Goal: Task Accomplishment & Management: Manage account settings

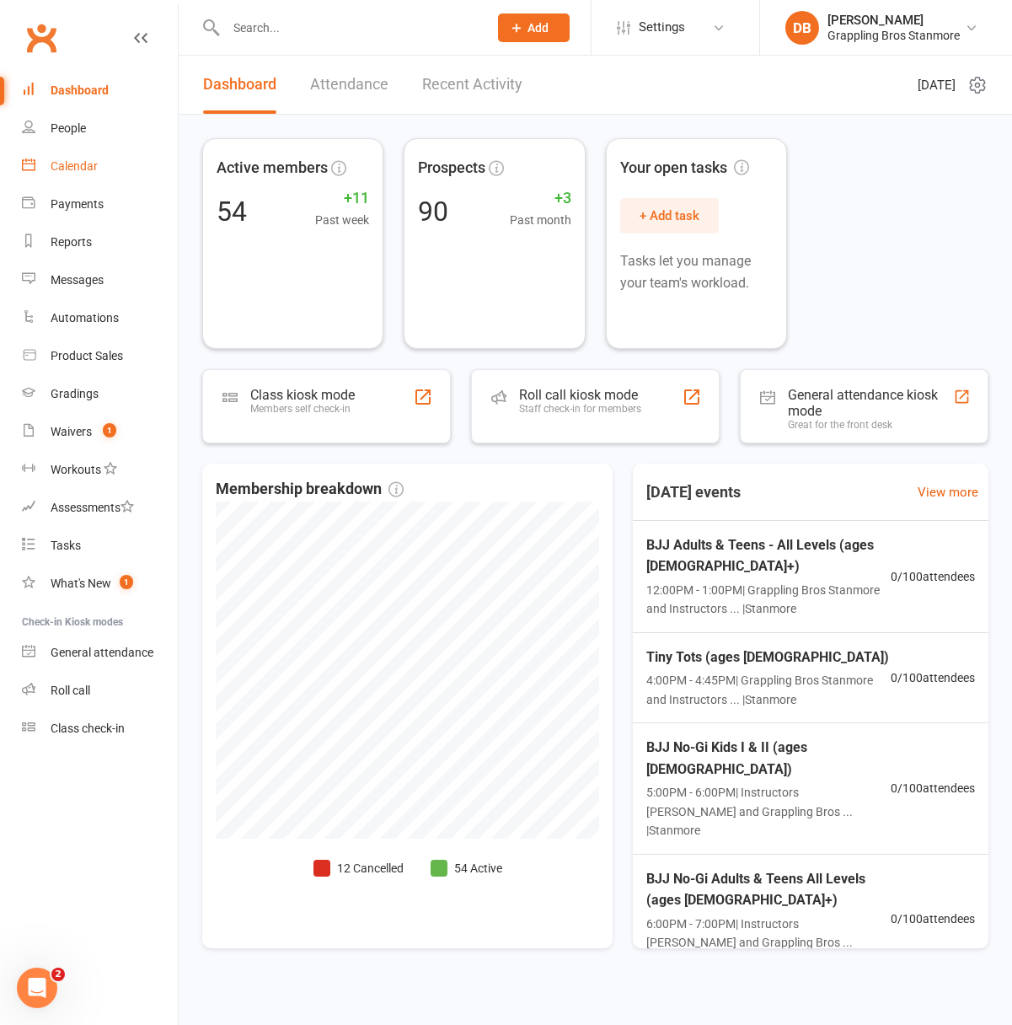
click at [88, 164] on div "Calendar" at bounding box center [74, 165] width 47 height 13
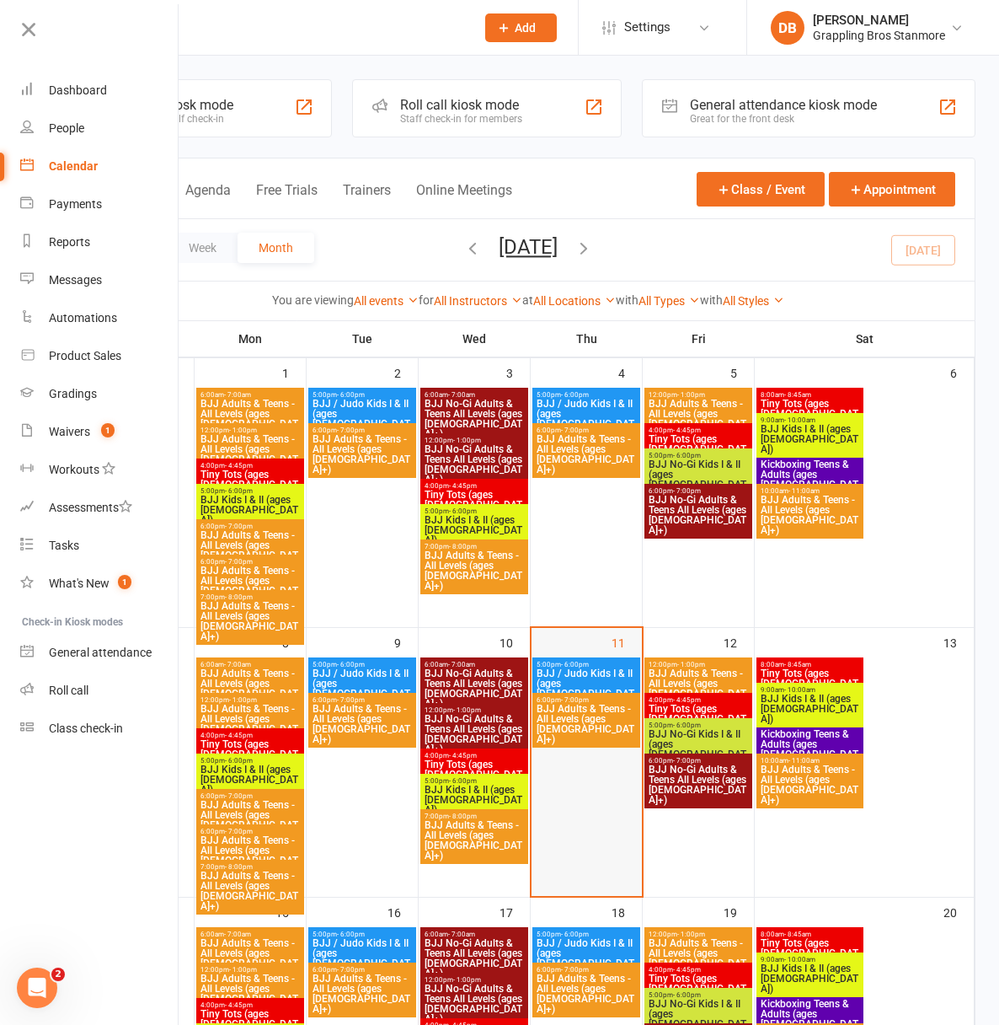
click at [640, 746] on div at bounding box center [586, 776] width 107 height 238
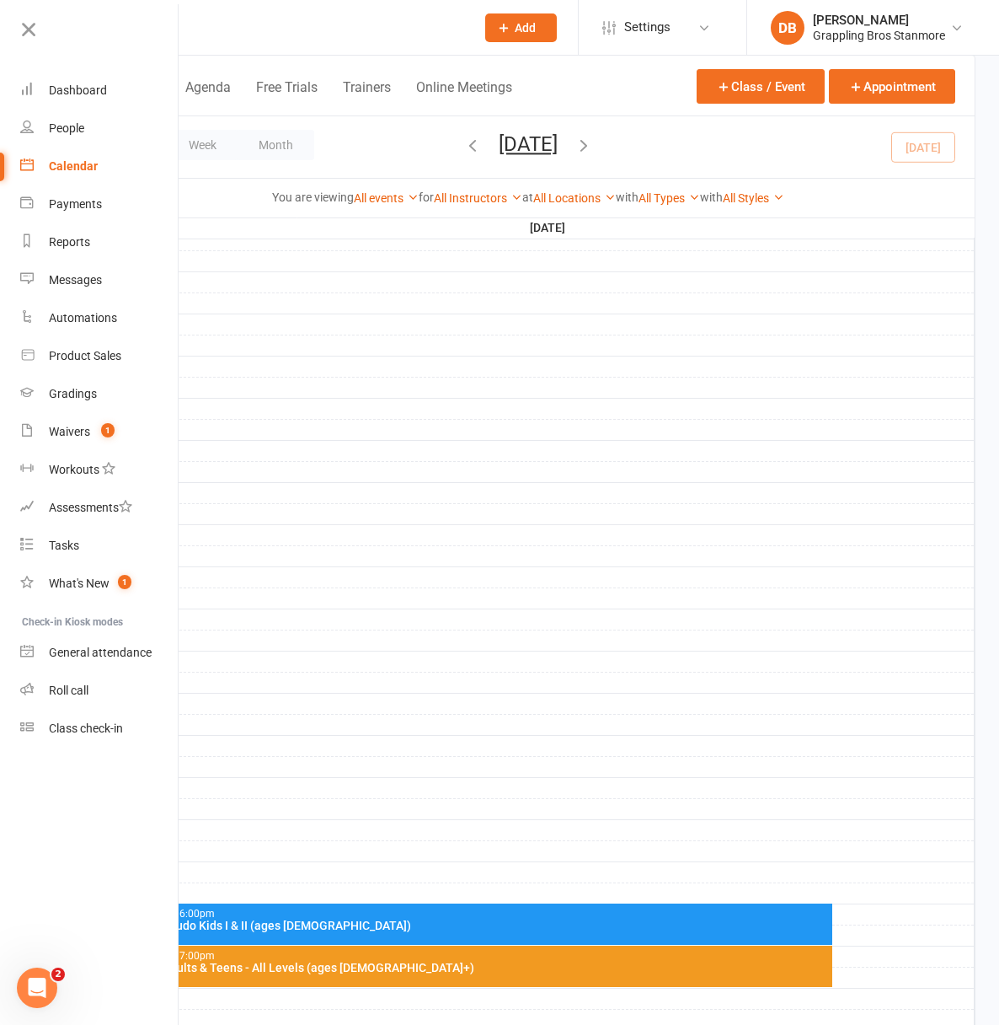
scroll to position [377, 0]
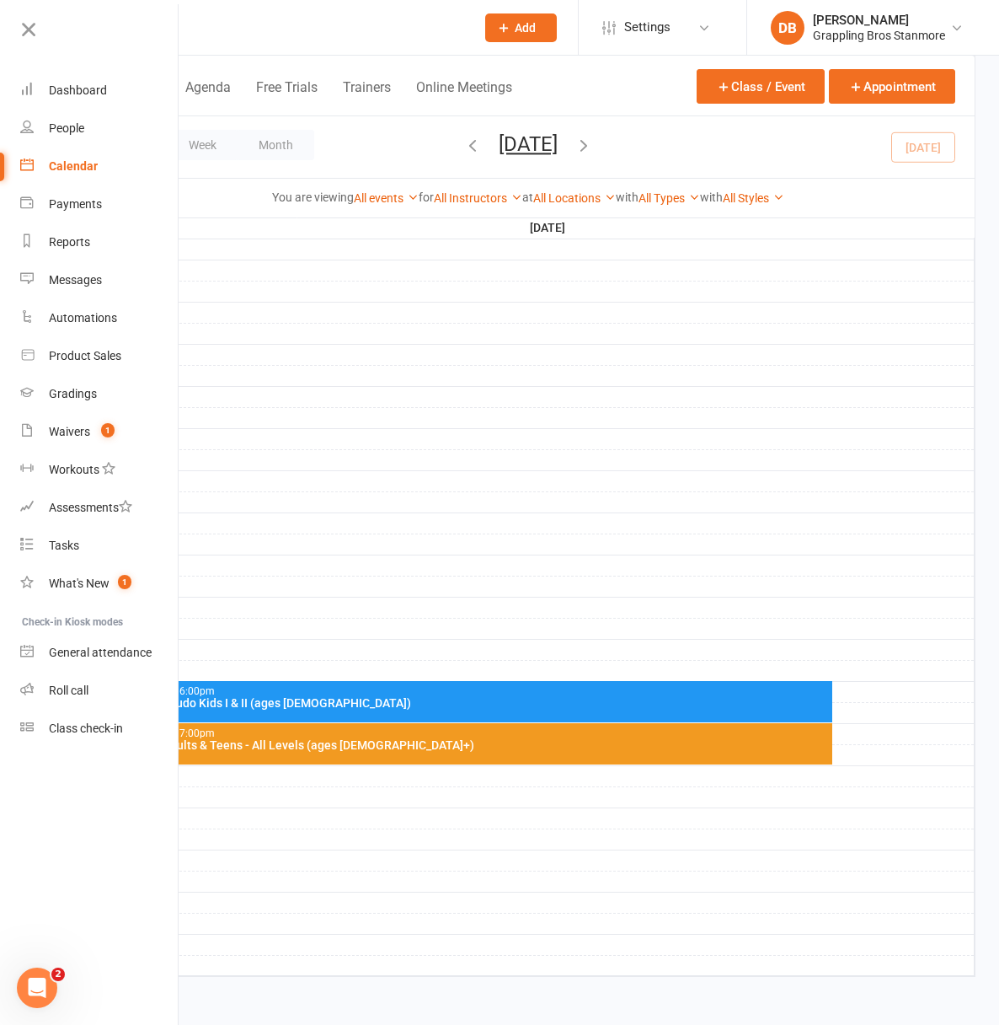
click at [752, 700] on div "BJJ / Judo Kids I & II (ages [DEMOGRAPHIC_DATA])" at bounding box center [484, 703] width 692 height 12
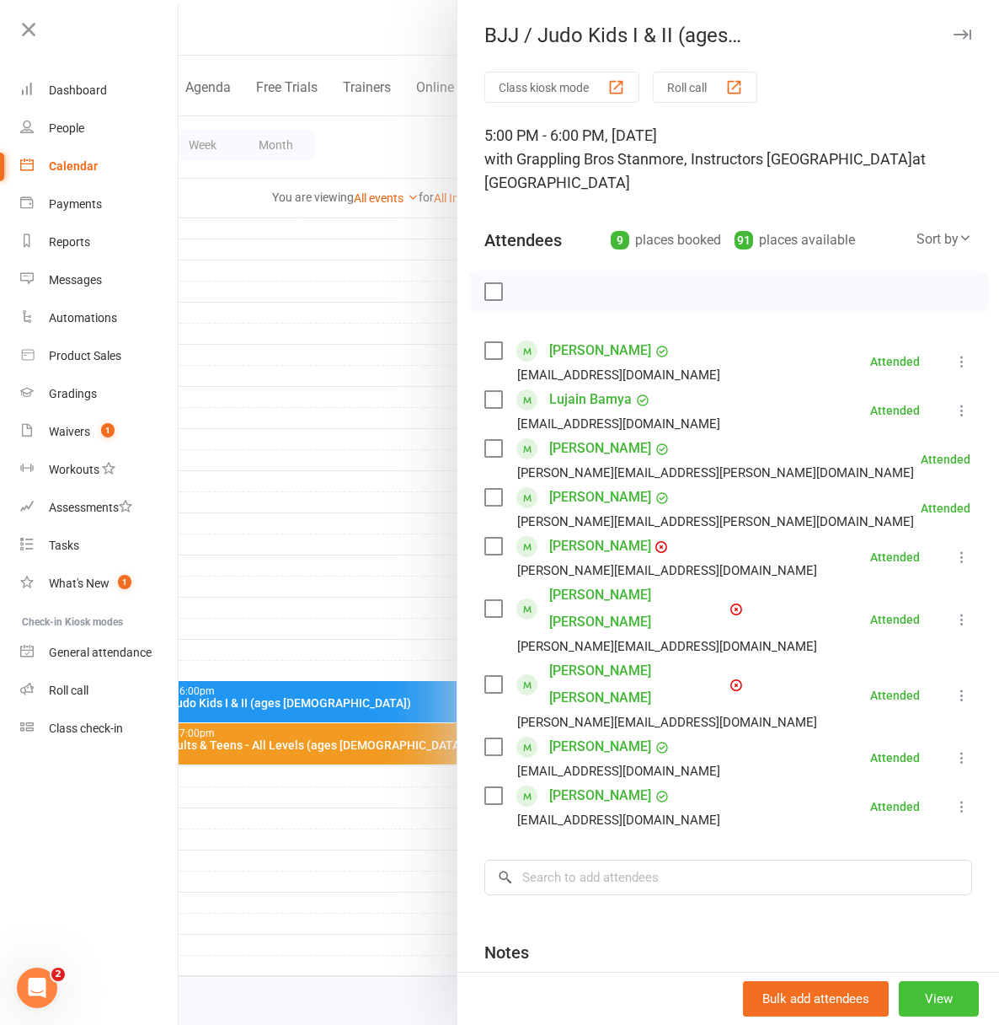
click at [916, 993] on button "View" at bounding box center [939, 998] width 80 height 35
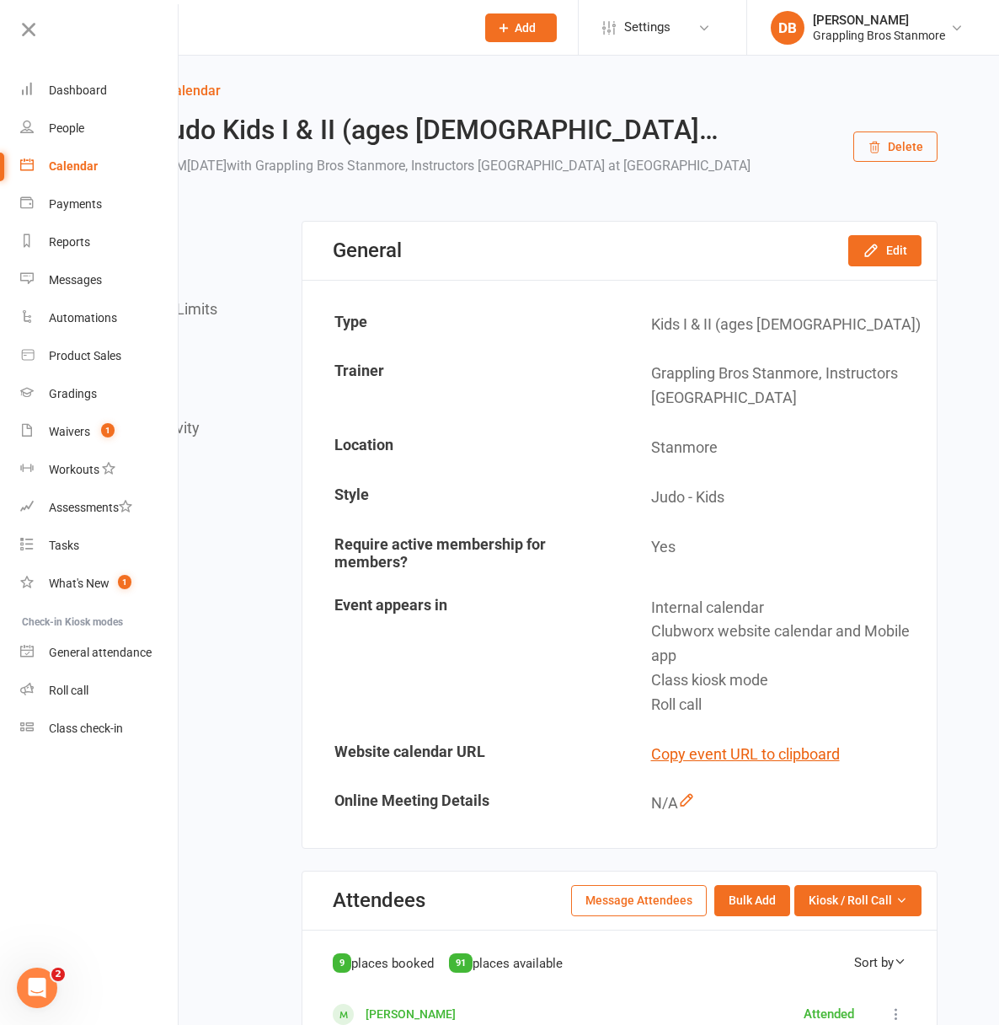
click at [878, 280] on div "General Edit" at bounding box center [619, 251] width 634 height 58
click at [881, 265] on button "Edit" at bounding box center [884, 250] width 73 height 30
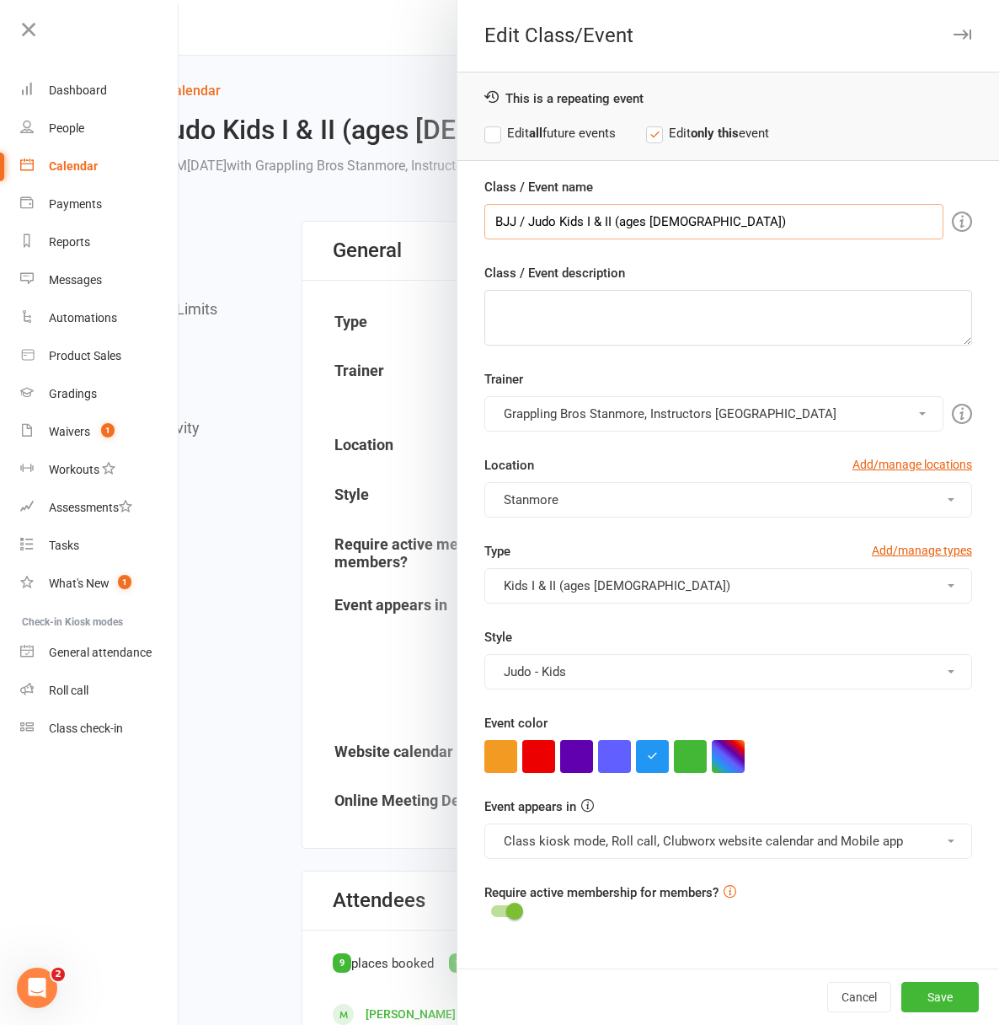
drag, startPoint x: 517, startPoint y: 219, endPoint x: 436, endPoint y: 217, distance: 80.9
click at [436, 0] on div "Edit Class/Event This is a repeating event Edit all future events Edit only thi…" at bounding box center [589, 0] width 821 height 0
drag, startPoint x: 551, startPoint y: 220, endPoint x: 646, endPoint y: 228, distance: 95.5
click at [646, 228] on input "Judo Kids I & II (ages [DEMOGRAPHIC_DATA])" at bounding box center [713, 221] width 459 height 35
type input "Judo Kids I"
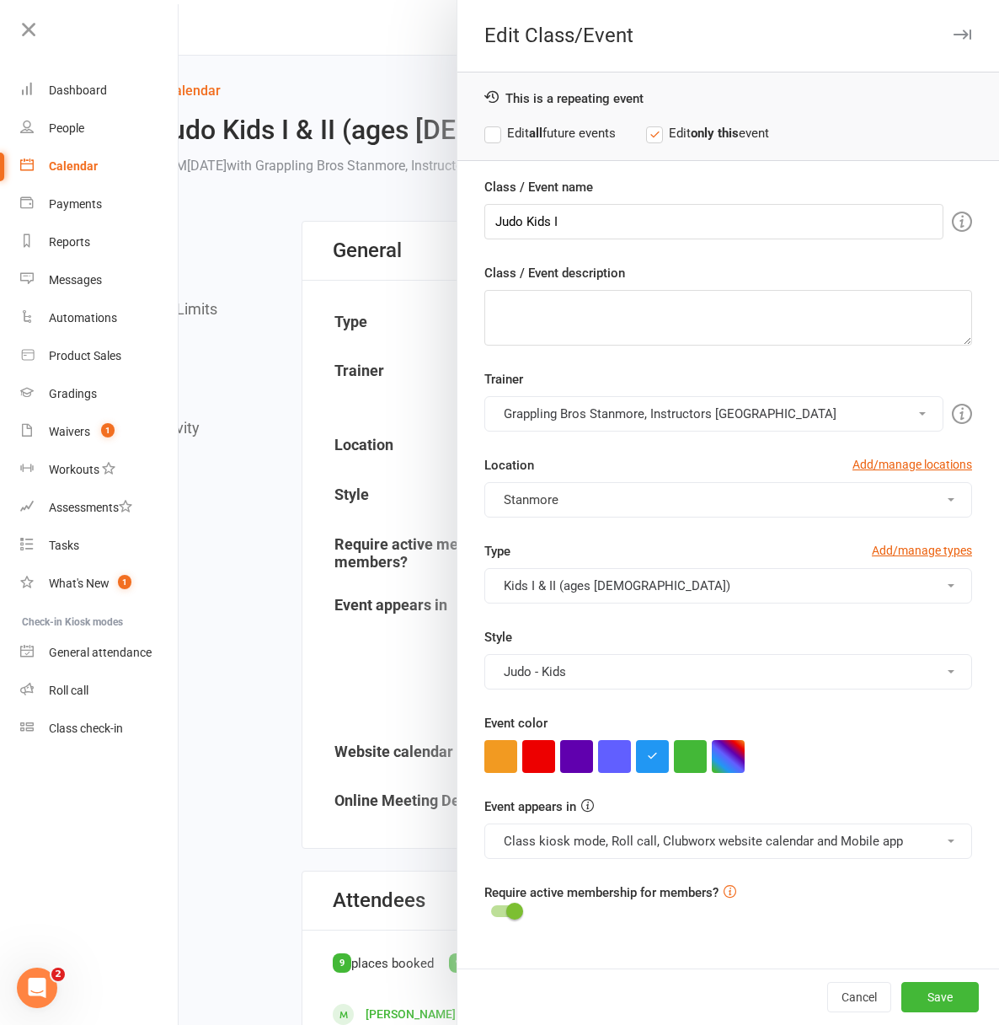
click at [540, 583] on button "Kids I & II (ages [DEMOGRAPHIC_DATA])" at bounding box center [728, 585] width 488 height 35
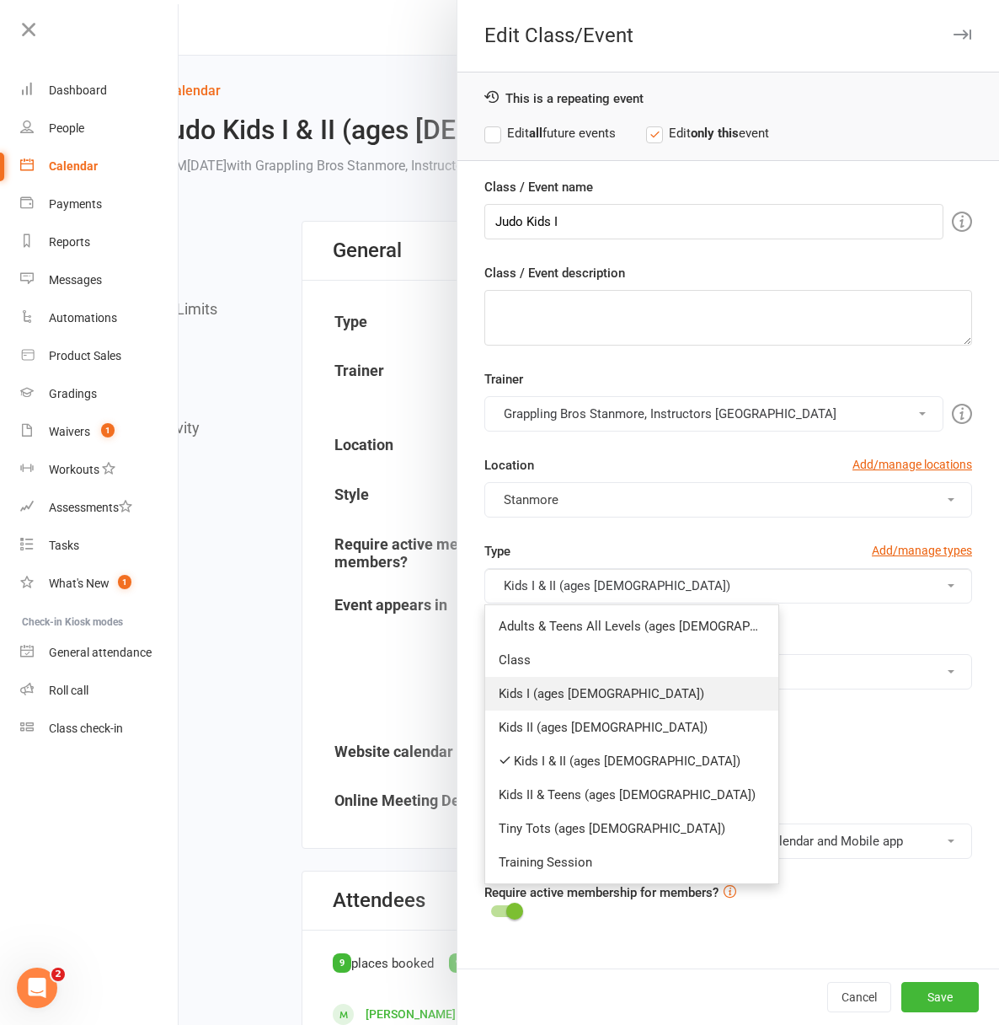
click at [545, 696] on link "Kids I (ages [DEMOGRAPHIC_DATA])" at bounding box center [631, 694] width 293 height 34
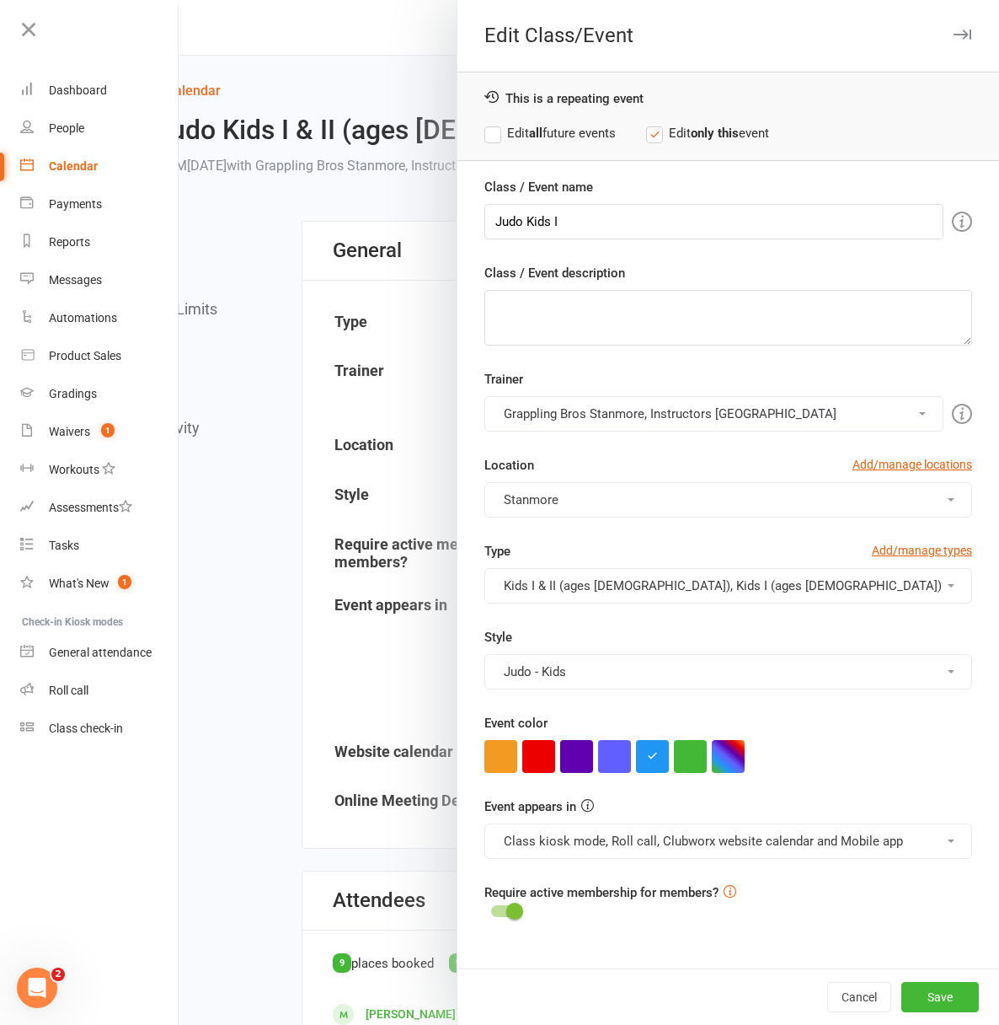
click at [486, 137] on label "Edit all future events" at bounding box center [549, 133] width 131 height 20
click at [924, 999] on button "Save" at bounding box center [941, 997] width 78 height 30
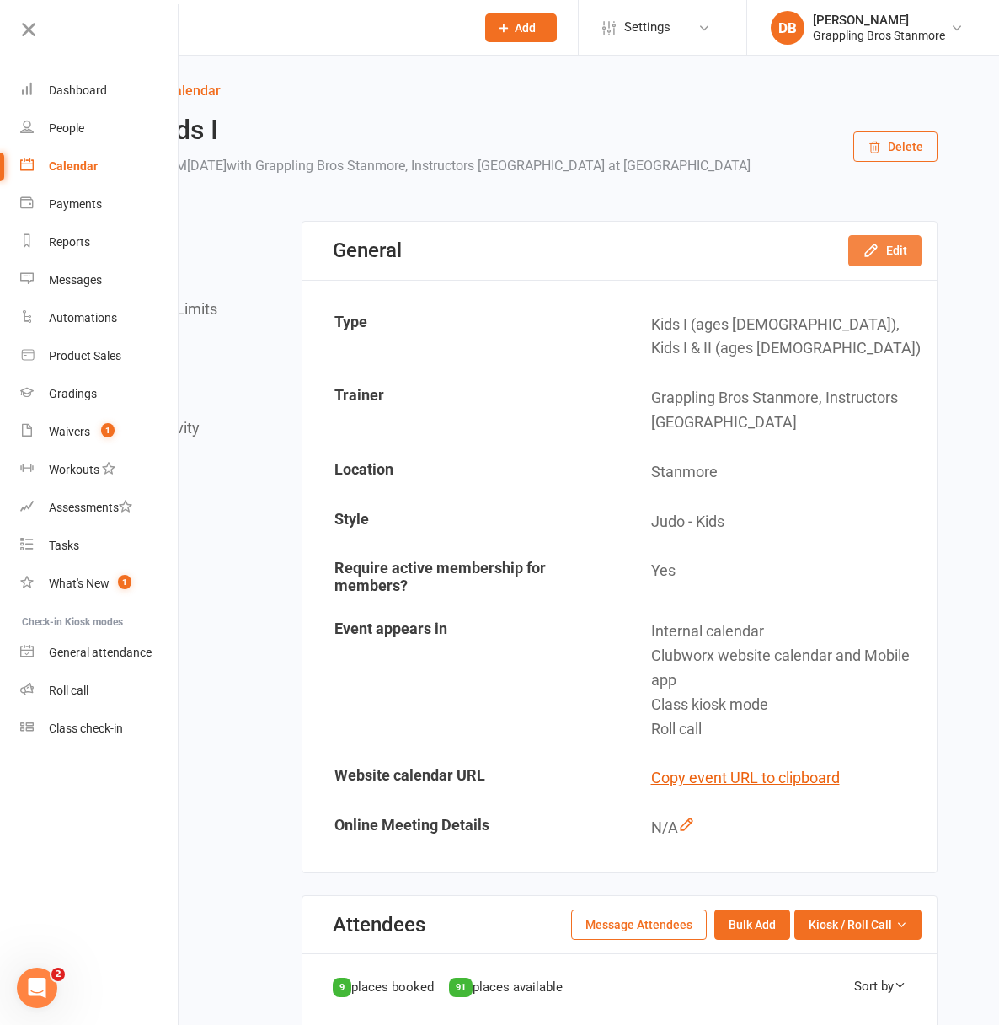
click at [896, 265] on button "Edit" at bounding box center [884, 250] width 73 height 30
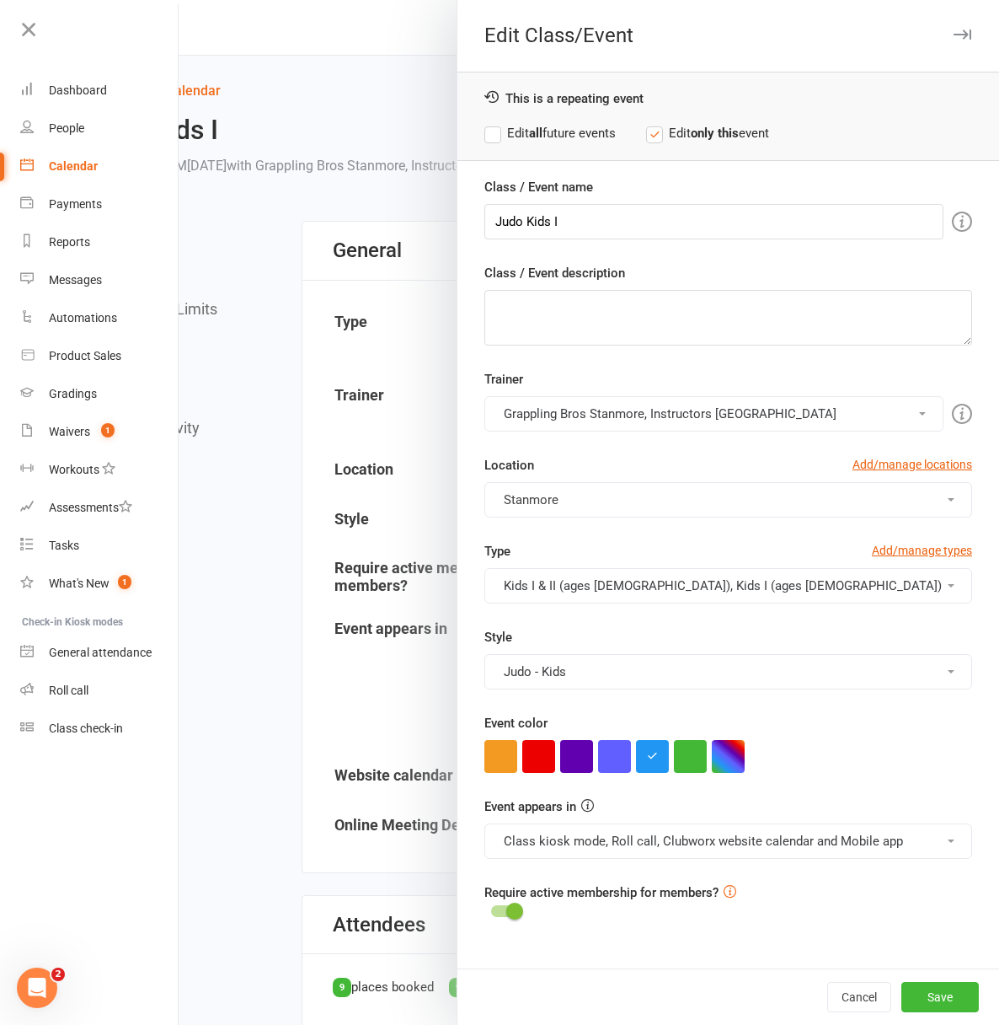
click at [804, 597] on button "Kids I & II (ages [DEMOGRAPHIC_DATA]), Kids I (ages [DEMOGRAPHIC_DATA])" at bounding box center [728, 585] width 488 height 35
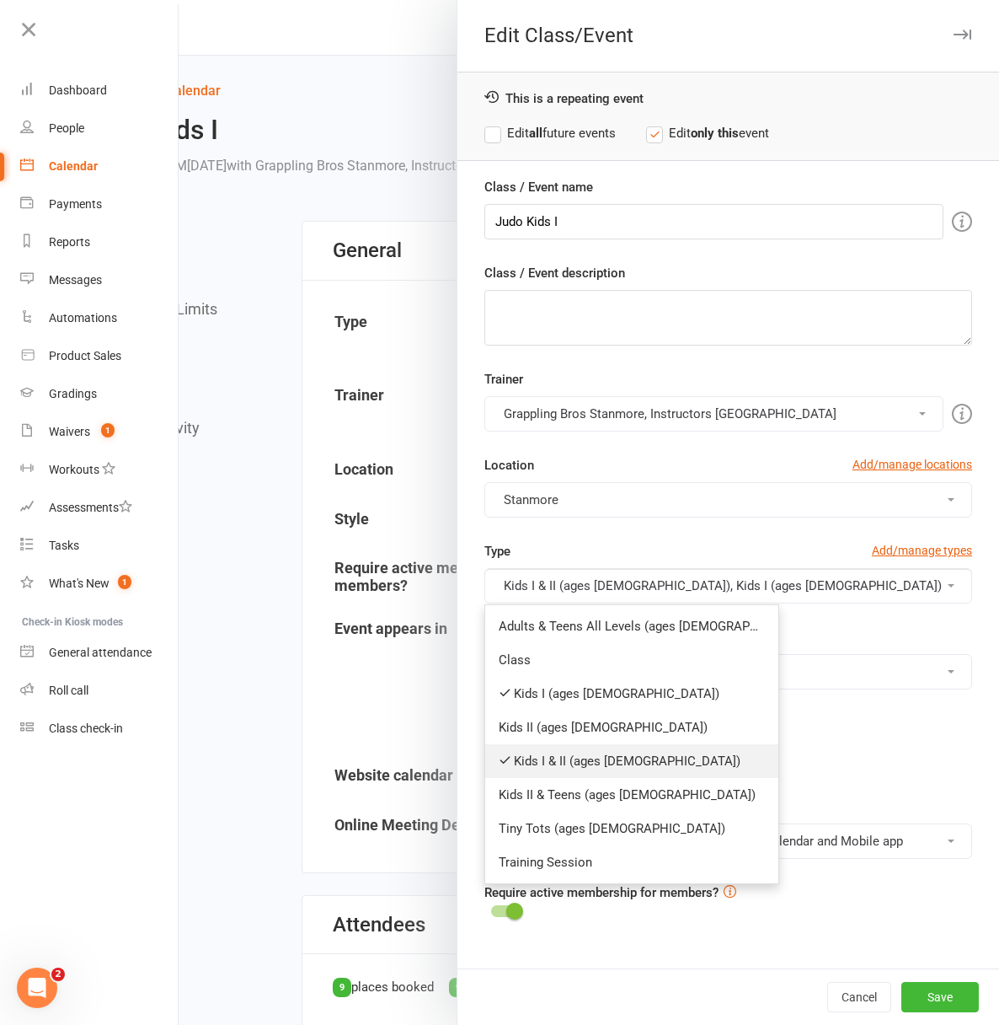
click at [518, 760] on link "Kids I & II (ages [DEMOGRAPHIC_DATA])" at bounding box center [631, 761] width 293 height 34
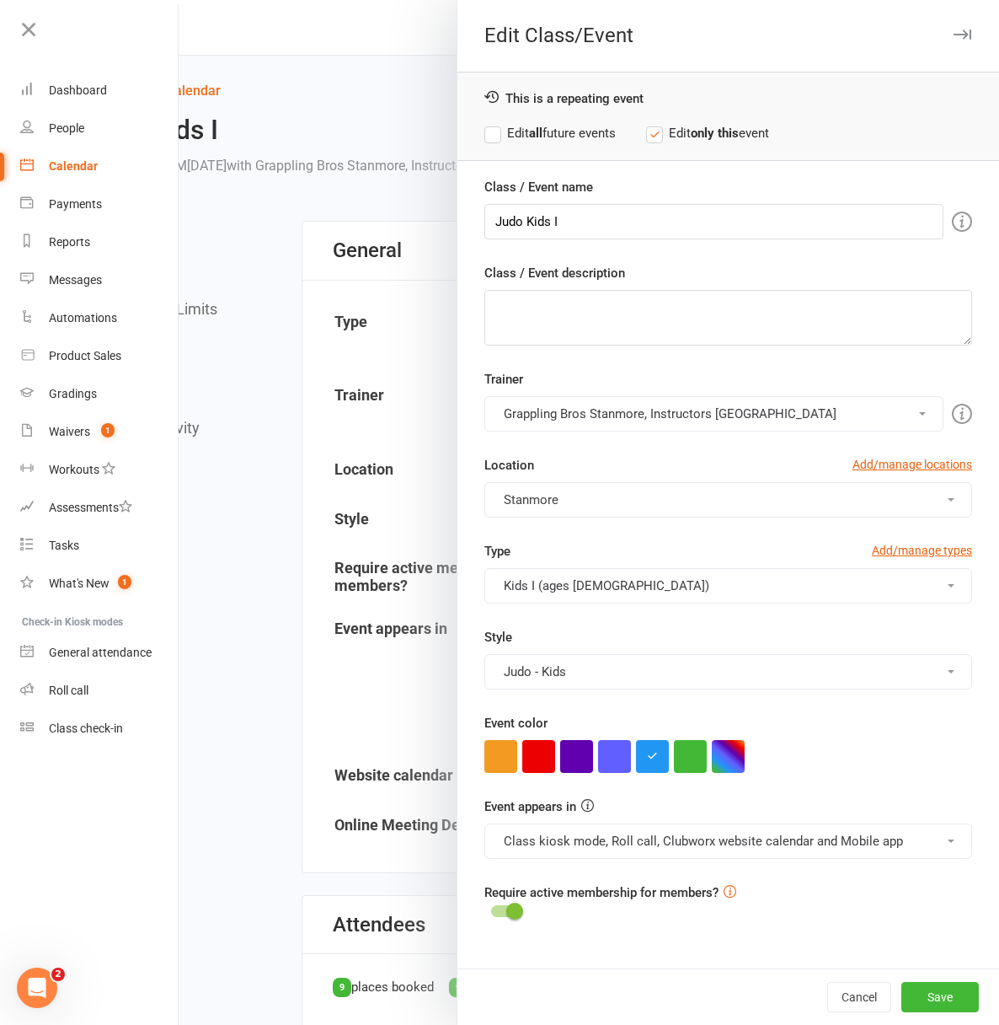
click at [551, 131] on label "Edit all future events" at bounding box center [549, 133] width 131 height 20
click at [934, 992] on button "Save" at bounding box center [941, 997] width 78 height 30
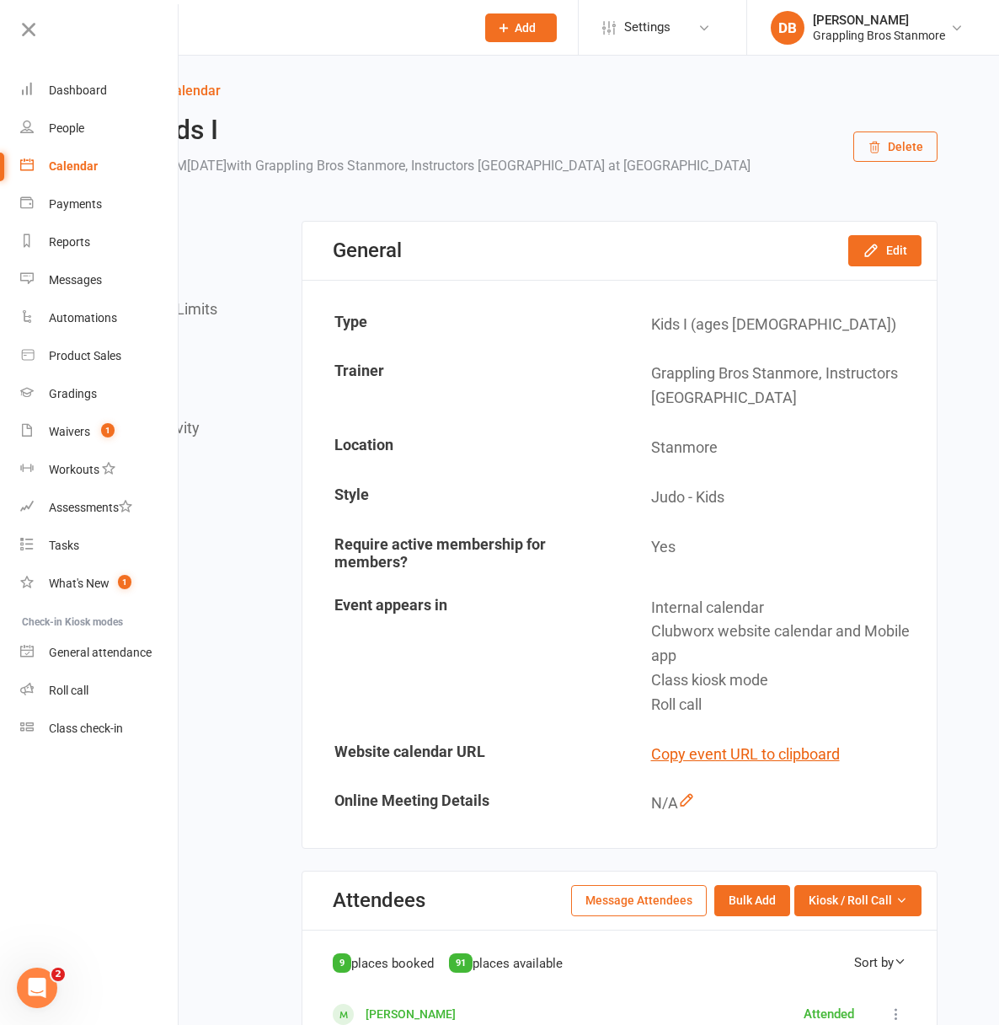
click at [80, 161] on div "Calendar" at bounding box center [73, 165] width 49 height 13
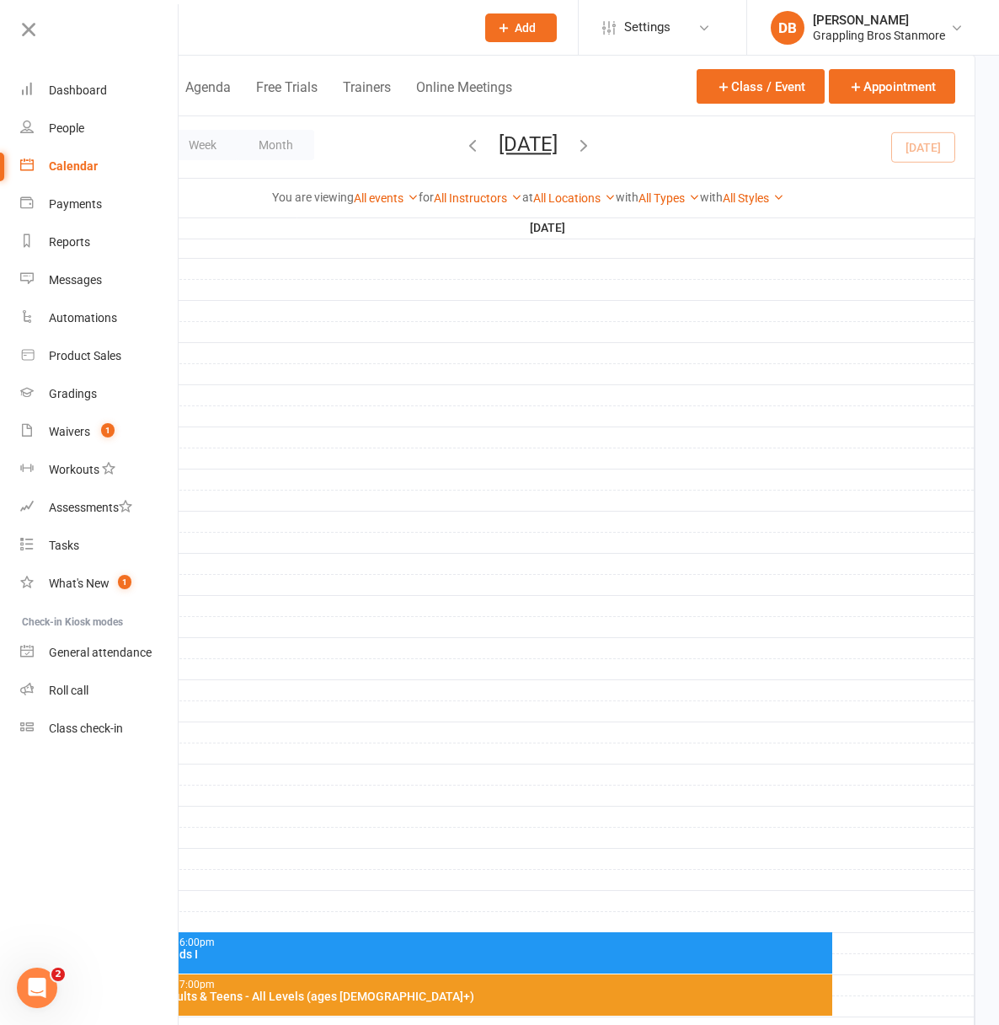
scroll to position [377, 0]
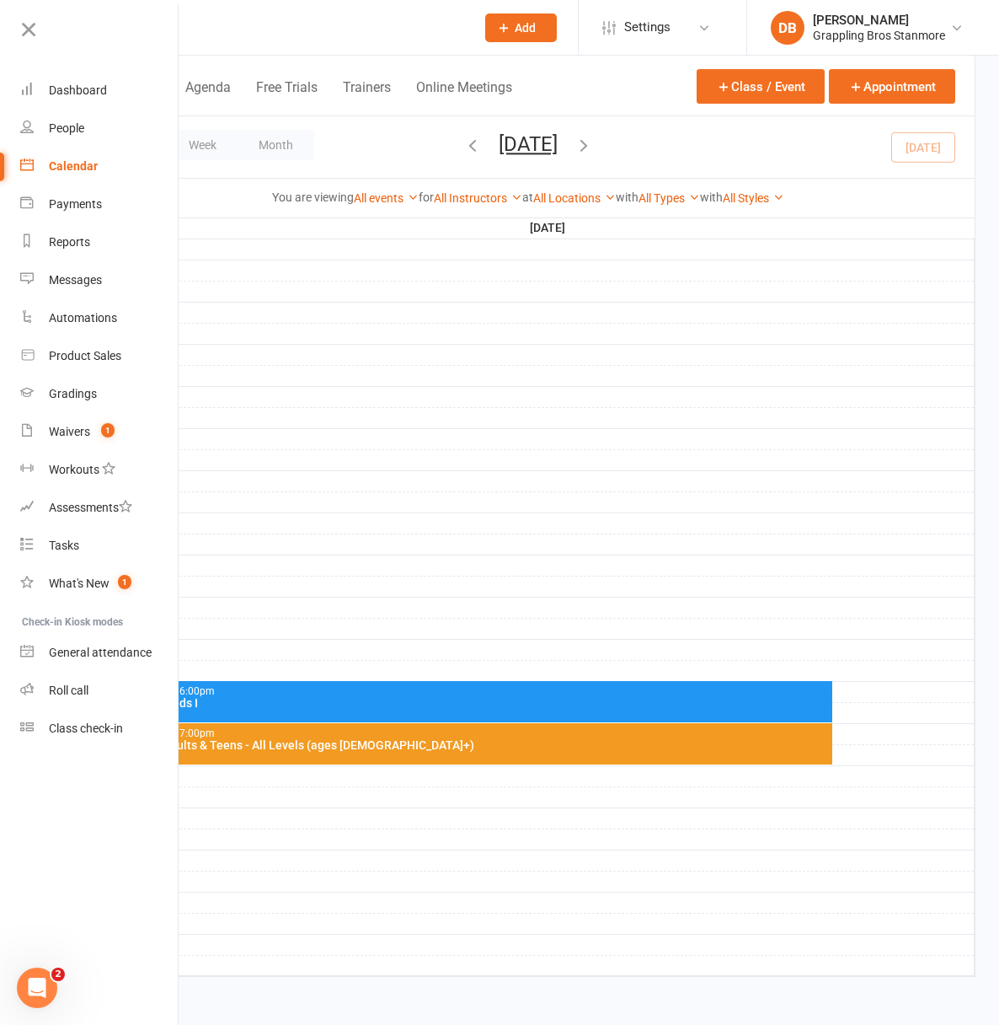
click at [833, 750] on div "6:00pm - 7:00pm BJJ Adults & Teens - All Levels (ages [DEMOGRAPHIC_DATA]+)" at bounding box center [479, 743] width 707 height 41
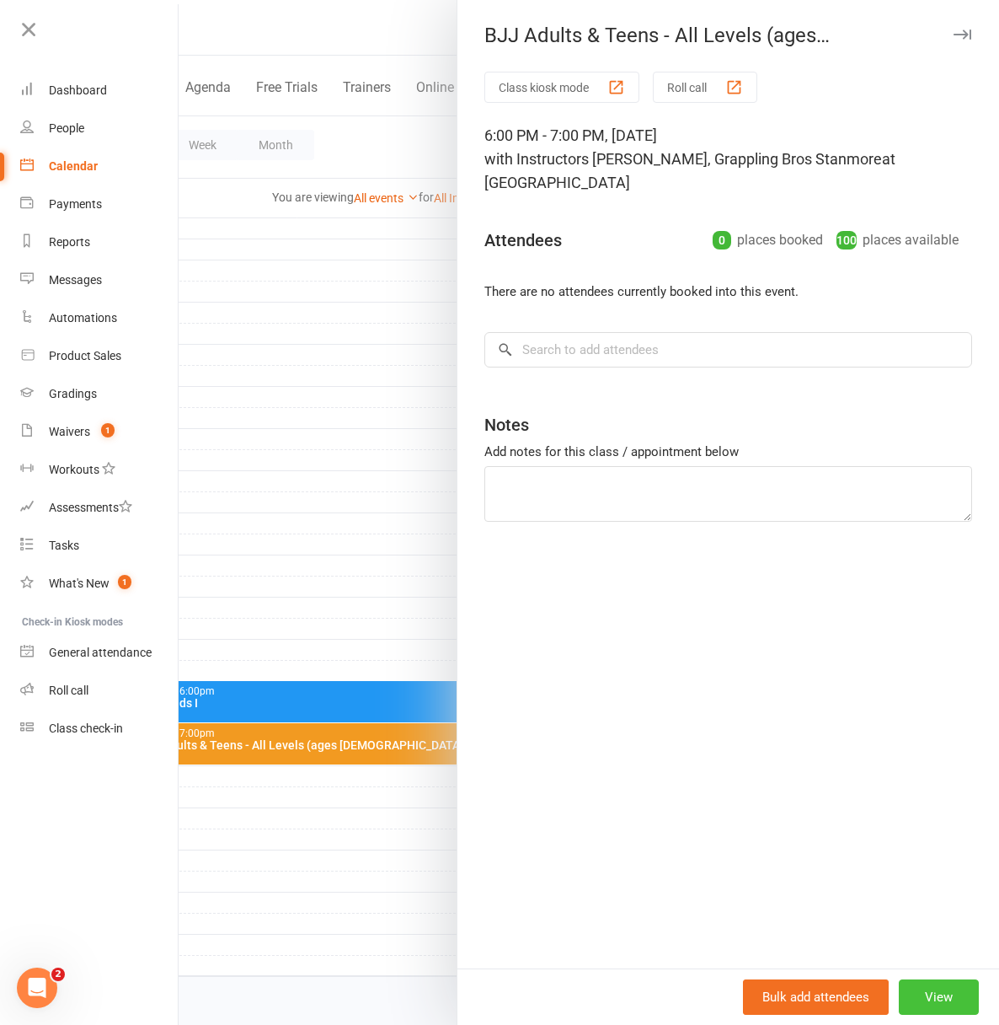
click at [940, 1001] on button "View" at bounding box center [939, 996] width 80 height 35
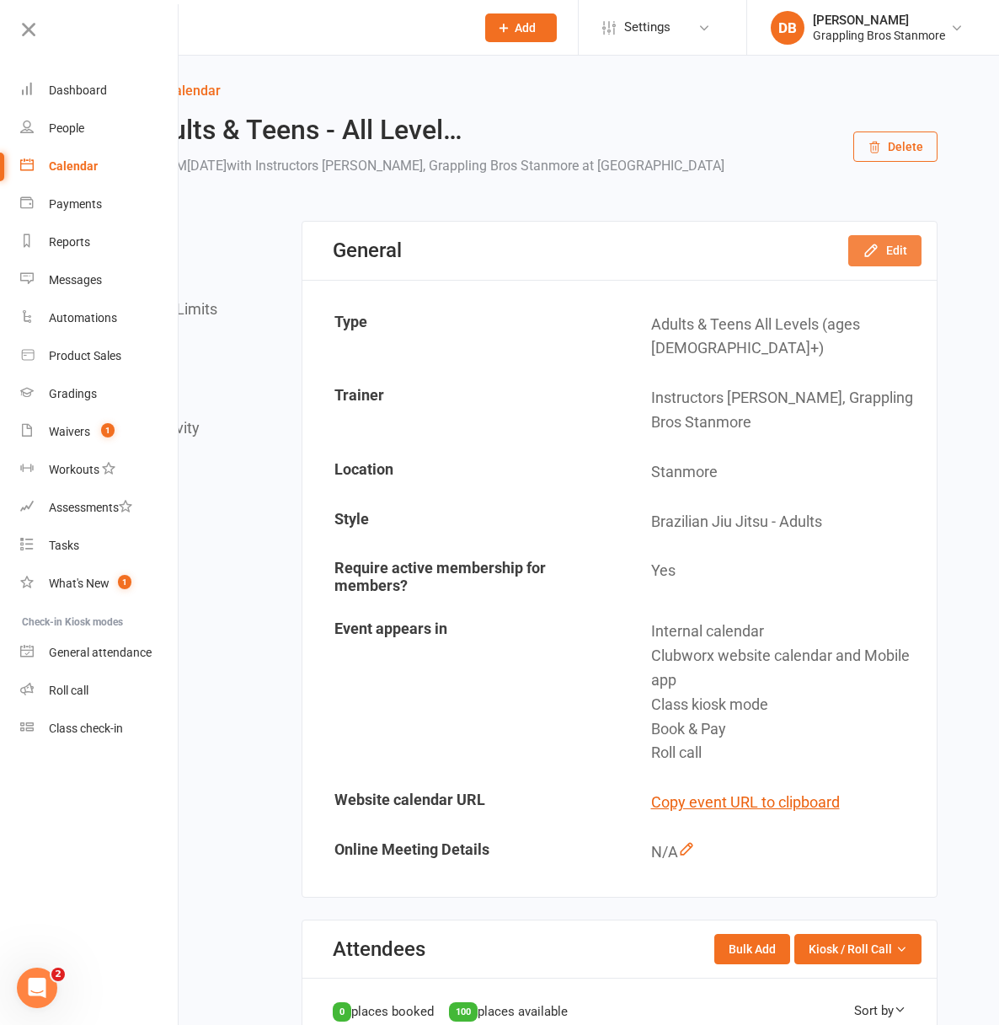
click at [881, 265] on button "Edit" at bounding box center [884, 250] width 73 height 30
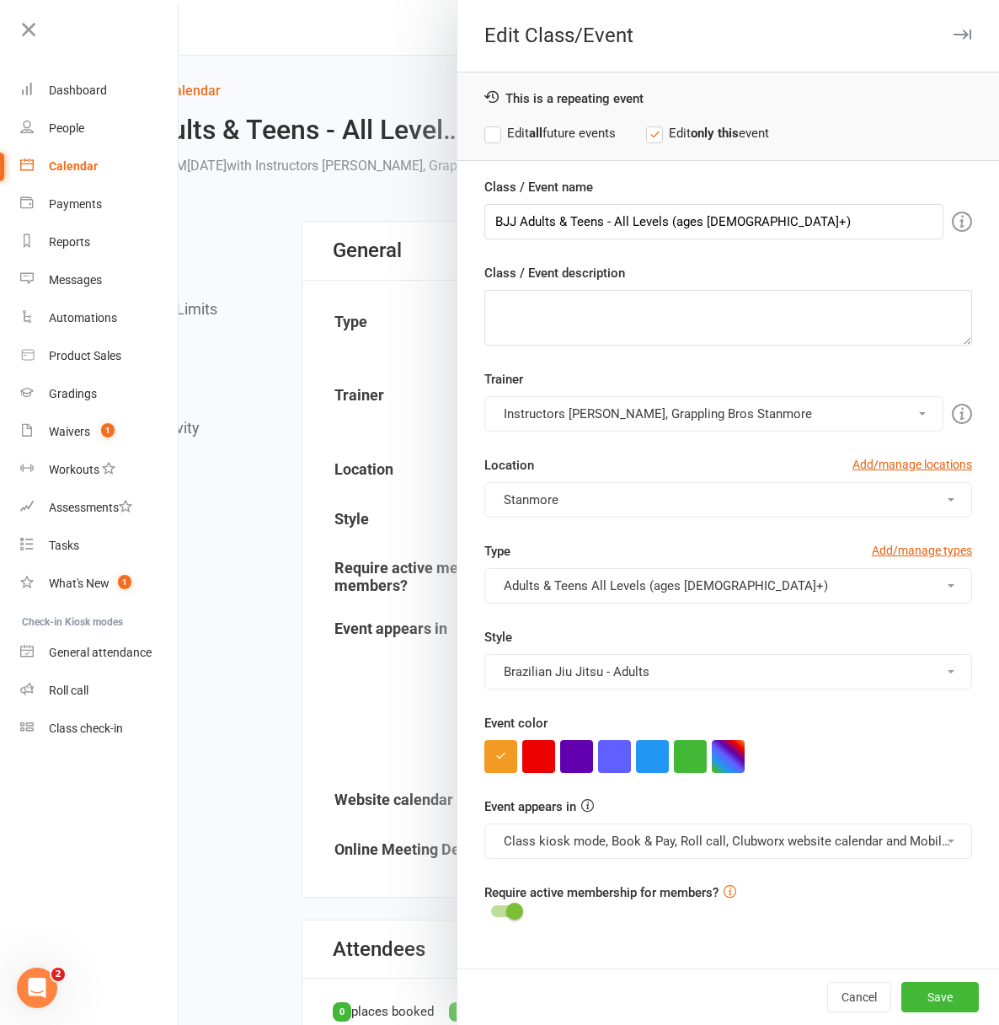
click at [484, 139] on label "Edit all future events" at bounding box center [549, 133] width 131 height 20
click at [396, 529] on div at bounding box center [589, 512] width 821 height 1025
click at [957, 998] on button "Save" at bounding box center [941, 997] width 78 height 30
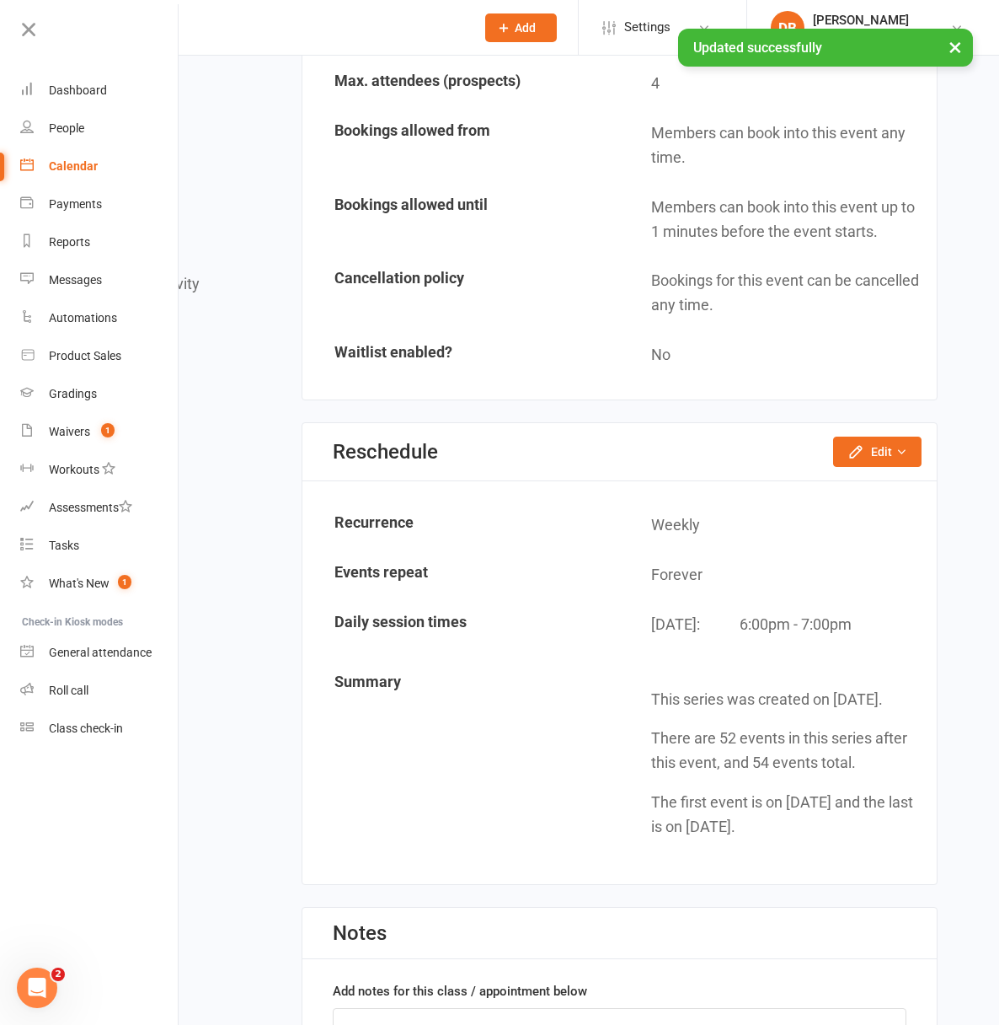
scroll to position [1300, 0]
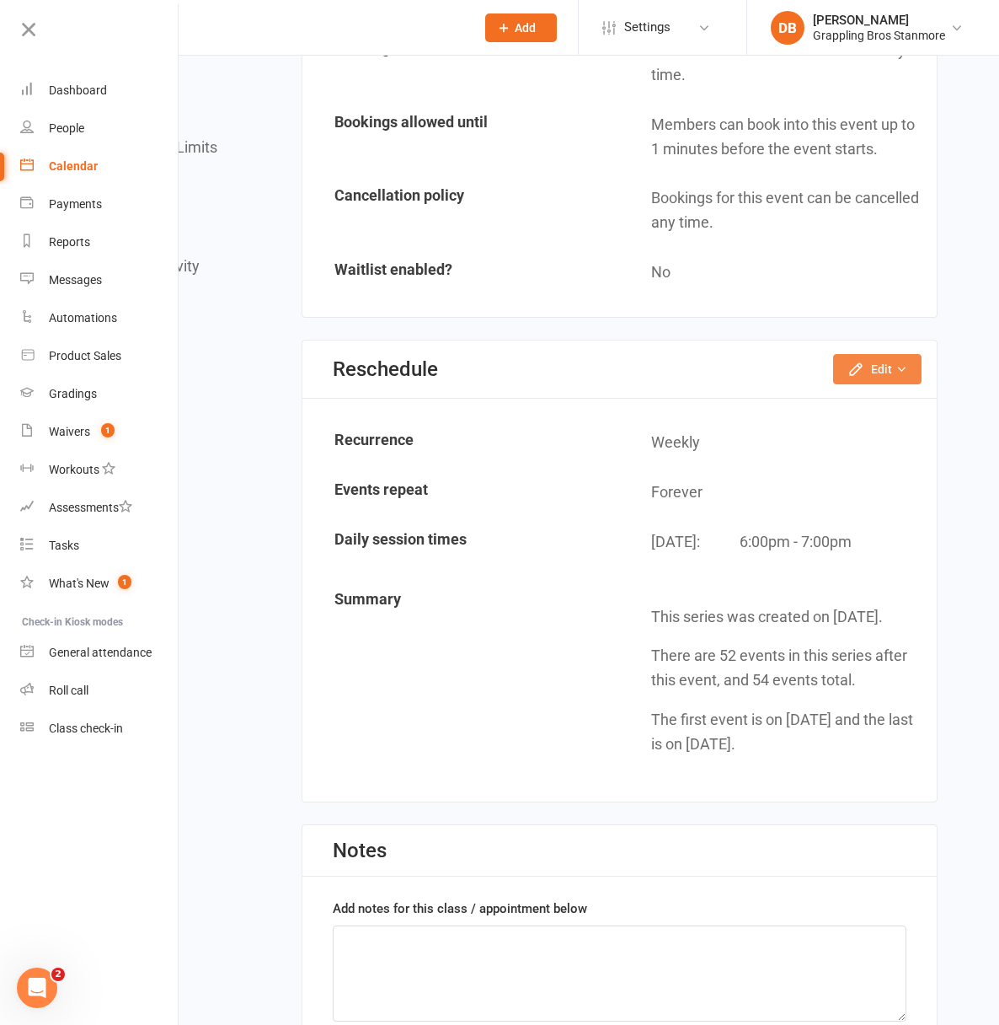
click at [902, 384] on button "Edit" at bounding box center [877, 369] width 88 height 30
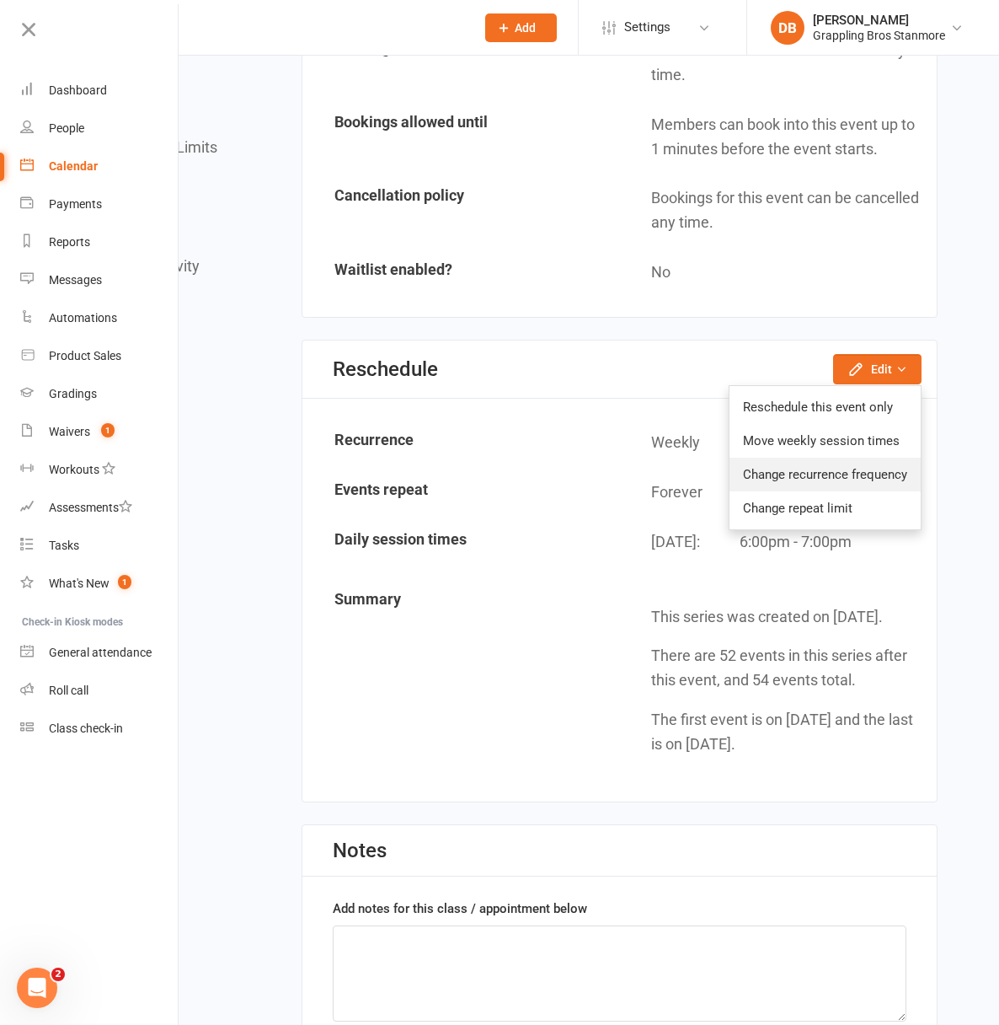
click at [813, 491] on link "Change recurrence frequency" at bounding box center [825, 475] width 191 height 34
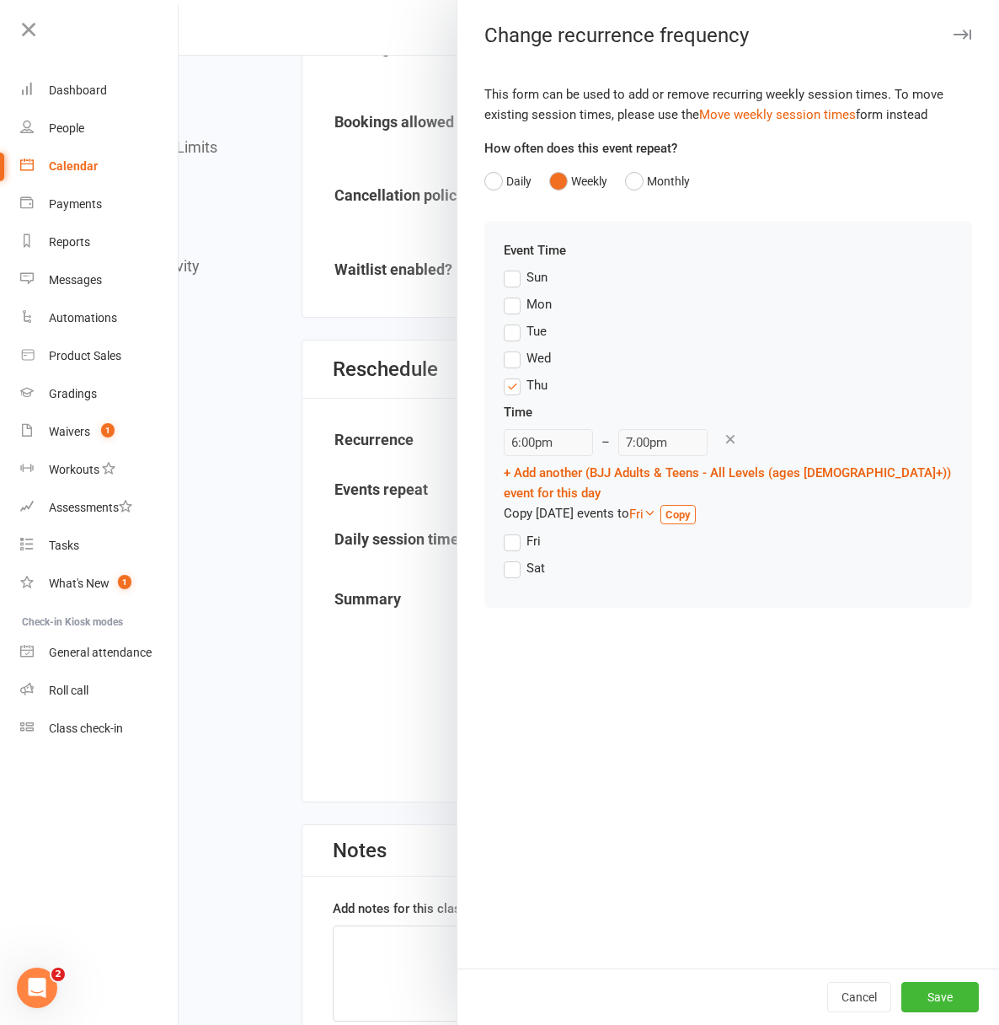
click at [723, 440] on icon at bounding box center [730, 438] width 15 height 15
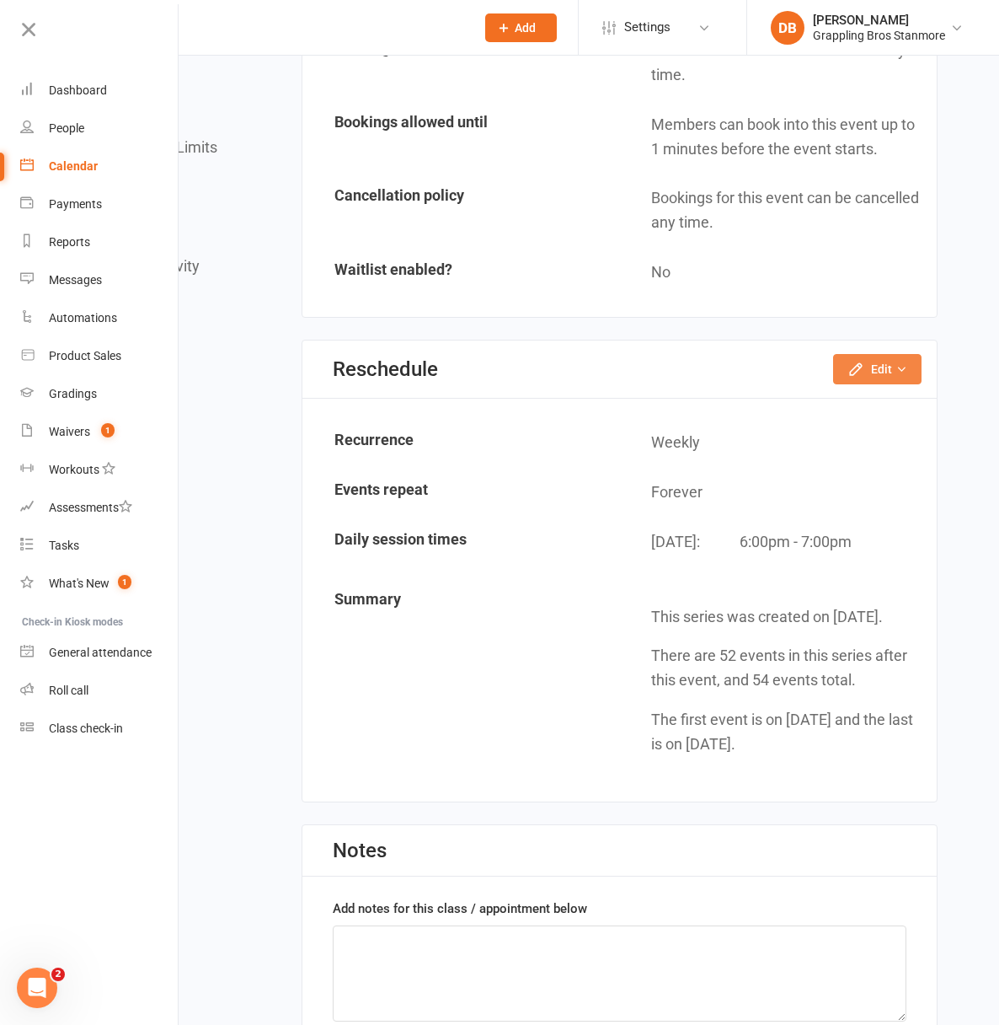
click at [901, 375] on icon "button" at bounding box center [902, 369] width 12 height 12
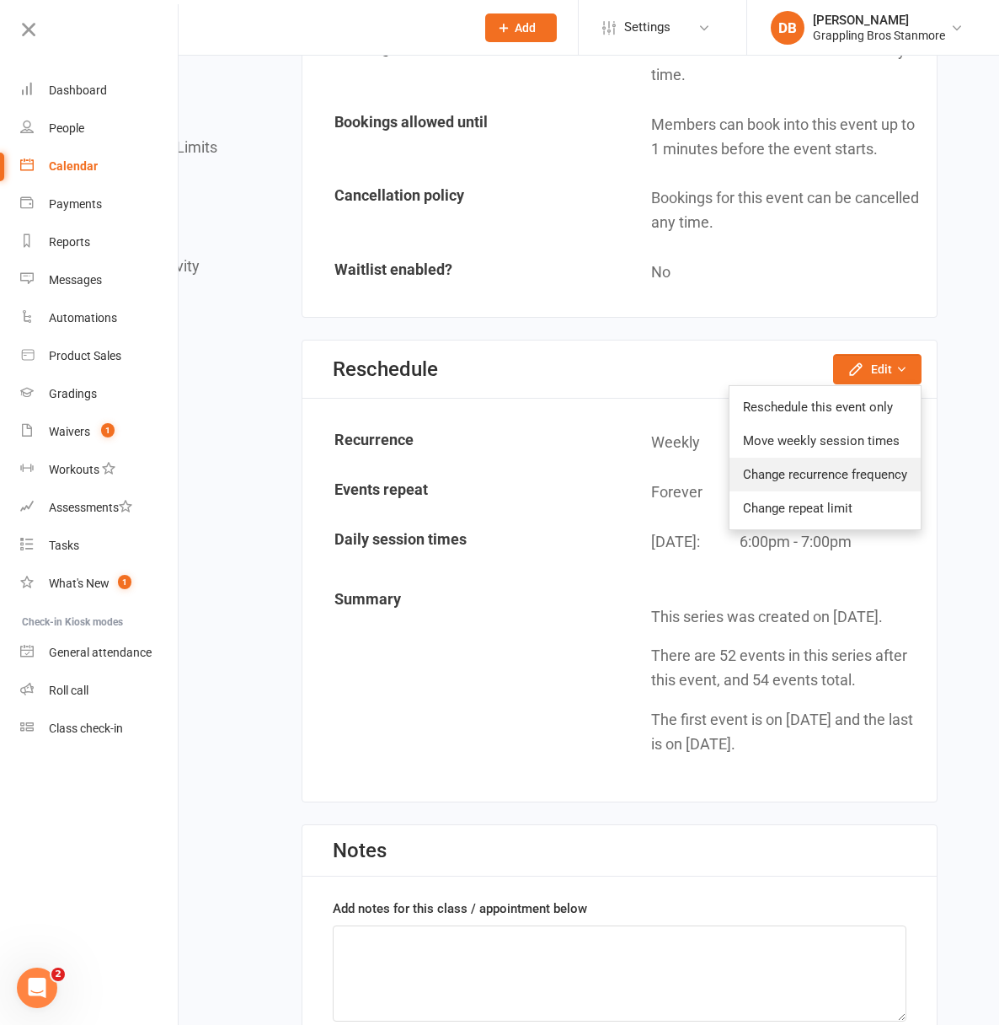
click at [822, 491] on link "Change recurrence frequency" at bounding box center [825, 475] width 191 height 34
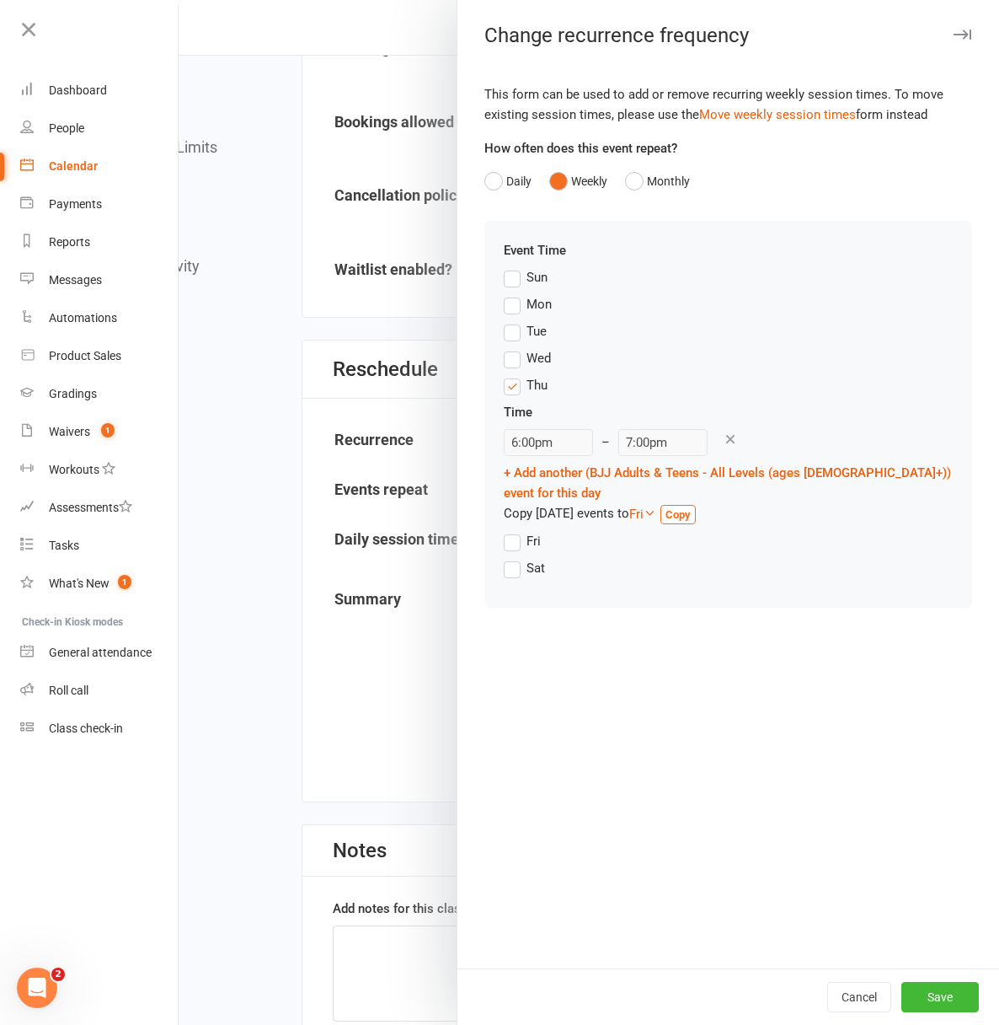
click at [961, 26] on div "Change recurrence frequency" at bounding box center [729, 36] width 542 height 24
click at [954, 30] on icon "button" at bounding box center [963, 34] width 18 height 10
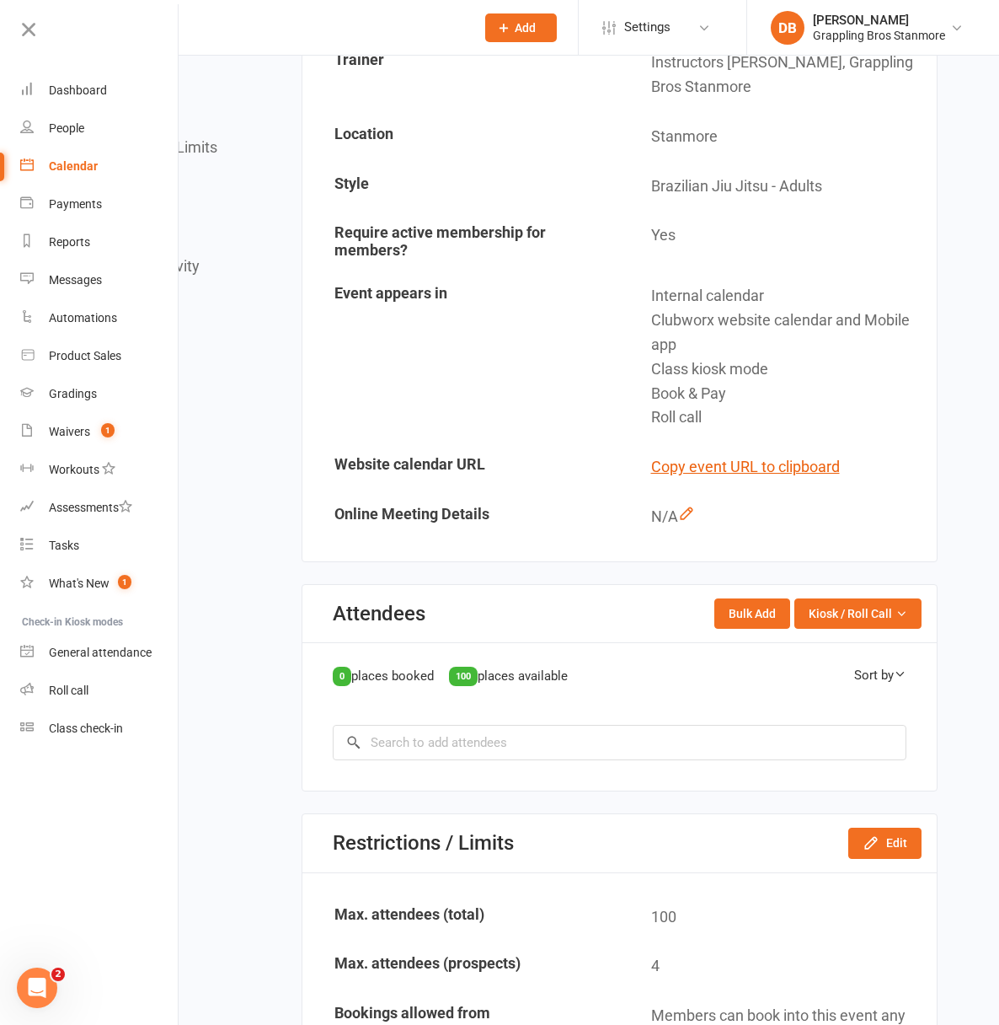
scroll to position [0, 0]
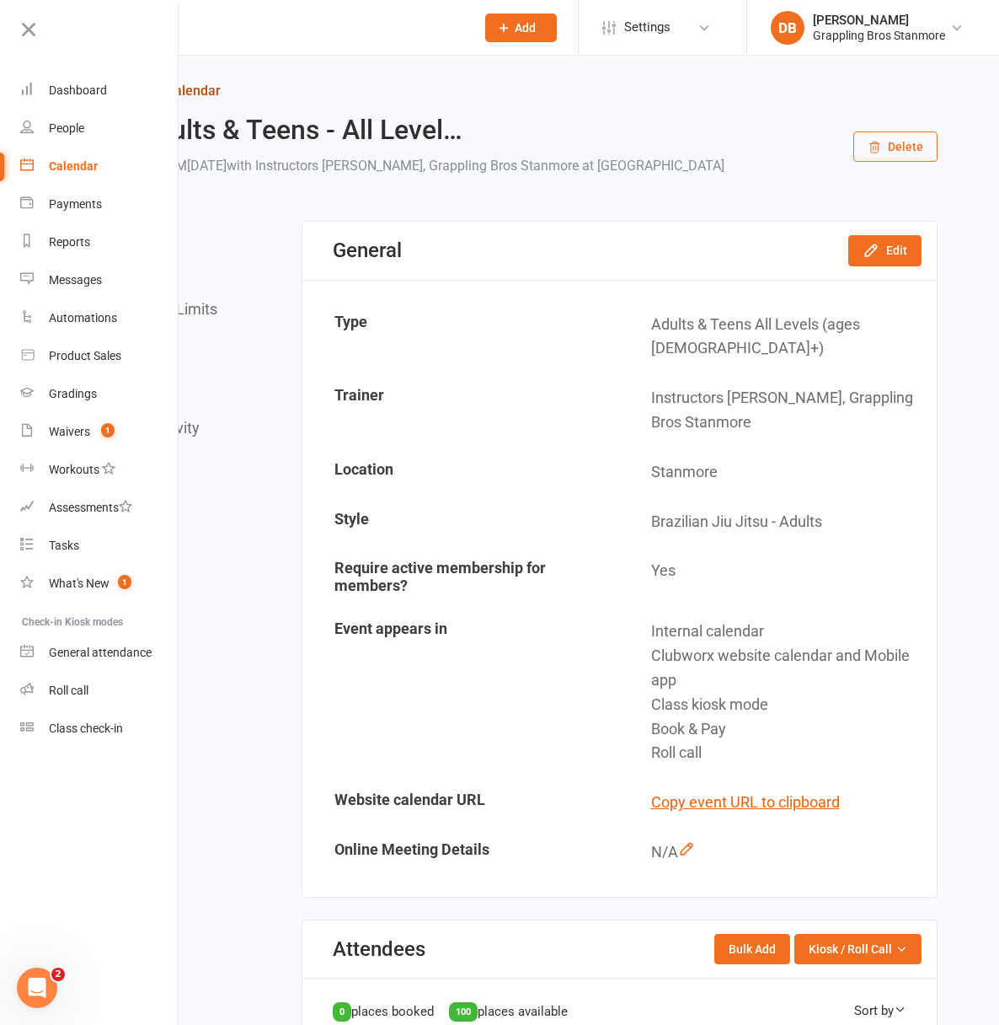
click at [266, 96] on link "Return to calendar" at bounding box center [511, 91] width 854 height 24
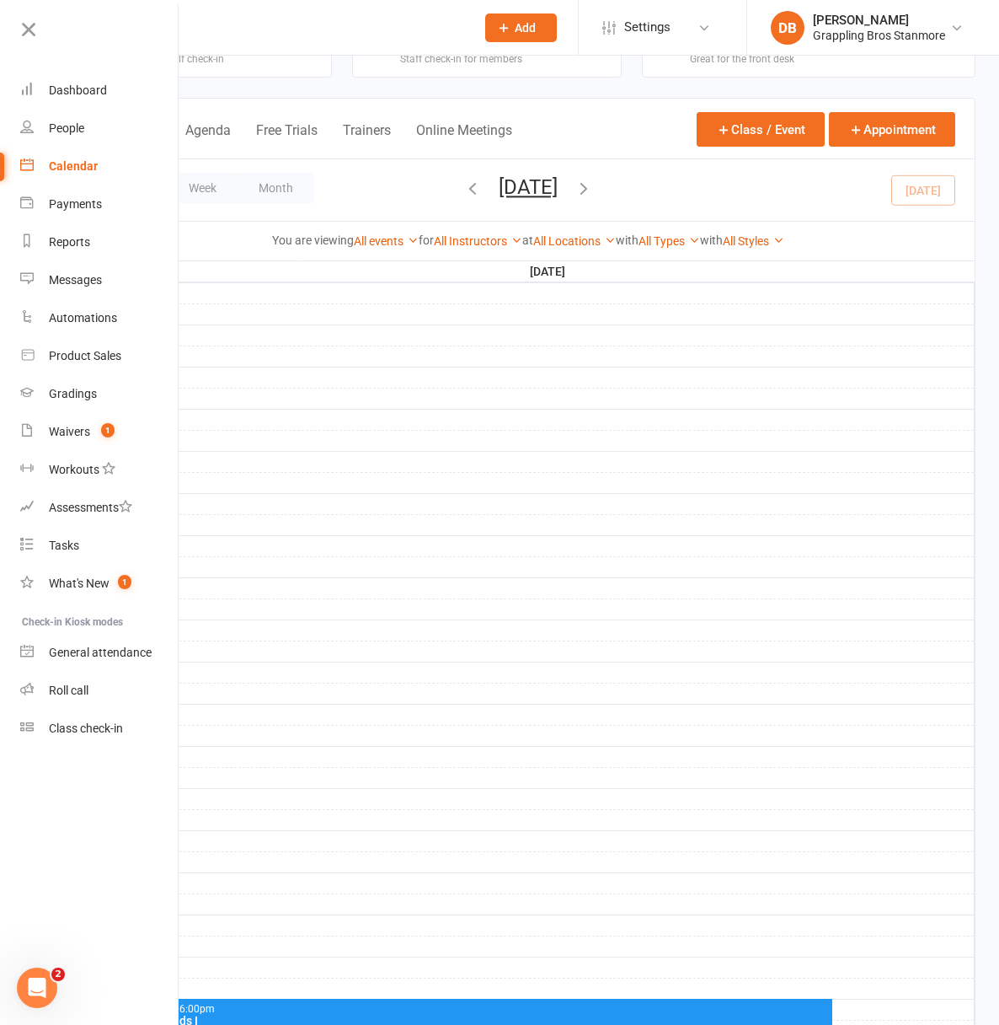
scroll to position [377, 0]
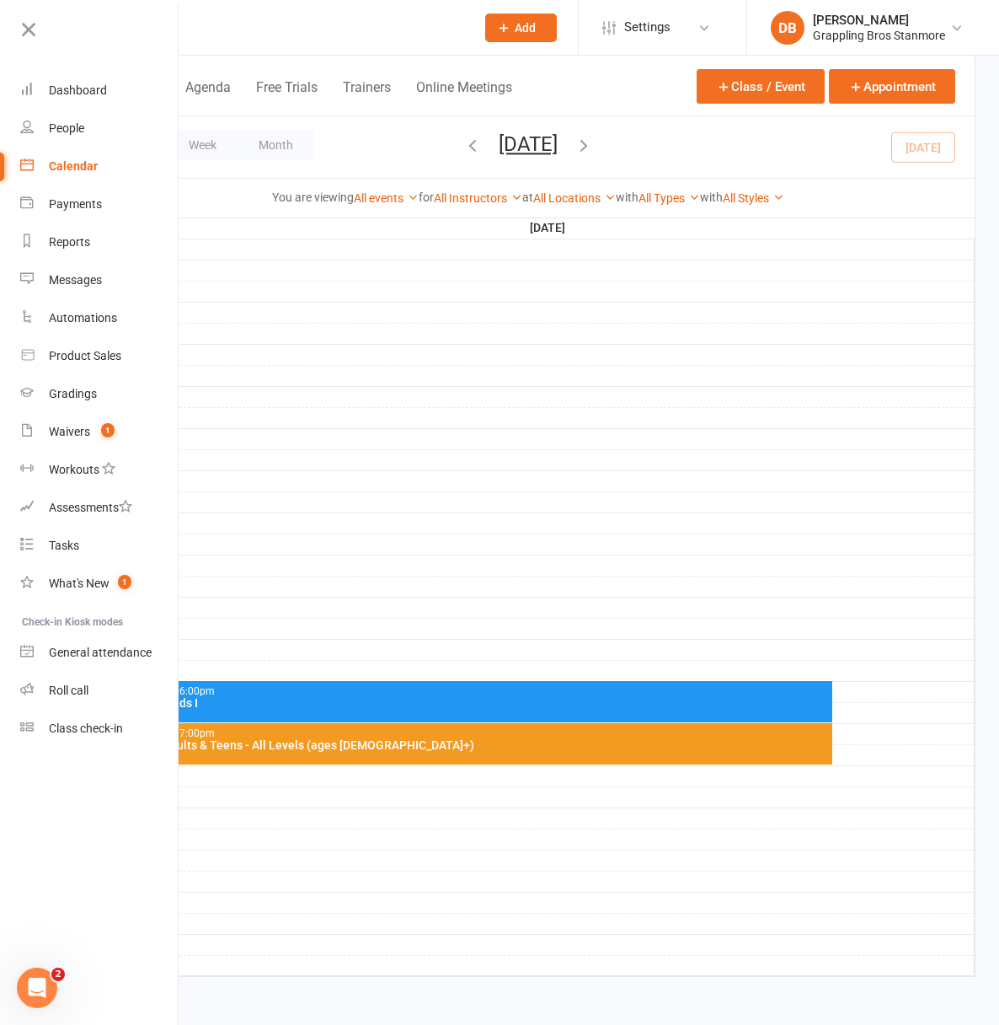
click at [751, 693] on div "5:00pm - 6:00pm" at bounding box center [484, 691] width 692 height 11
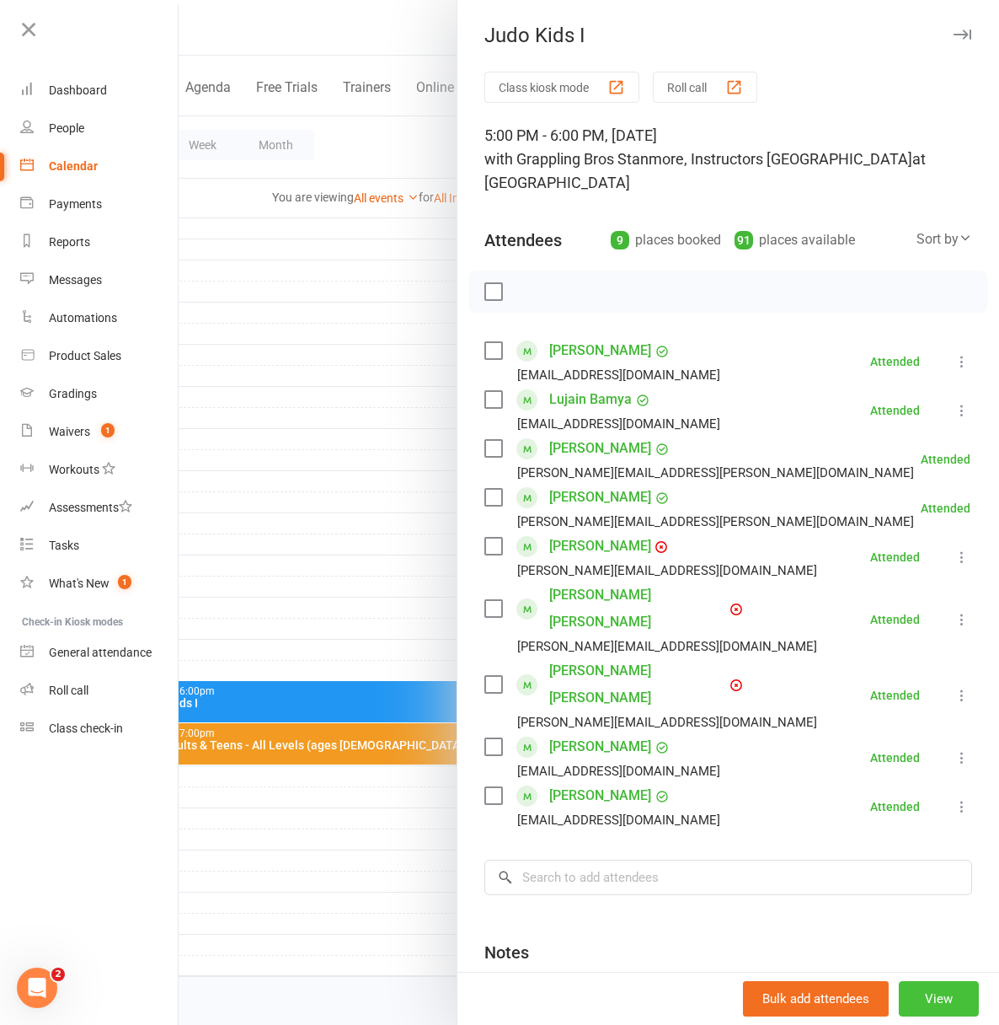
click at [922, 993] on button "View" at bounding box center [939, 998] width 80 height 35
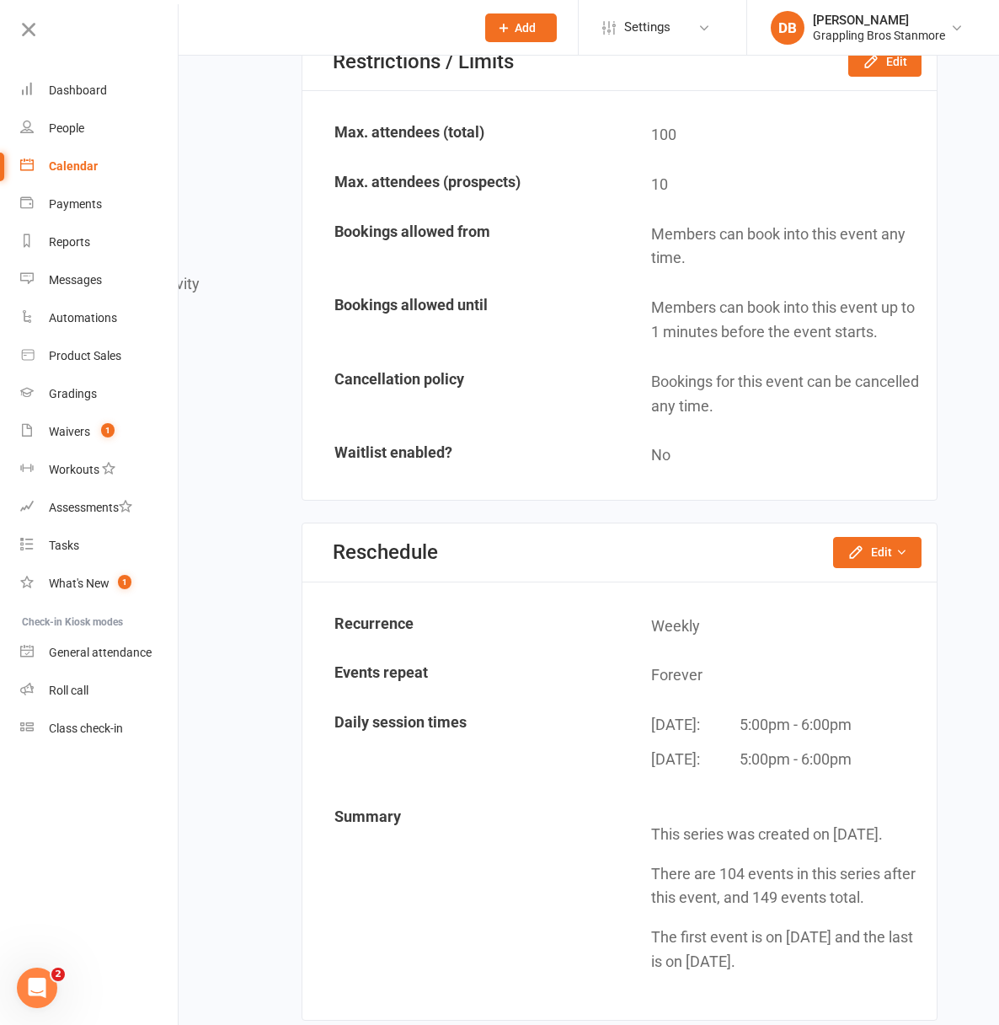
scroll to position [2068, 0]
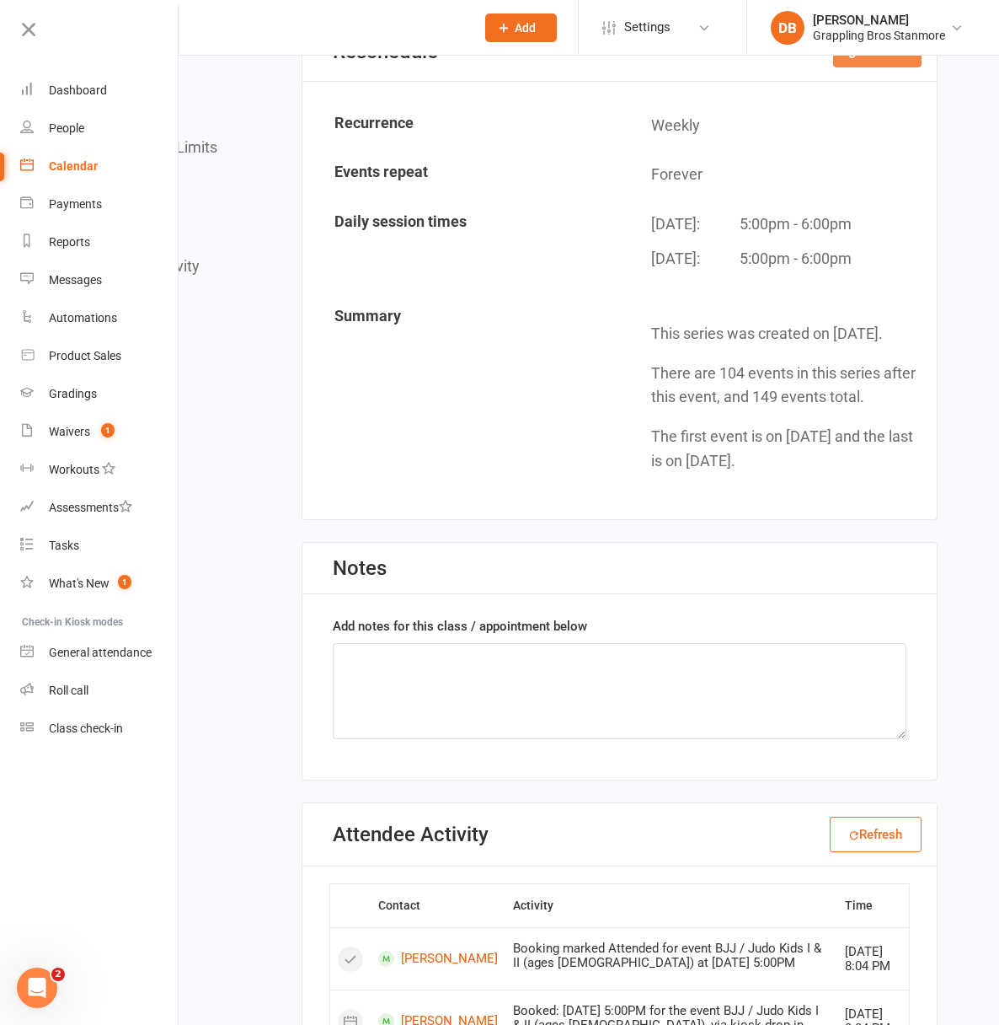
click at [872, 67] on button "Edit" at bounding box center [877, 51] width 88 height 30
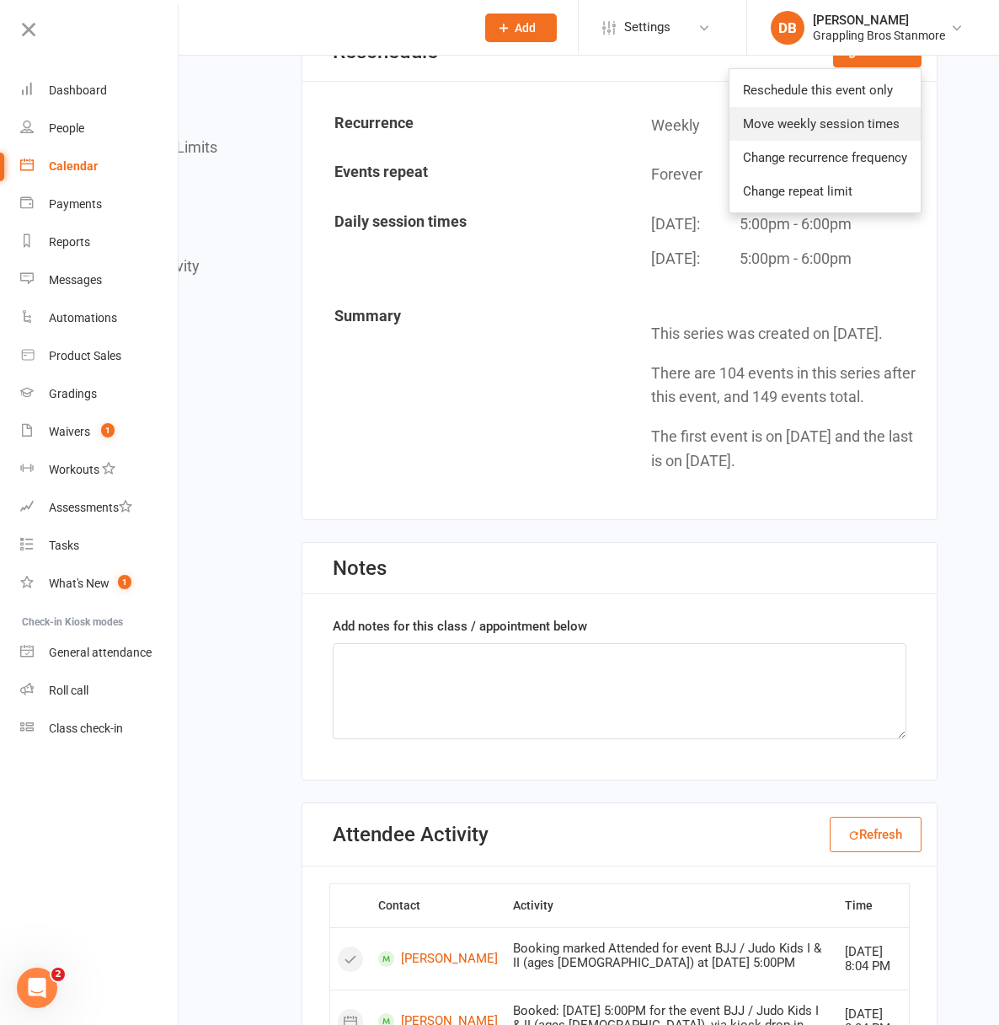
click at [823, 141] on link "Move weekly session times" at bounding box center [825, 124] width 191 height 34
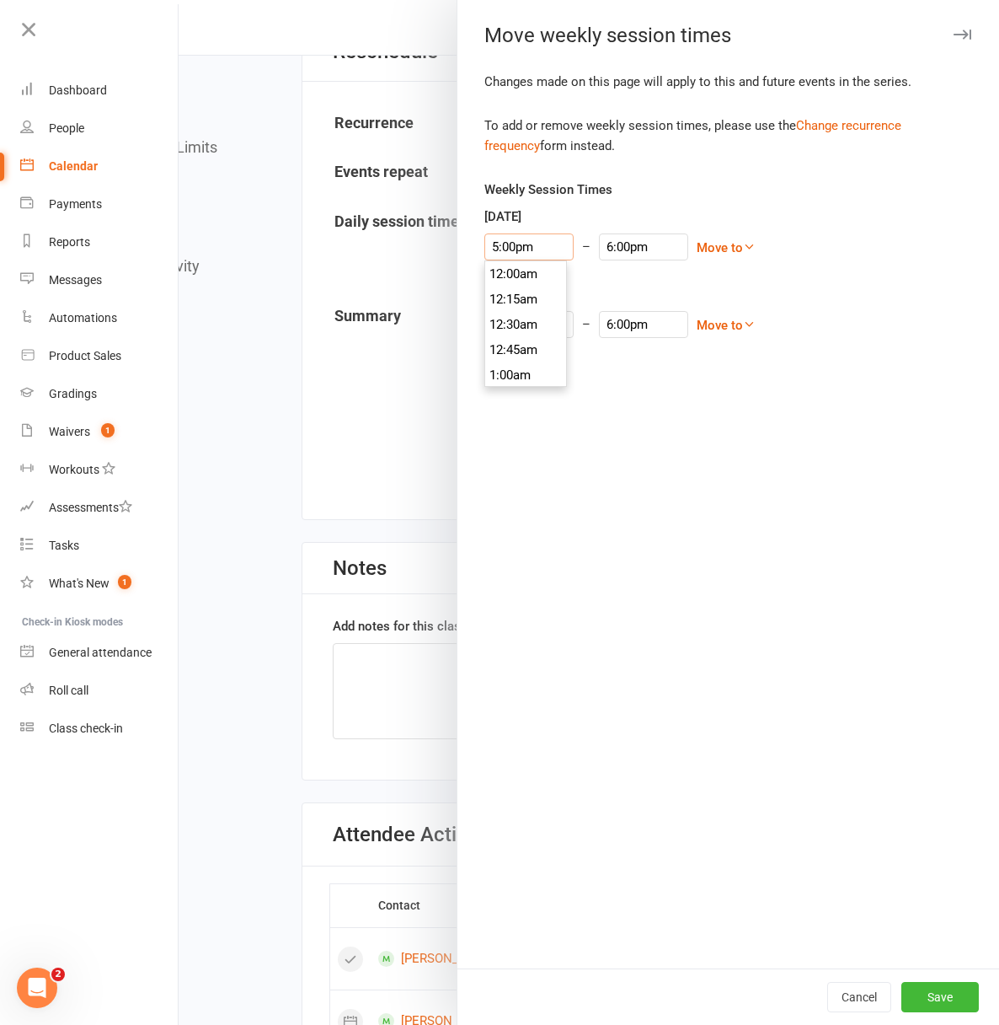
click at [484, 253] on input "5:00pm" at bounding box center [528, 246] width 89 height 27
type input "4:45pm"
type input "5:45pm"
click at [511, 270] on li "4:45pm" at bounding box center [525, 273] width 81 height 25
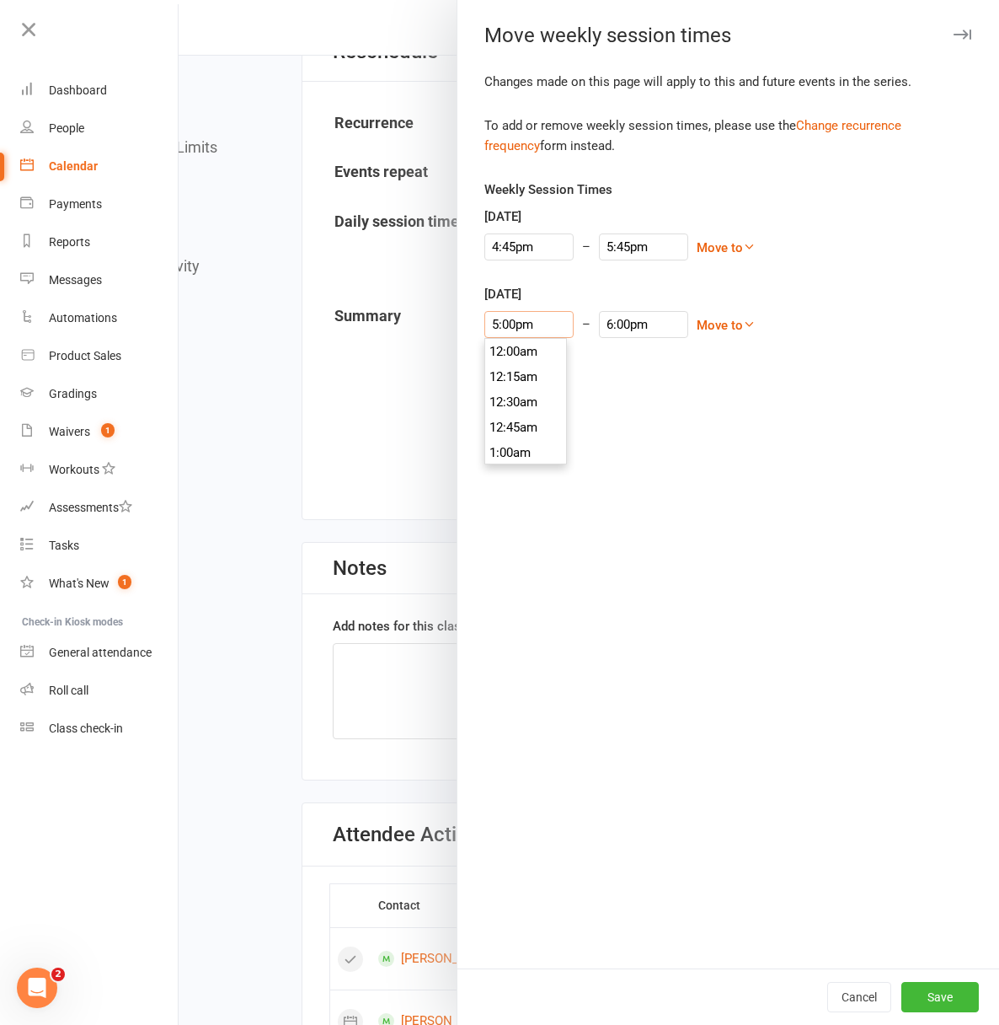
click at [484, 325] on input "5:00pm" at bounding box center [528, 324] width 89 height 27
type input "4:45pm"
type input "5:45pm"
click at [502, 351] on li "4:45pm" at bounding box center [525, 351] width 81 height 25
click at [909, 996] on button "Save" at bounding box center [941, 997] width 78 height 30
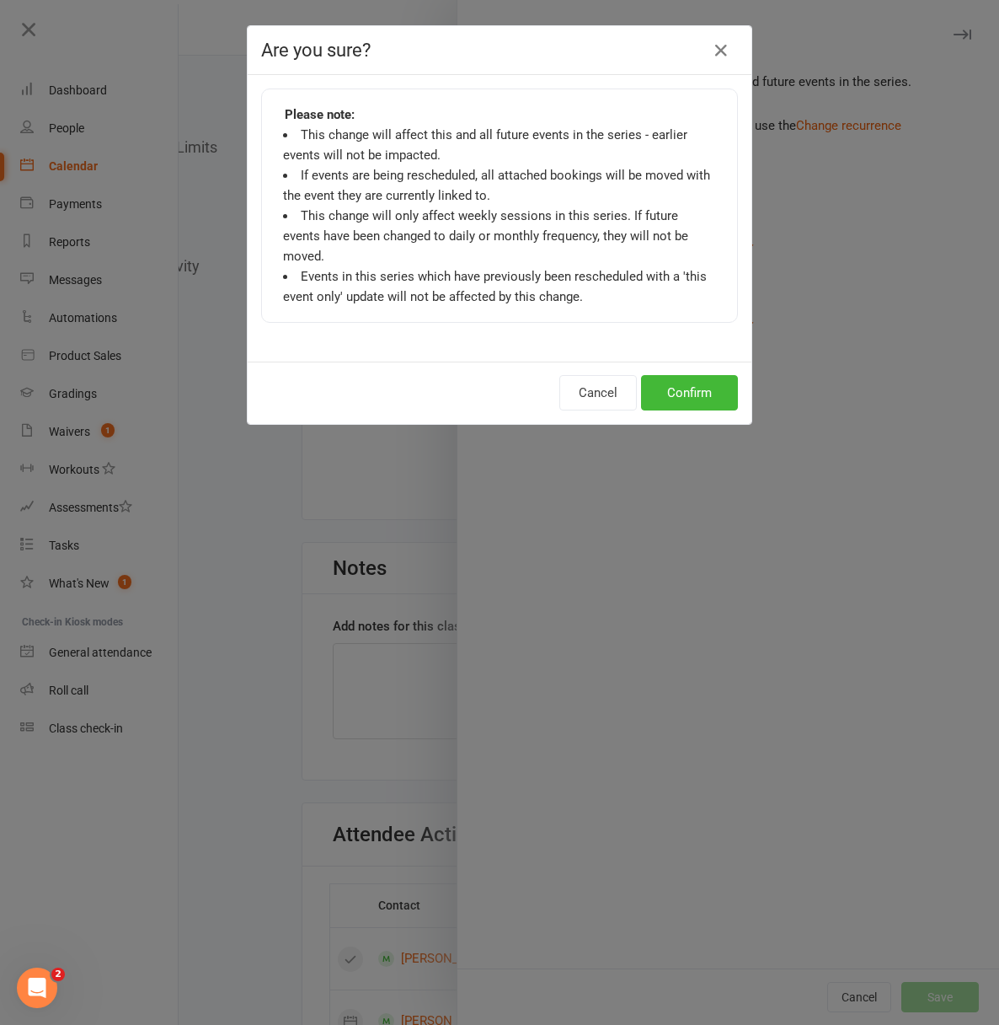
click at [703, 391] on div "Cancel Confirm" at bounding box center [500, 392] width 504 height 62
click at [704, 380] on button "Confirm" at bounding box center [689, 392] width 97 height 35
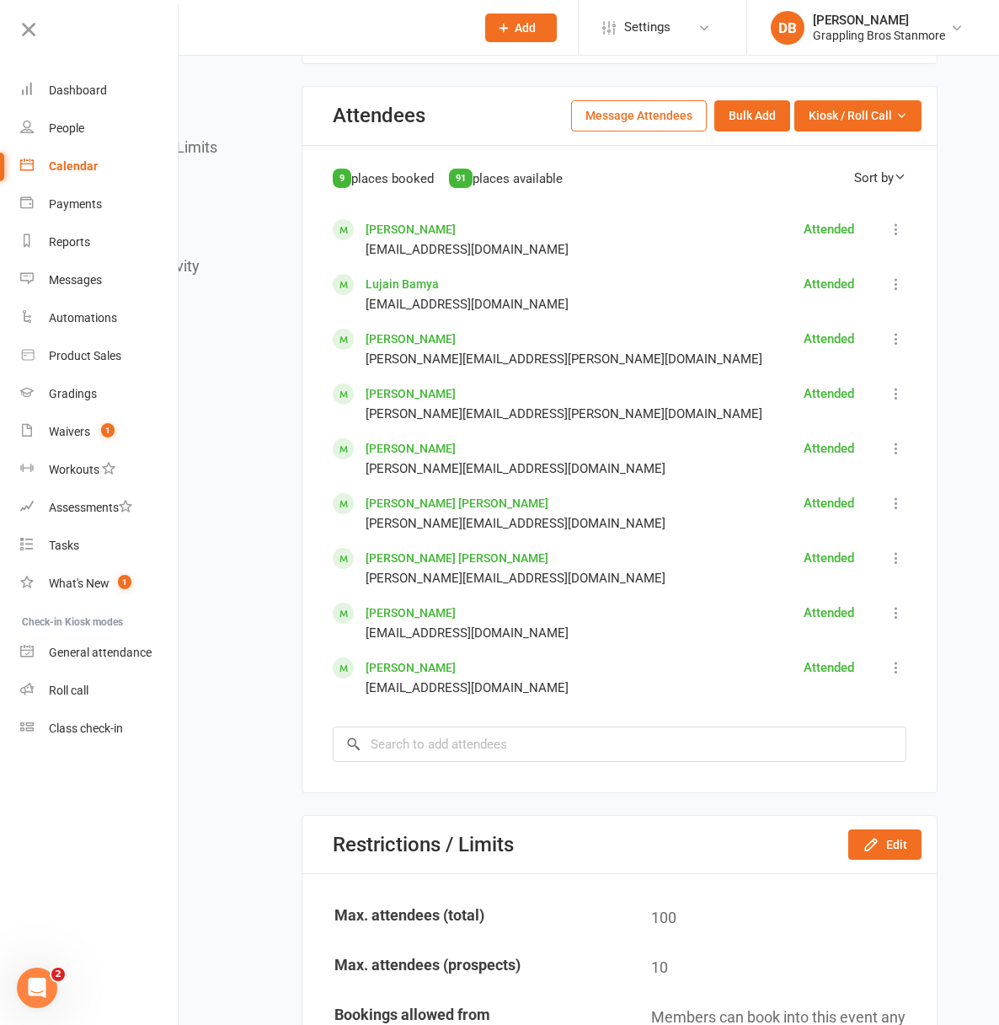
scroll to position [0, 0]
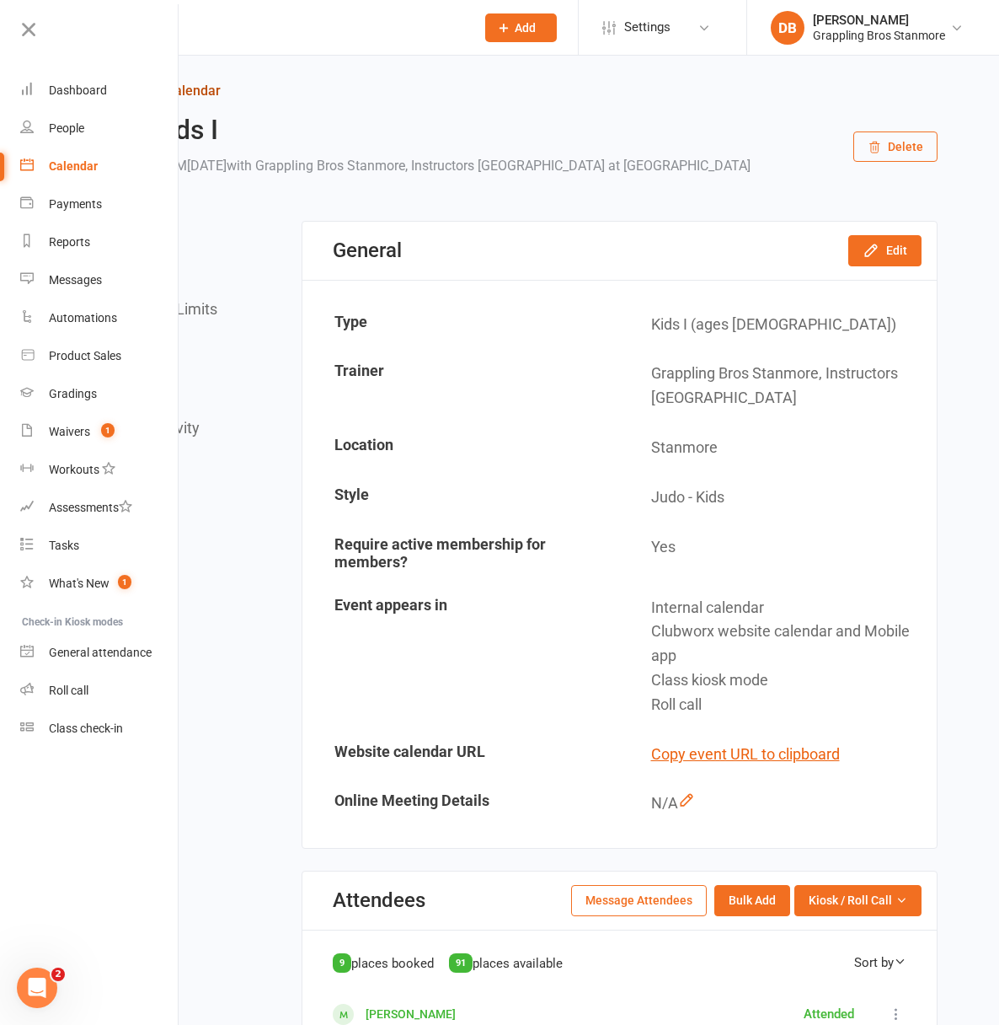
click at [225, 91] on link "Return to calendar" at bounding box center [511, 91] width 854 height 24
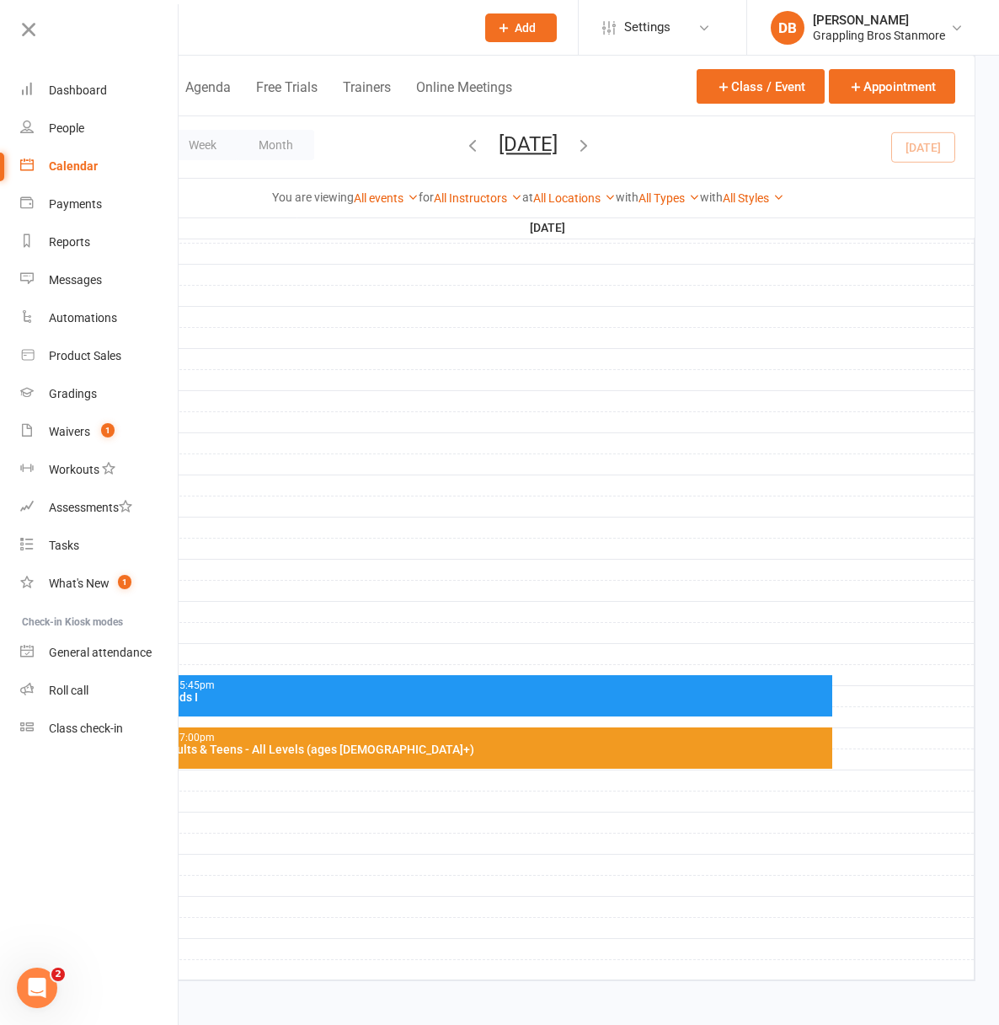
scroll to position [377, 0]
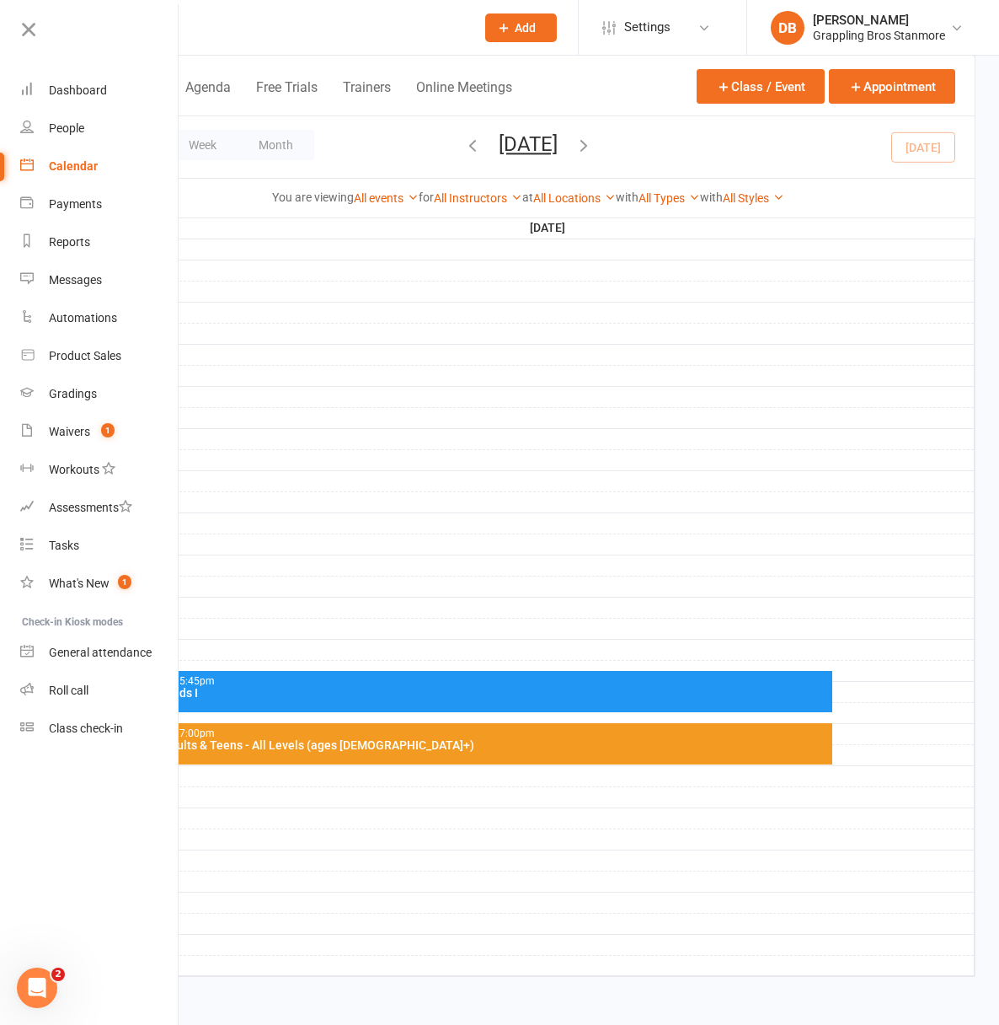
click at [830, 741] on div "BJJ Adults & Teens - All Levels (ages [DEMOGRAPHIC_DATA]+)" at bounding box center [484, 745] width 692 height 12
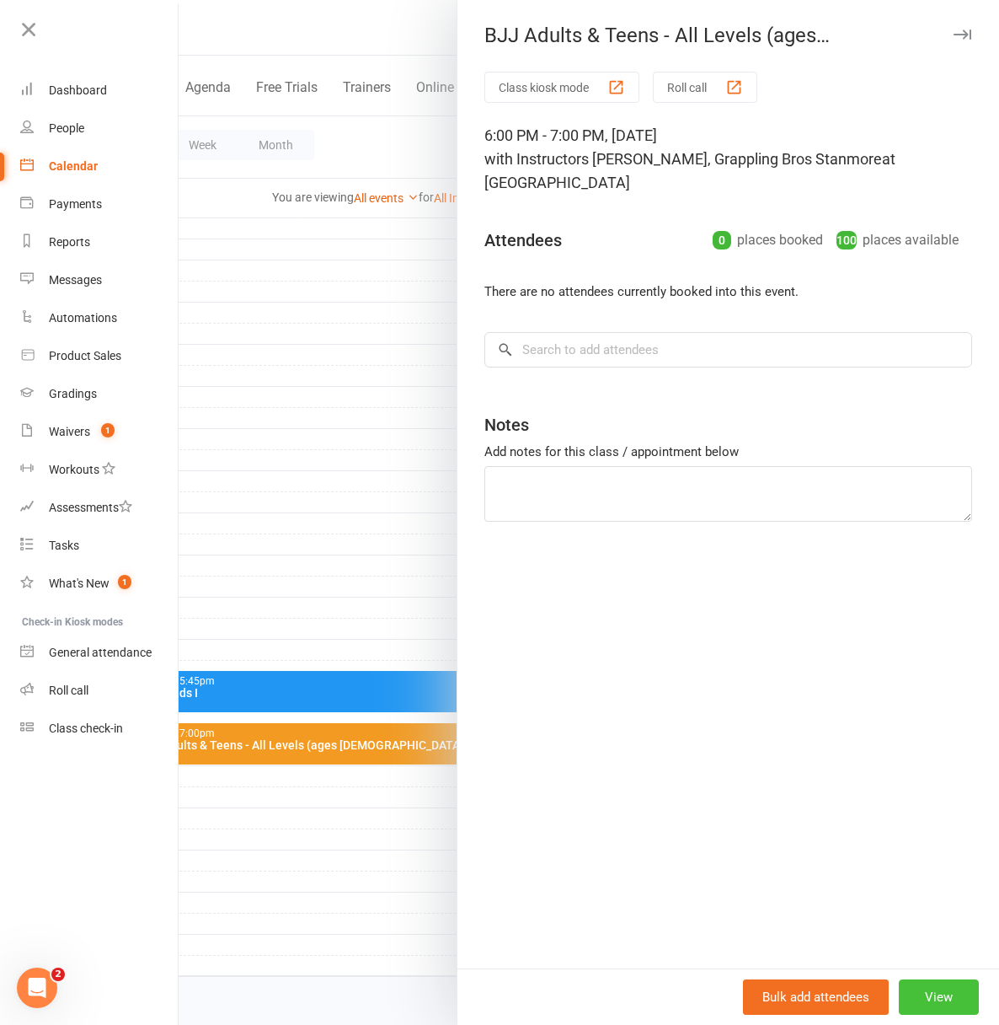
click at [923, 1002] on button "View" at bounding box center [939, 996] width 80 height 35
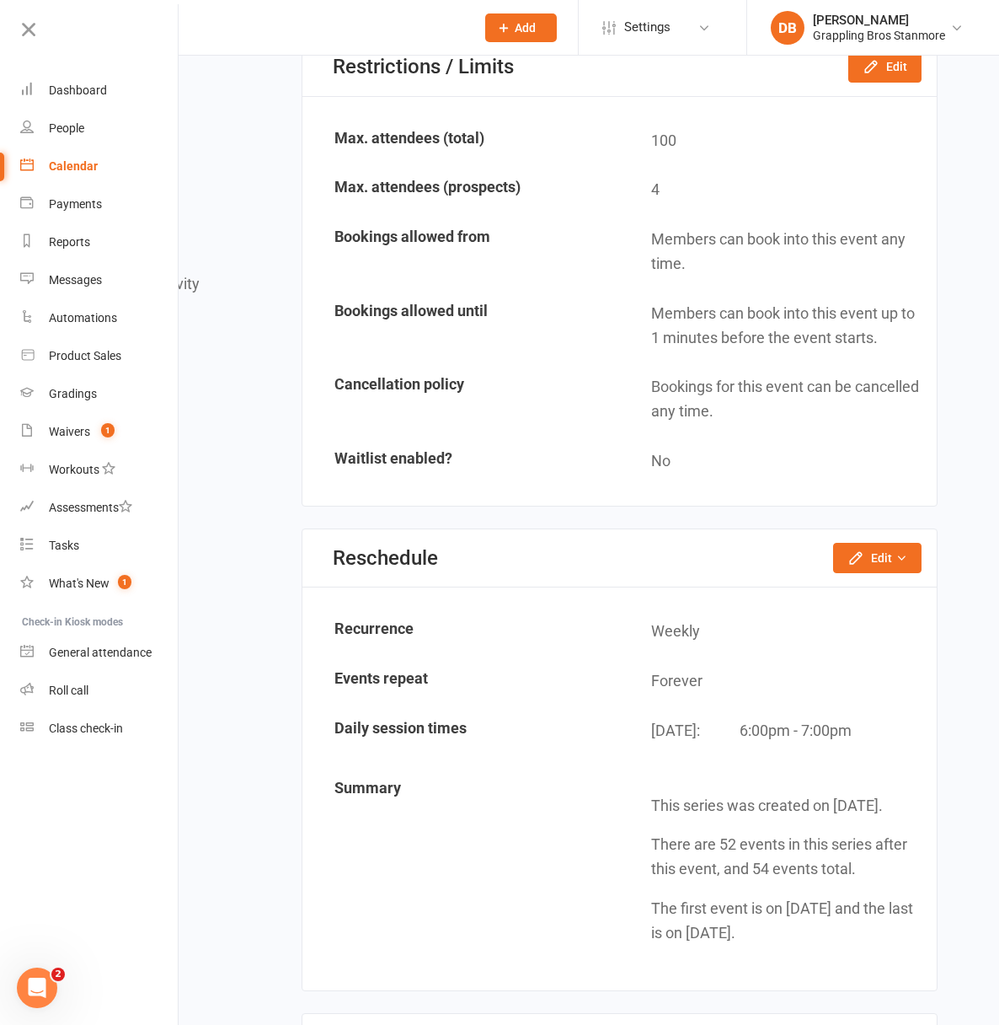
scroll to position [1544, 0]
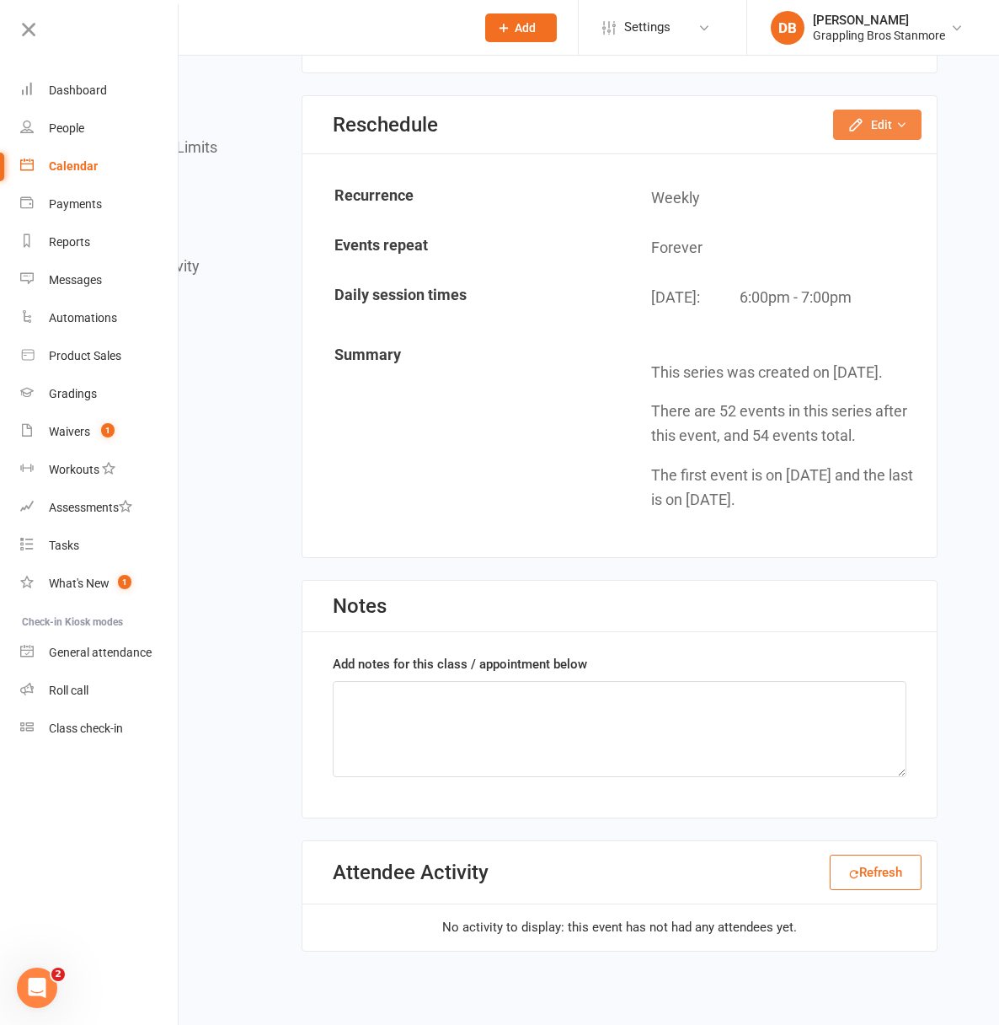
click at [868, 140] on button "Edit" at bounding box center [877, 125] width 88 height 30
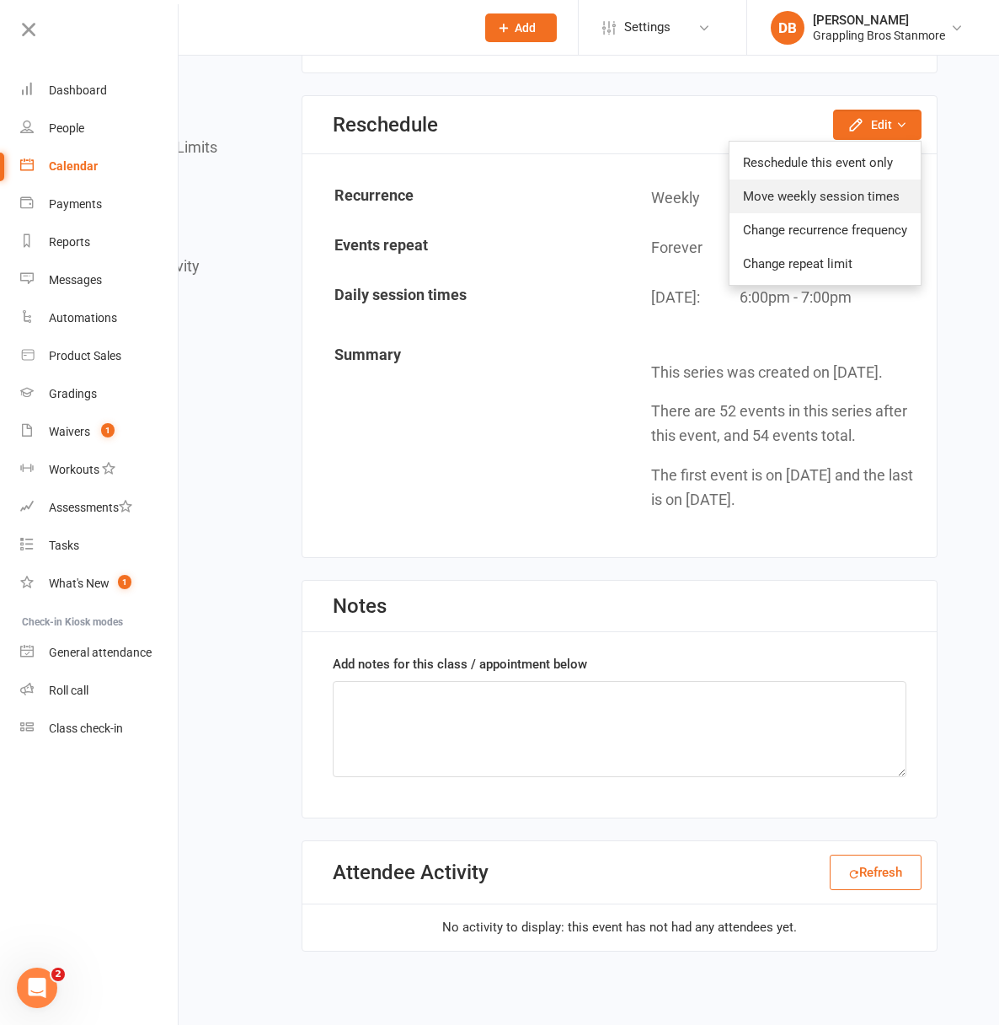
click at [850, 213] on link "Move weekly session times" at bounding box center [825, 196] width 191 height 34
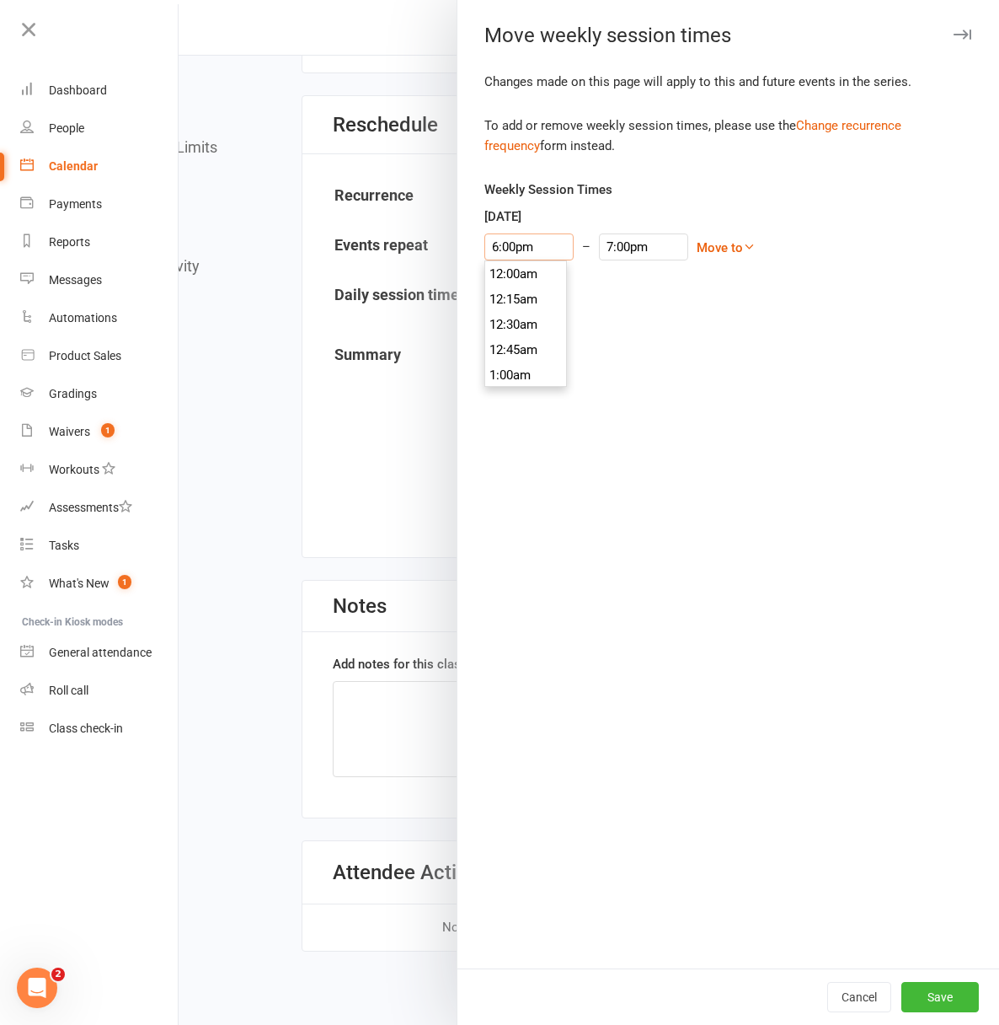
click at [497, 248] on input "6:00pm" at bounding box center [528, 246] width 89 height 27
type input "6:45pm"
type input "7:45pm"
click at [505, 374] on li "6:45pm" at bounding box center [525, 374] width 81 height 25
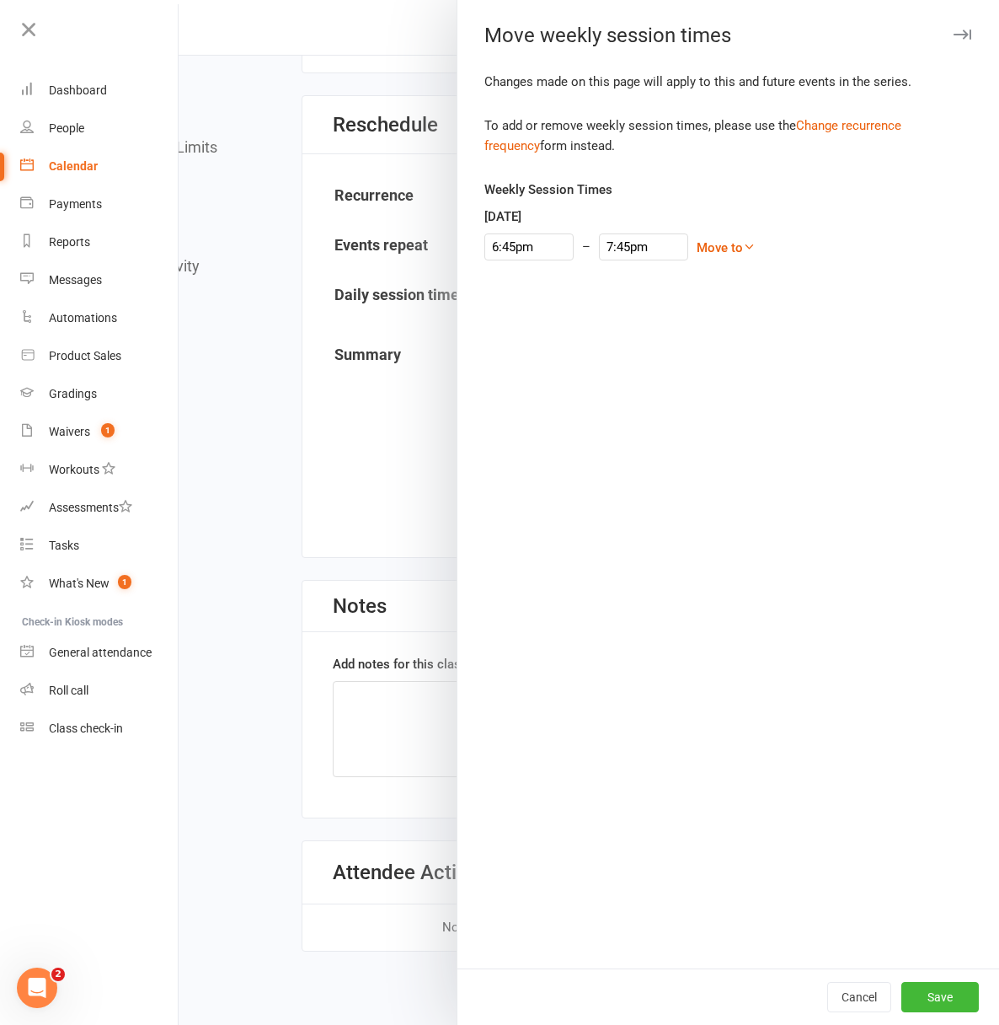
click at [933, 979] on div "Cancel Save" at bounding box center [729, 996] width 542 height 56
click at [939, 997] on button "Save" at bounding box center [941, 997] width 78 height 30
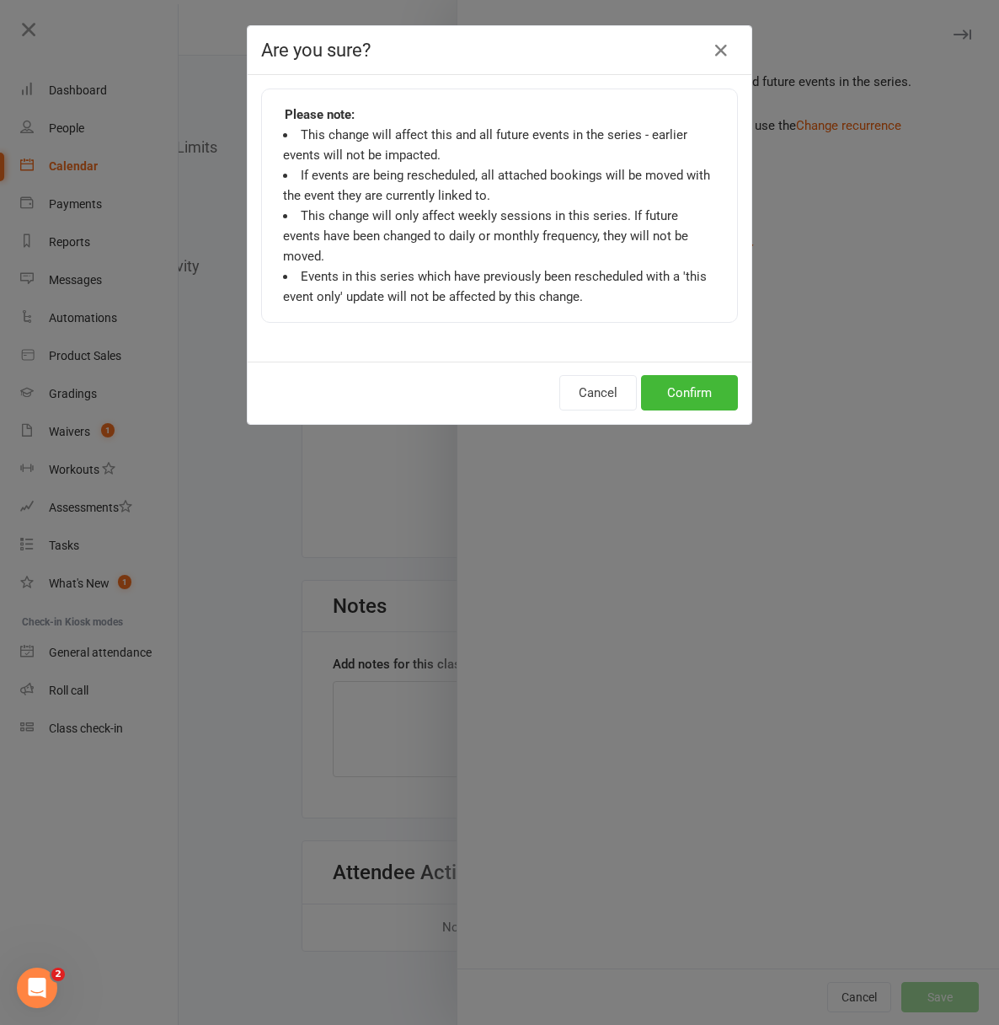
click at [725, 361] on div "Cancel Confirm" at bounding box center [500, 392] width 504 height 62
click at [718, 375] on button "Confirm" at bounding box center [689, 392] width 97 height 35
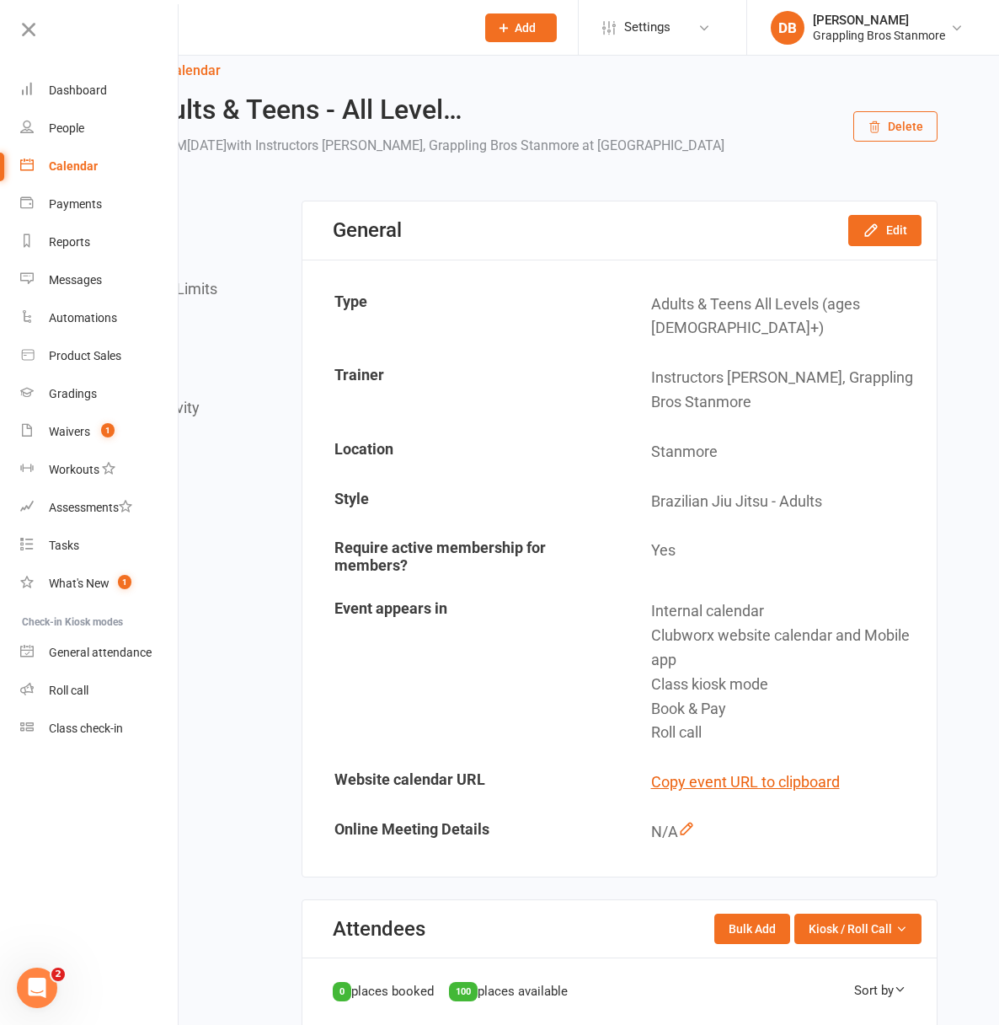
scroll to position [0, 0]
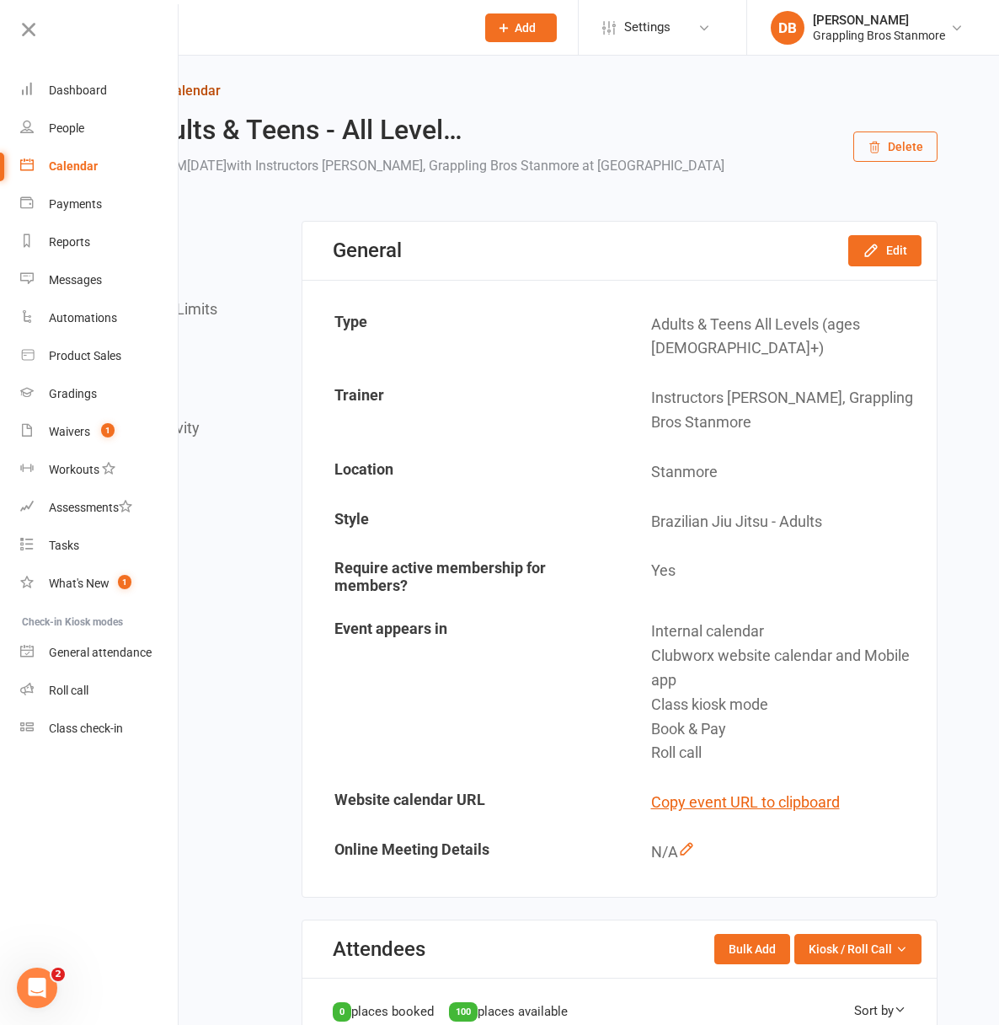
click at [99, 94] on icon at bounding box center [91, 90] width 15 height 15
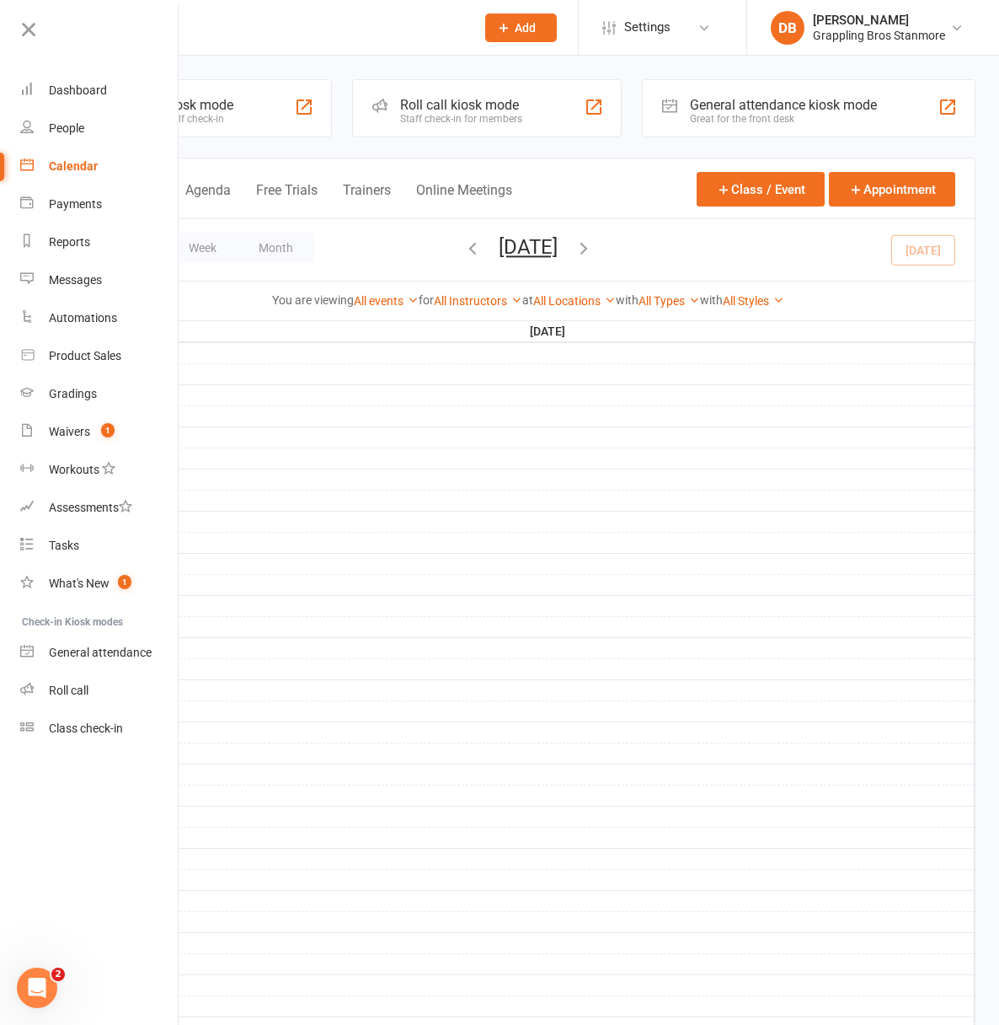
click at [593, 249] on icon "button" at bounding box center [584, 247] width 19 height 19
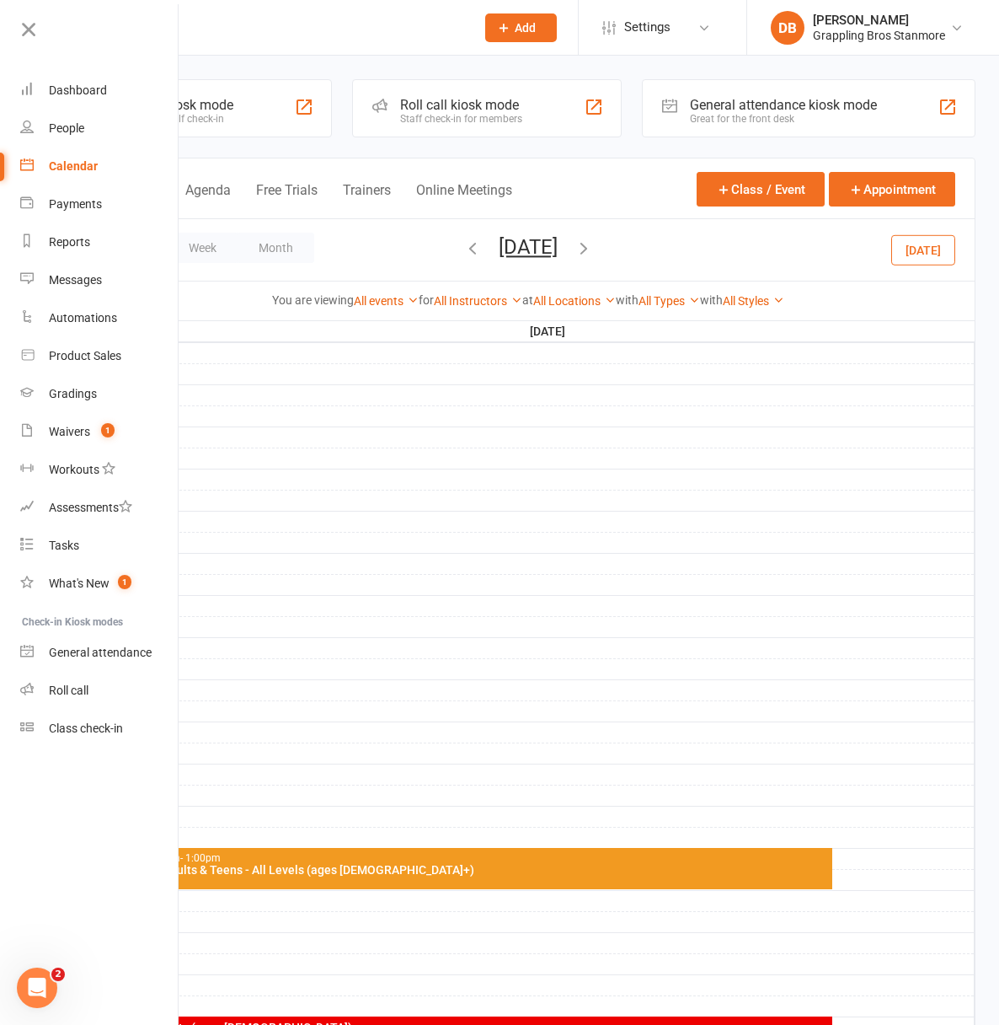
click at [468, 257] on icon "button" at bounding box center [472, 247] width 19 height 19
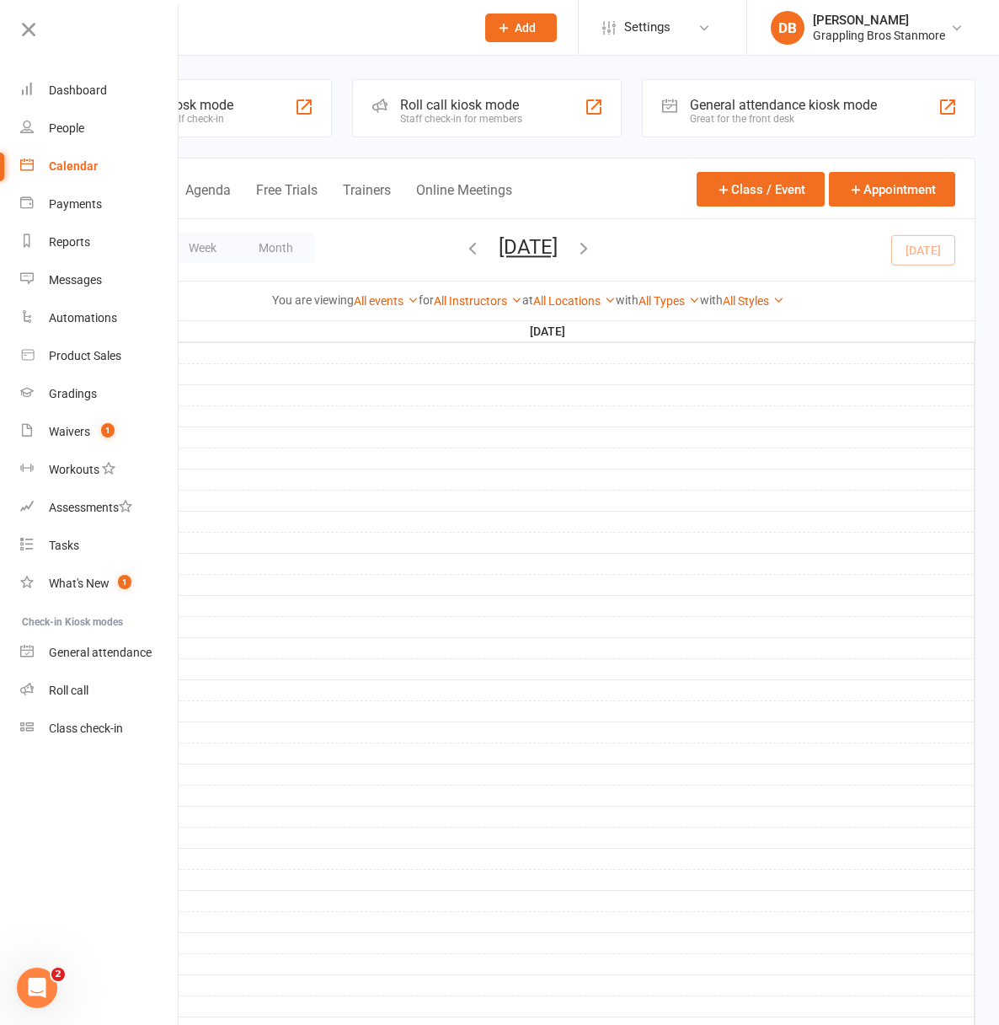
click at [482, 253] on span "[DATE] [DATE] Sun Mon Tue Wed Thu Fri Sat 31 01 02 03 04 05 06 07 08 09 10 11 1…" at bounding box center [528, 249] width 93 height 29
click at [463, 250] on icon "button" at bounding box center [472, 247] width 19 height 19
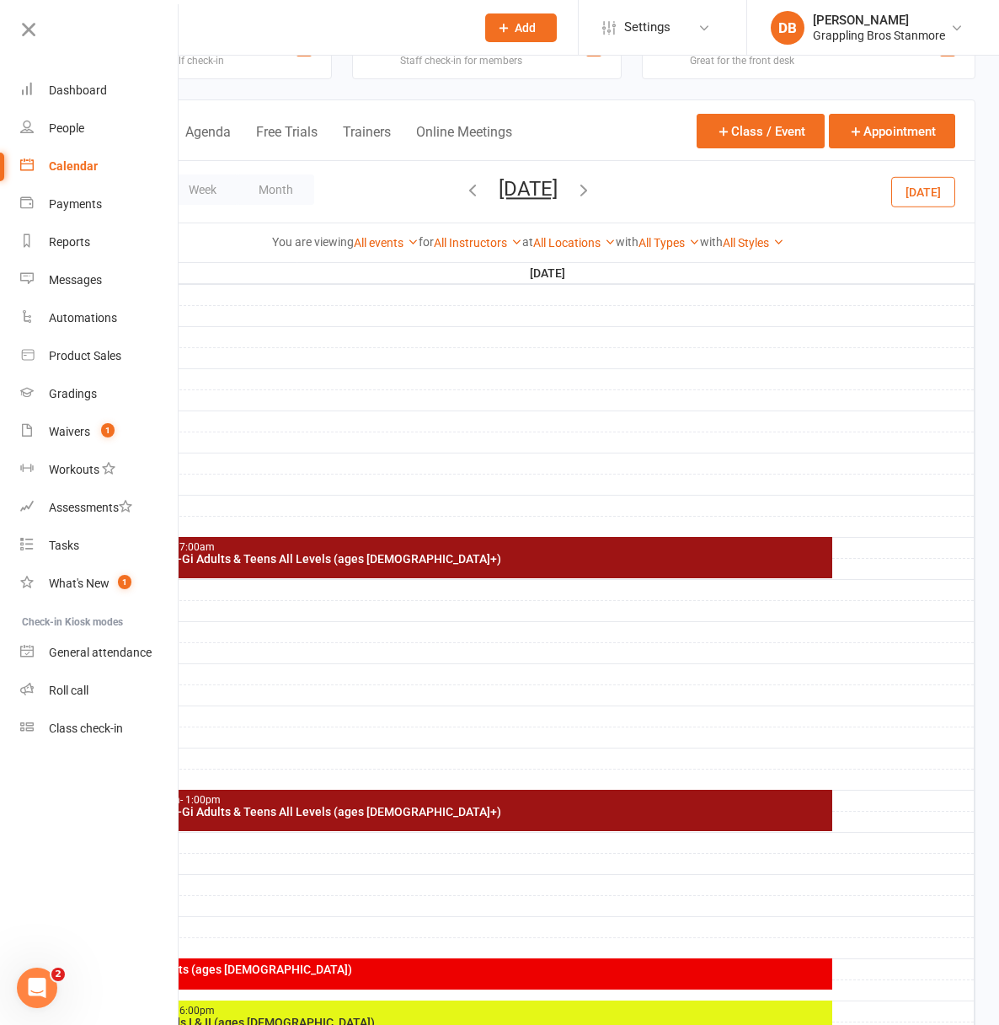
scroll to position [36, 0]
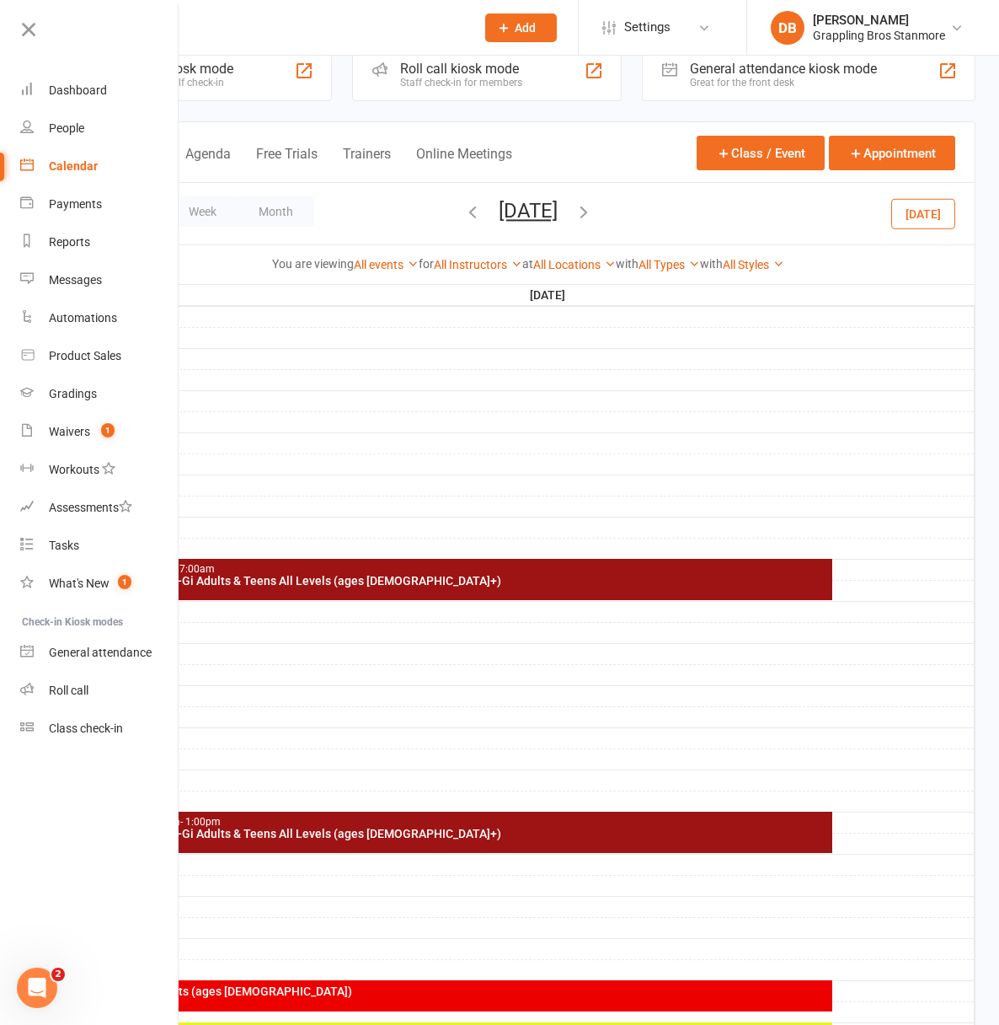
click at [463, 210] on icon "button" at bounding box center [472, 211] width 19 height 19
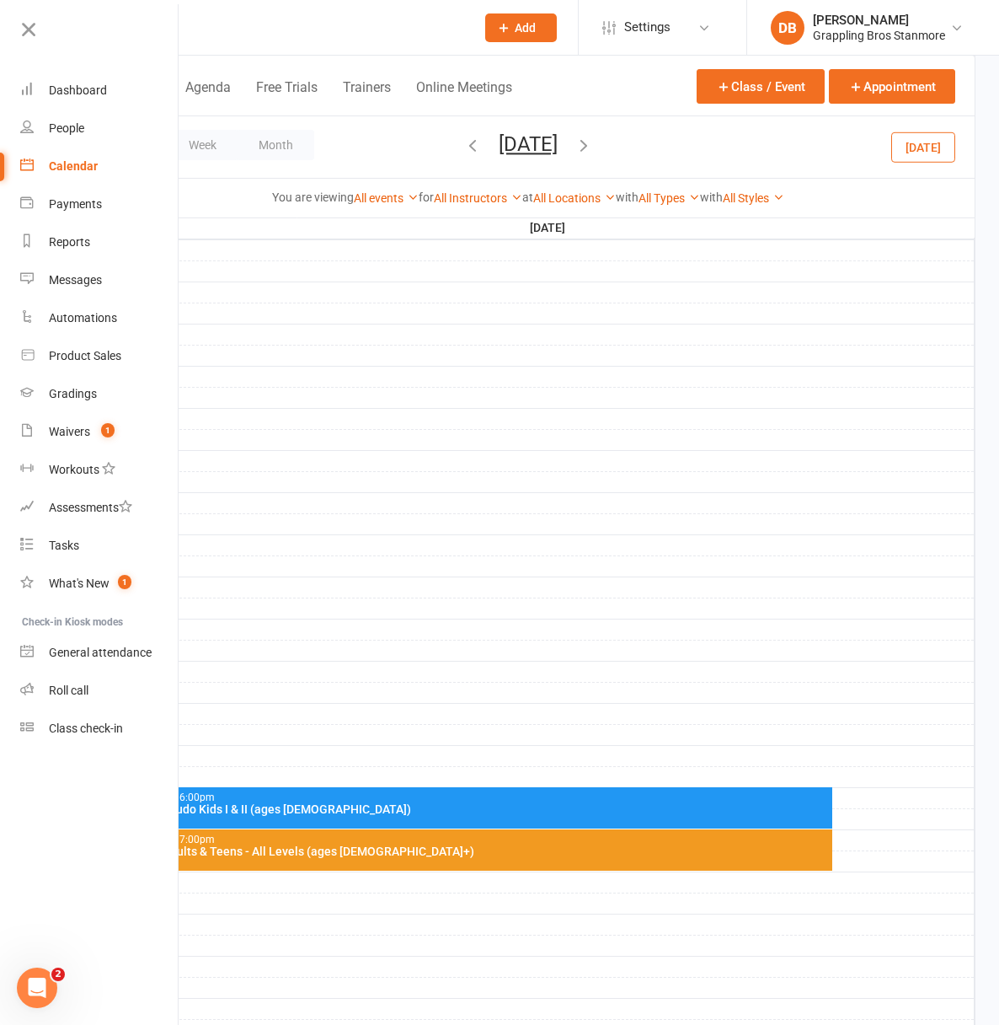
scroll to position [362, 0]
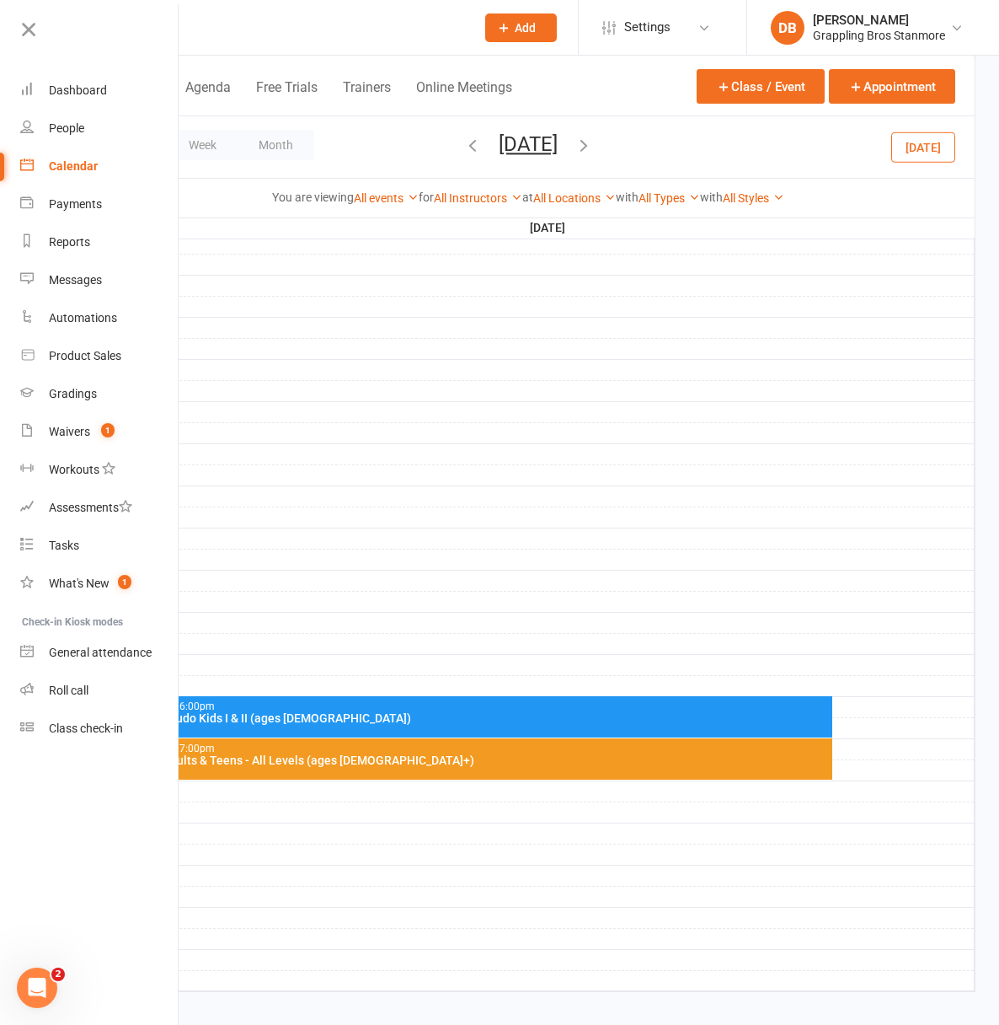
click at [593, 149] on icon "button" at bounding box center [584, 145] width 19 height 19
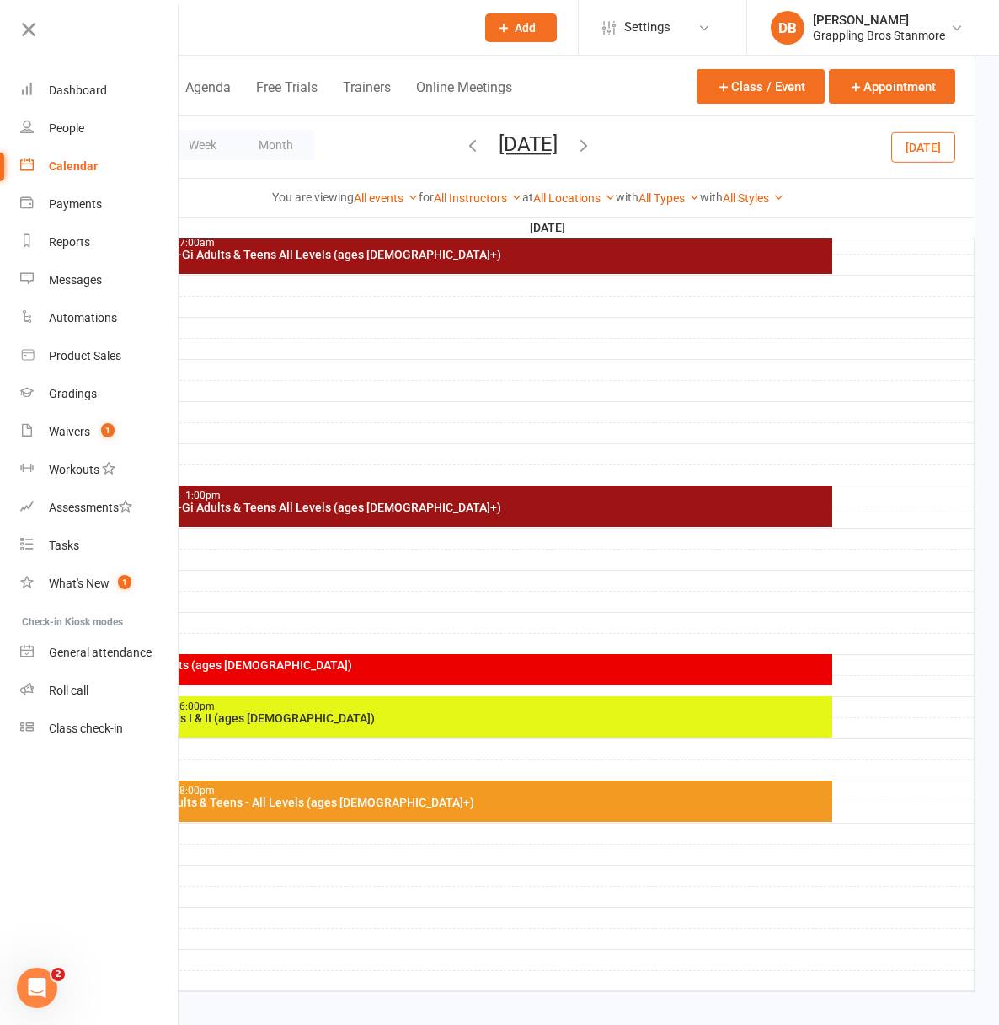
click at [575, 148] on span "[DATE] [DATE] Sun Mon Tue Wed Thu Fri Sat 31 01 02 03 04 05 06 07 08 09 10 11 1…" at bounding box center [528, 146] width 93 height 29
click at [593, 147] on icon "button" at bounding box center [584, 145] width 19 height 19
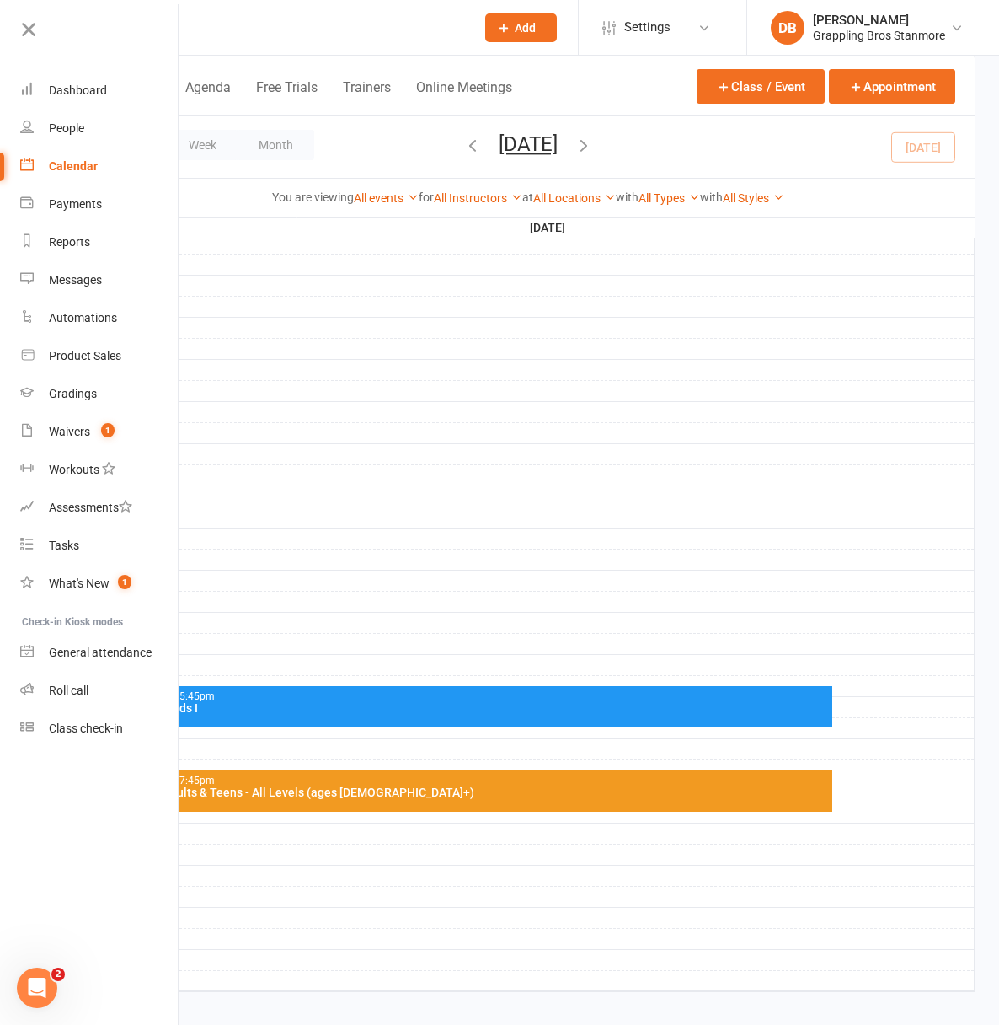
click at [593, 147] on icon "button" at bounding box center [584, 145] width 19 height 19
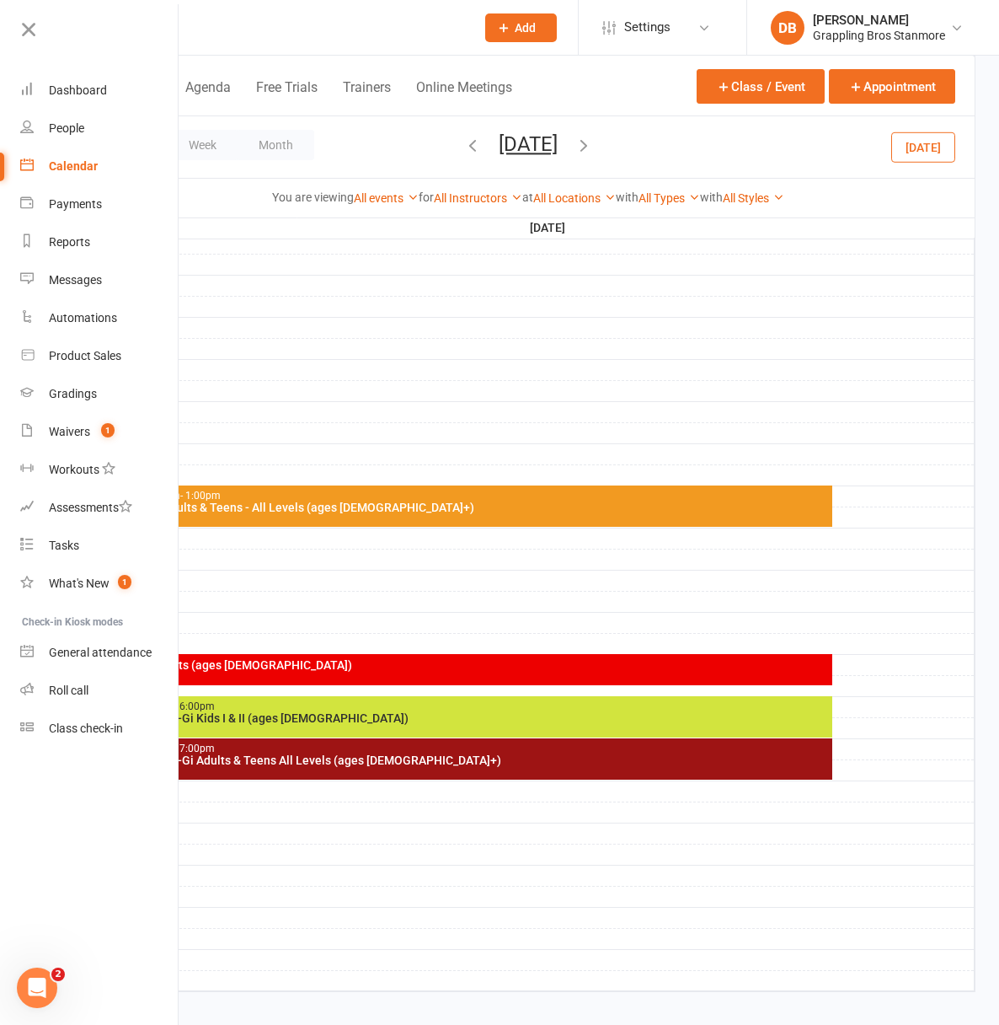
click at [593, 144] on icon "button" at bounding box center [584, 145] width 19 height 19
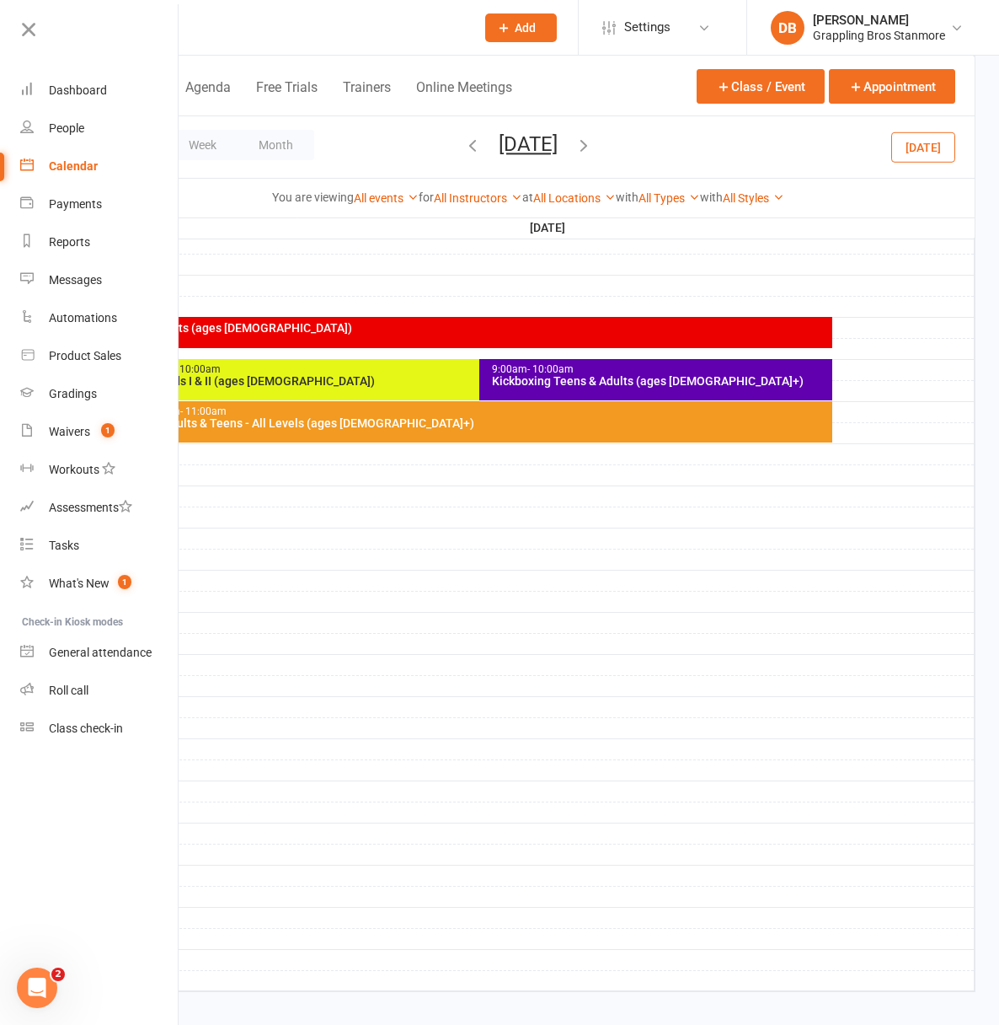
click at [575, 144] on span "[DATE] [DATE] Sun Mon Tue Wed Thu Fri Sat 31 01 02 03 04 05 06 07 08 09 10 11 1…" at bounding box center [528, 146] width 93 height 29
click at [593, 146] on icon "button" at bounding box center [584, 145] width 19 height 19
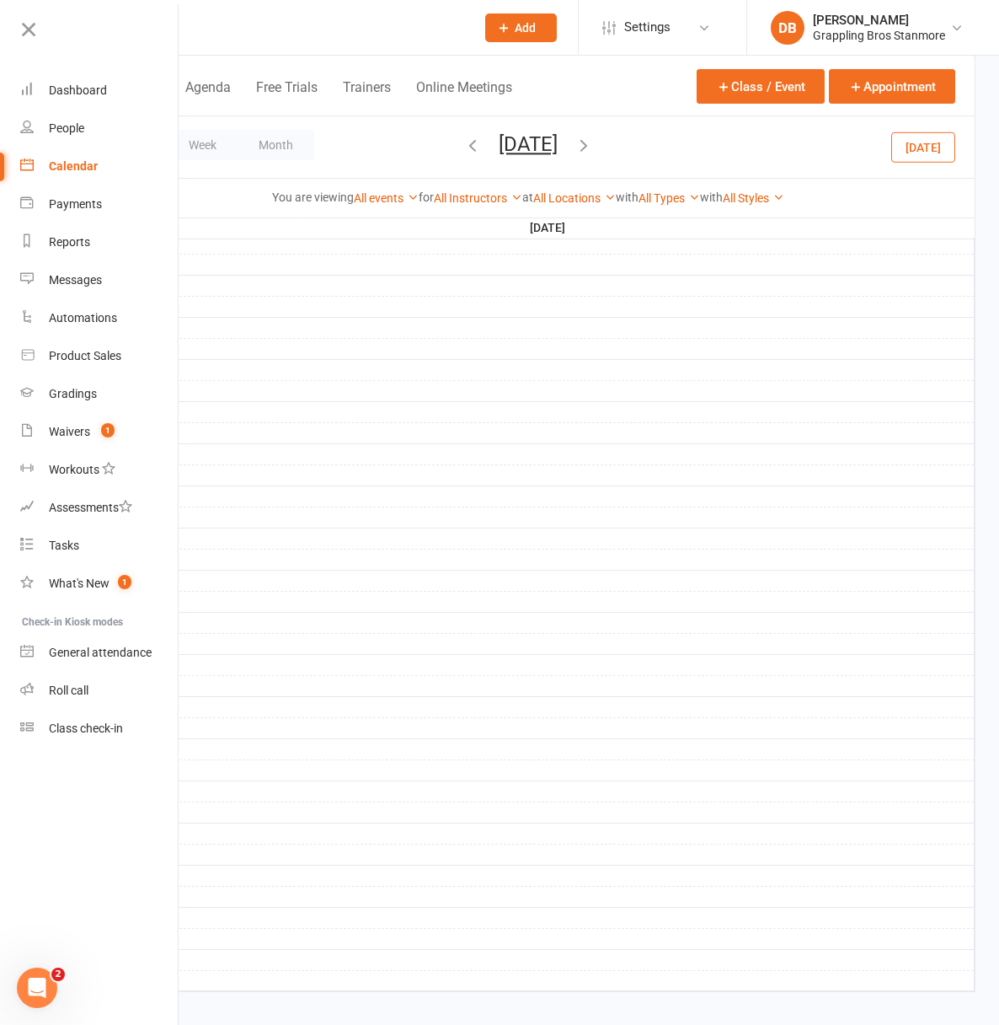
click at [593, 146] on icon "button" at bounding box center [584, 145] width 19 height 19
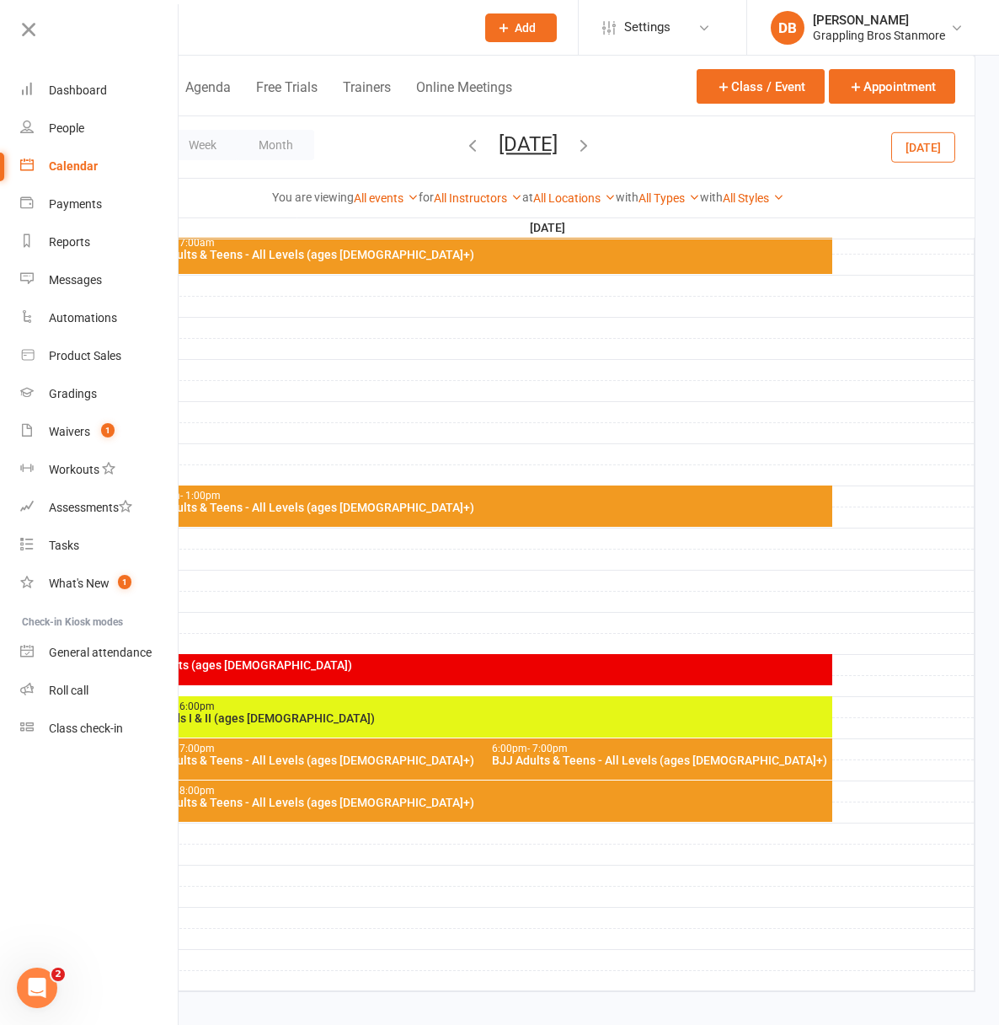
click at [593, 146] on icon "button" at bounding box center [584, 145] width 19 height 19
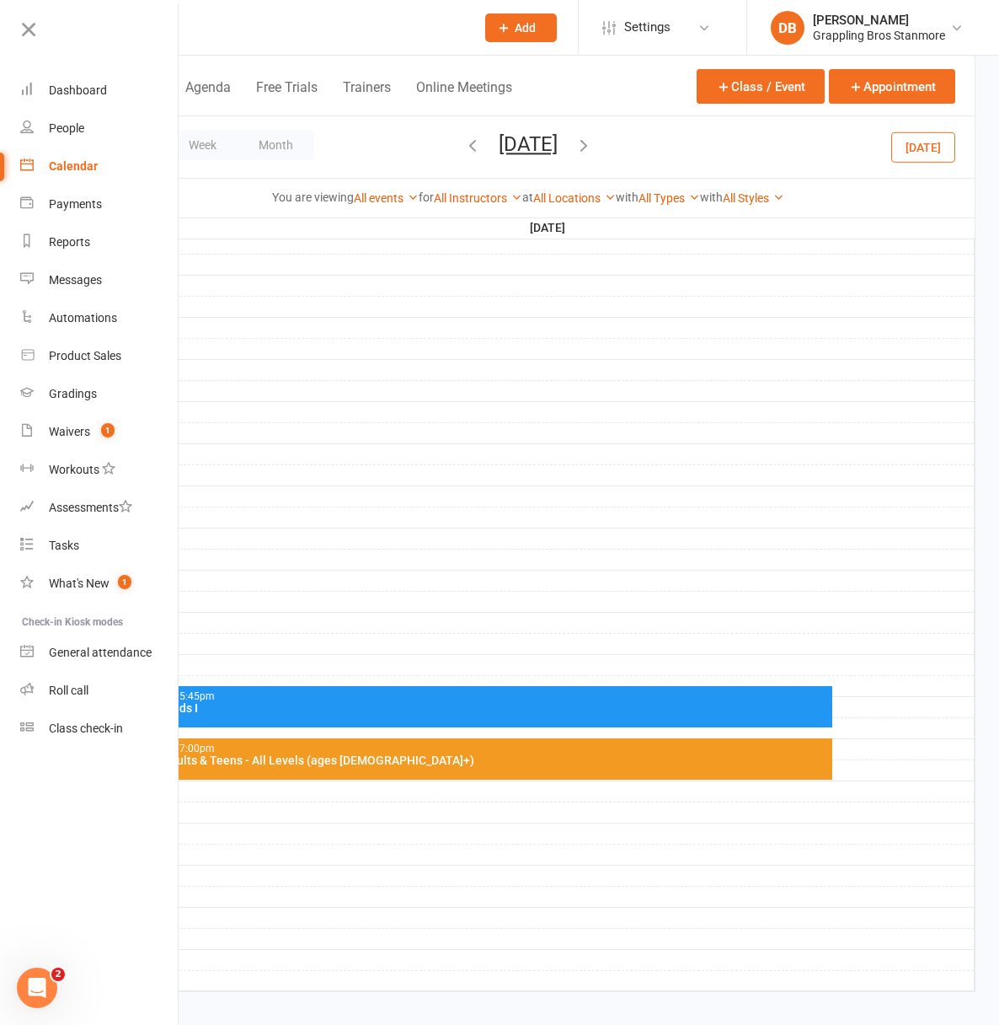
click at [732, 770] on div "6:00pm - 7:00pm BJJ Adults & Teens - All Levels (ages [DEMOGRAPHIC_DATA]+)" at bounding box center [479, 758] width 707 height 41
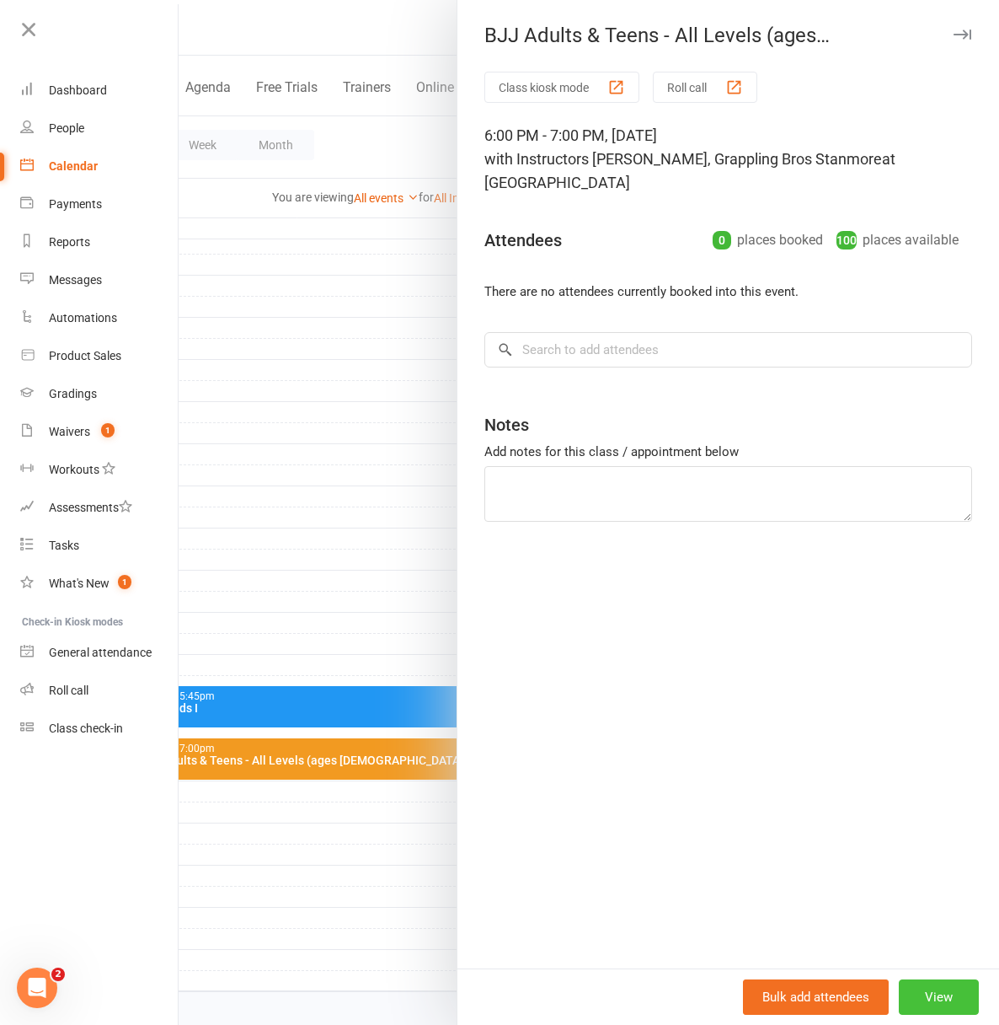
click at [929, 992] on button "View" at bounding box center [939, 996] width 80 height 35
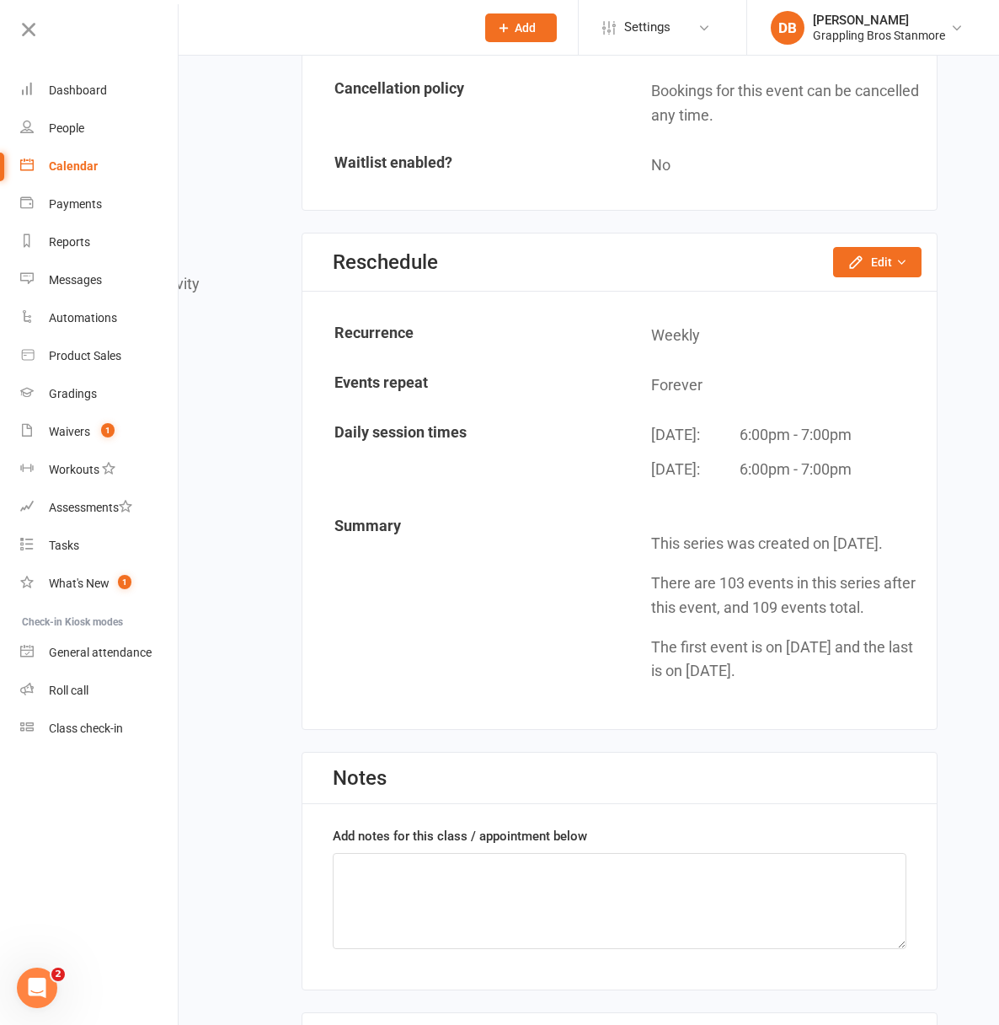
scroll to position [1436, 0]
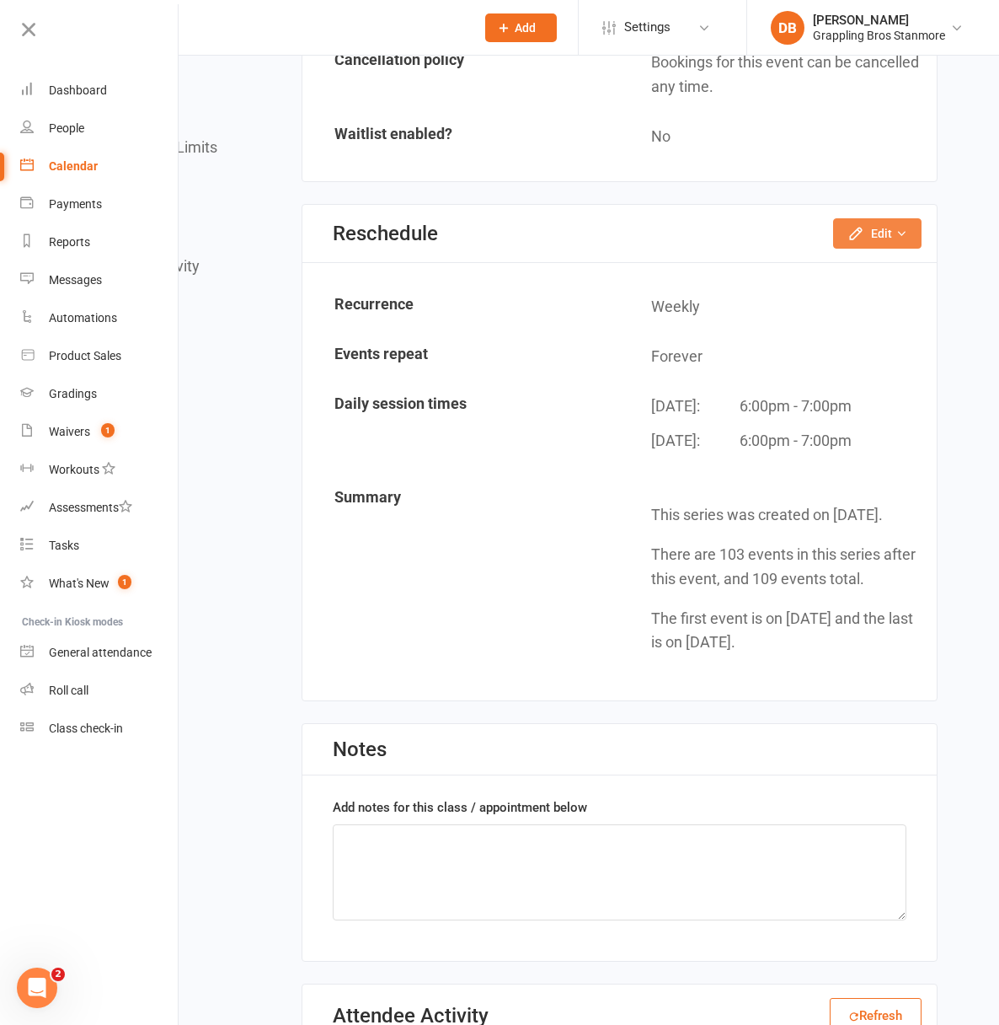
click at [877, 249] on button "Edit" at bounding box center [877, 233] width 88 height 30
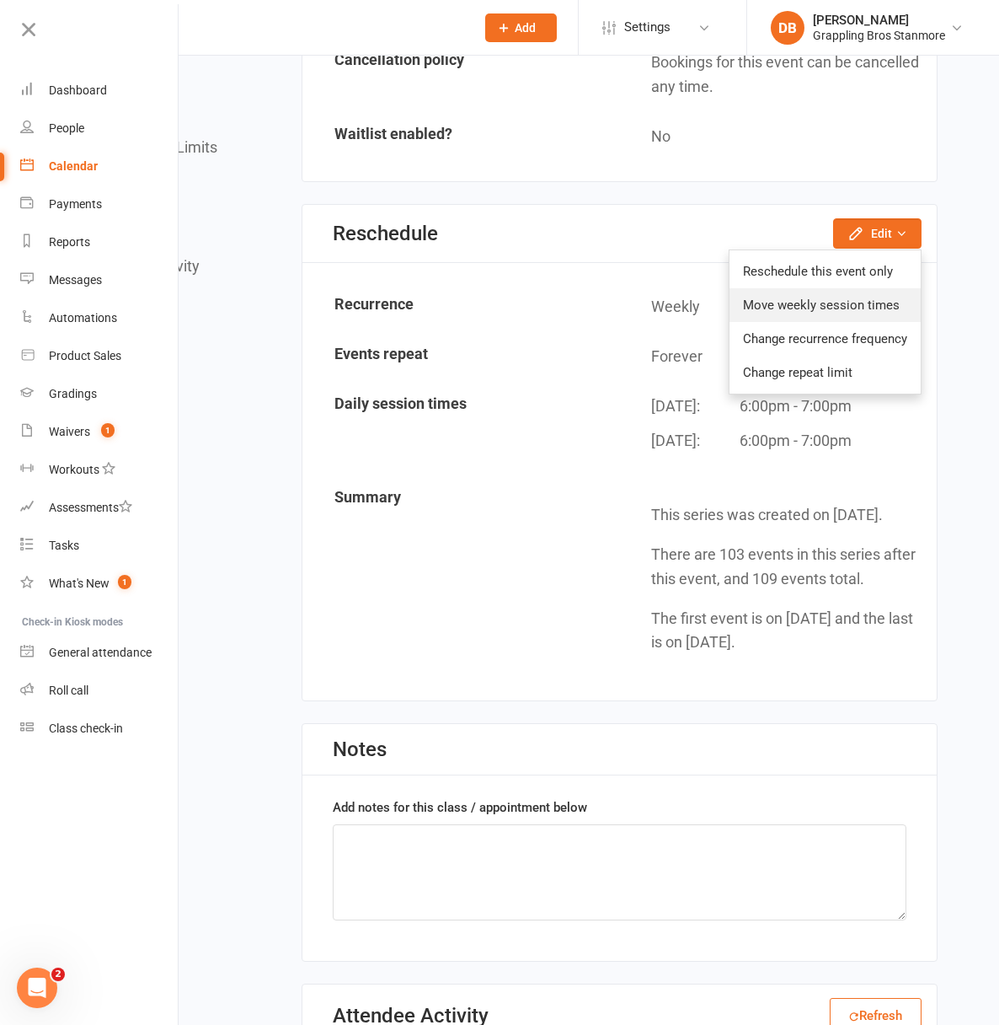
click at [838, 322] on link "Move weekly session times" at bounding box center [825, 305] width 191 height 34
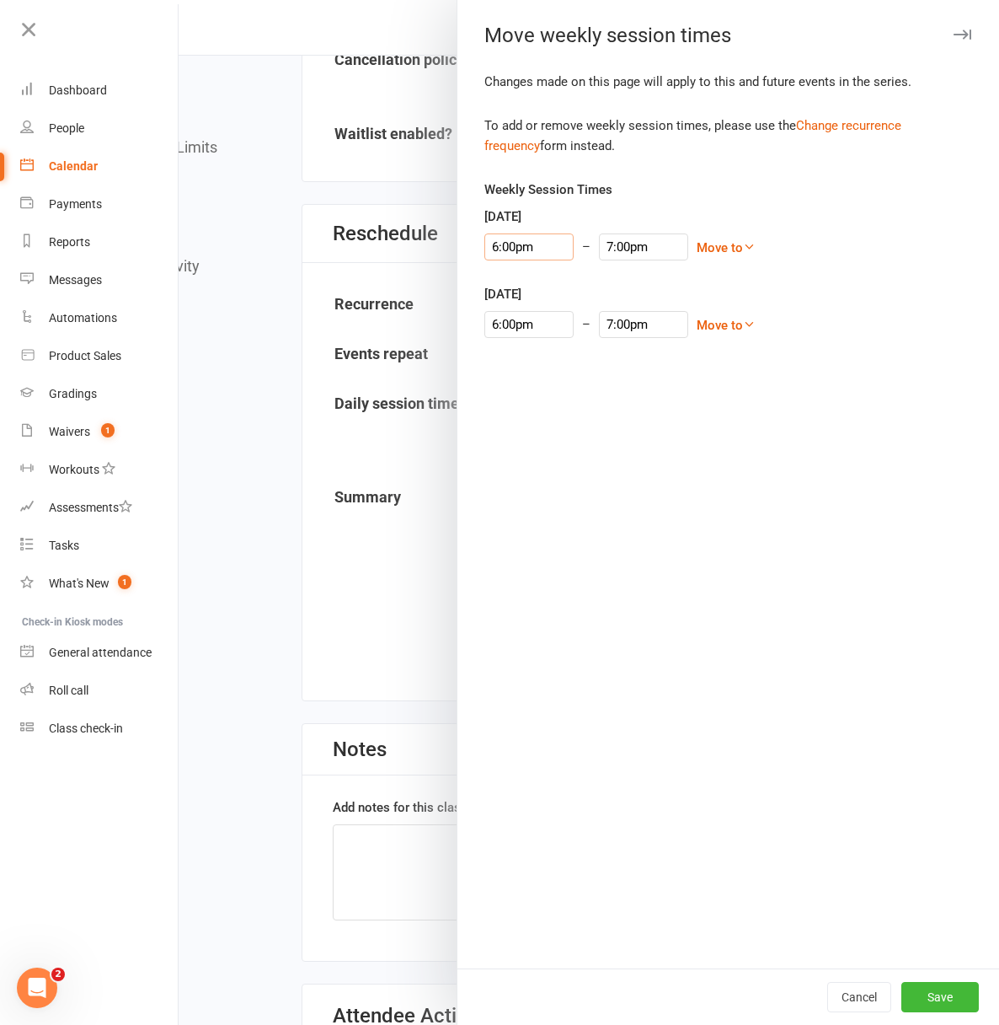
click at [495, 237] on input "6:00pm" at bounding box center [528, 246] width 89 height 27
type input "5:45pm"
type input "6:45pm"
click at [498, 275] on li "5:45pm" at bounding box center [525, 273] width 81 height 25
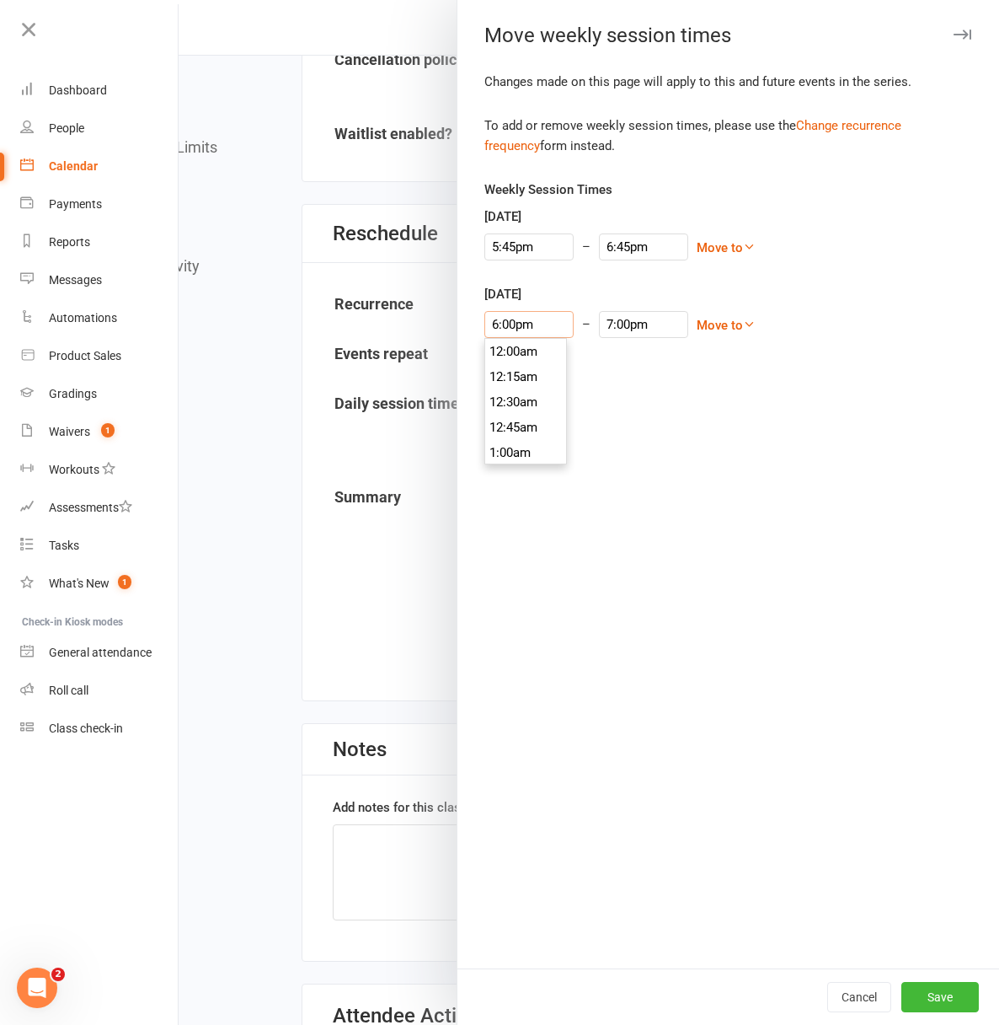
click at [491, 327] on input "6:00pm" at bounding box center [528, 324] width 89 height 27
type input "5:45pm"
type input "6:45pm"
click at [506, 354] on li "5:45pm" at bounding box center [525, 351] width 81 height 25
click at [902, 992] on button "Save" at bounding box center [941, 997] width 78 height 30
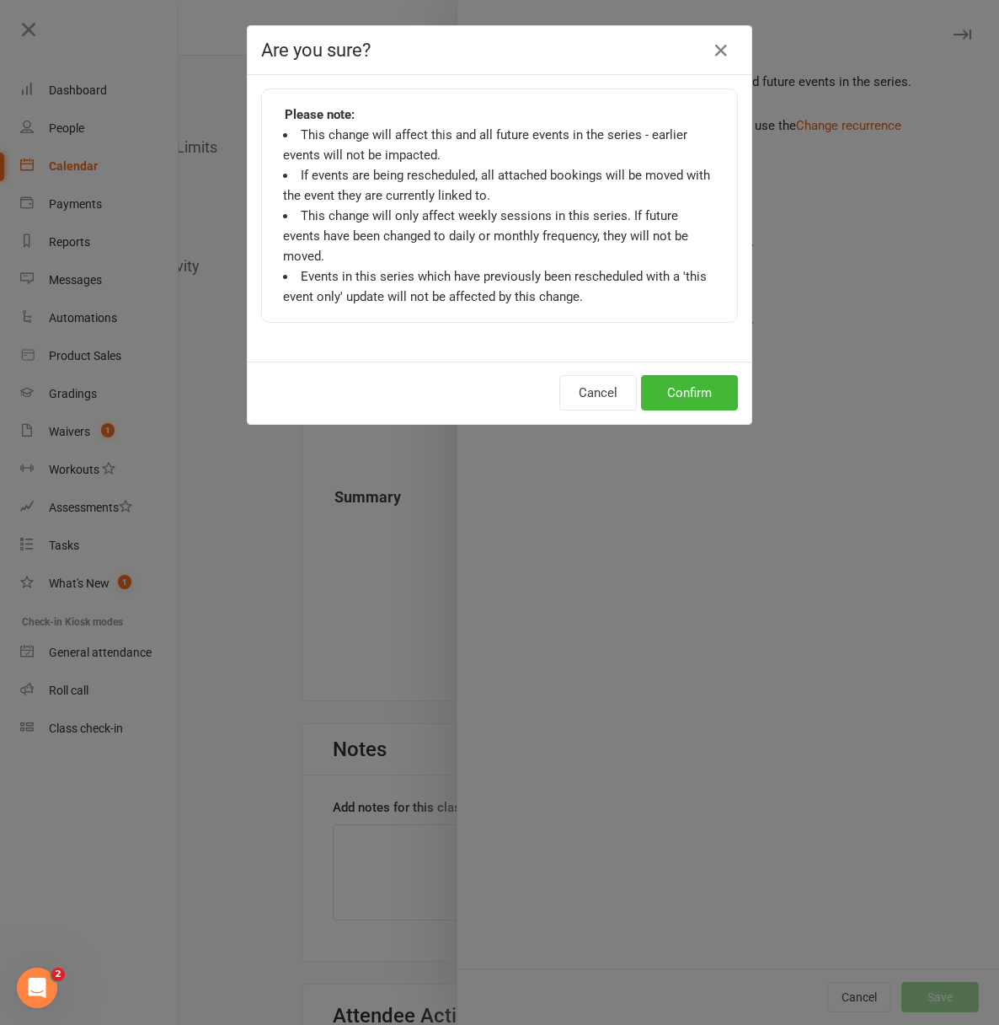
click at [681, 361] on div "Cancel Confirm" at bounding box center [500, 392] width 504 height 62
click at [684, 375] on button "Confirm" at bounding box center [689, 392] width 97 height 35
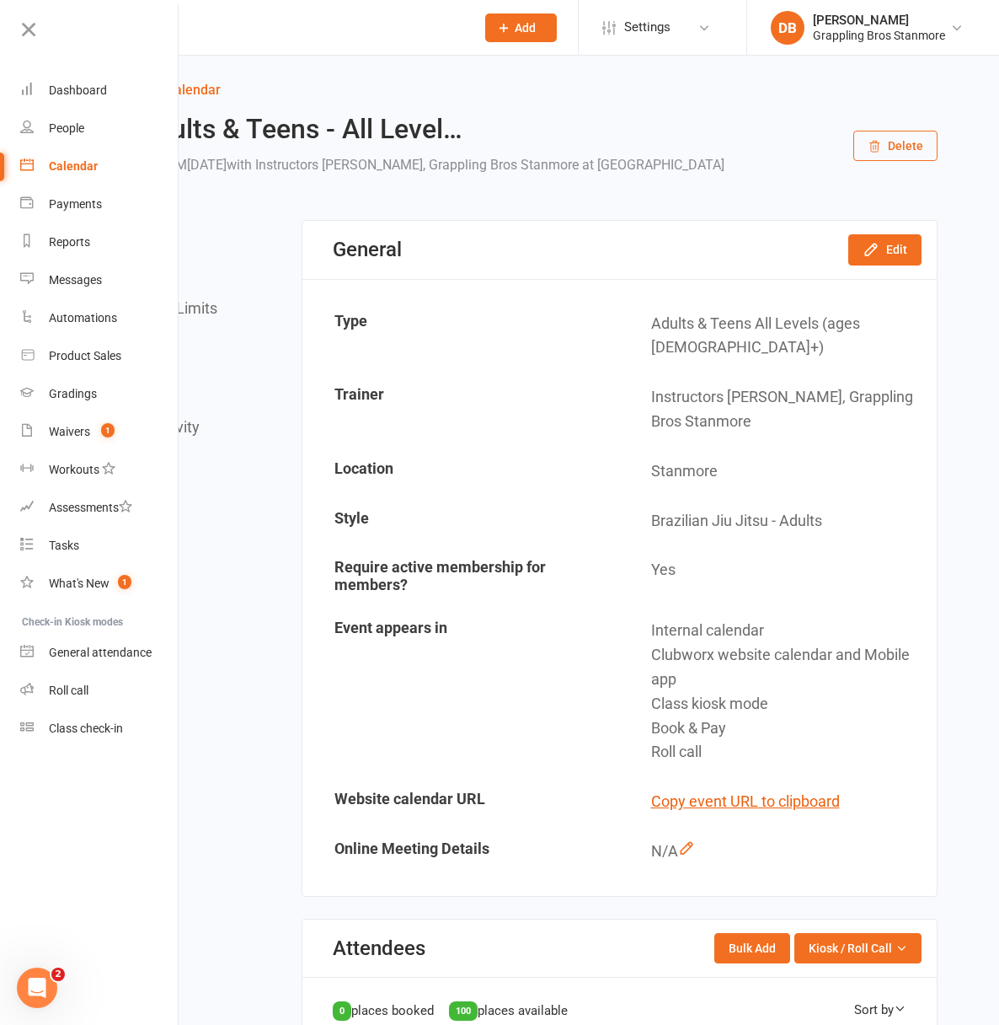
scroll to position [0, 0]
click at [73, 166] on div "Calendar" at bounding box center [73, 165] width 49 height 13
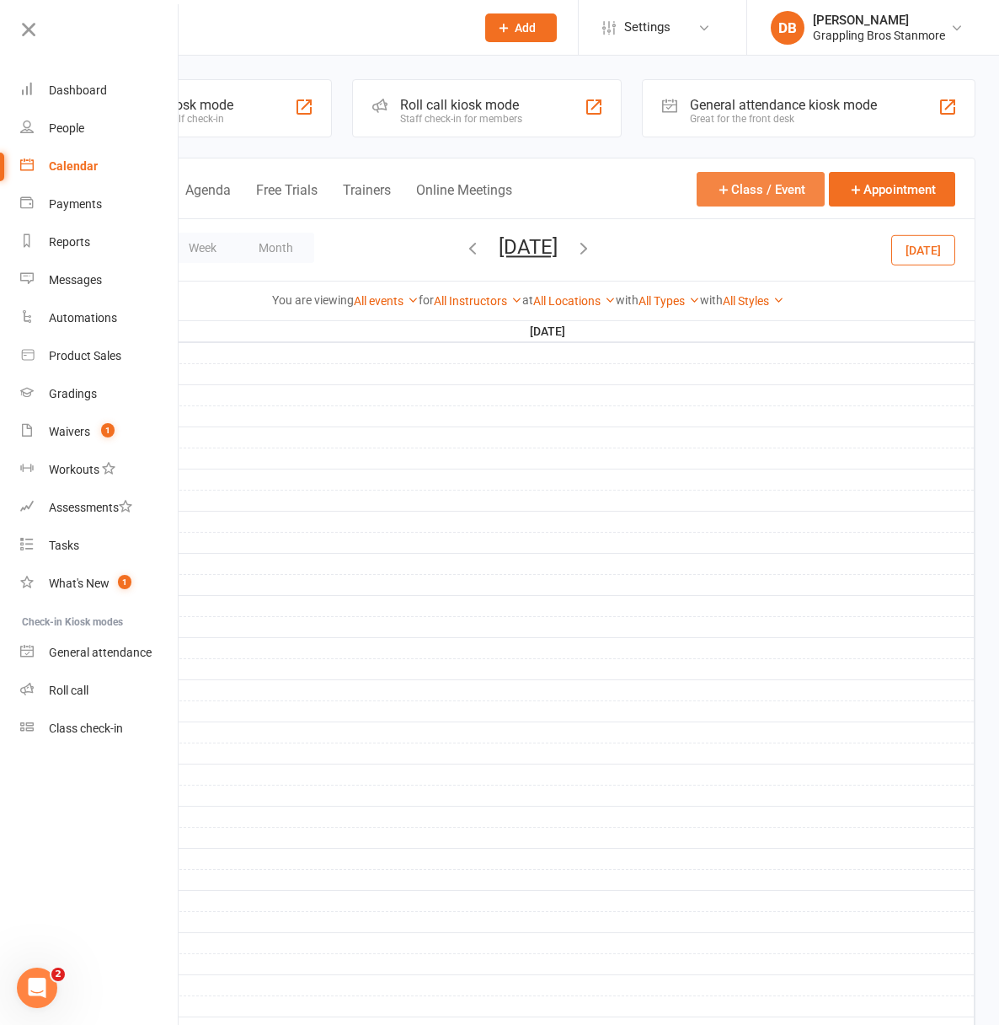
click at [757, 189] on button "Class / Event" at bounding box center [761, 189] width 128 height 35
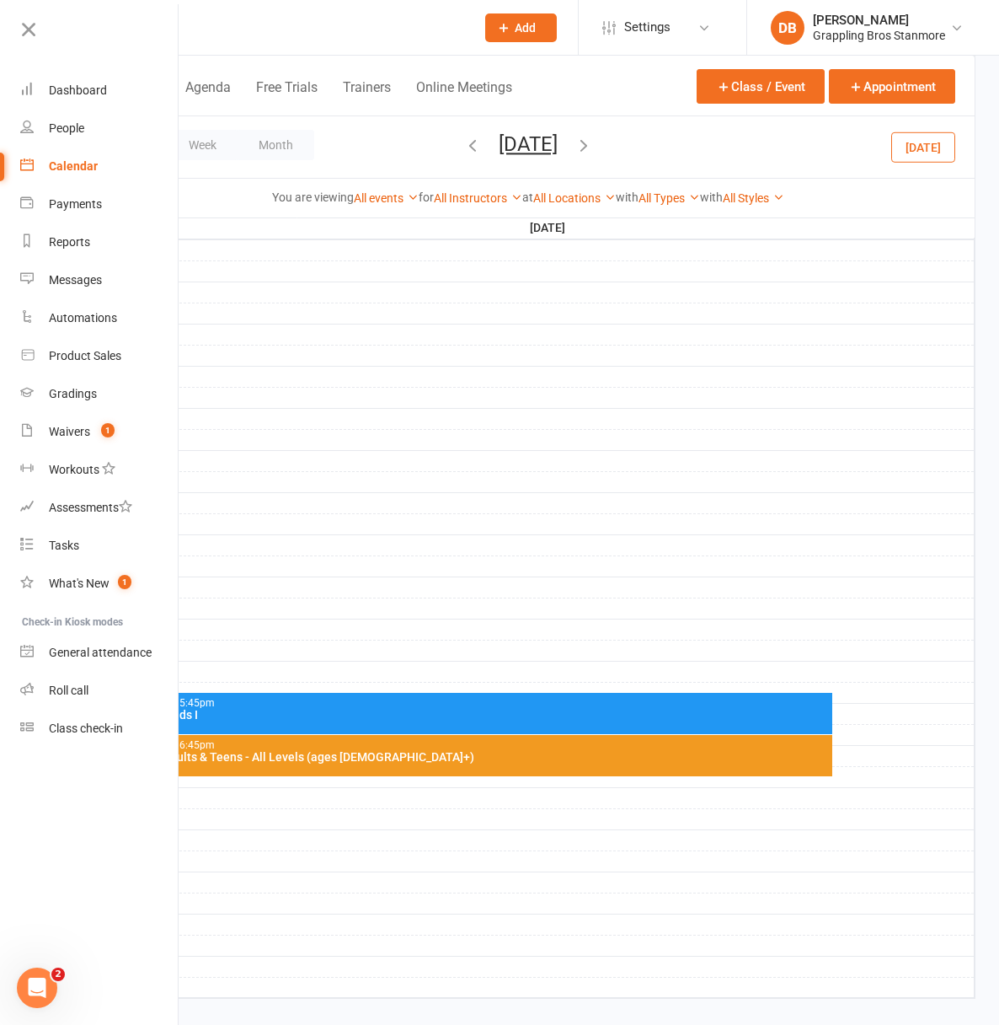
scroll to position [354, 0]
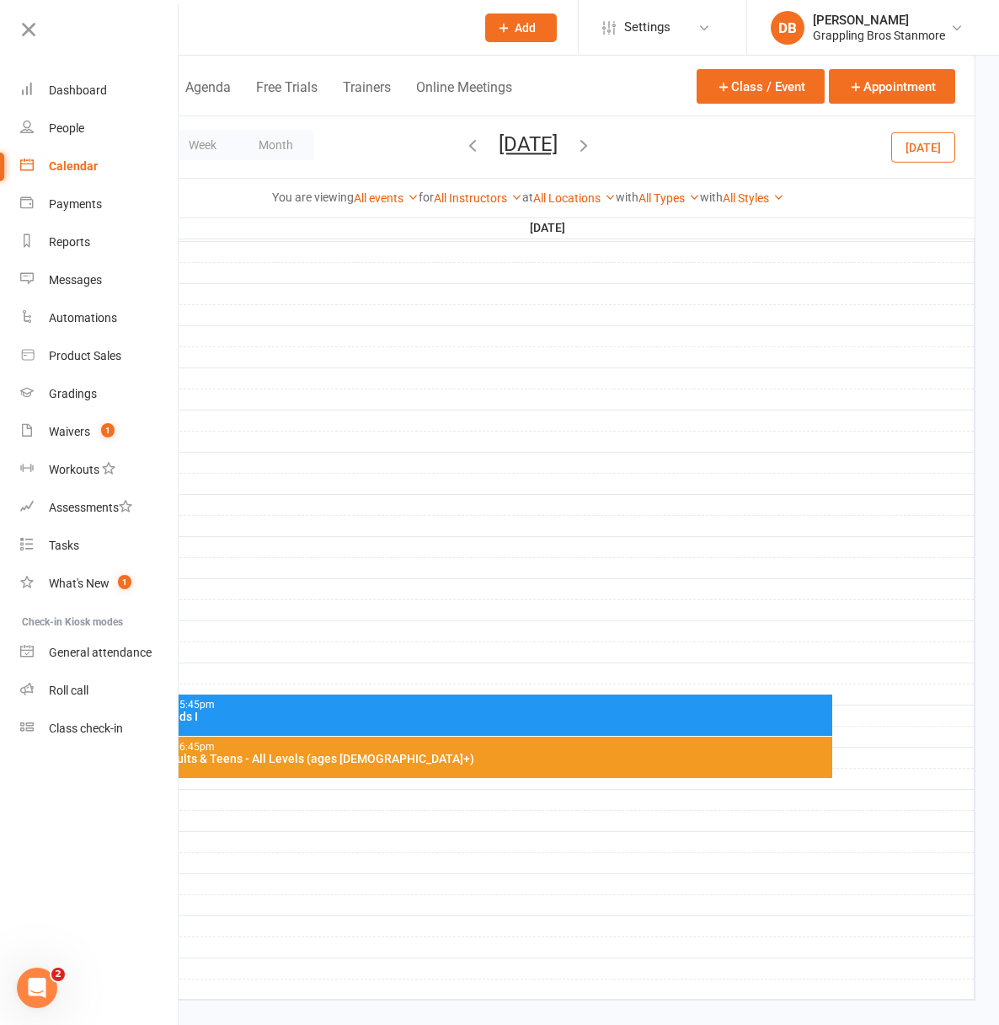
click at [461, 725] on div "4:45pm - 5:45pm Judo Kids I" at bounding box center [479, 714] width 707 height 41
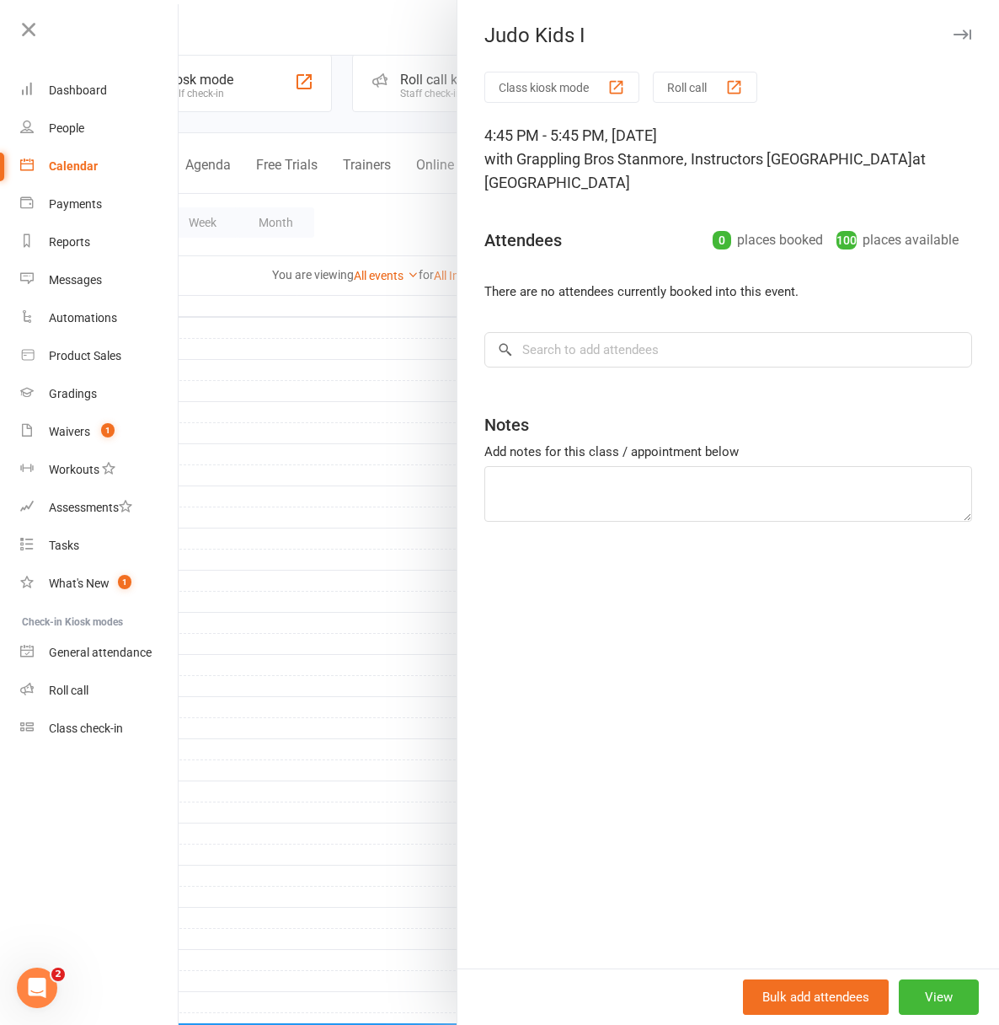
scroll to position [0, 0]
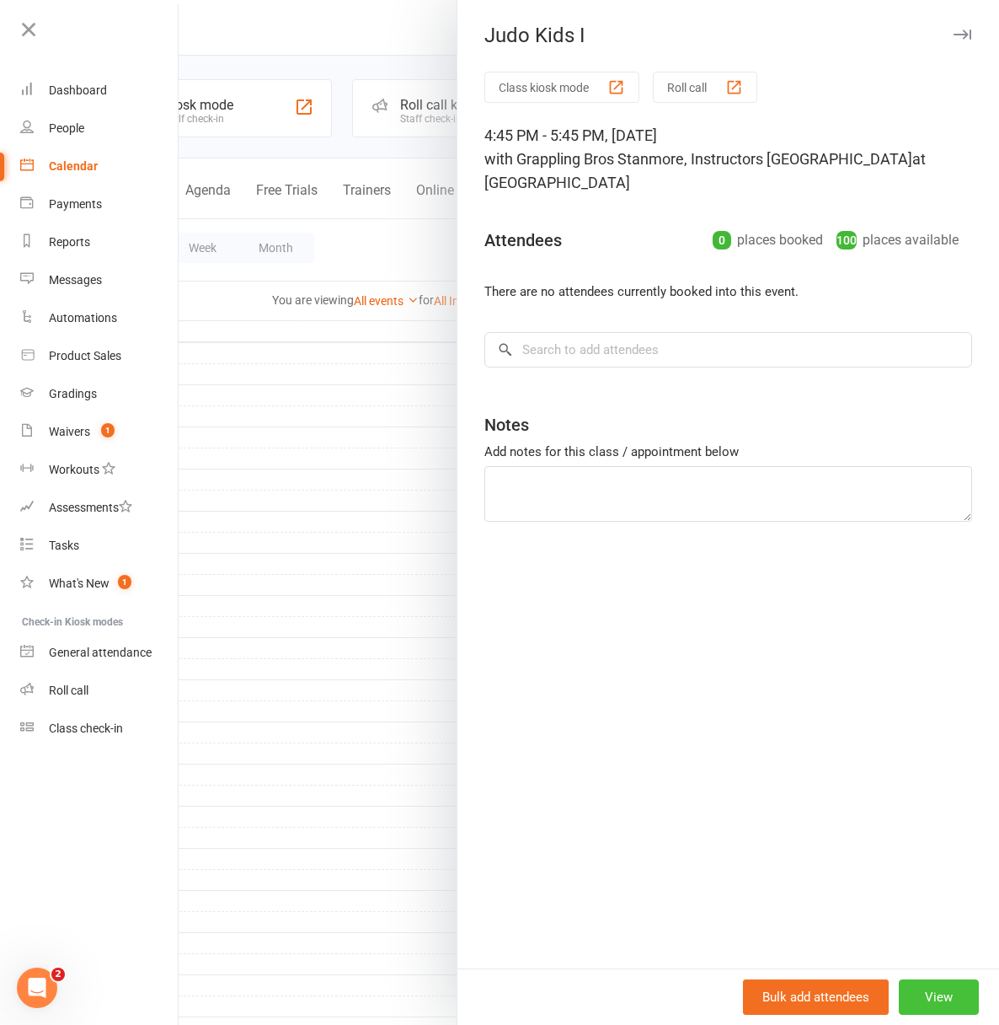
click at [911, 1008] on button "View" at bounding box center [939, 996] width 80 height 35
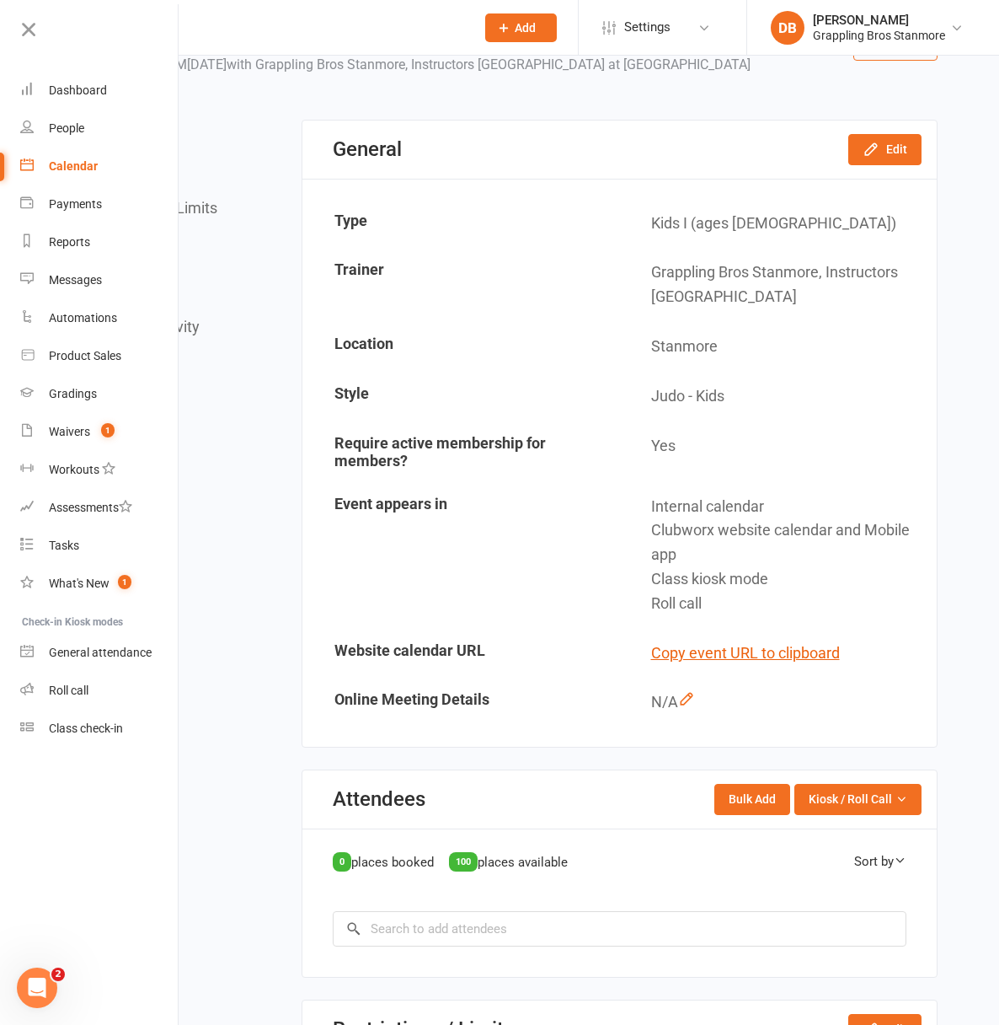
scroll to position [115, 0]
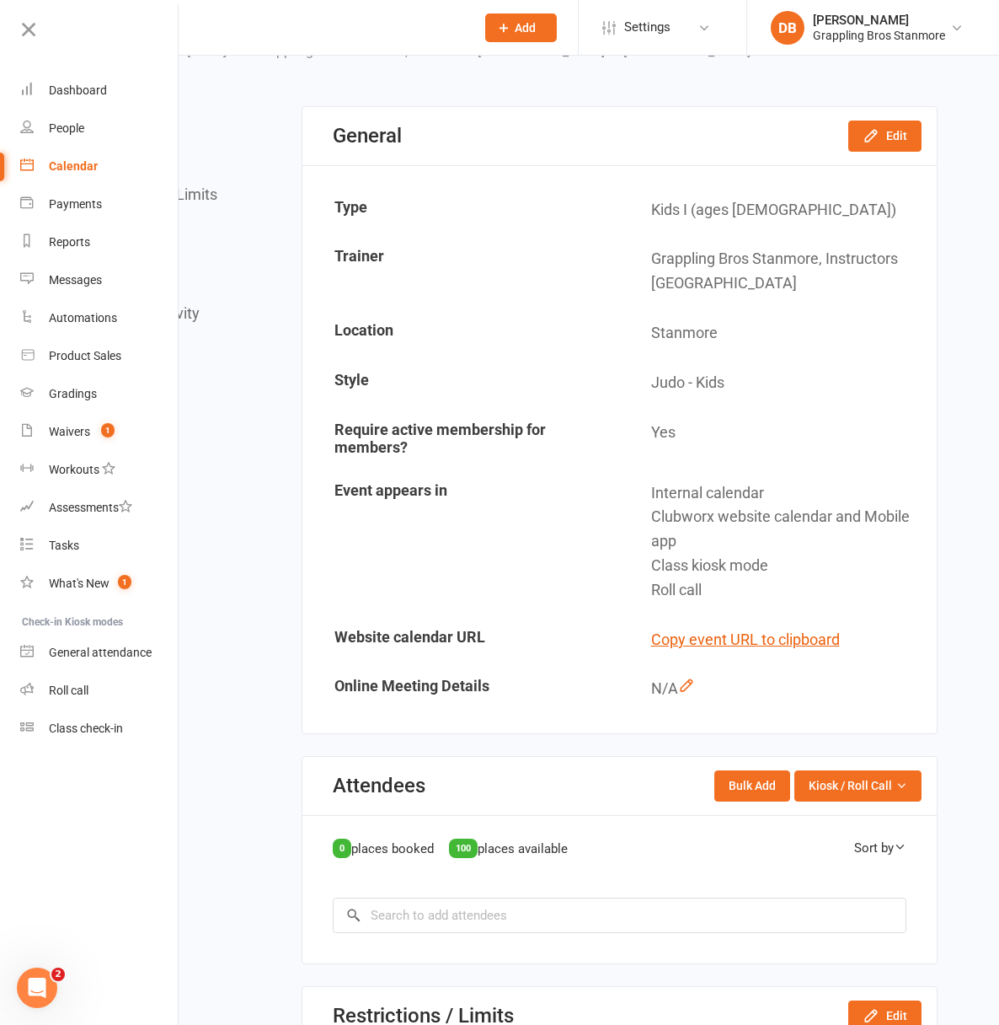
click at [70, 171] on div "Calendar" at bounding box center [73, 165] width 49 height 13
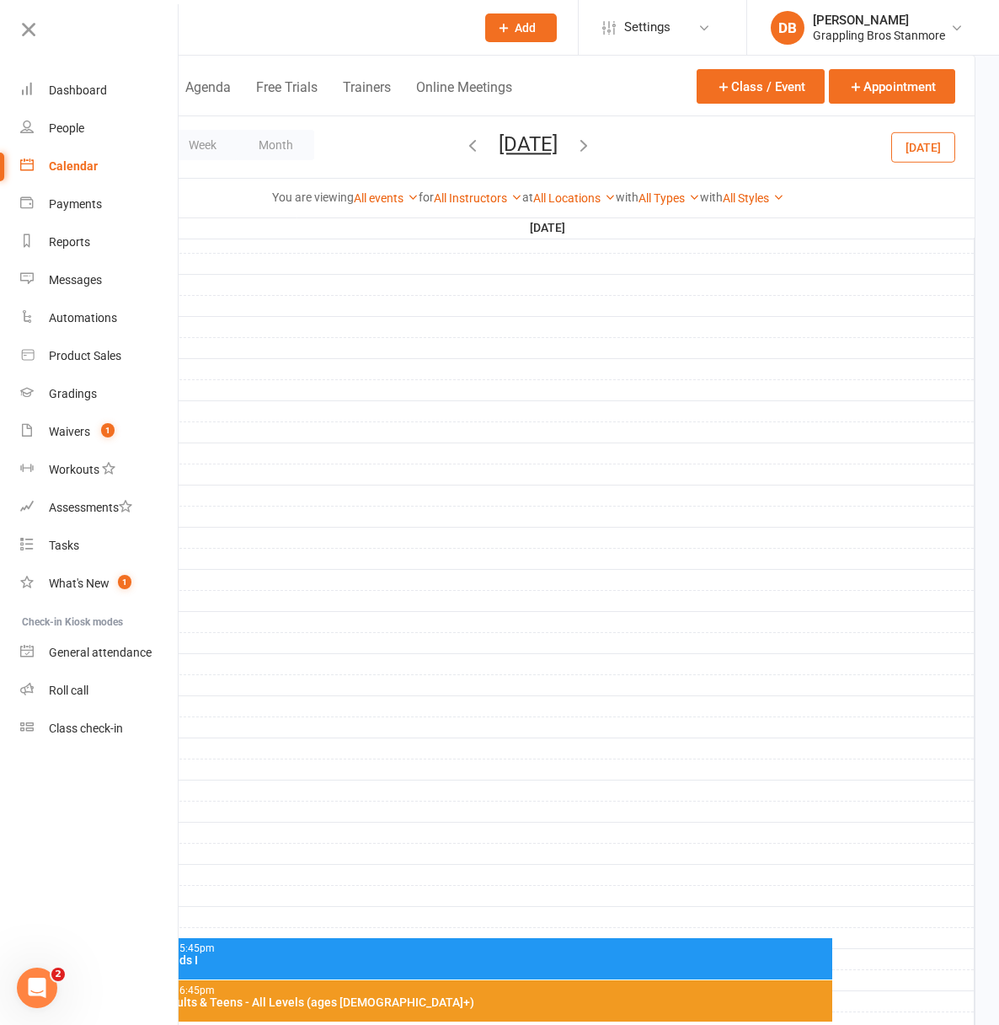
scroll to position [377, 0]
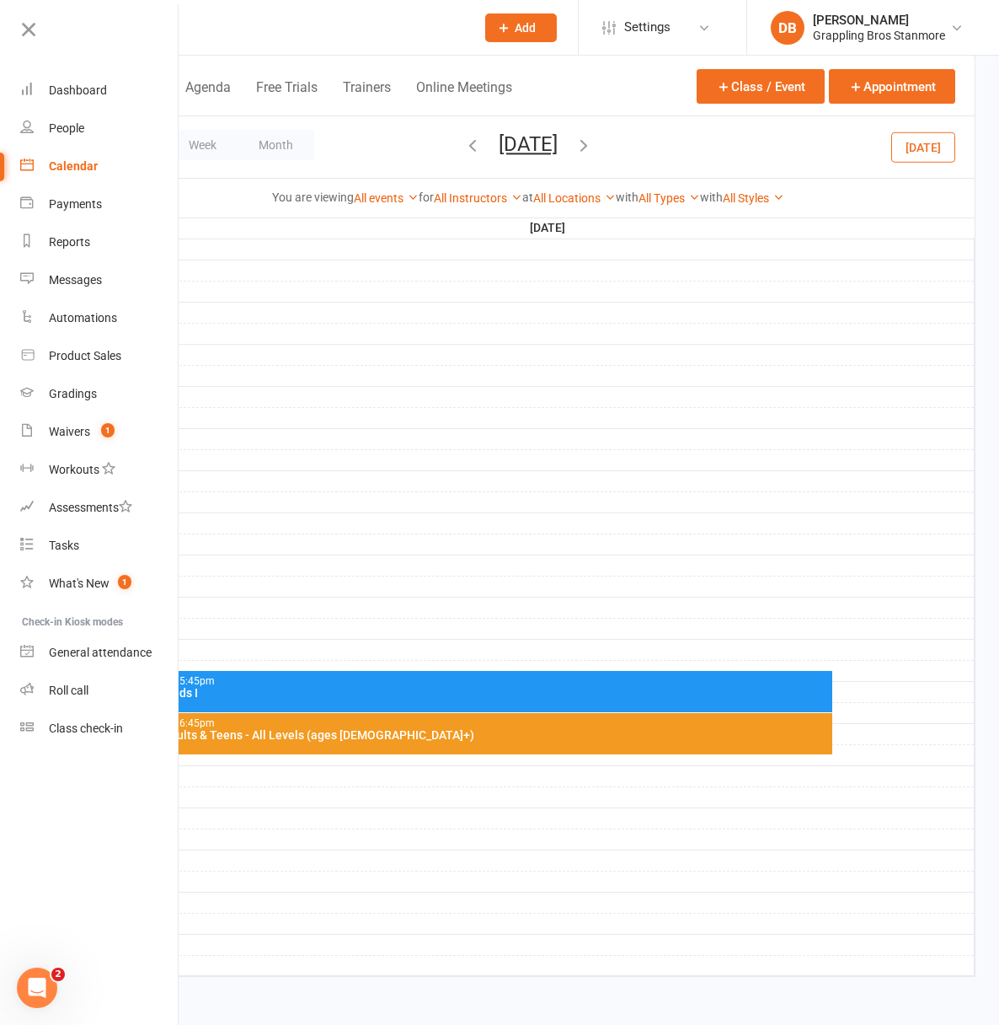
click at [485, 690] on div "Judo Kids I" at bounding box center [484, 693] width 692 height 12
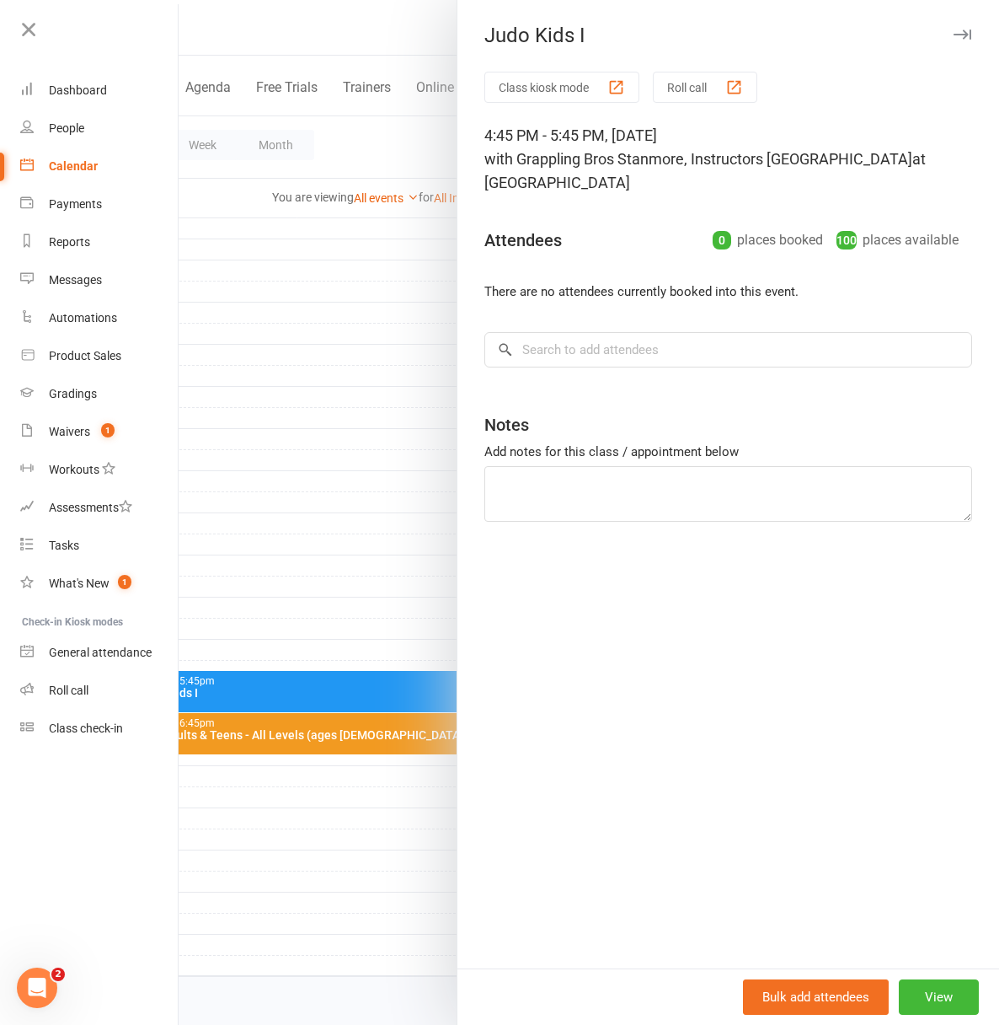
click at [406, 231] on div at bounding box center [589, 512] width 821 height 1025
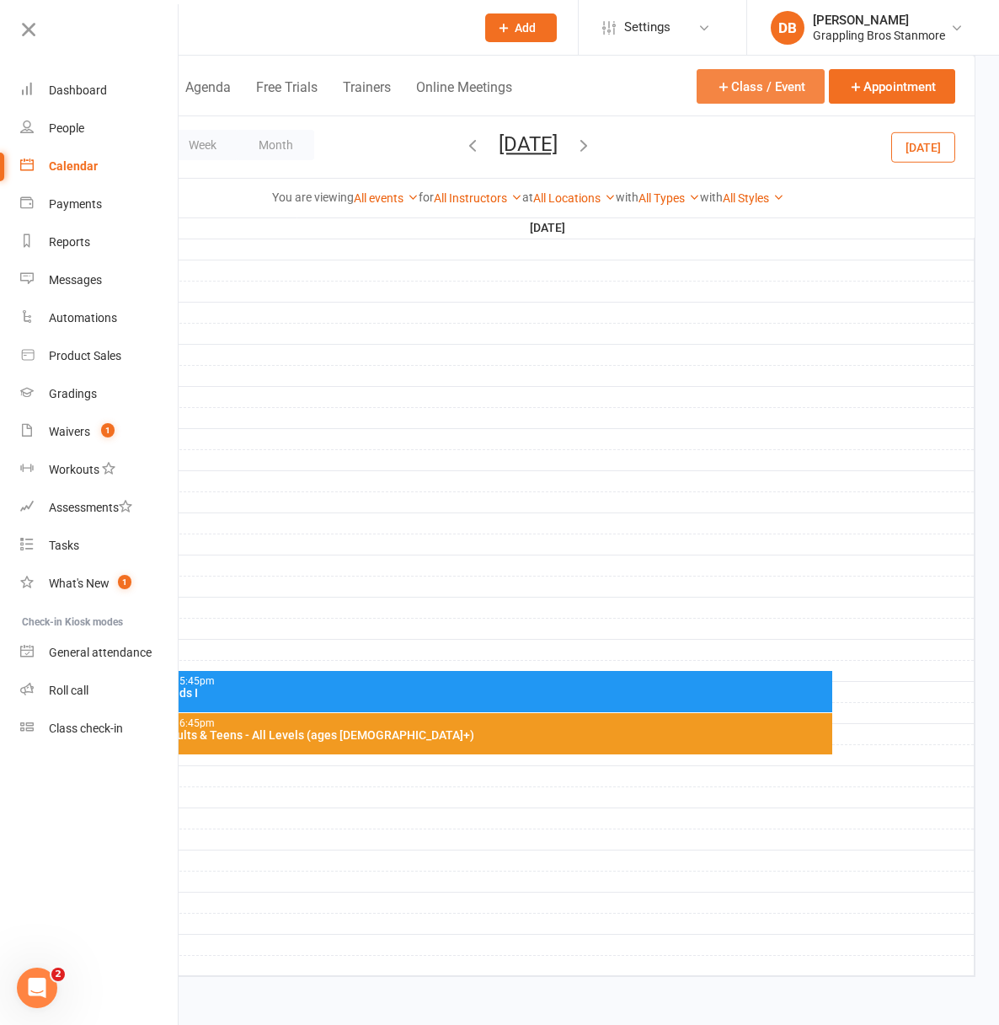
click at [757, 90] on button "Class / Event" at bounding box center [761, 86] width 128 height 35
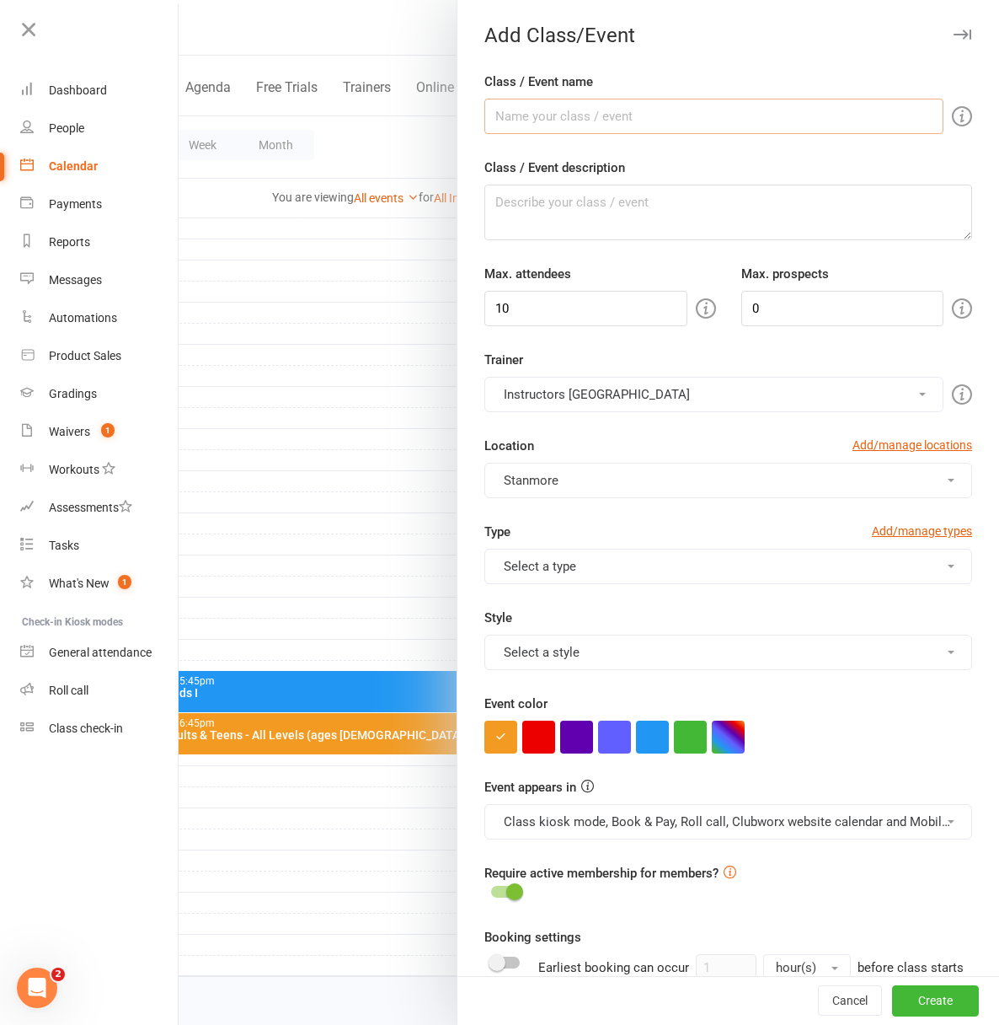
click at [571, 115] on input "Class / Event name" at bounding box center [713, 116] width 459 height 35
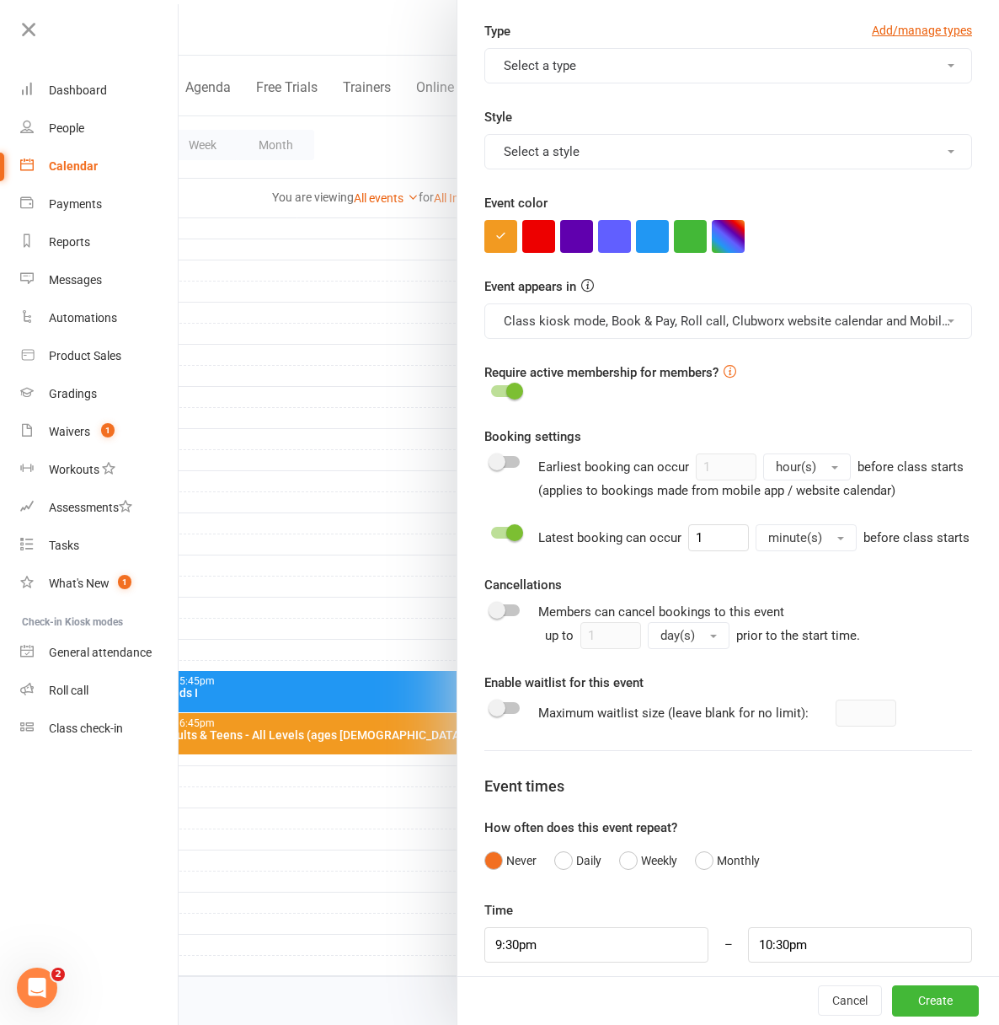
scroll to position [638, 0]
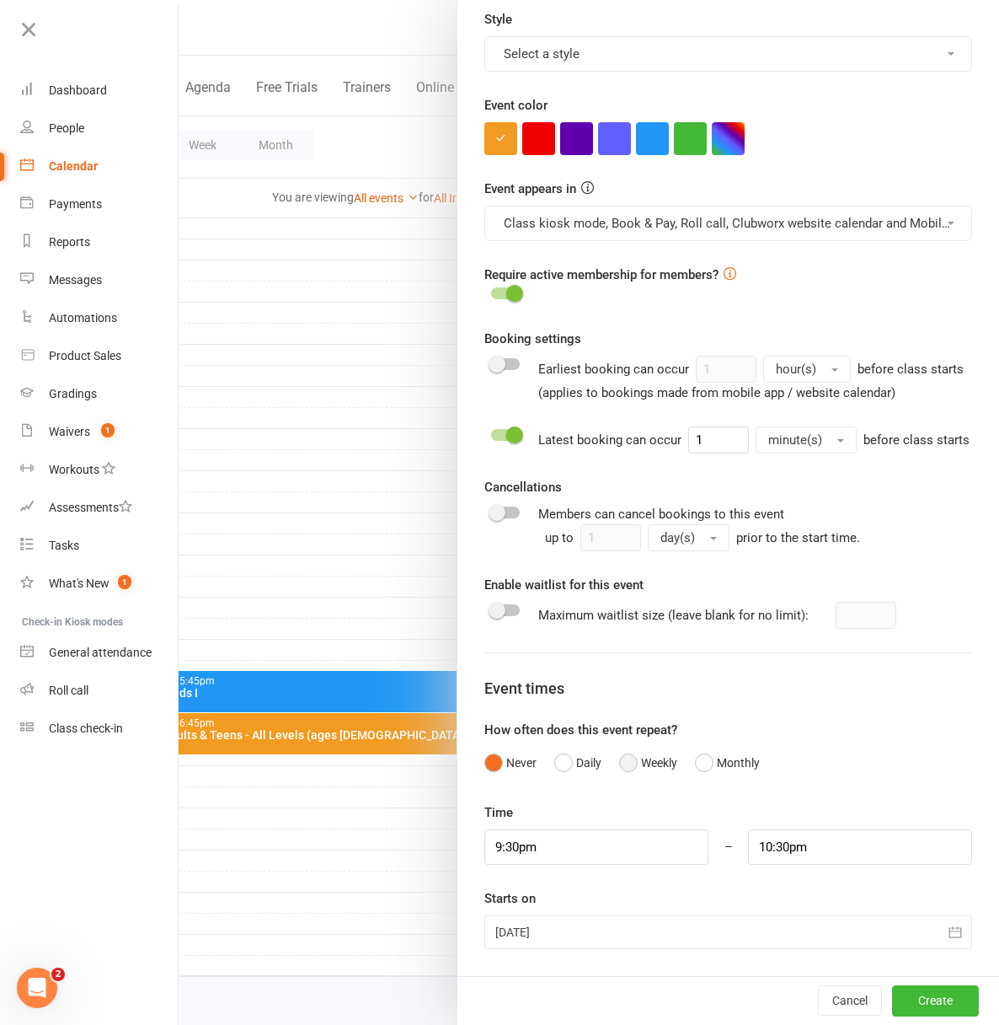
click at [619, 759] on button "Weekly" at bounding box center [648, 763] width 58 height 32
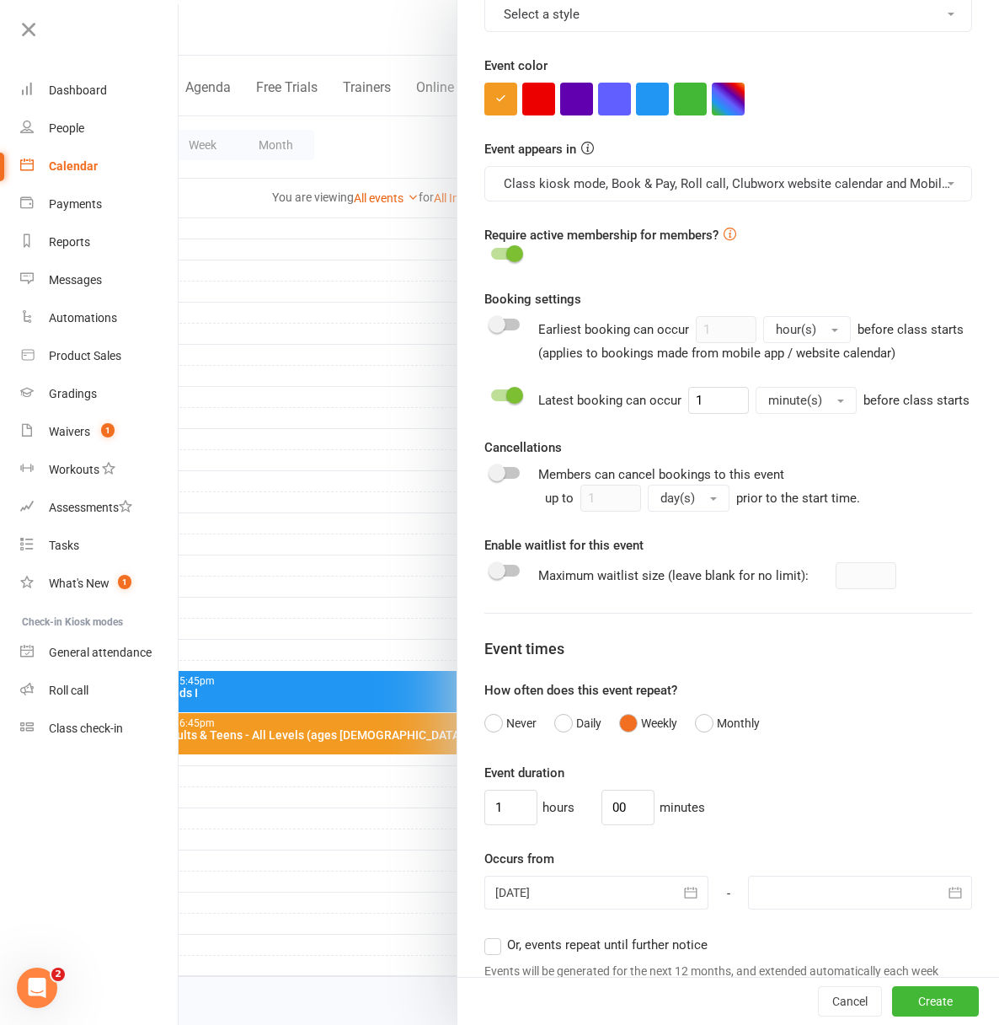
click at [586, 909] on div at bounding box center [596, 892] width 224 height 34
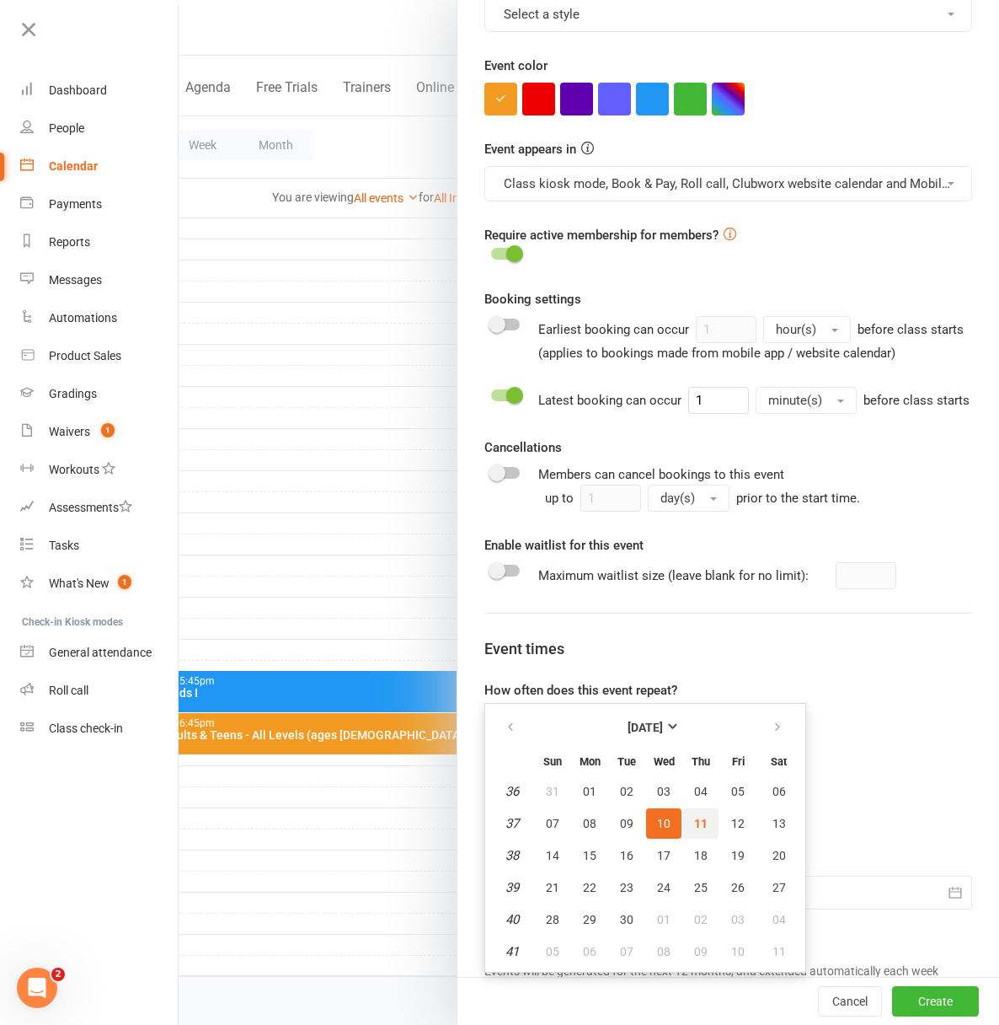
click at [694, 830] on span "11" at bounding box center [700, 822] width 13 height 13
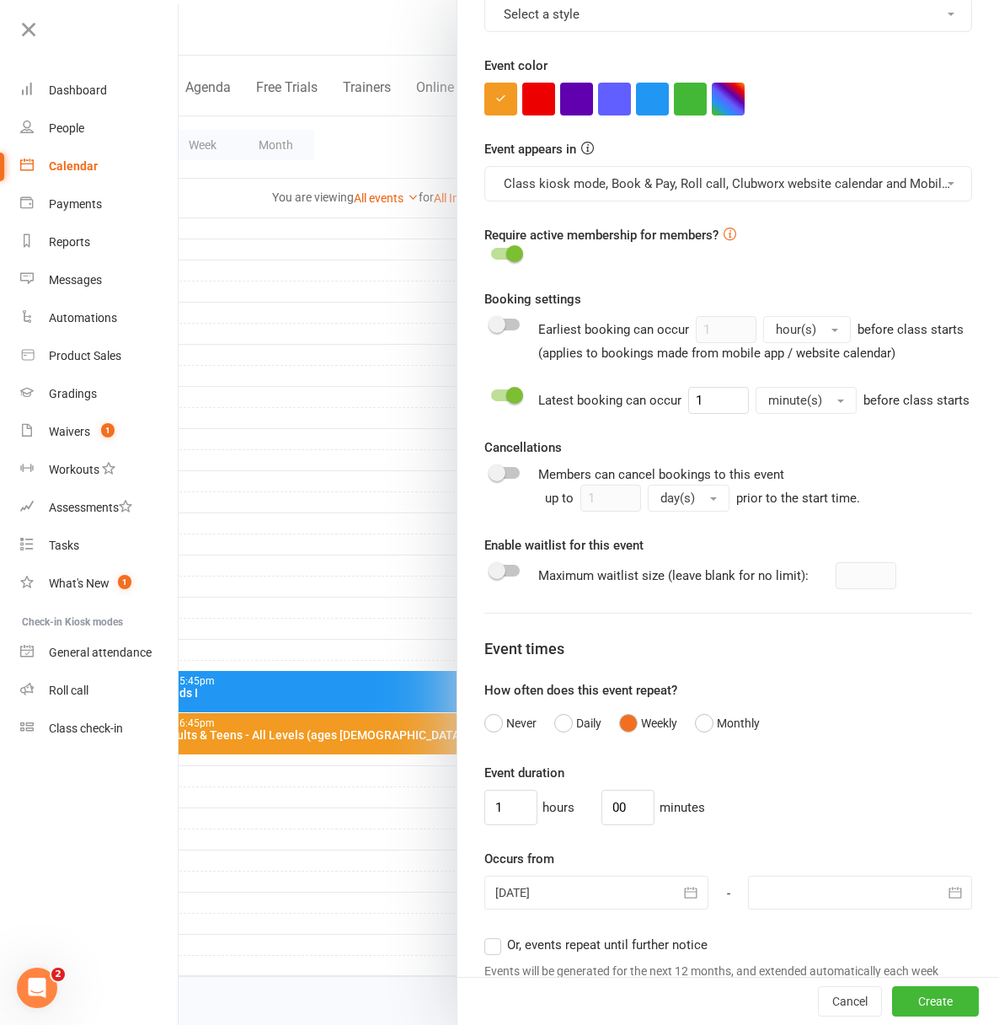
click at [779, 909] on div at bounding box center [860, 892] width 224 height 34
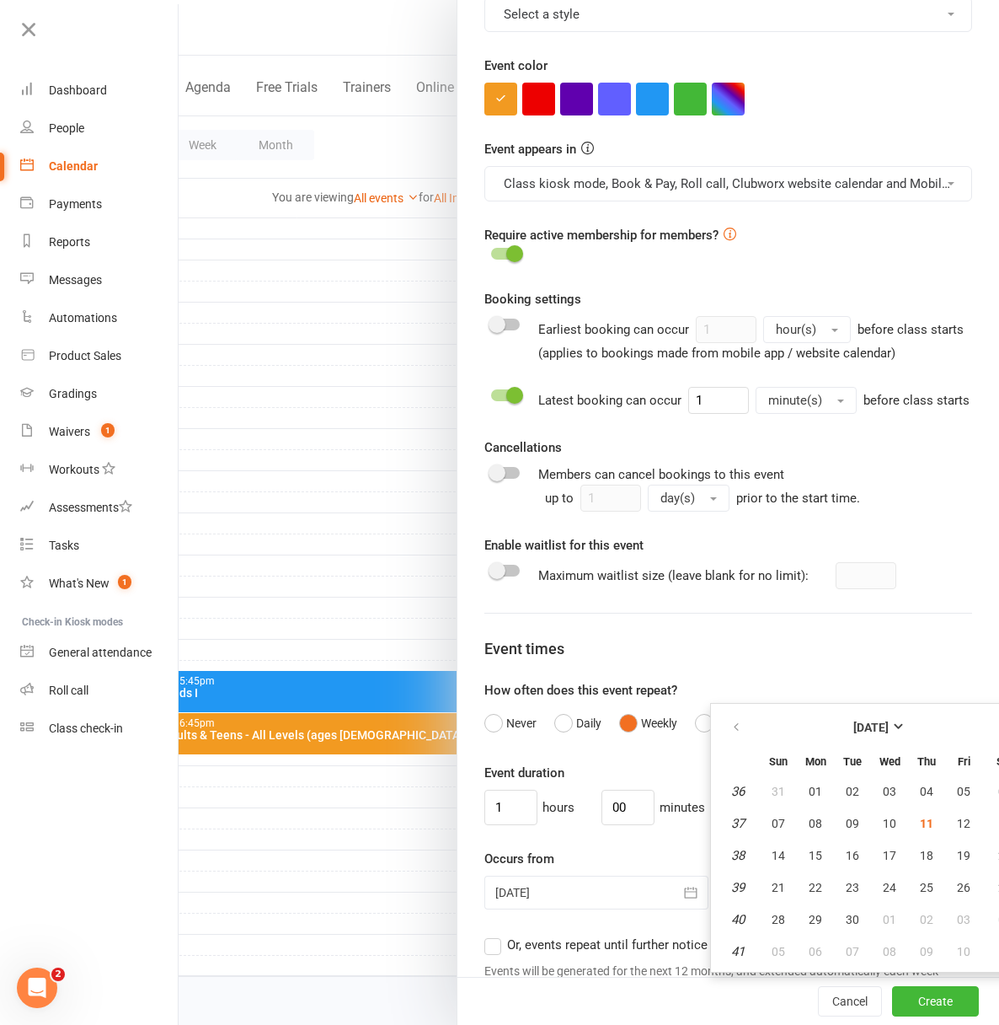
click at [857, 708] on form "Class / Event name Class / Event description Max. attendees 10 Max. prospects 0…" at bounding box center [728, 435] width 488 height 2003
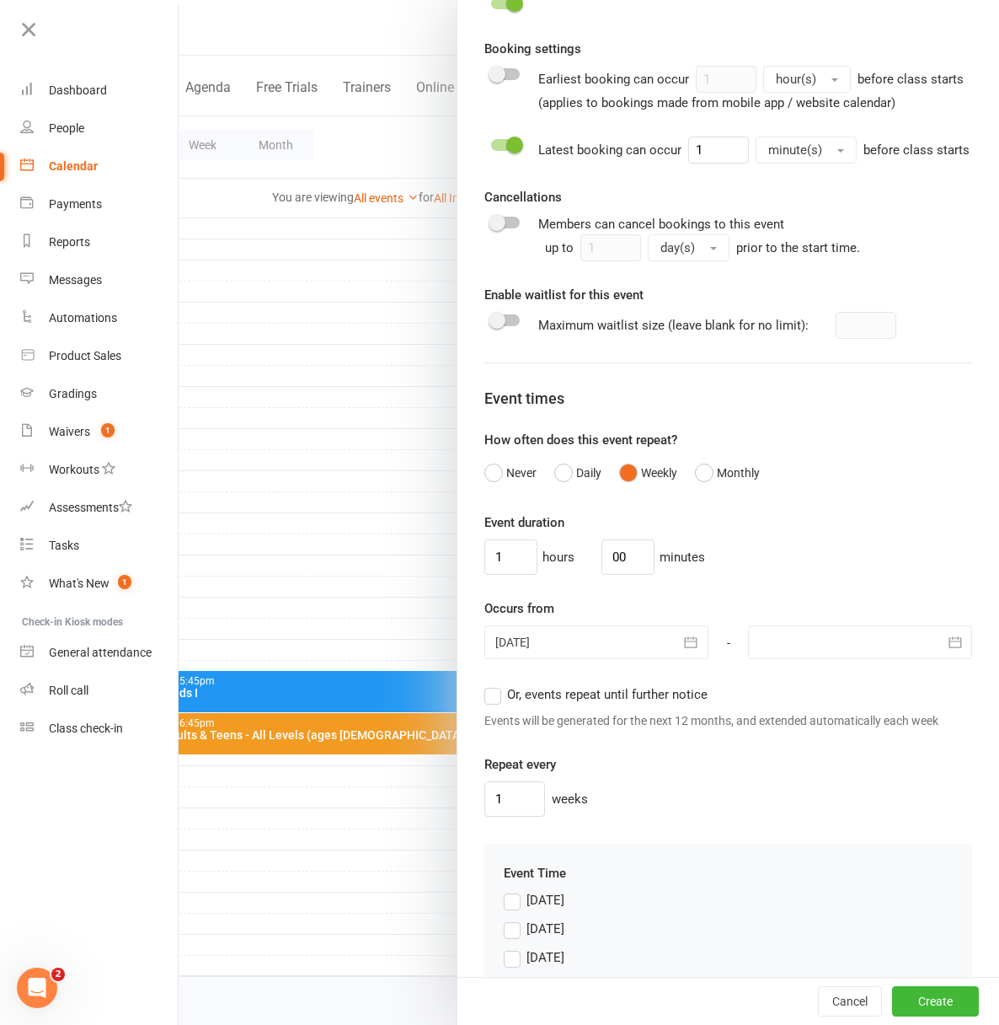
scroll to position [950, 0]
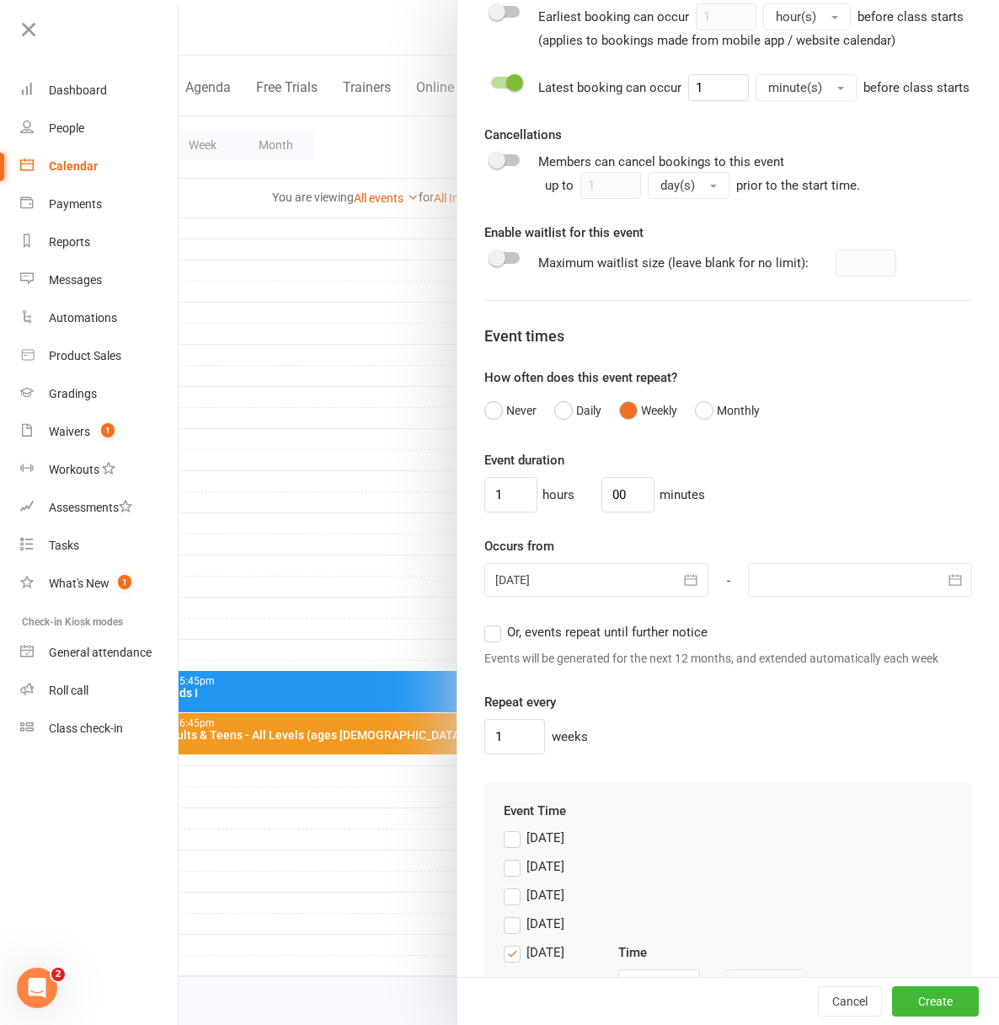
click at [484, 642] on label "Or, events repeat until further notice" at bounding box center [595, 632] width 223 height 20
click at [484, 622] on input "Or, events repeat until further notice" at bounding box center [489, 622] width 11 height 0
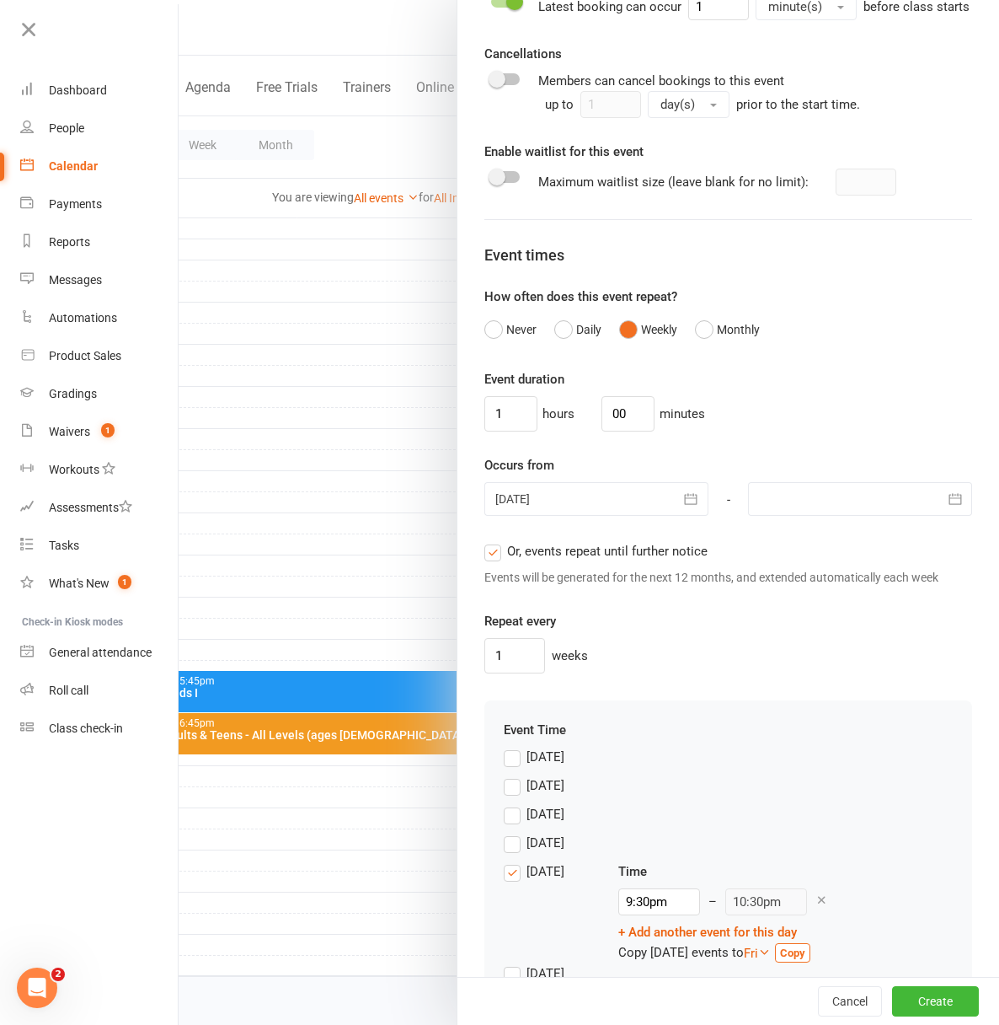
scroll to position [1087, 0]
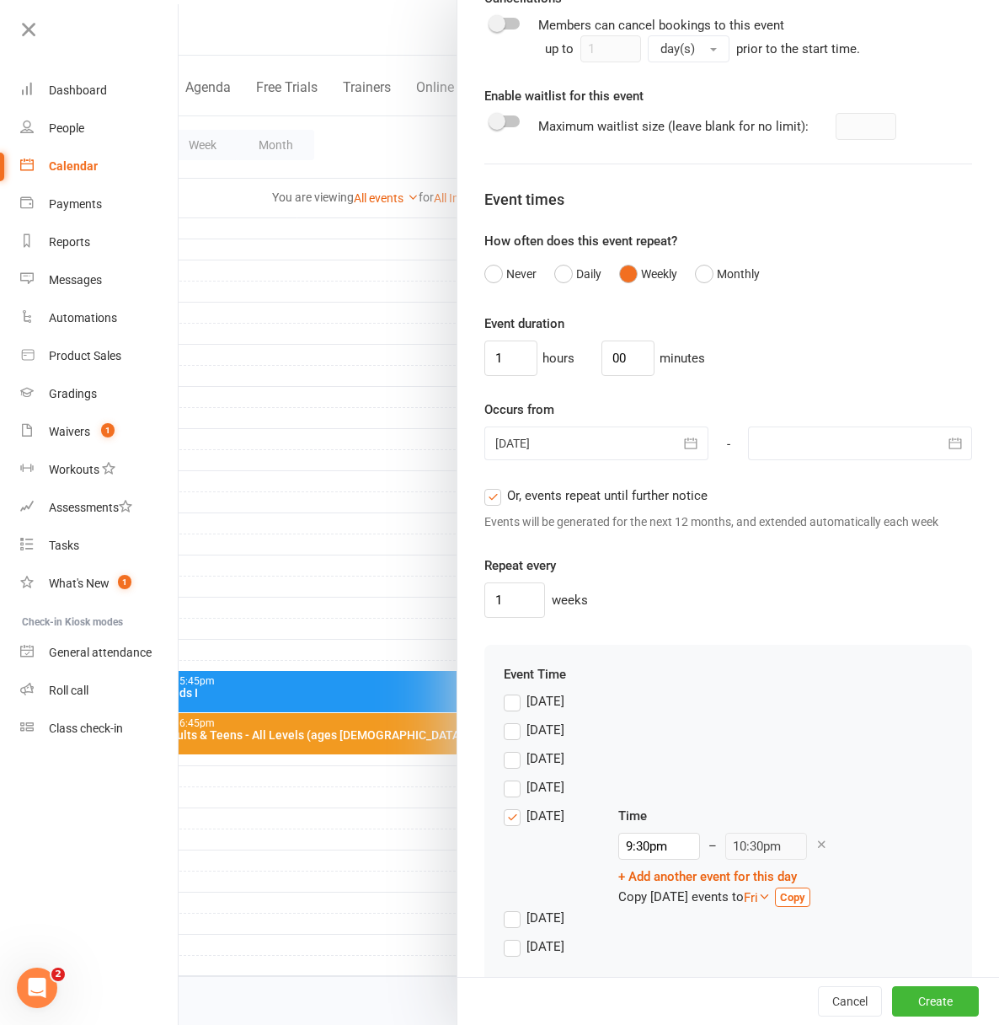
click at [504, 768] on label "[DATE]" at bounding box center [534, 758] width 61 height 20
click at [504, 748] on input "[DATE]" at bounding box center [509, 748] width 11 height 0
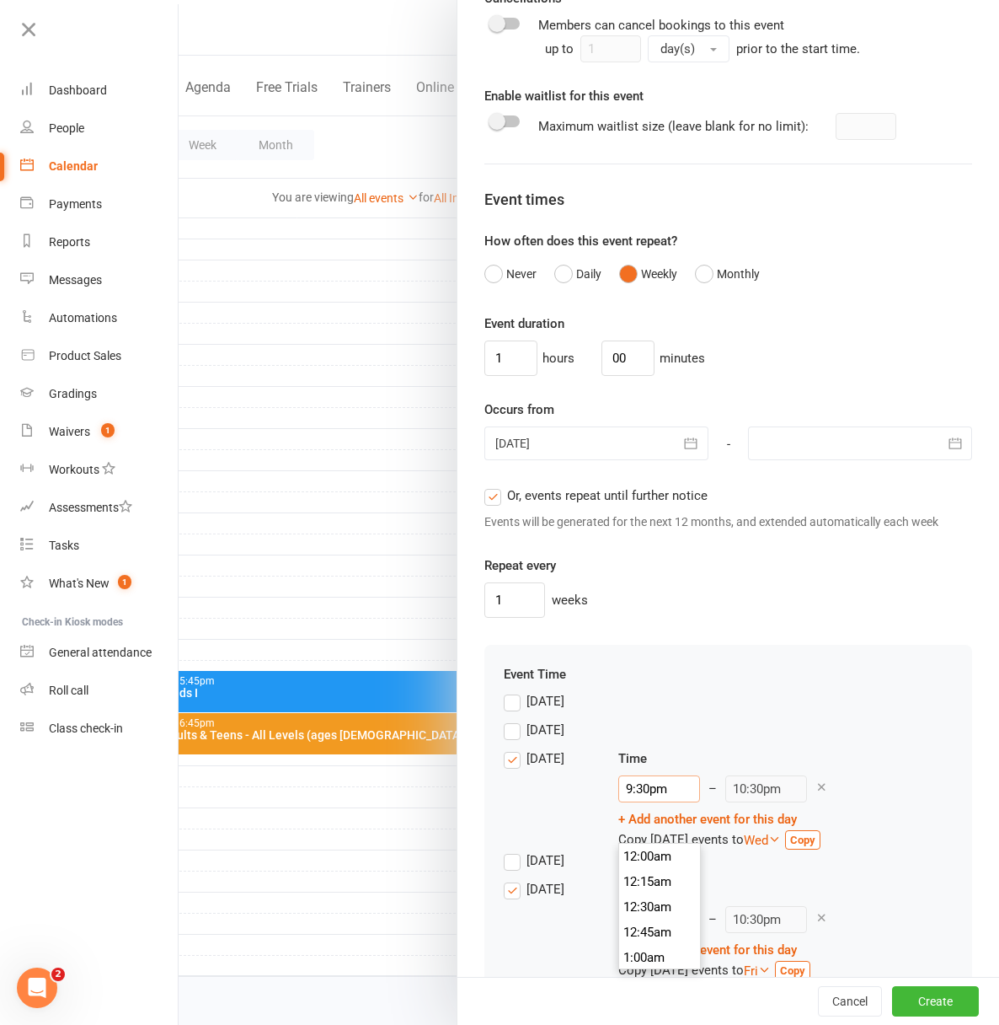
click at [636, 802] on input "9:30pm" at bounding box center [659, 788] width 82 height 27
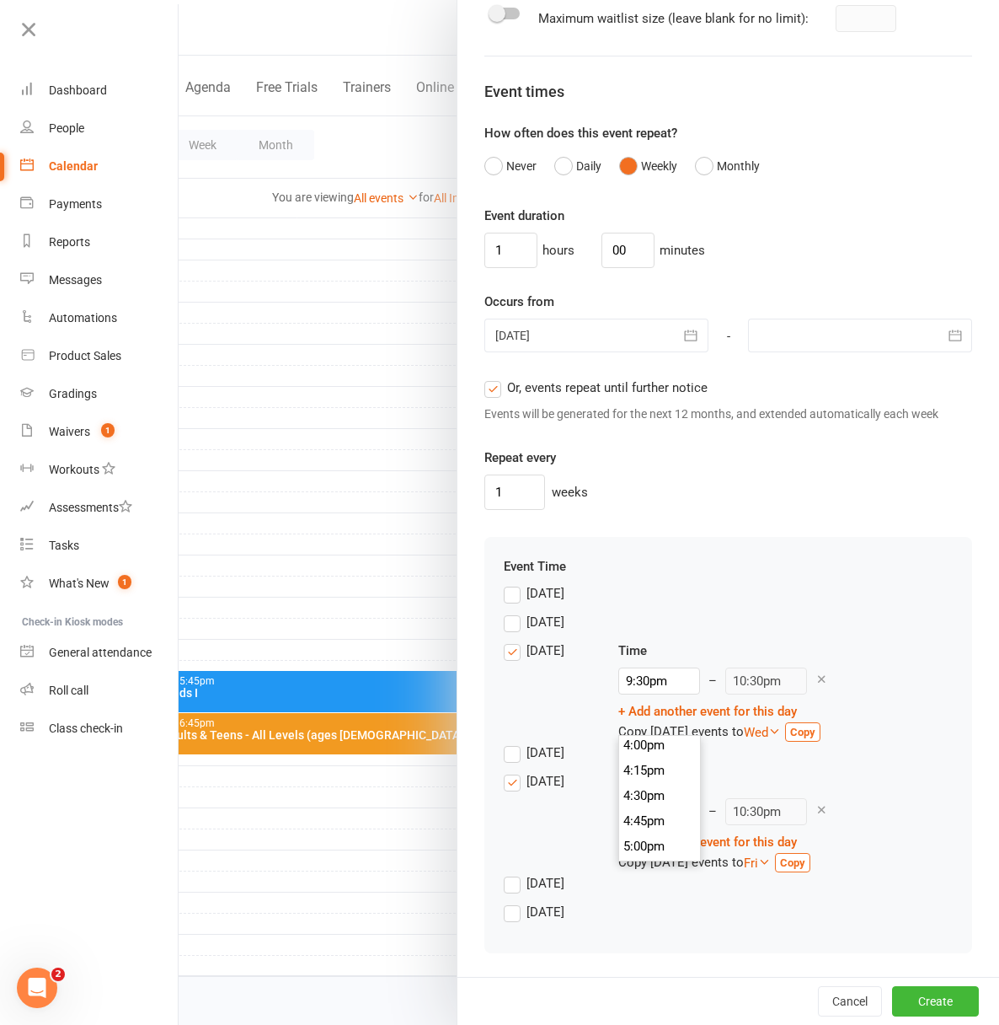
scroll to position [1726, 0]
type input "5:45pm"
type input "6:45pm"
click at [645, 804] on li "5:45pm" at bounding box center [659, 816] width 81 height 25
click at [642, 817] on input "9:30pm" at bounding box center [659, 811] width 82 height 27
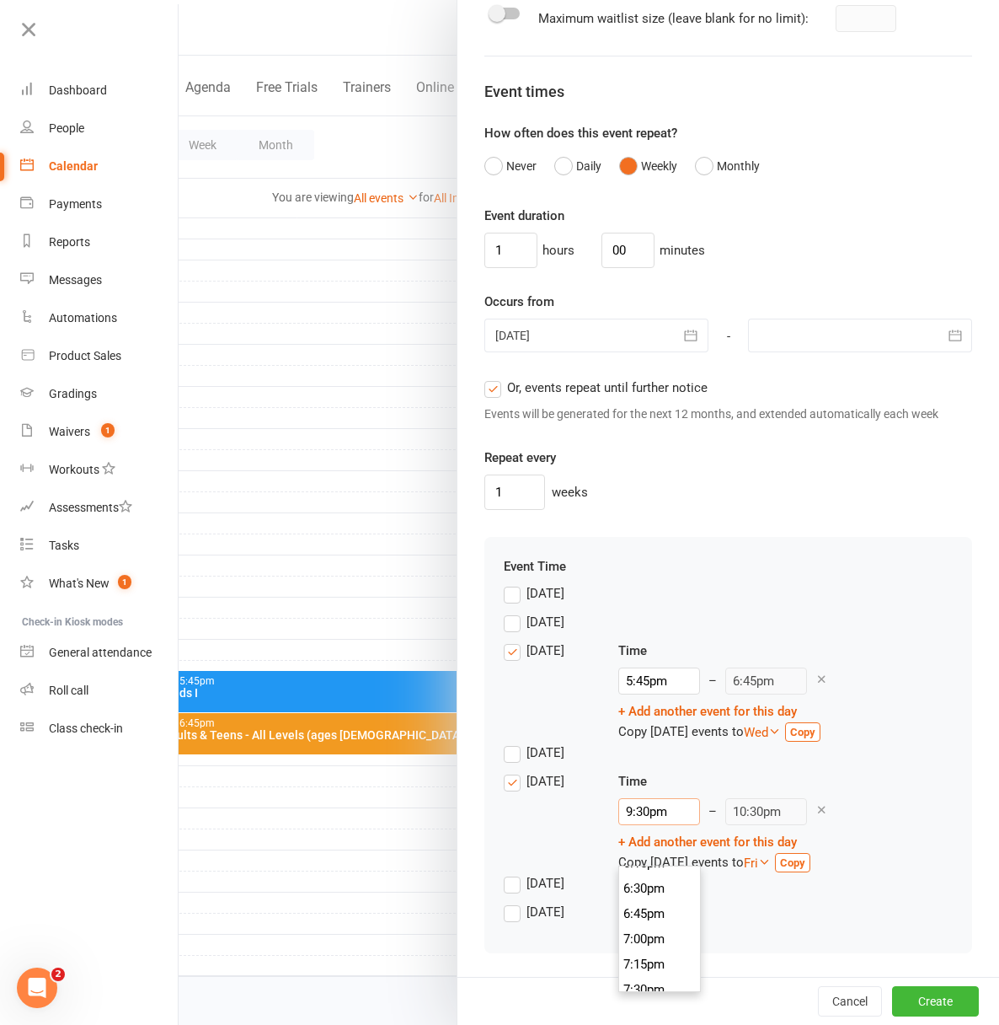
scroll to position [1699, 0]
type input "5:45pm"
type input "6:45pm"
click at [640, 962] on li "5:45pm" at bounding box center [659, 974] width 81 height 25
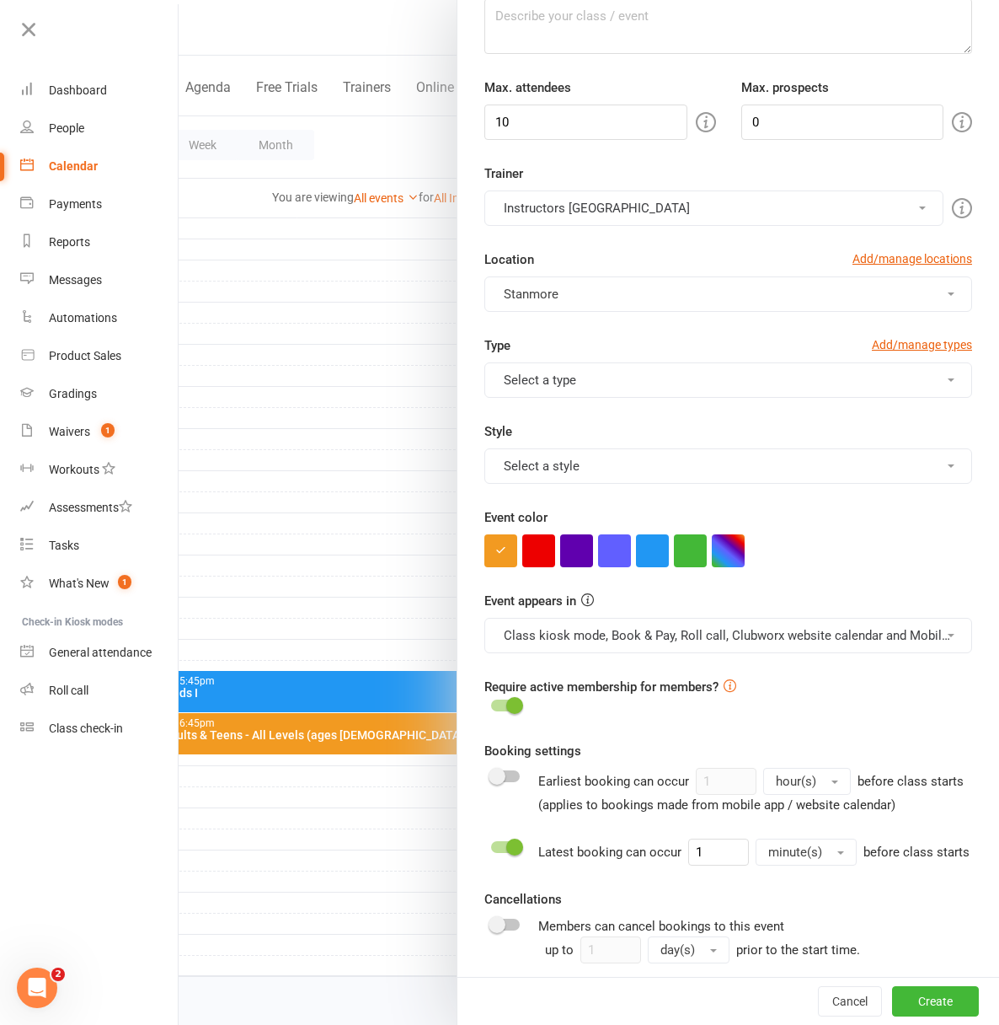
scroll to position [158, 0]
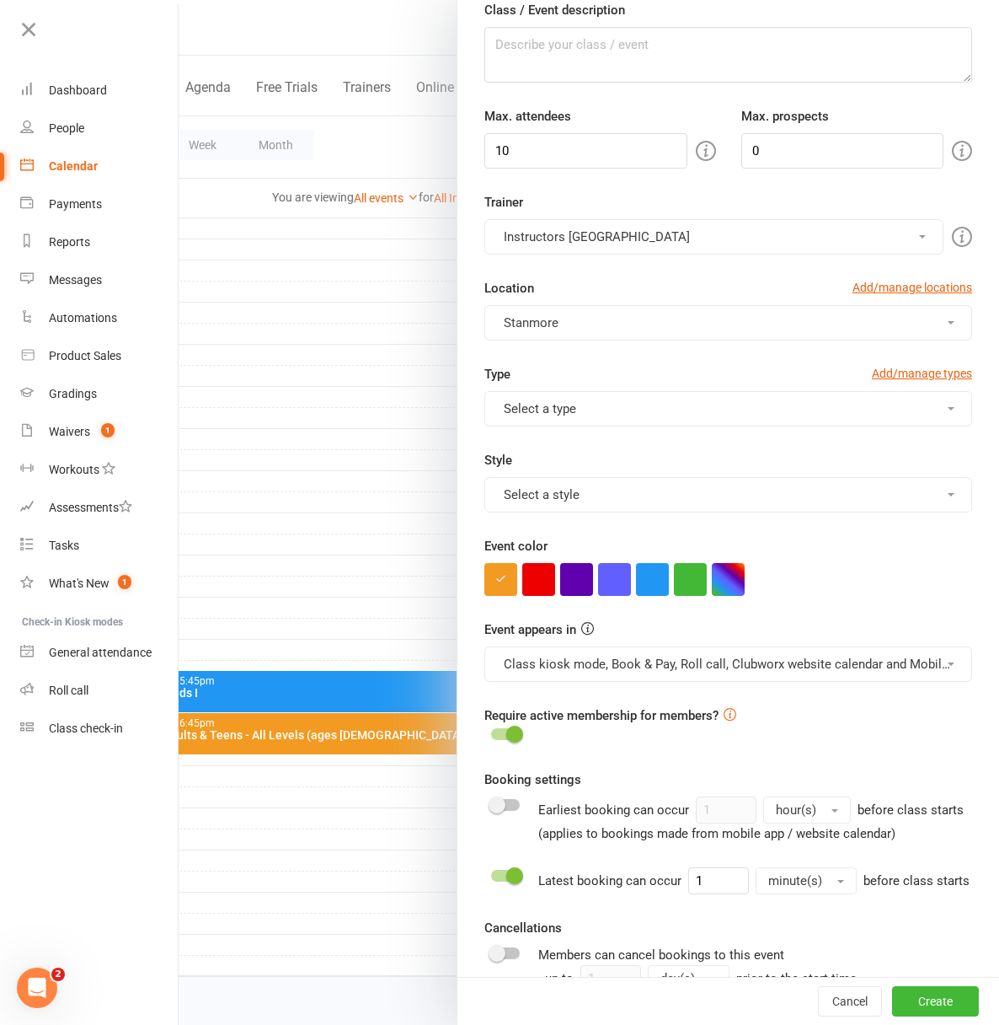
click at [535, 494] on button "Select a style" at bounding box center [728, 494] width 488 height 35
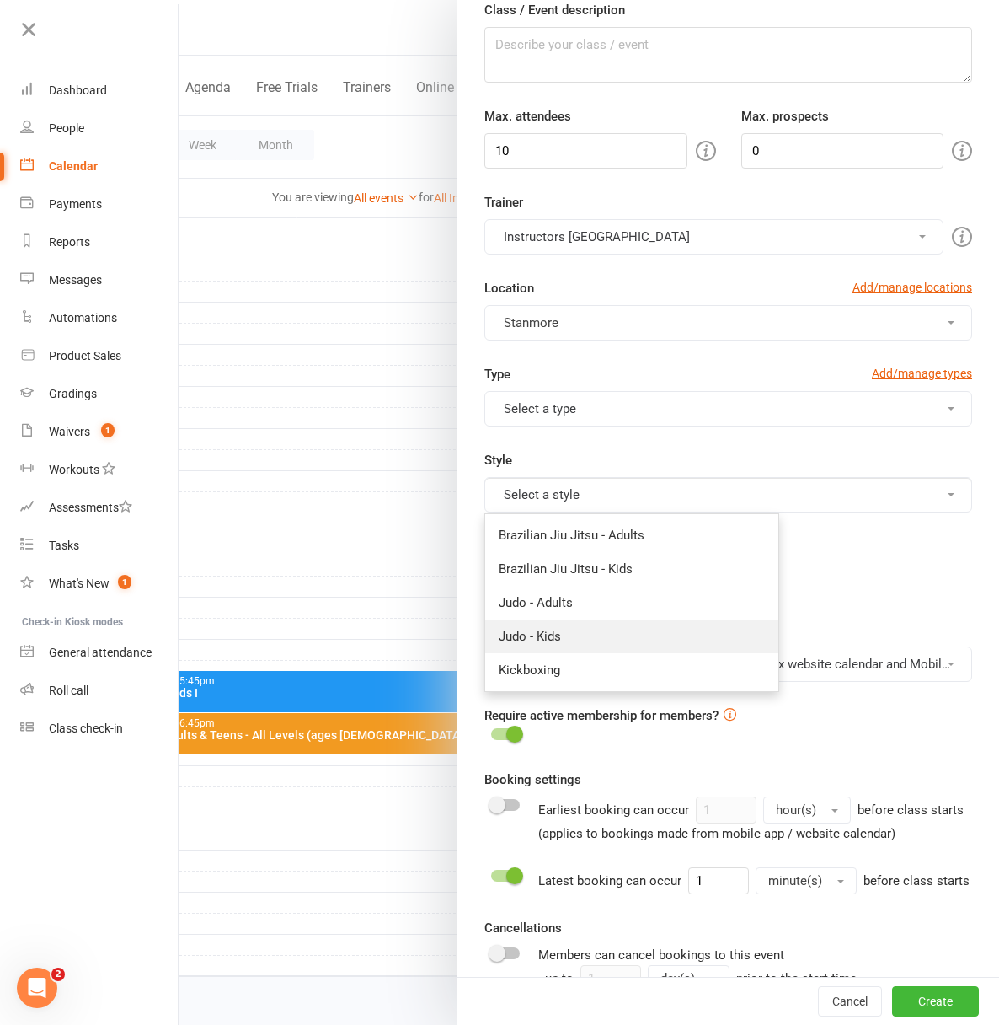
click at [563, 630] on link "Judo - Kids" at bounding box center [631, 636] width 293 height 34
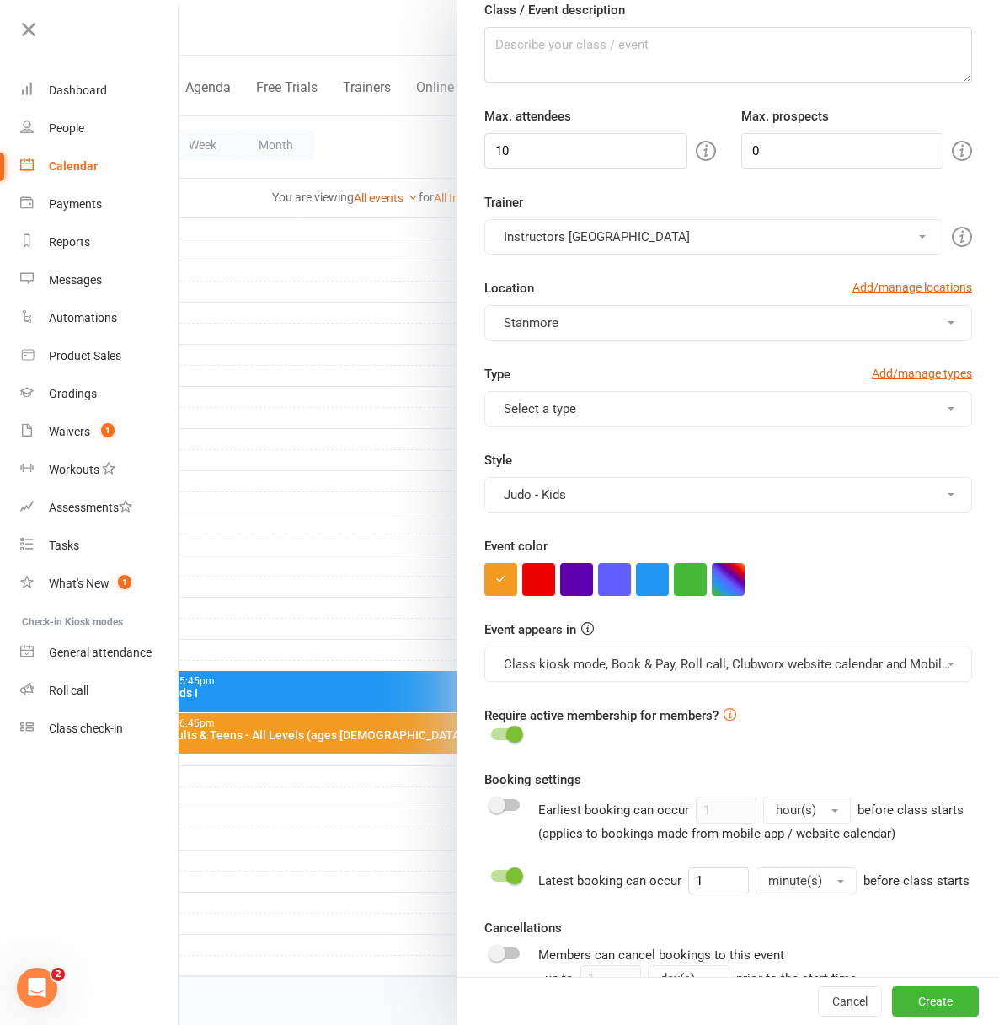
click at [551, 420] on button "Select a type" at bounding box center [728, 408] width 488 height 35
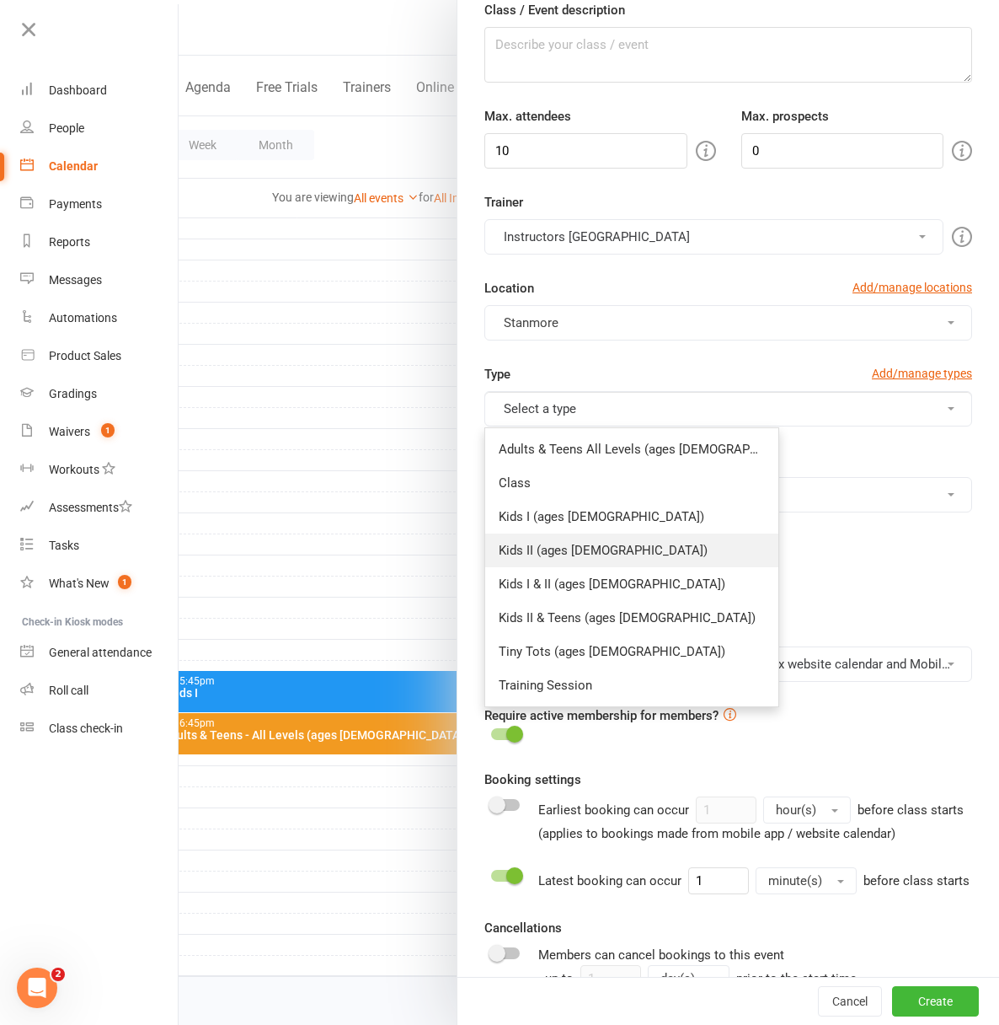
click at [591, 544] on link "Kids II (ages [DEMOGRAPHIC_DATA])" at bounding box center [631, 550] width 293 height 34
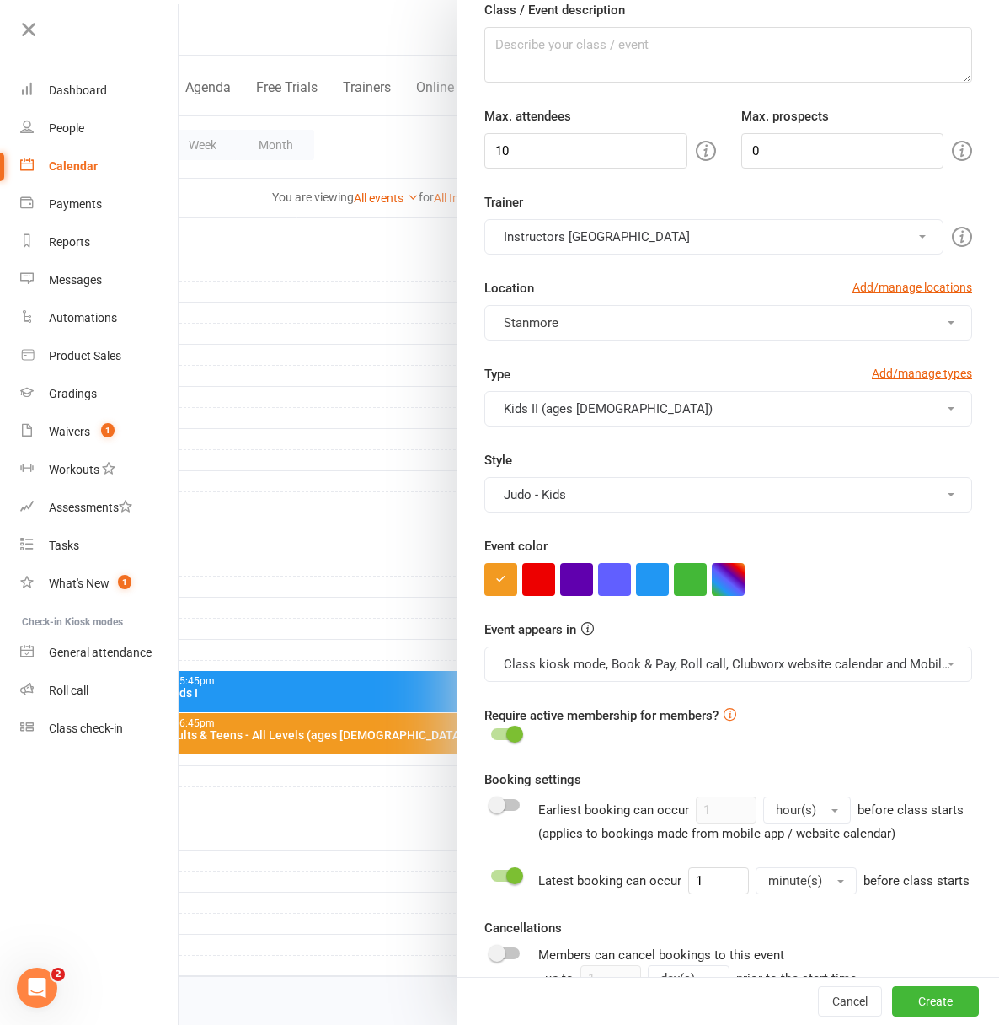
click at [539, 320] on span "Stanmore" at bounding box center [531, 322] width 55 height 15
click at [563, 244] on button "Instructors [GEOGRAPHIC_DATA]" at bounding box center [713, 236] width 459 height 35
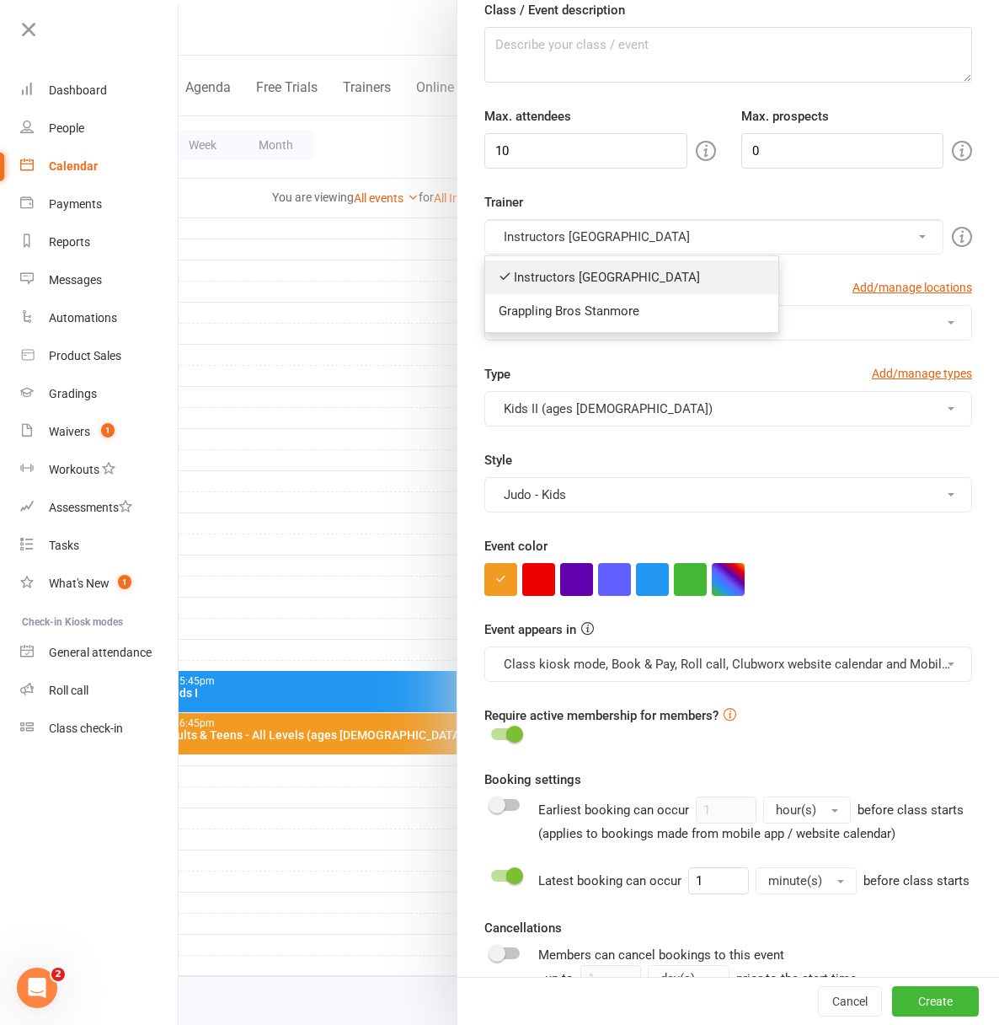
click at [566, 276] on link "Instructors [GEOGRAPHIC_DATA]" at bounding box center [631, 277] width 293 height 34
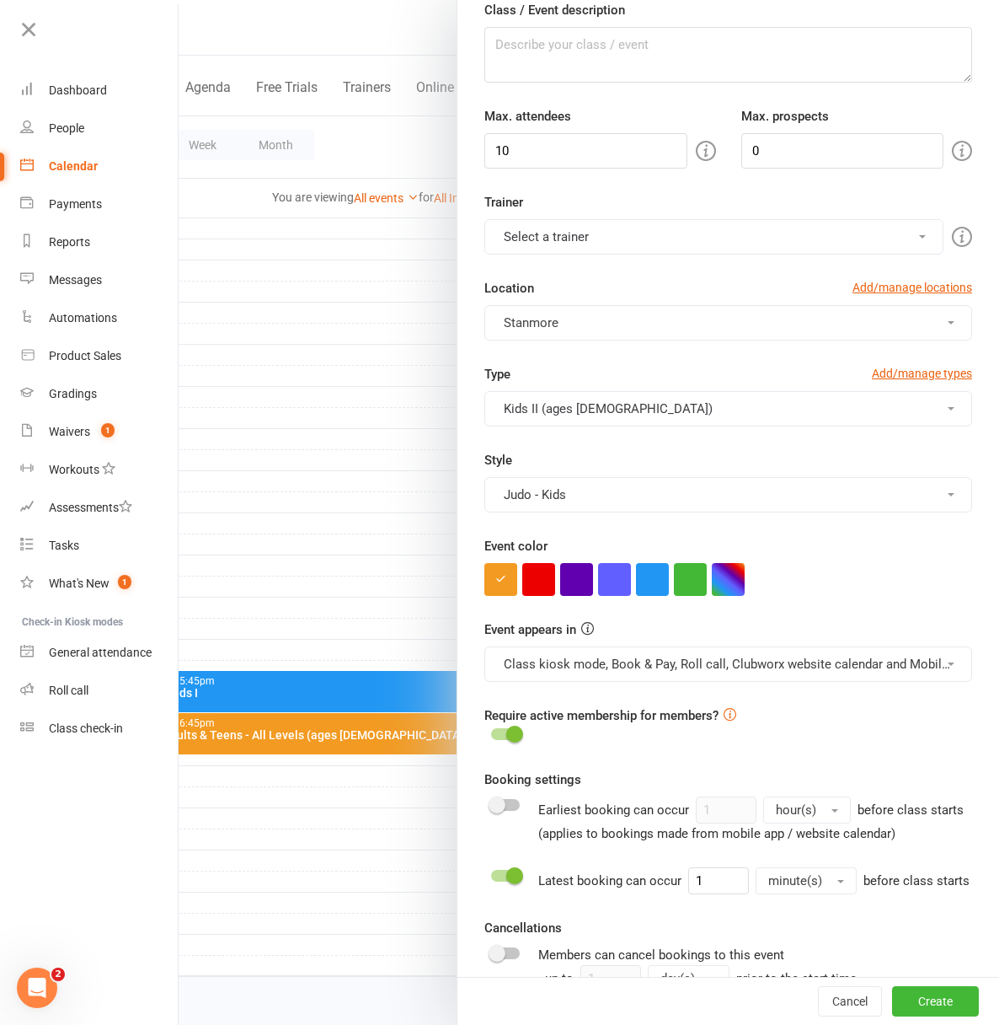
click at [591, 236] on button "Select a trainer" at bounding box center [713, 236] width 459 height 35
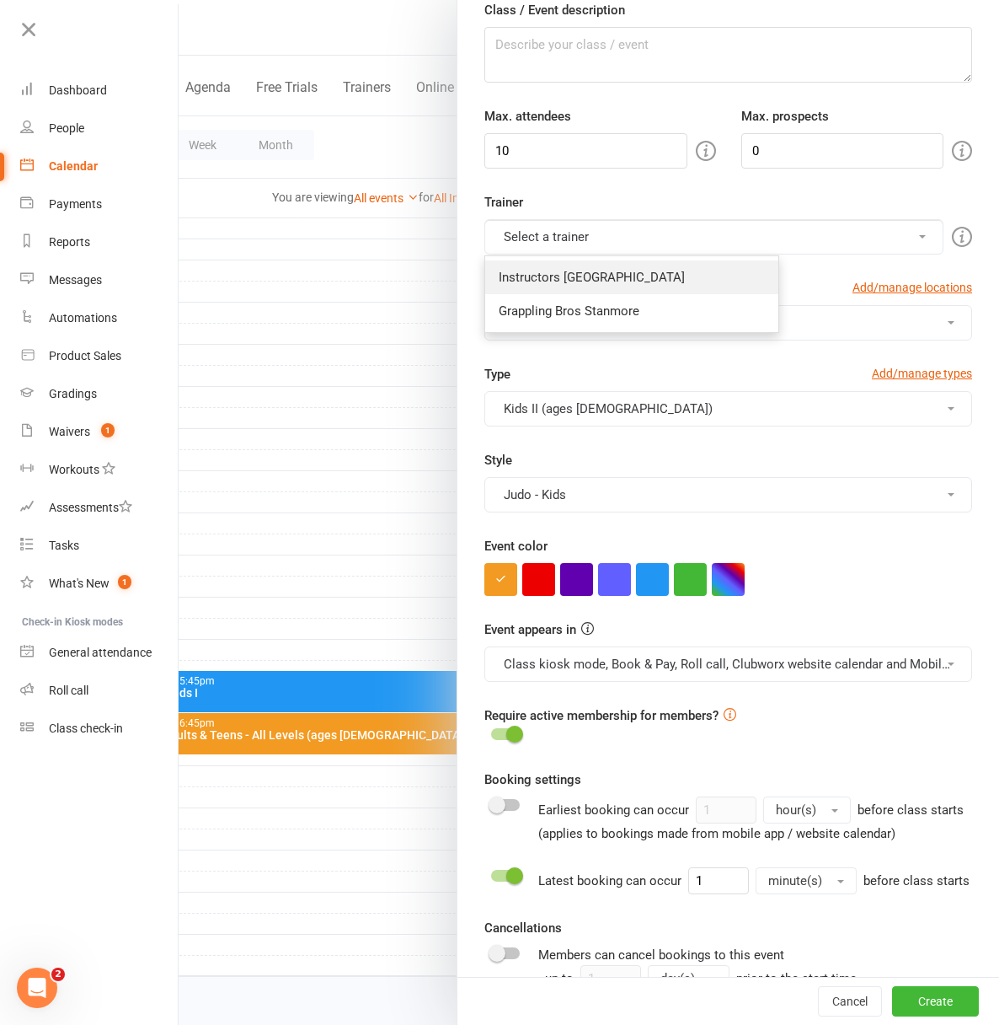
click at [586, 273] on link "Instructors [GEOGRAPHIC_DATA]" at bounding box center [631, 277] width 293 height 34
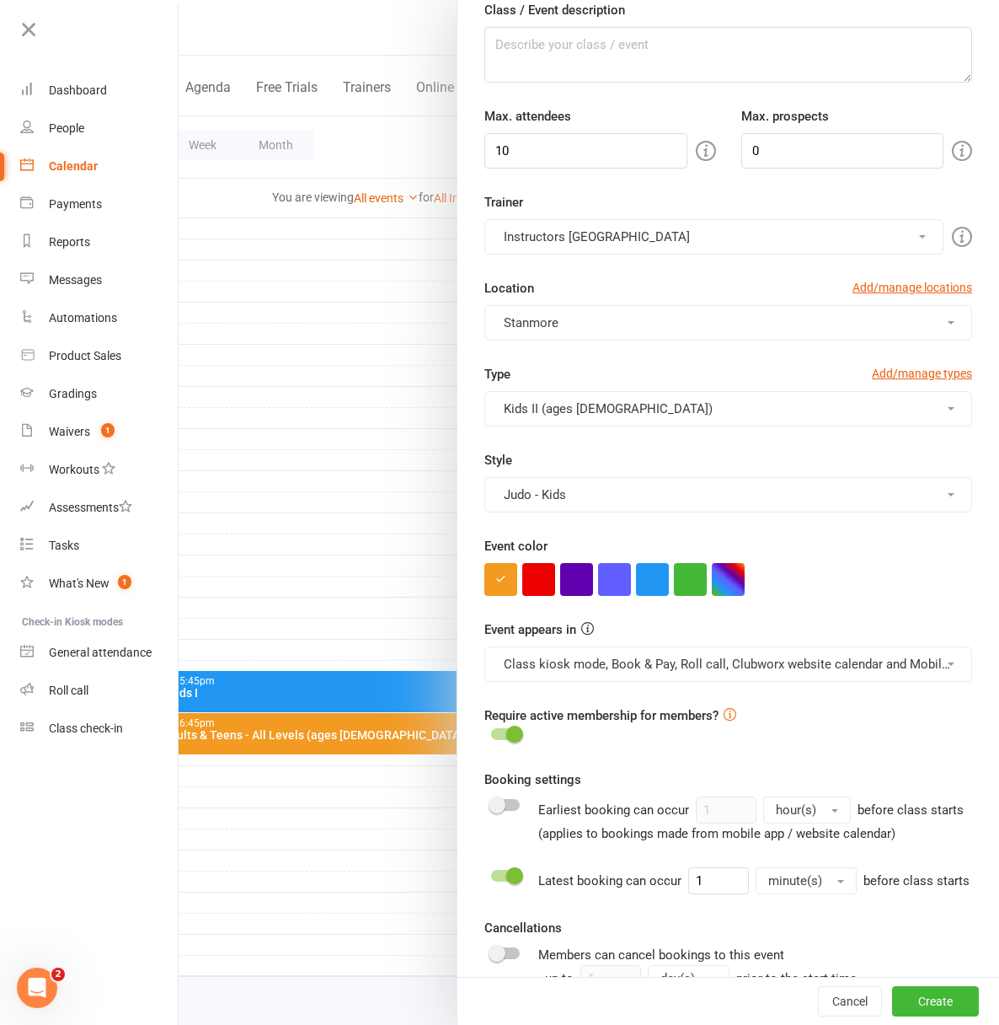
click at [591, 240] on button "Instructors [GEOGRAPHIC_DATA]" at bounding box center [713, 236] width 459 height 35
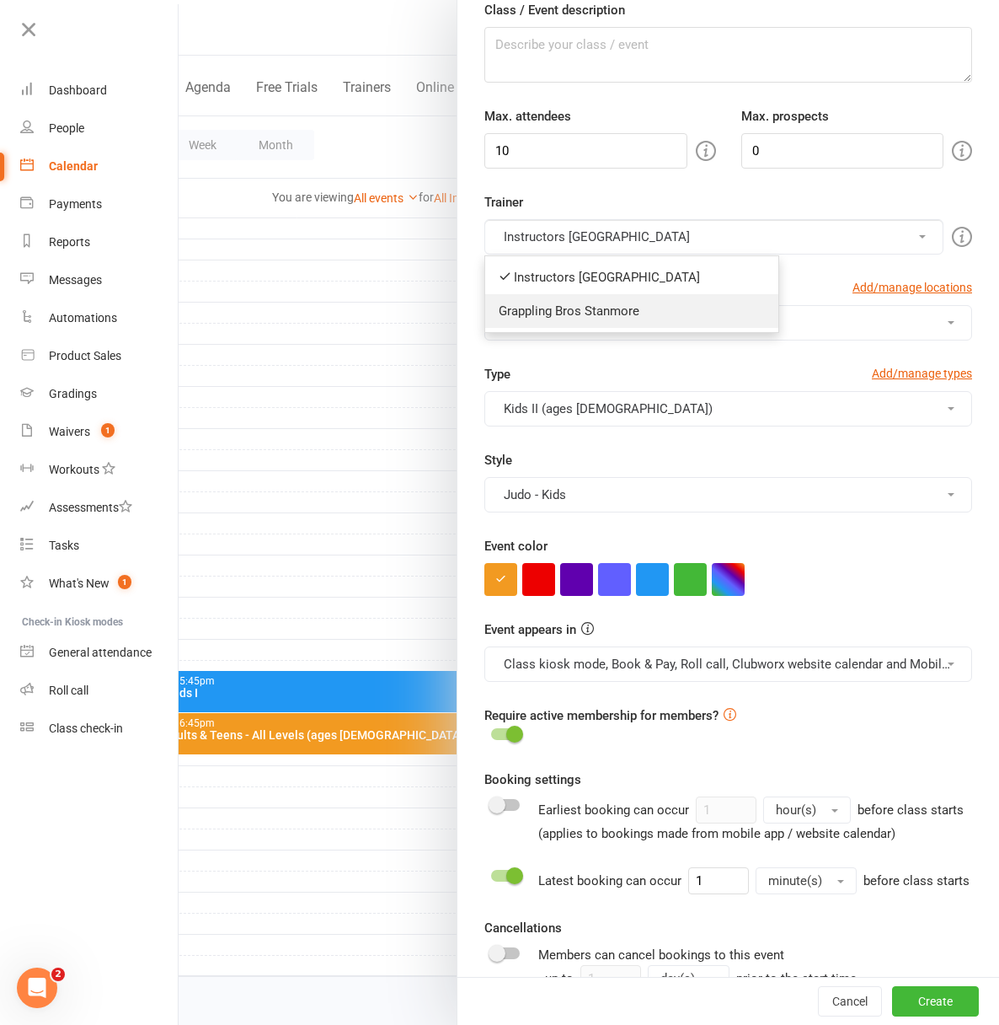
click at [587, 307] on link "Grappling Bros Stanmore" at bounding box center [631, 311] width 293 height 34
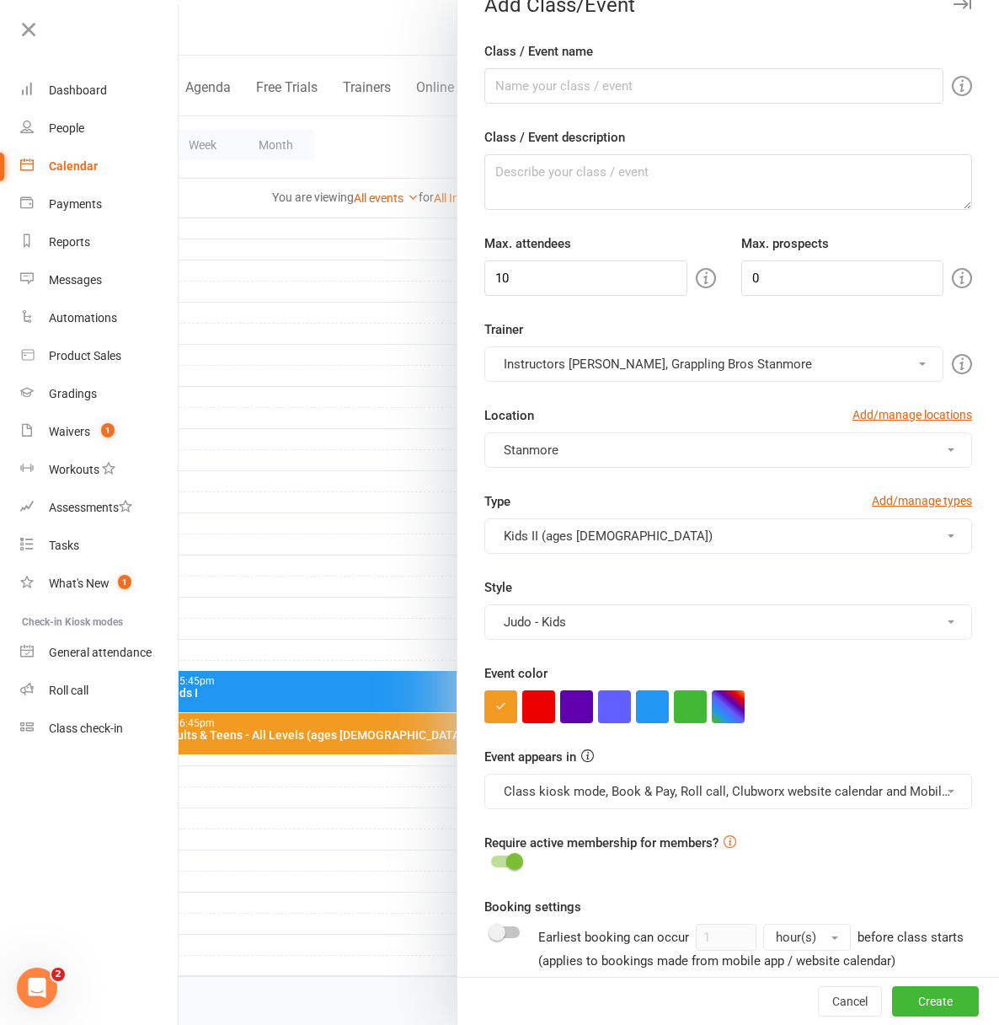
scroll to position [12, 0]
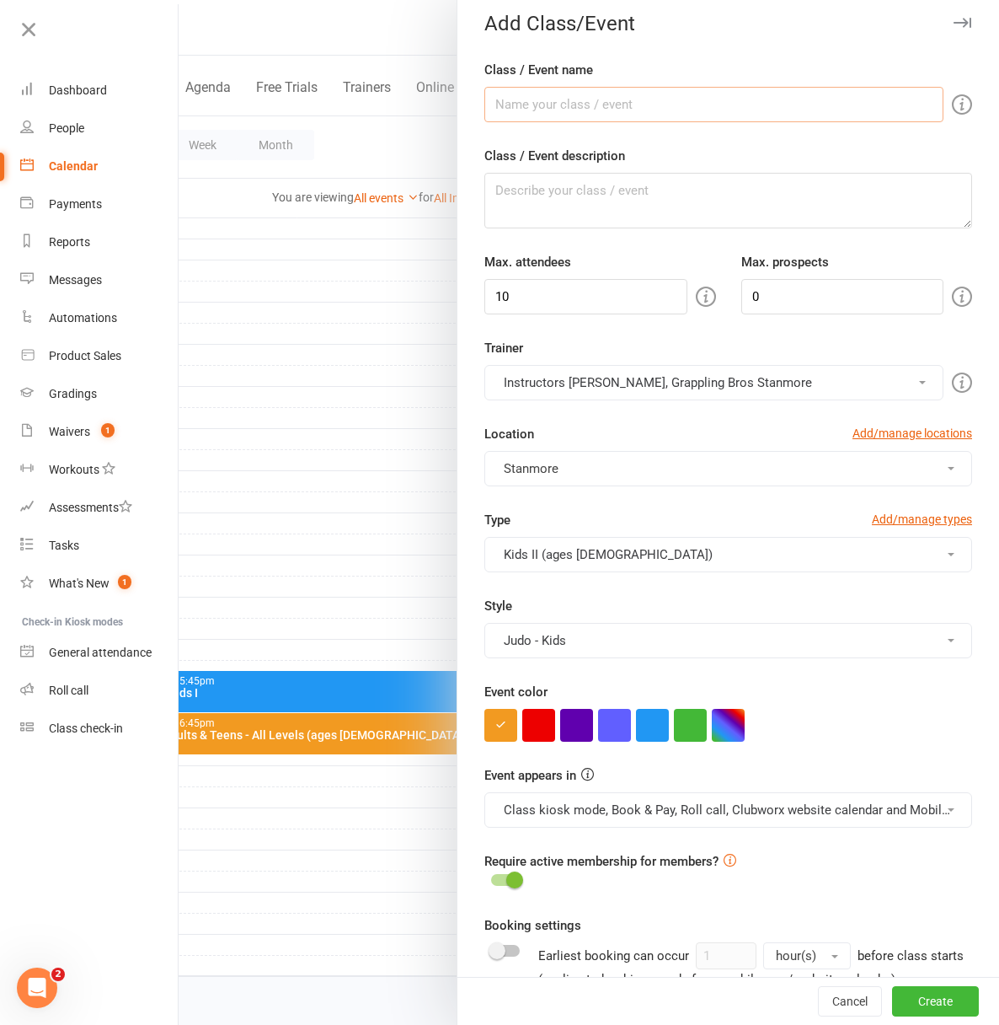
click at [533, 101] on input "Class / Event name" at bounding box center [713, 104] width 459 height 35
type input "Judo Kids II"
click at [514, 300] on input "10" at bounding box center [585, 296] width 203 height 35
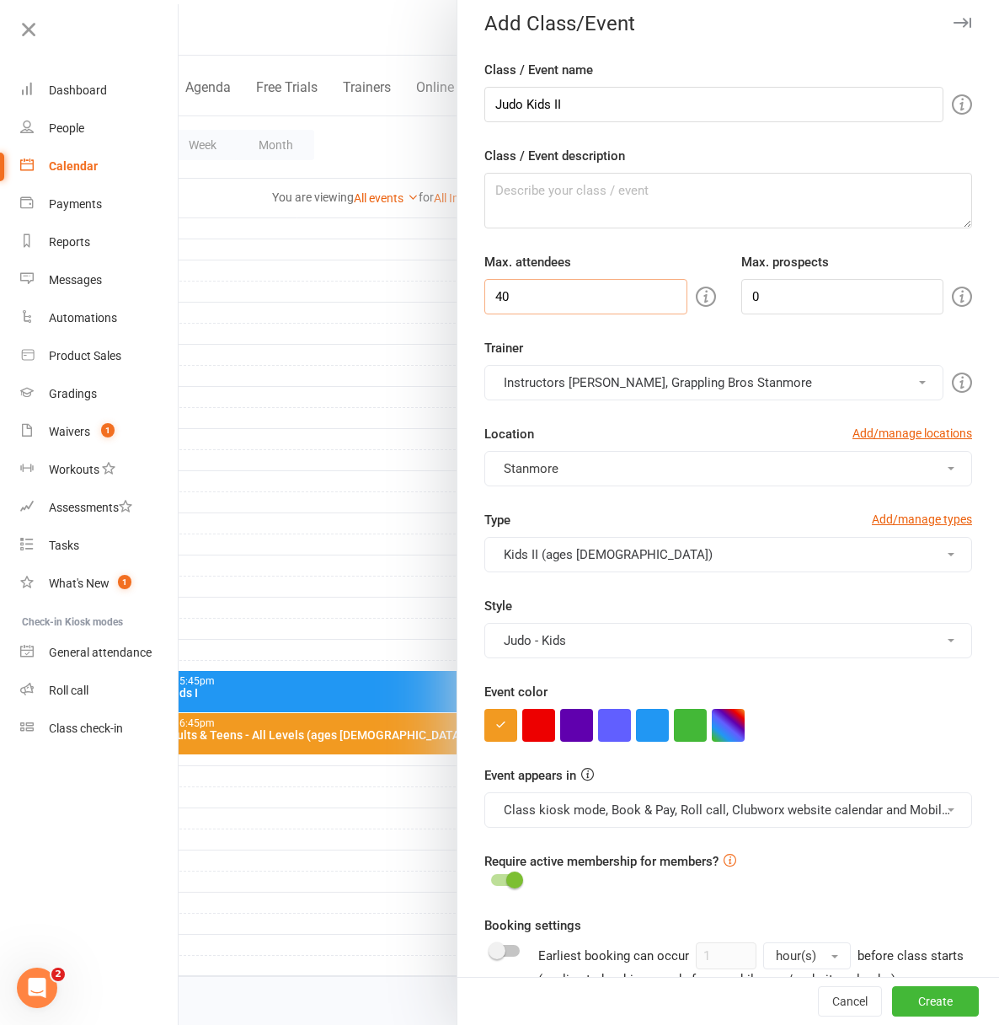
type input "40"
click at [741, 296] on input "0" at bounding box center [842, 296] width 203 height 35
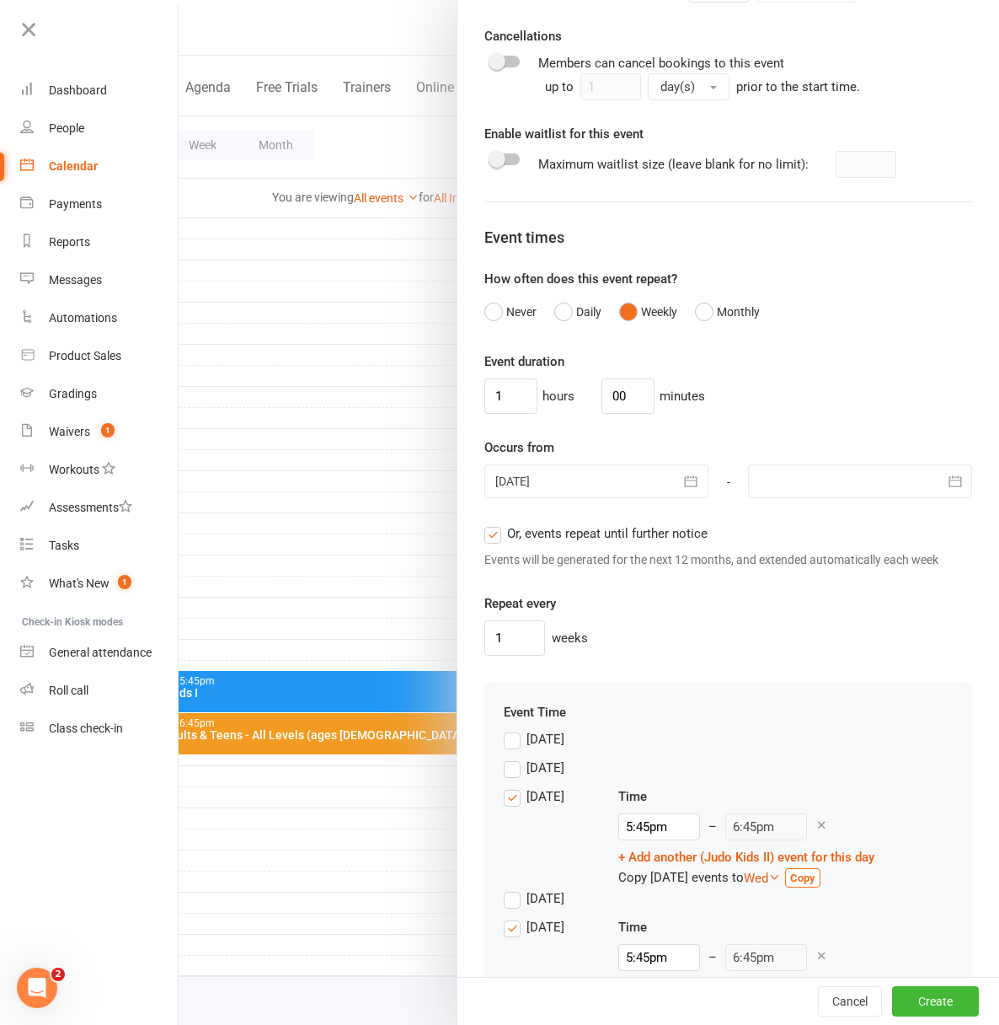
scroll to position [1140, 0]
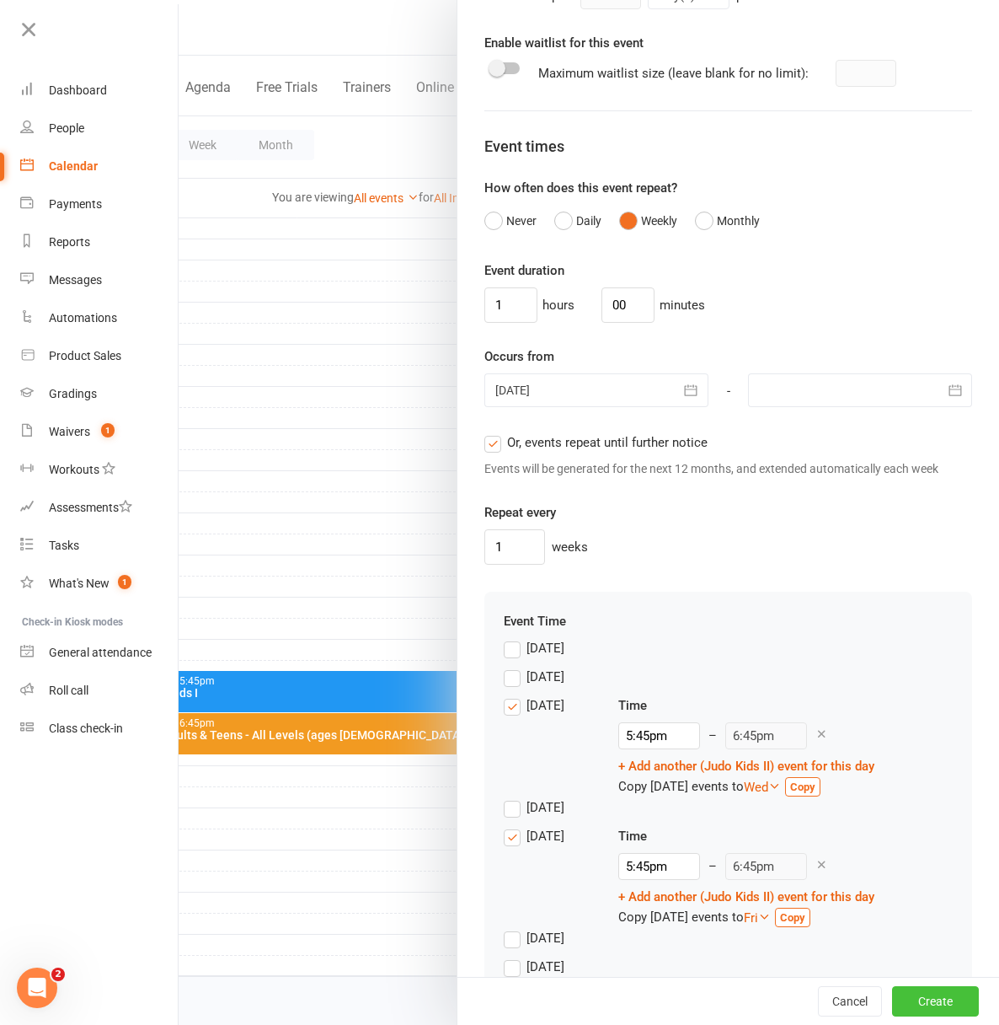
type input "5"
click at [929, 999] on button "Create" at bounding box center [935, 1001] width 87 height 30
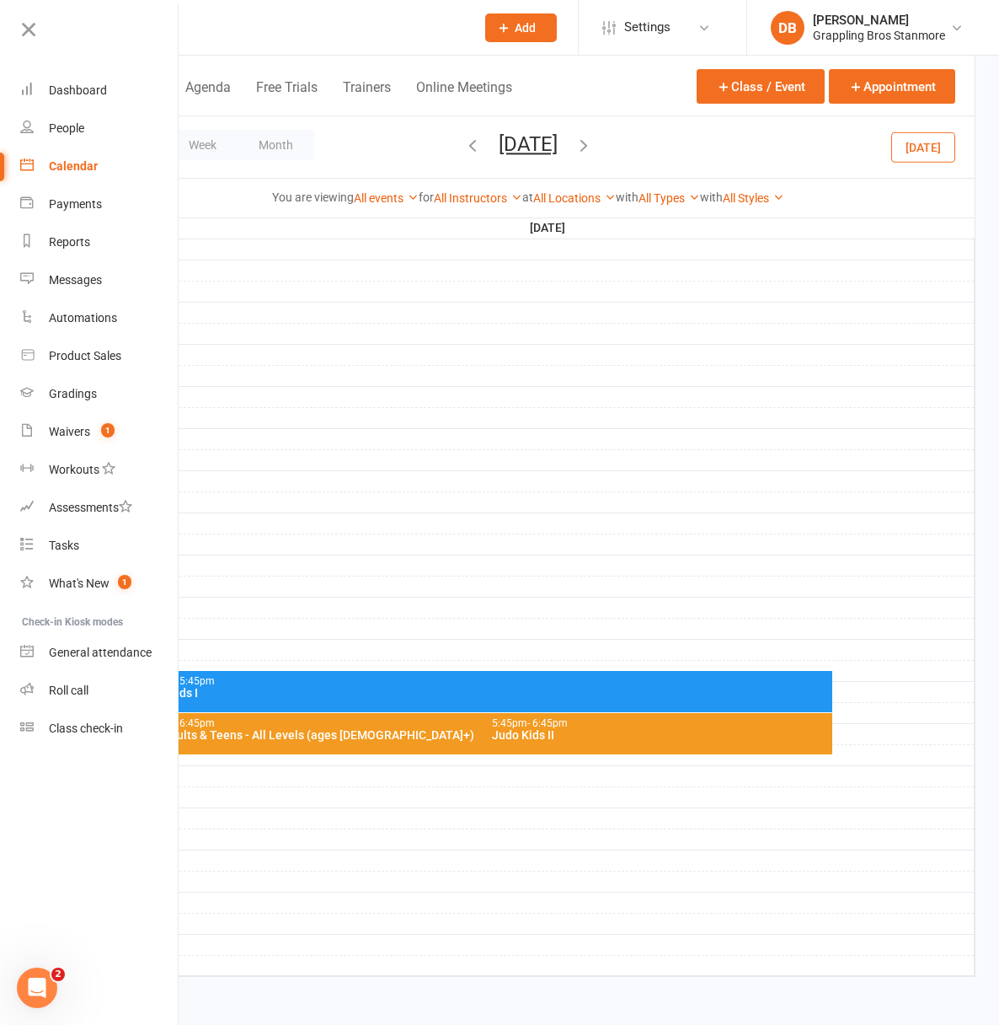
click at [345, 738] on div "BJJ Adults & Teens - All Levels (ages [DEMOGRAPHIC_DATA]+)" at bounding box center [475, 735] width 675 height 12
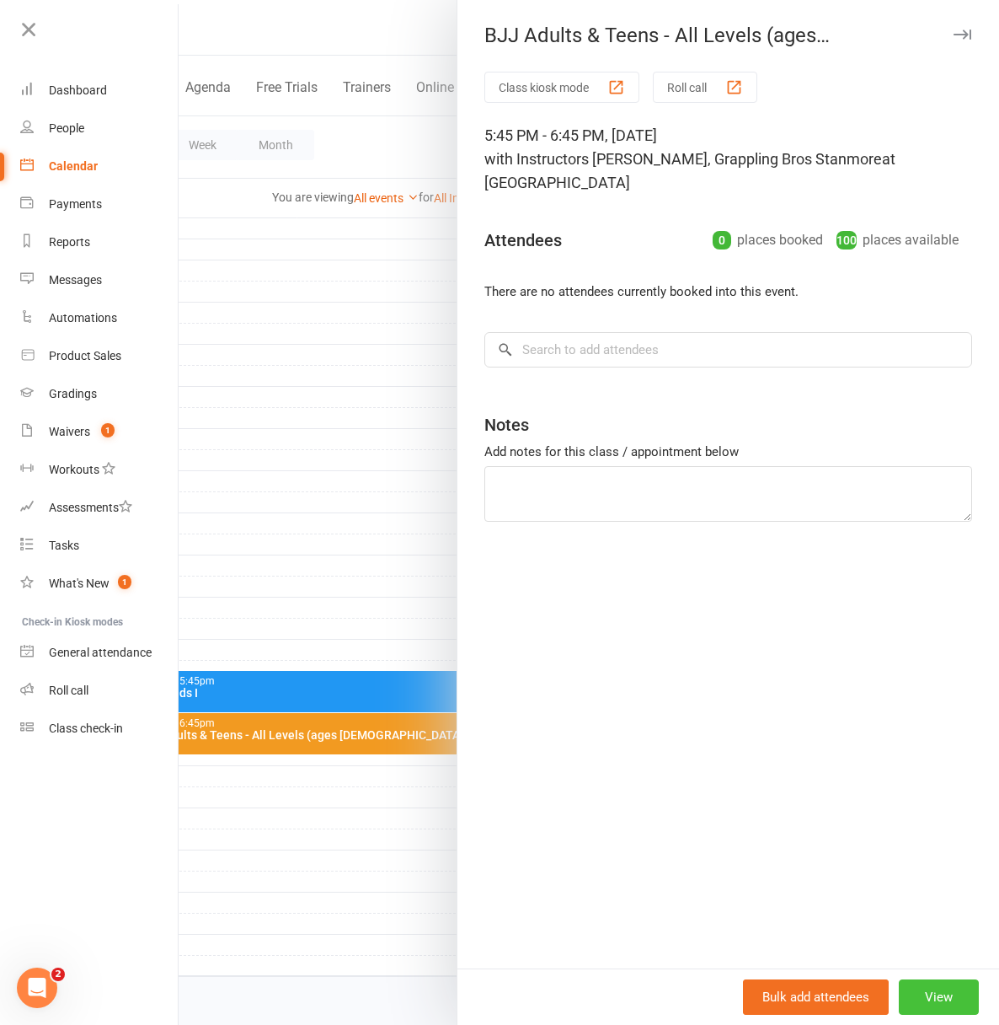
click at [936, 990] on button "View" at bounding box center [939, 996] width 80 height 35
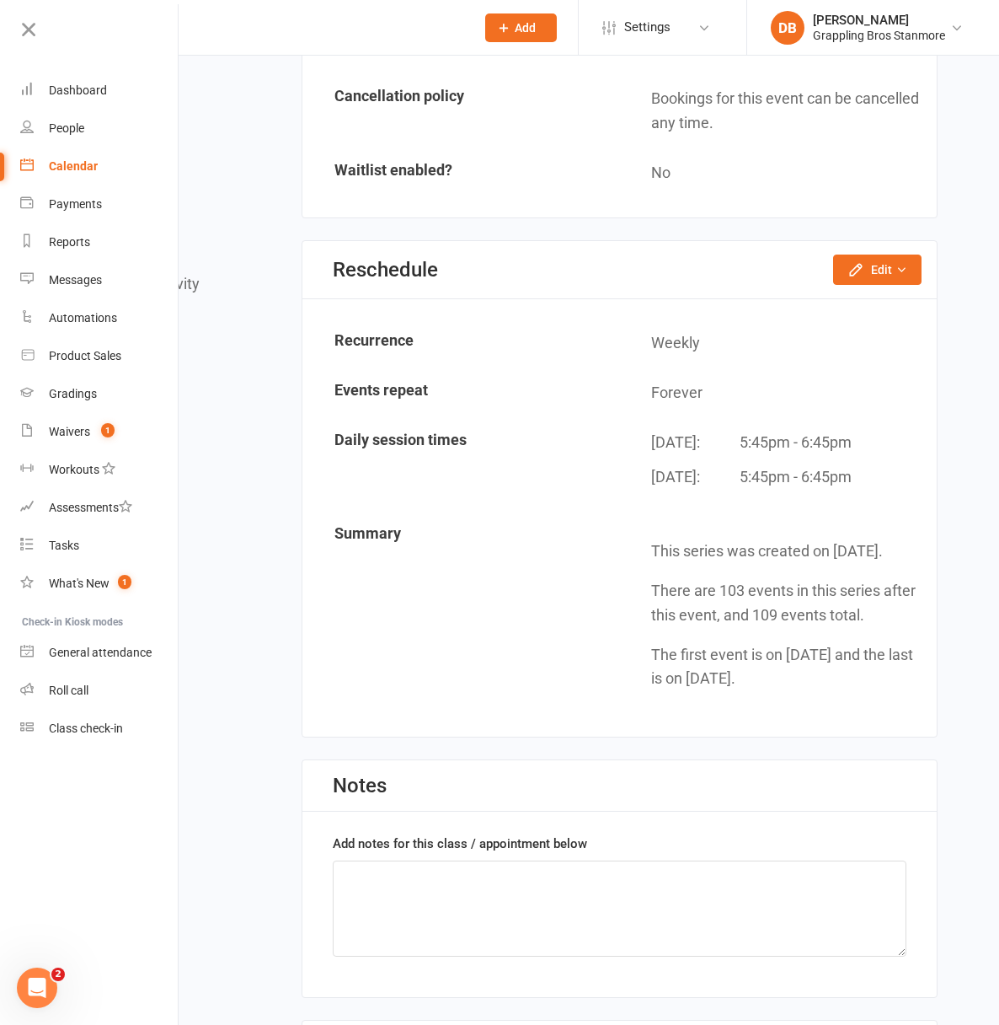
scroll to position [1457, 0]
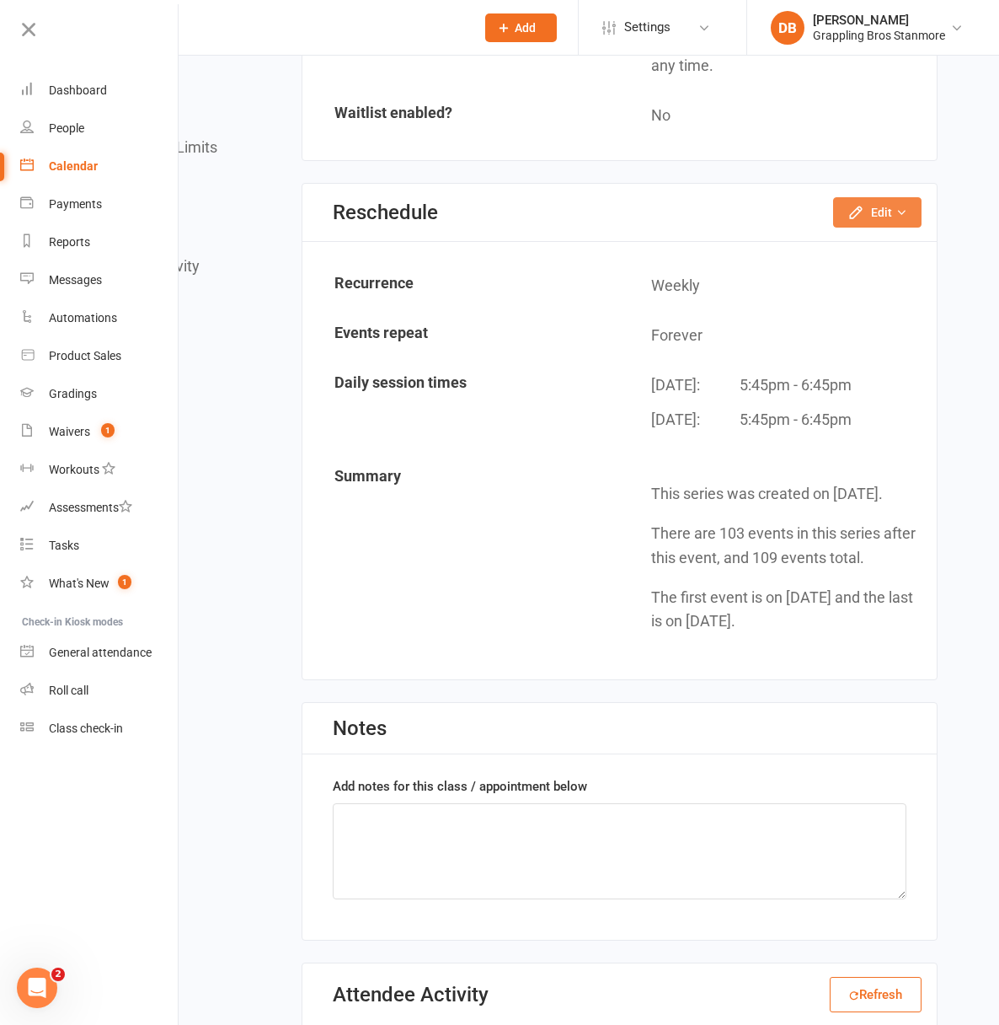
click at [865, 228] on button "Edit" at bounding box center [877, 212] width 88 height 30
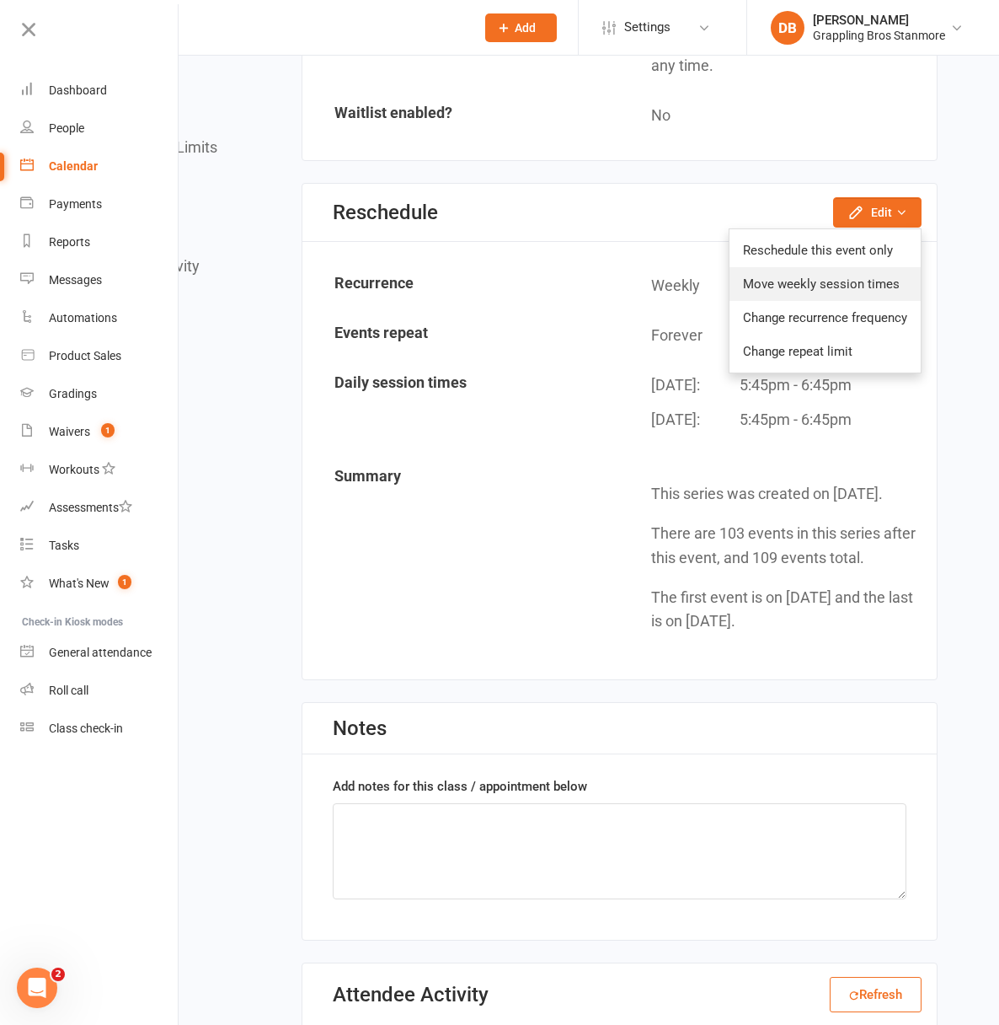
click at [855, 301] on link "Move weekly session times" at bounding box center [825, 284] width 191 height 34
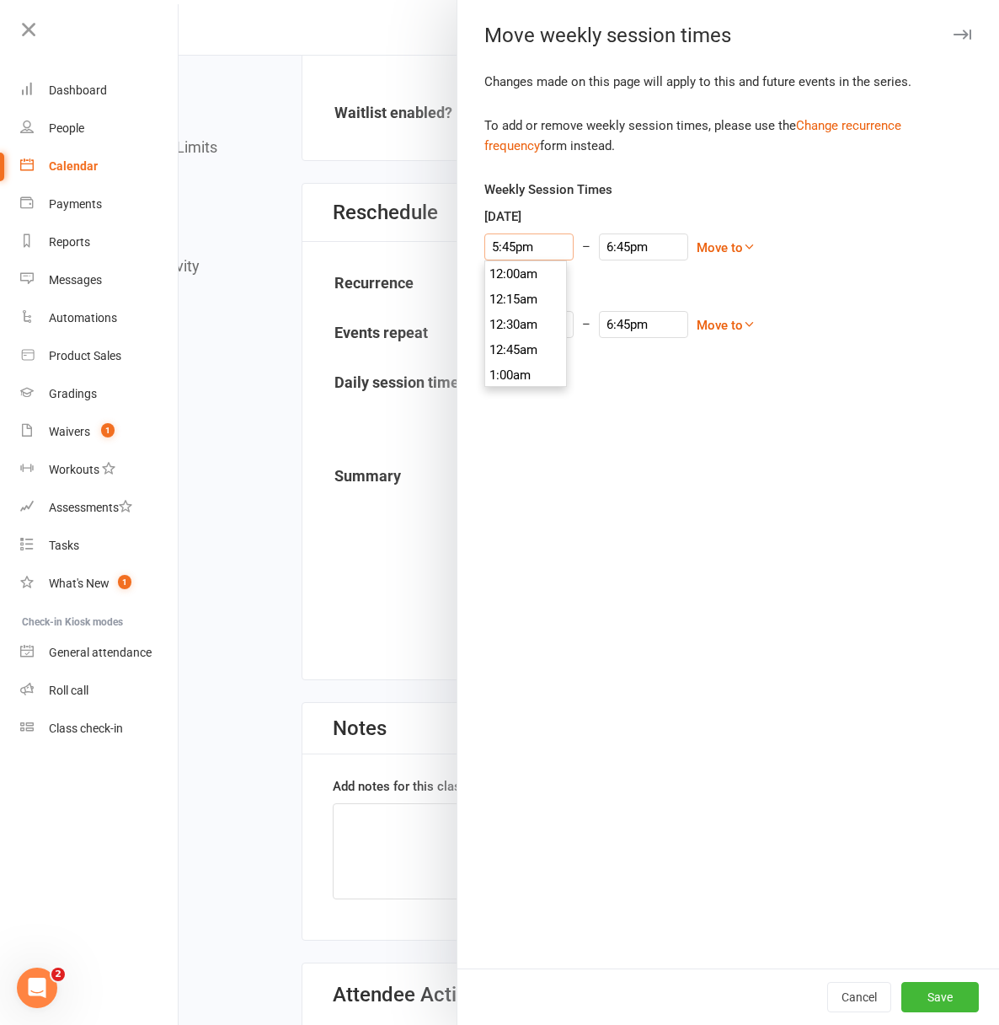
click at [485, 249] on input "5:45pm" at bounding box center [528, 246] width 89 height 27
type input "6:45pm"
type input "7:45pm"
click at [506, 375] on li "6:45pm" at bounding box center [525, 384] width 81 height 25
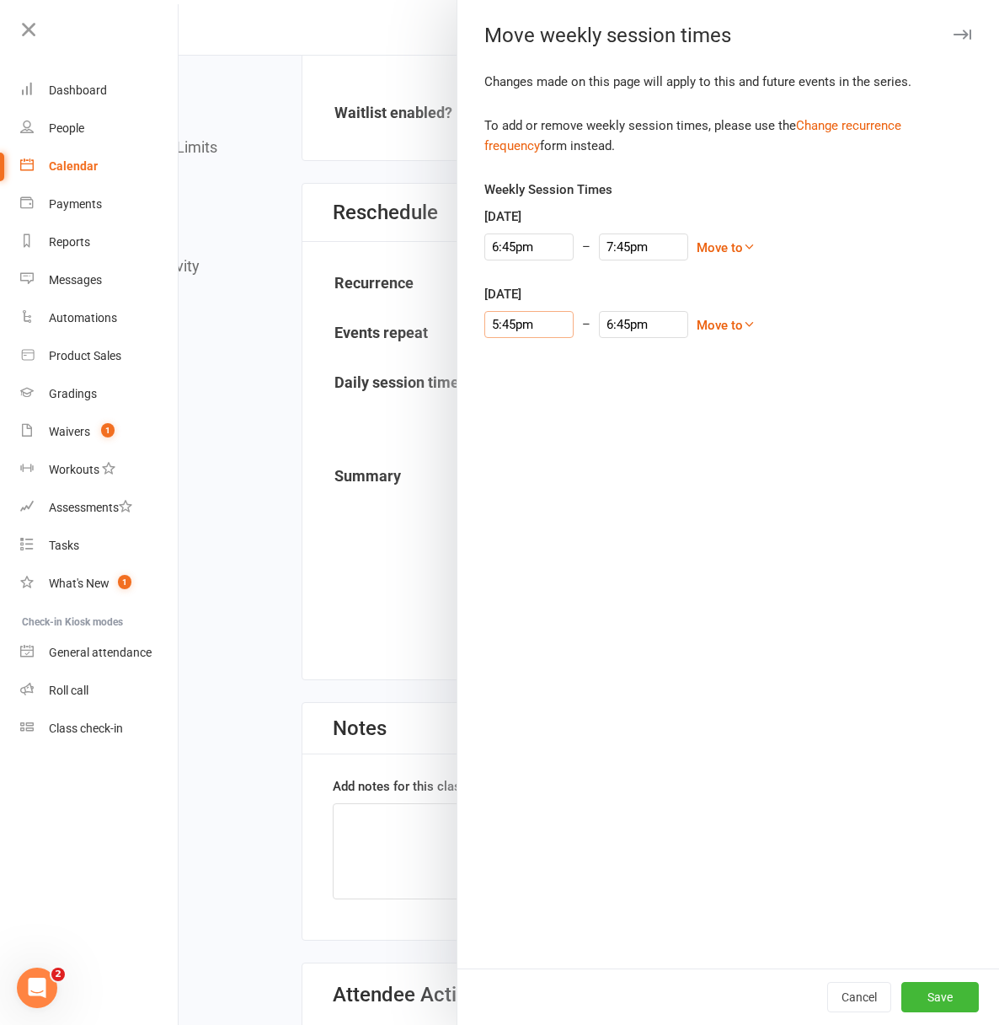
click at [499, 325] on input "5:45pm" at bounding box center [528, 324] width 89 height 27
type input "6:45pm"
type input "7:45pm"
click at [505, 390] on li "6:45pm" at bounding box center [525, 389] width 81 height 25
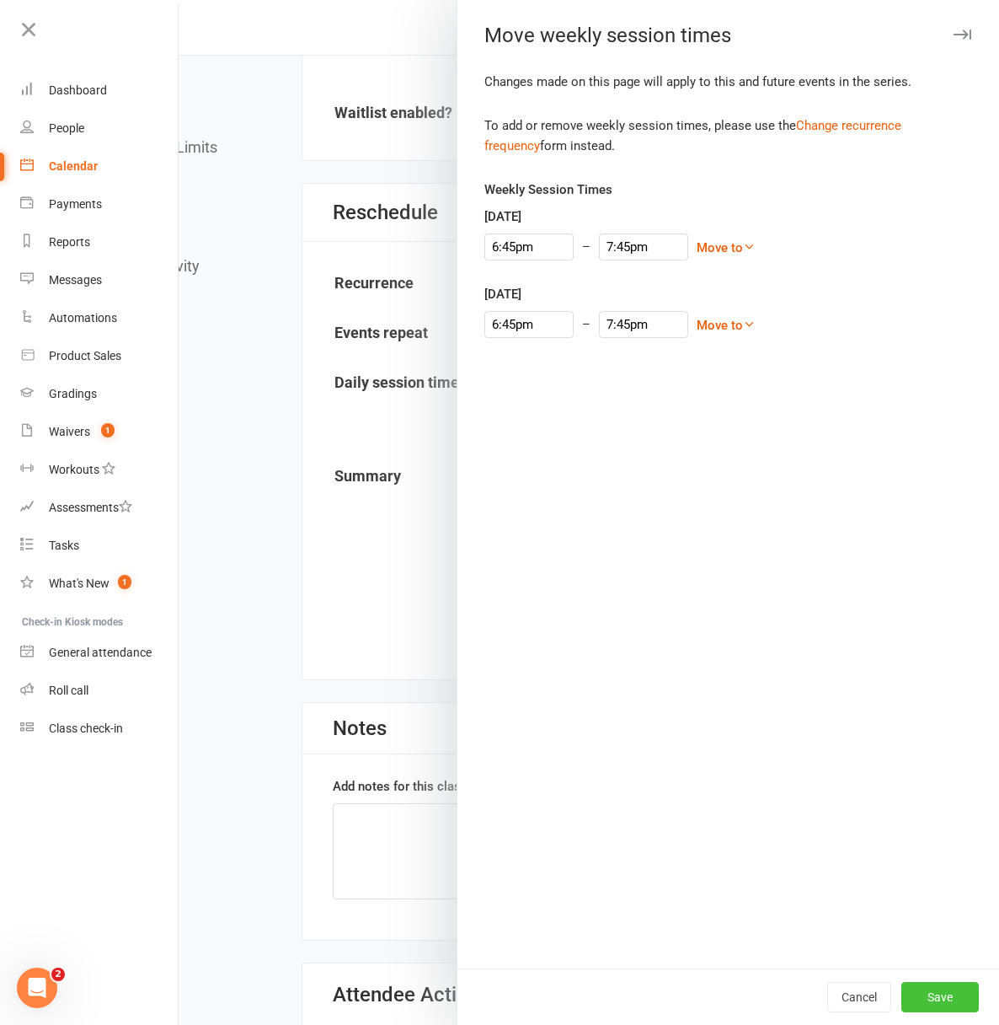
click at [937, 991] on button "Save" at bounding box center [941, 997] width 78 height 30
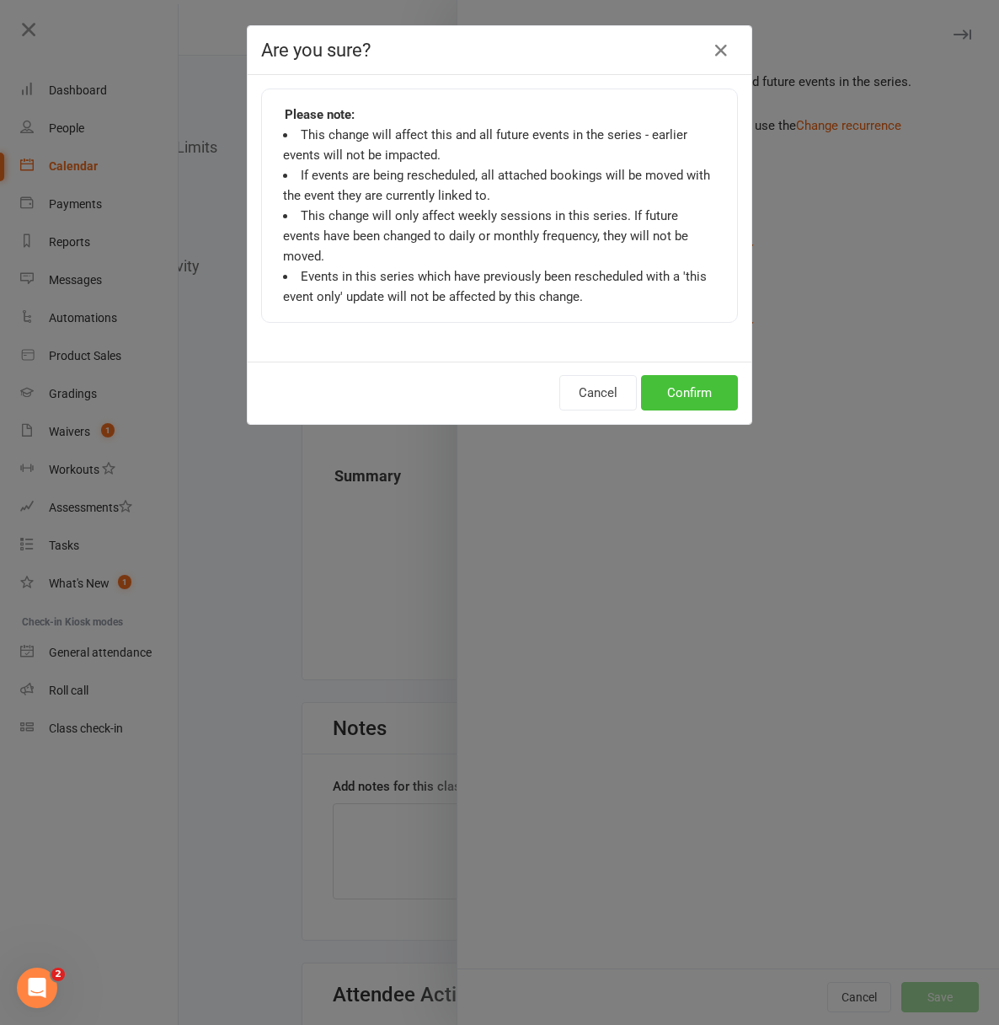
click at [715, 376] on button "Confirm" at bounding box center [689, 392] width 97 height 35
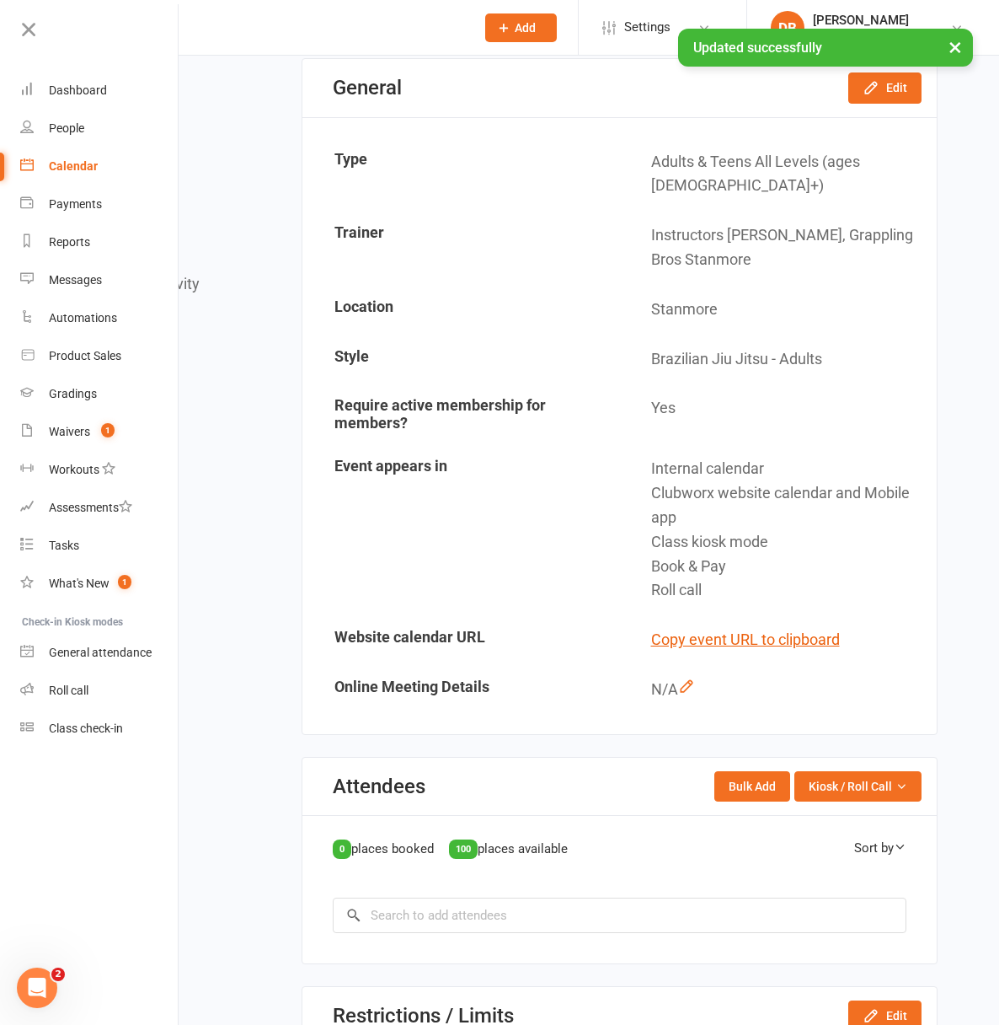
scroll to position [0, 0]
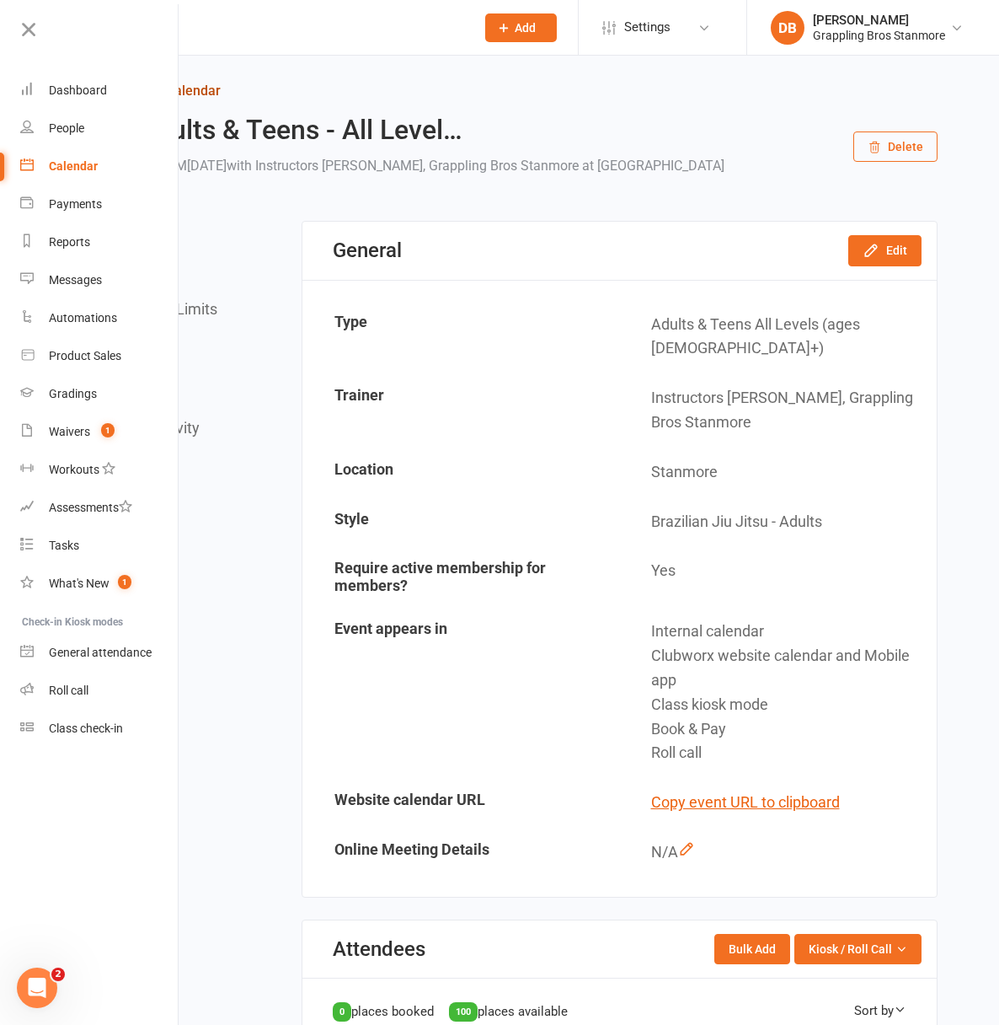
click at [279, 89] on link "Return to calendar" at bounding box center [511, 91] width 854 height 24
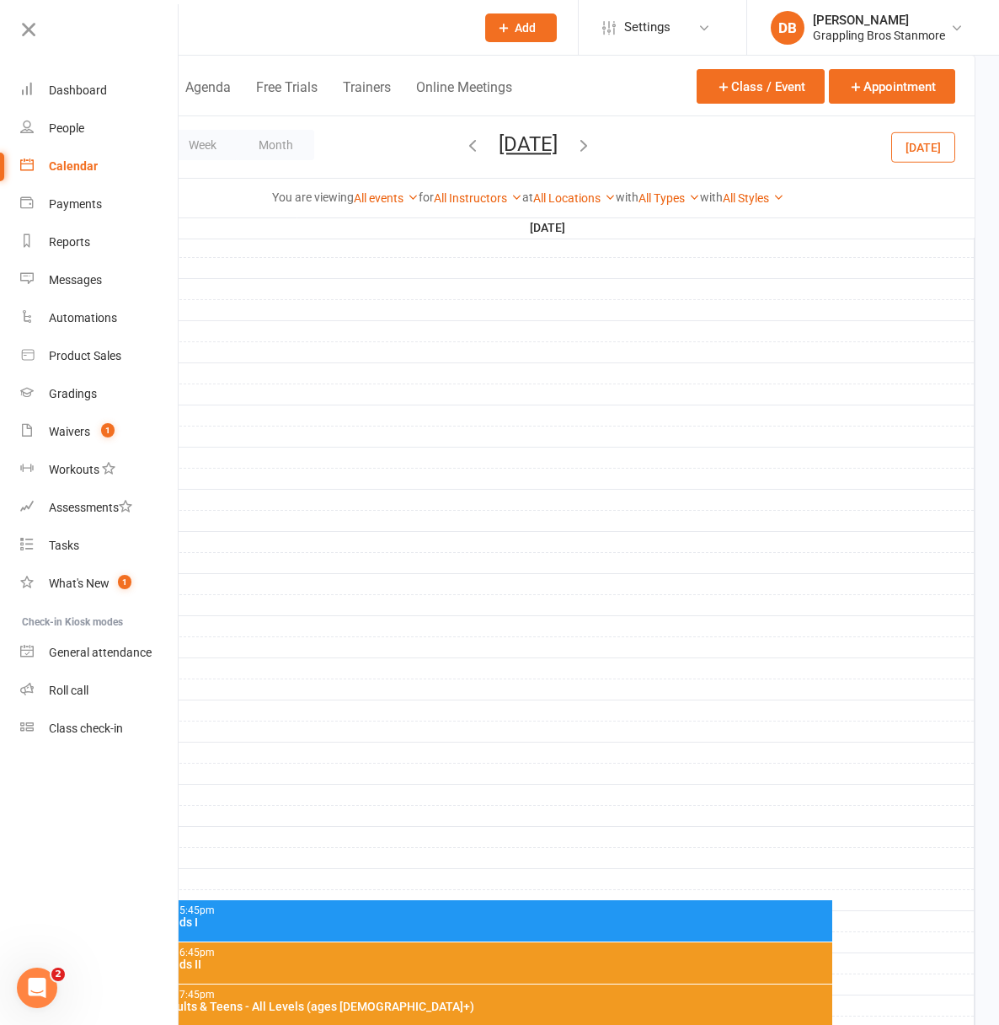
scroll to position [377, 0]
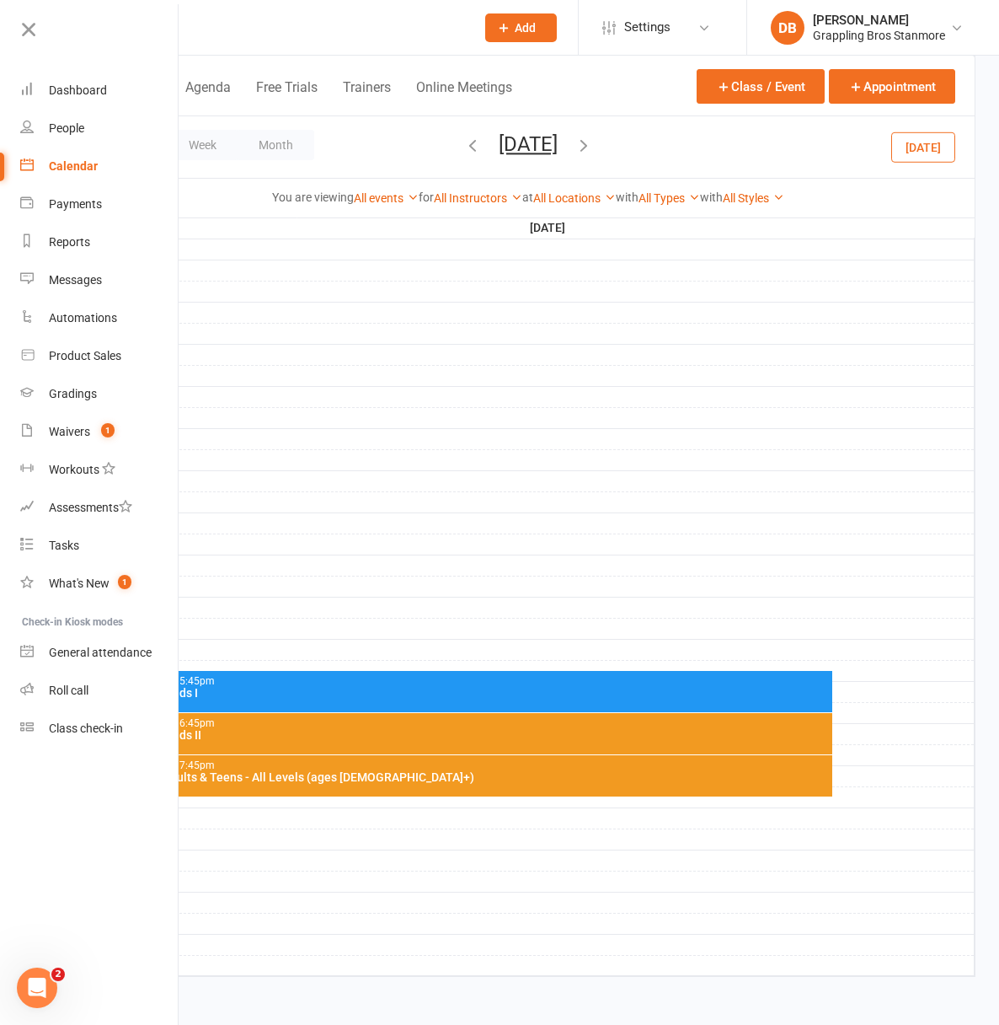
click at [423, 726] on div "5:45pm - 6:45pm" at bounding box center [484, 723] width 692 height 11
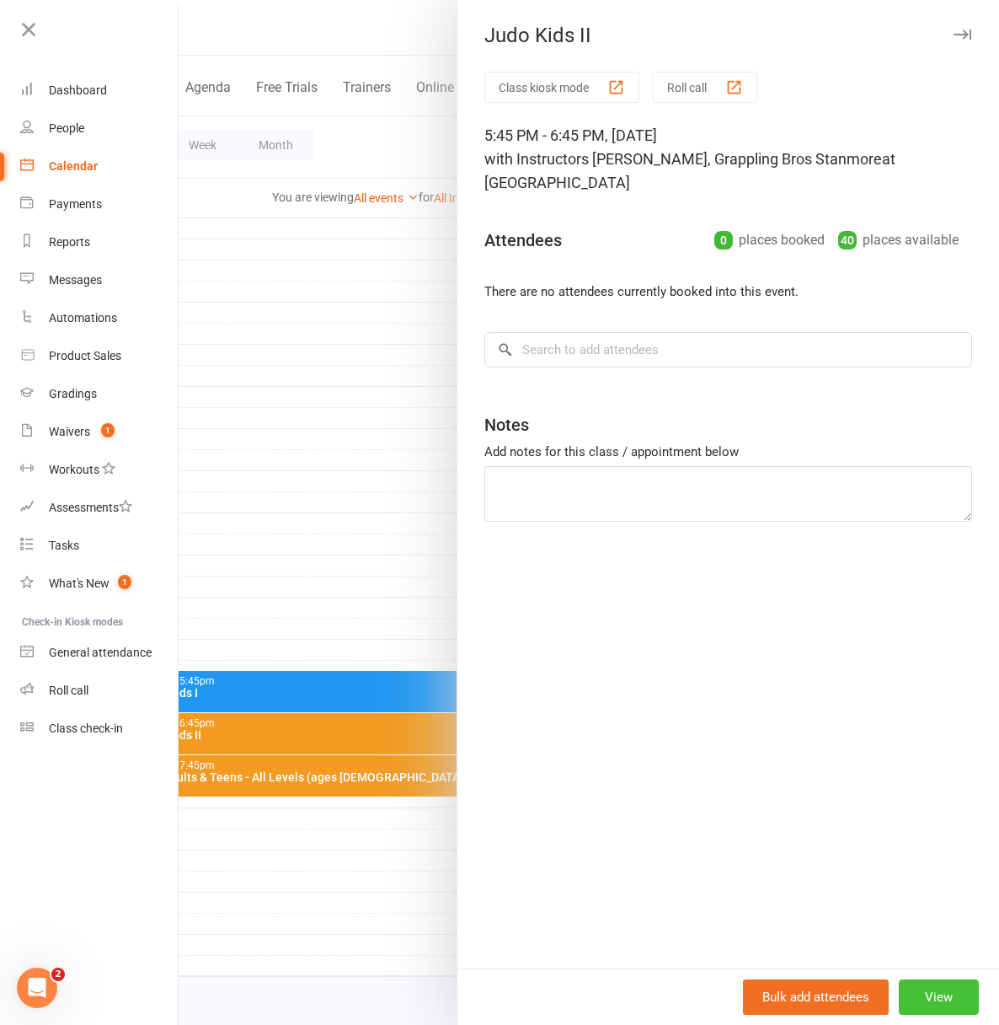
click at [928, 1000] on button "View" at bounding box center [939, 996] width 80 height 35
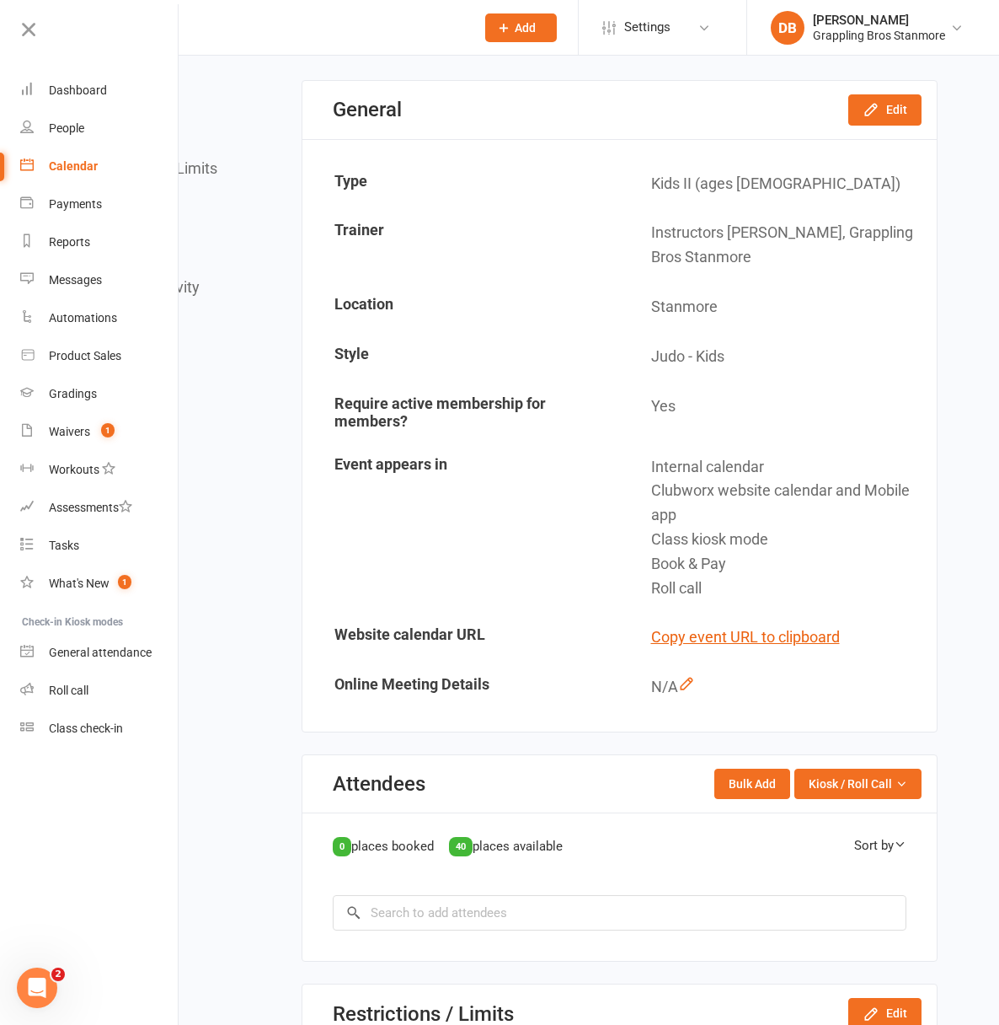
scroll to position [109, 0]
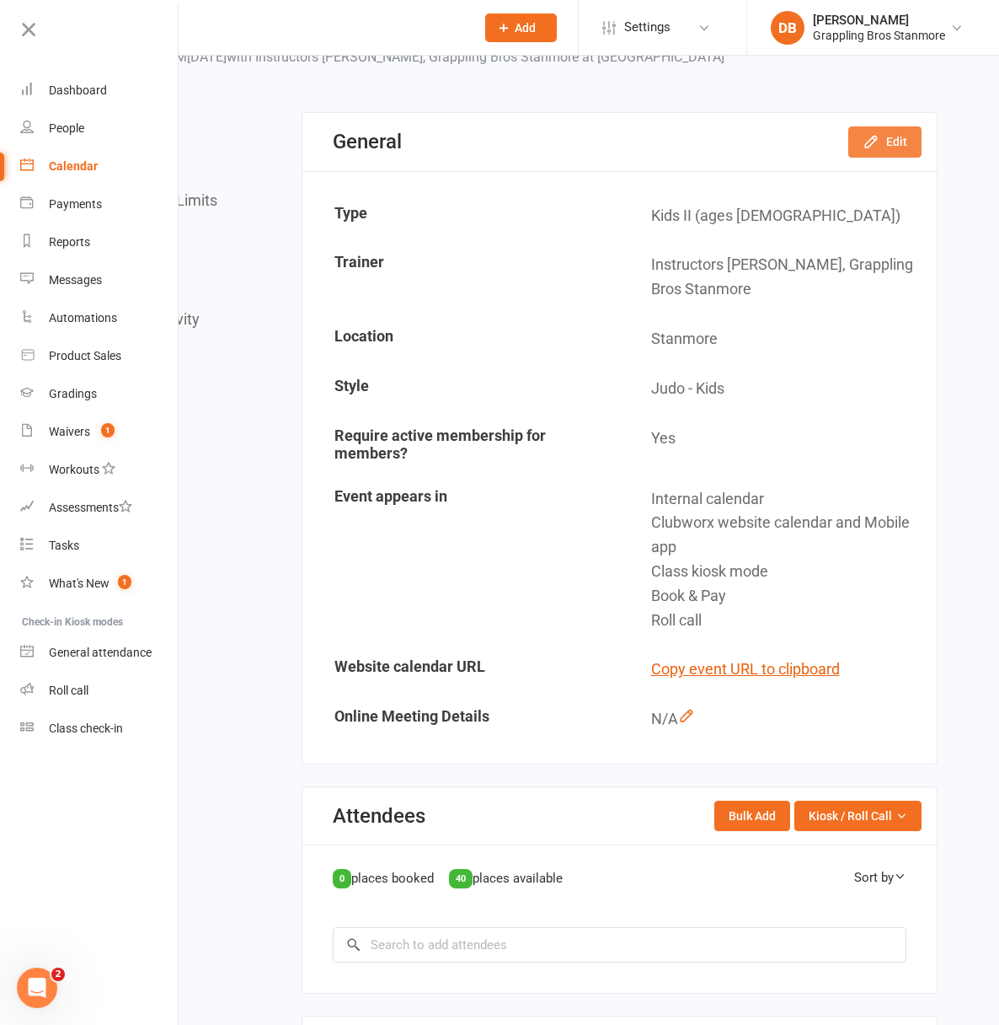
click at [890, 157] on button "Edit" at bounding box center [884, 141] width 73 height 30
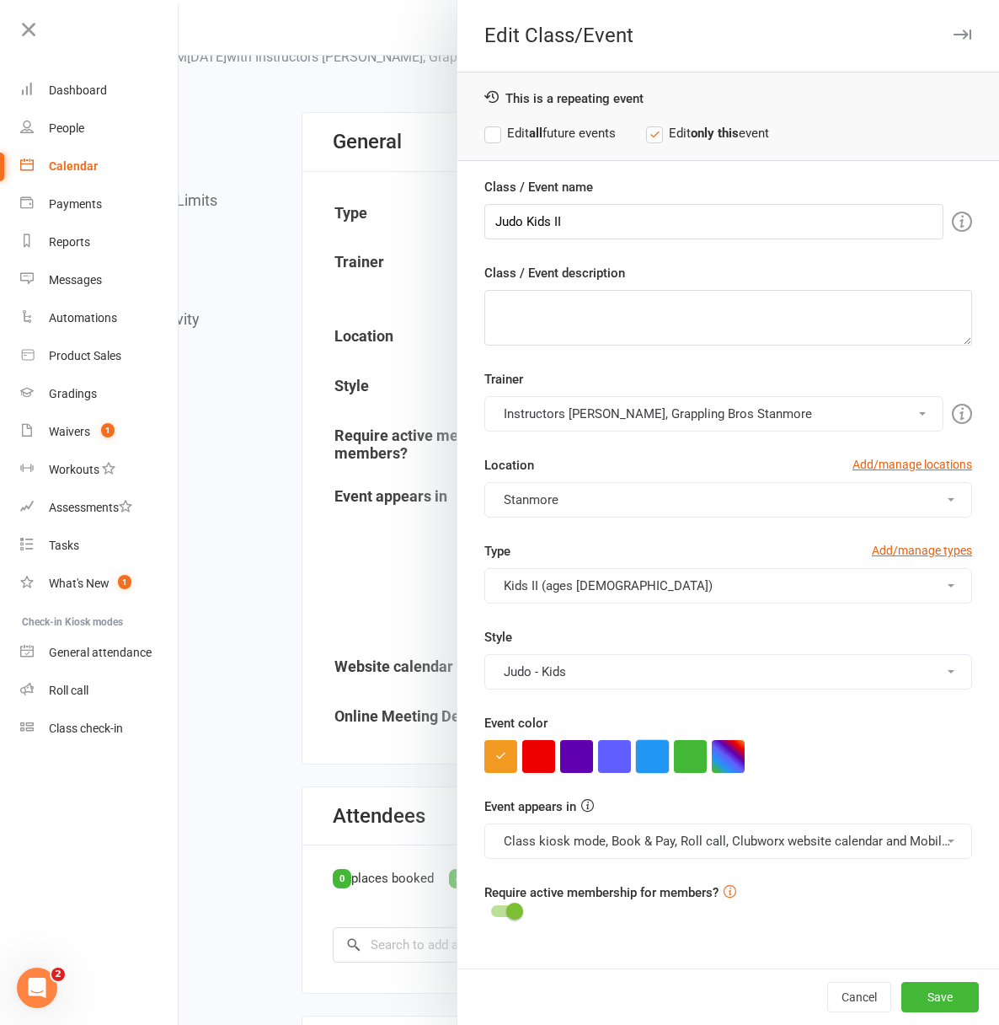
click at [636, 753] on button "button" at bounding box center [652, 756] width 33 height 33
click at [927, 1003] on button "Save" at bounding box center [941, 997] width 78 height 30
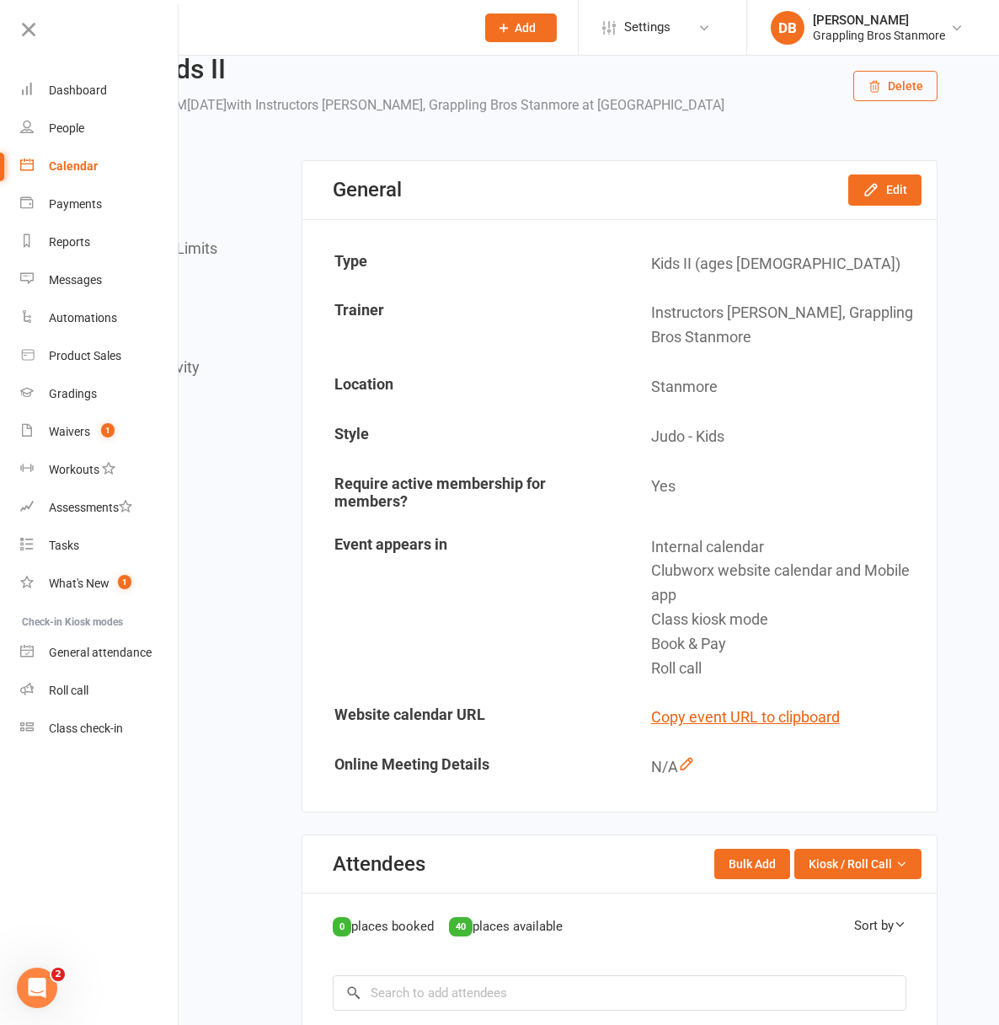
scroll to position [0, 0]
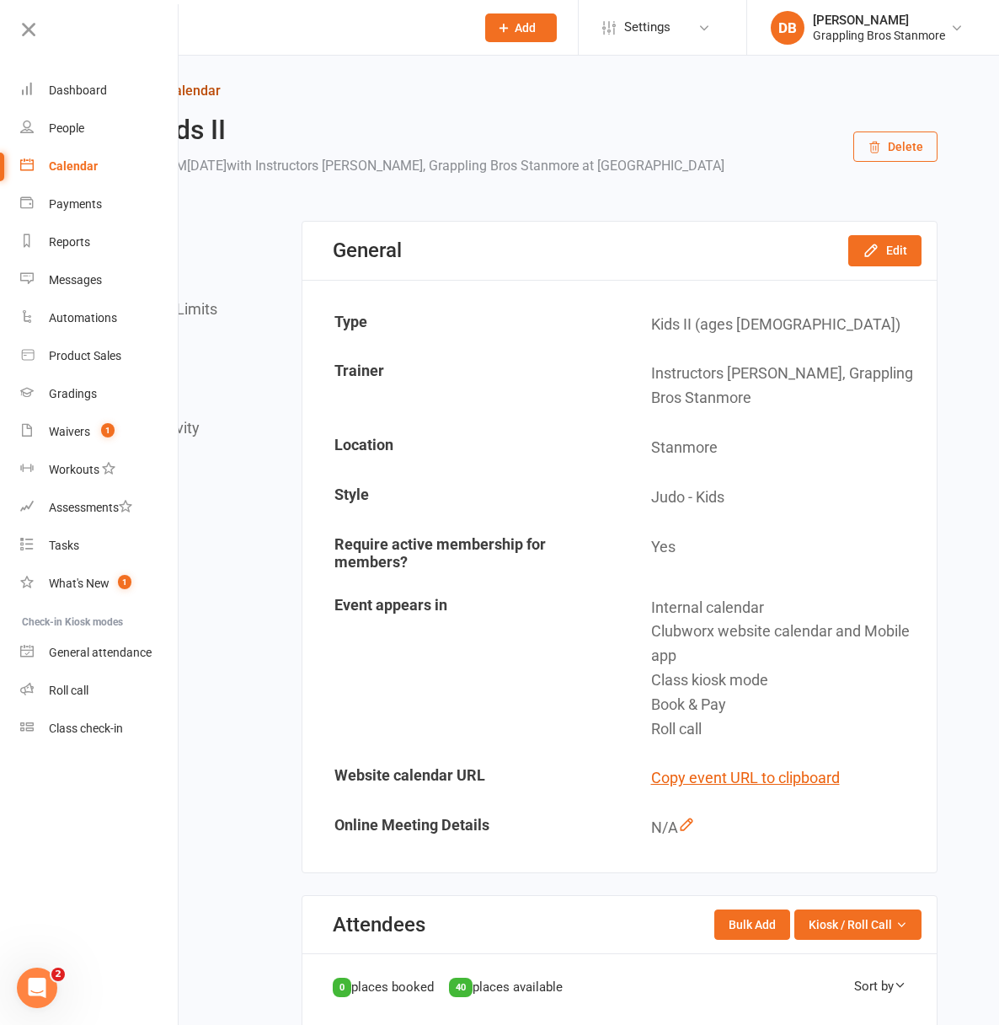
click at [248, 92] on link "Return to calendar" at bounding box center [511, 91] width 854 height 24
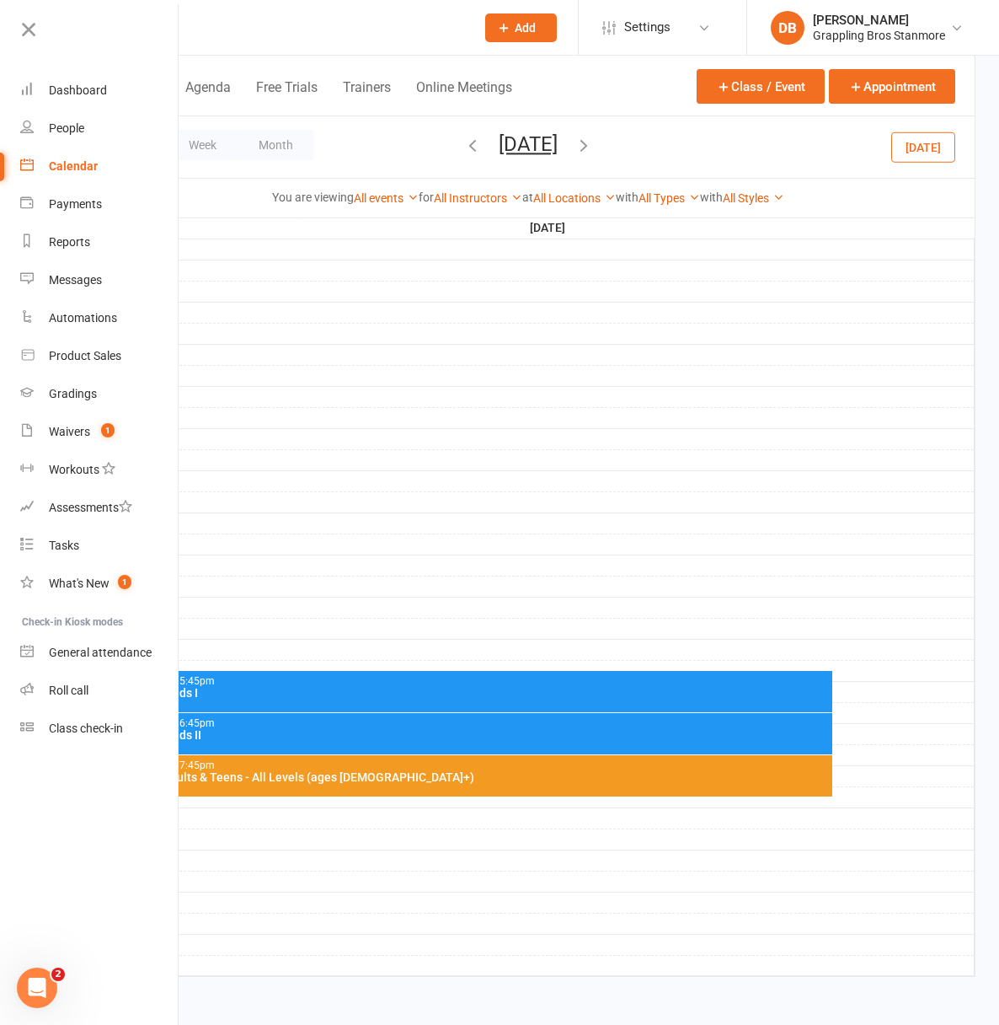
scroll to position [374, 0]
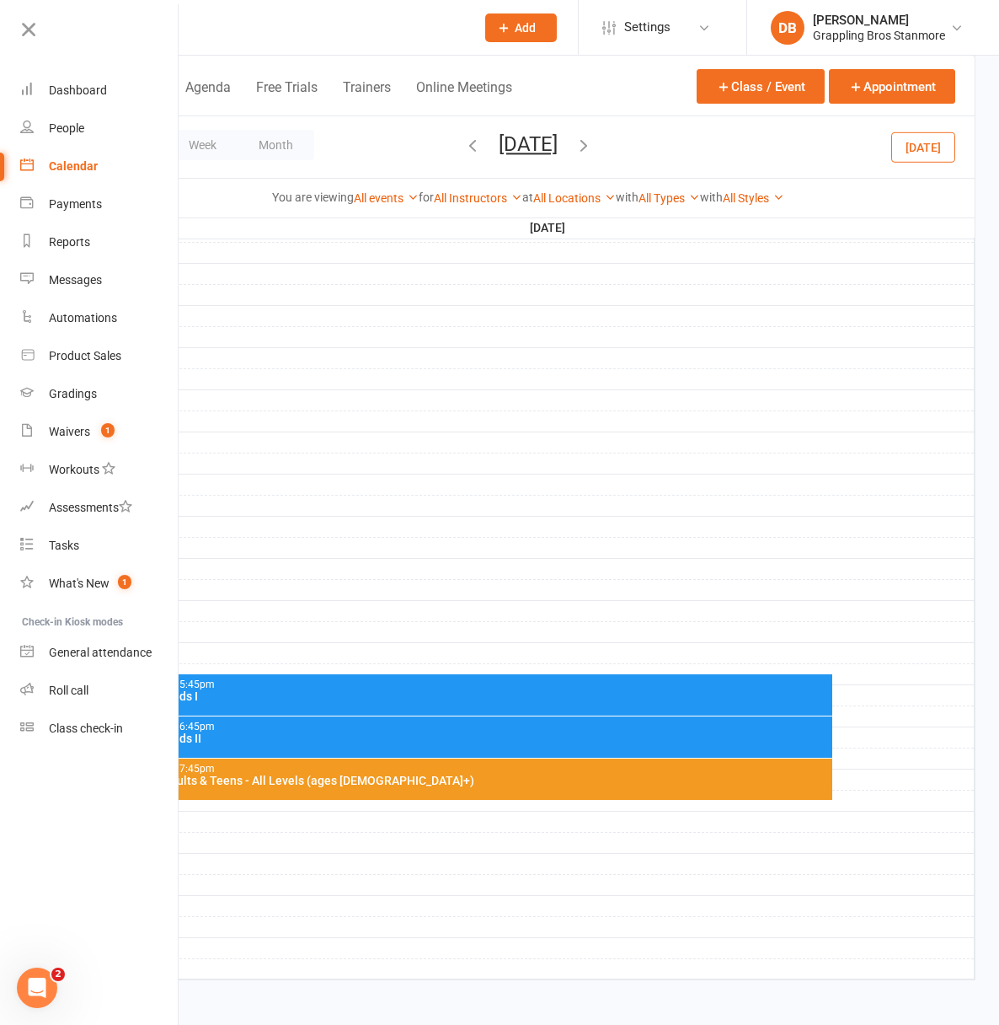
click at [593, 148] on icon "button" at bounding box center [584, 145] width 19 height 19
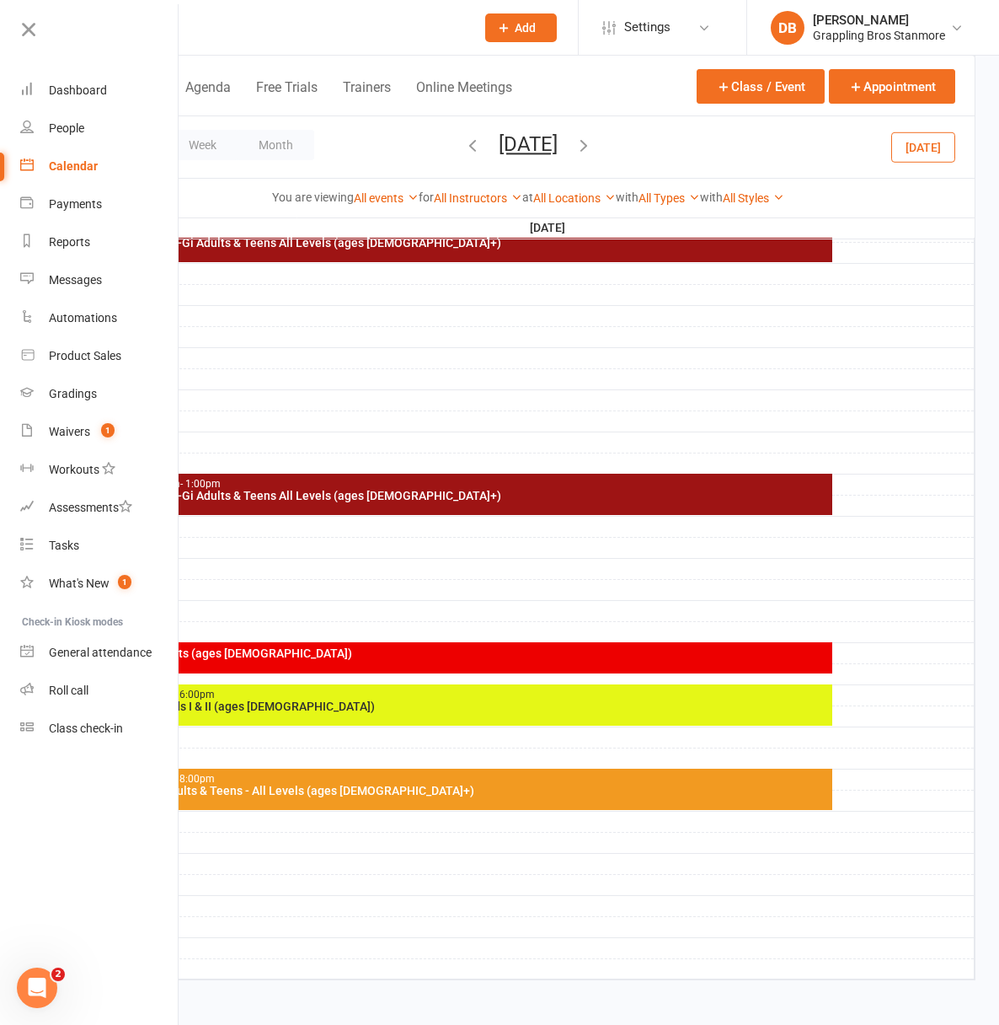
click at [575, 148] on span "[DATE] [DATE] Sun Mon Tue Wed Thu Fri Sat 31 01 02 03 04 05 06 07 08 09 10 11 1…" at bounding box center [528, 146] width 93 height 29
click at [593, 142] on icon "button" at bounding box center [584, 145] width 19 height 19
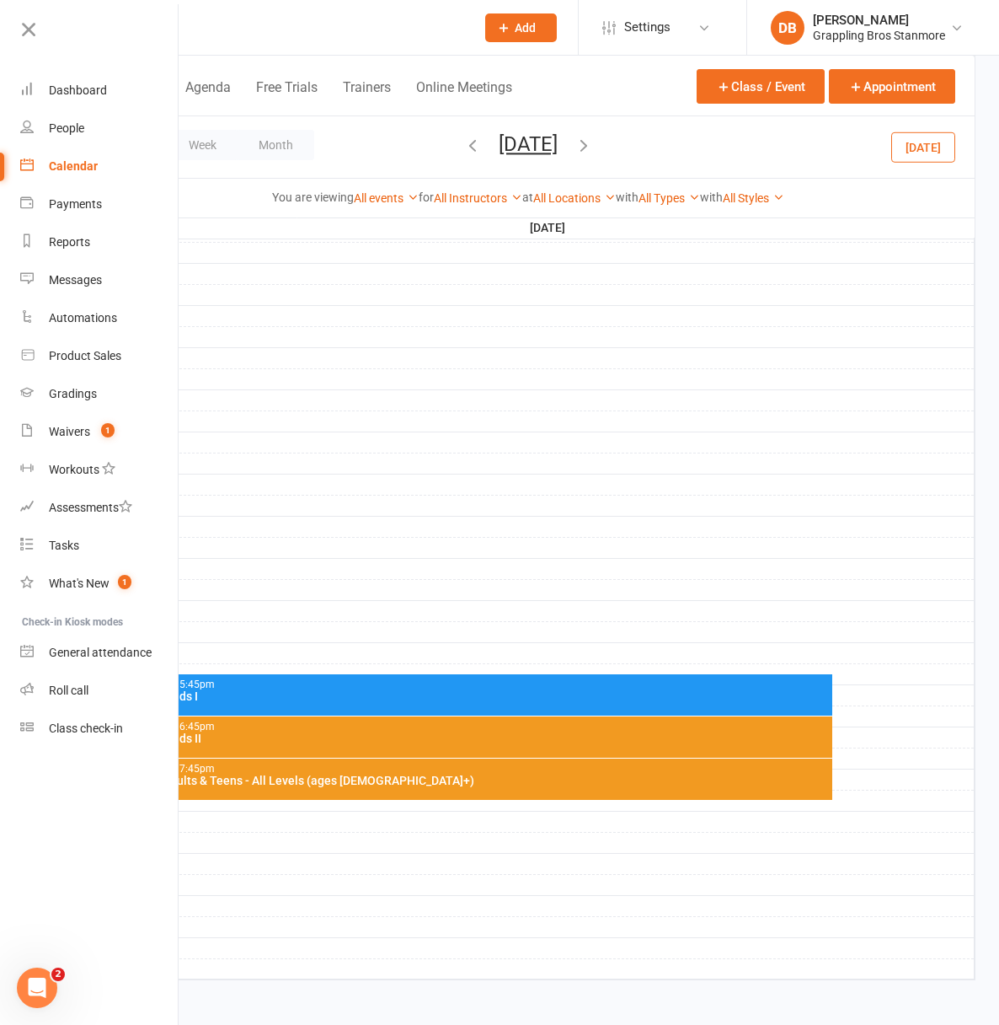
click at [586, 744] on div "5:45pm - 6:45pm Judo Kids II" at bounding box center [479, 736] width 707 height 41
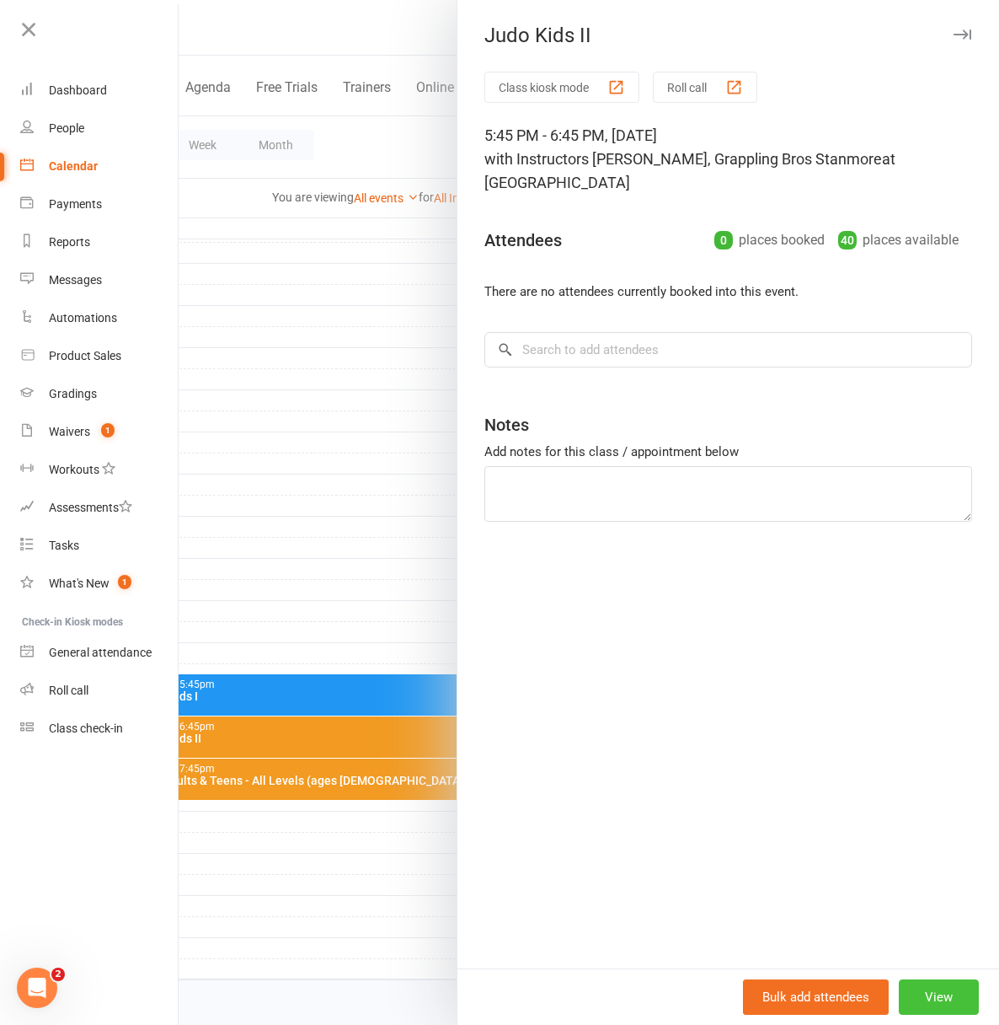
click at [930, 990] on button "View" at bounding box center [939, 996] width 80 height 35
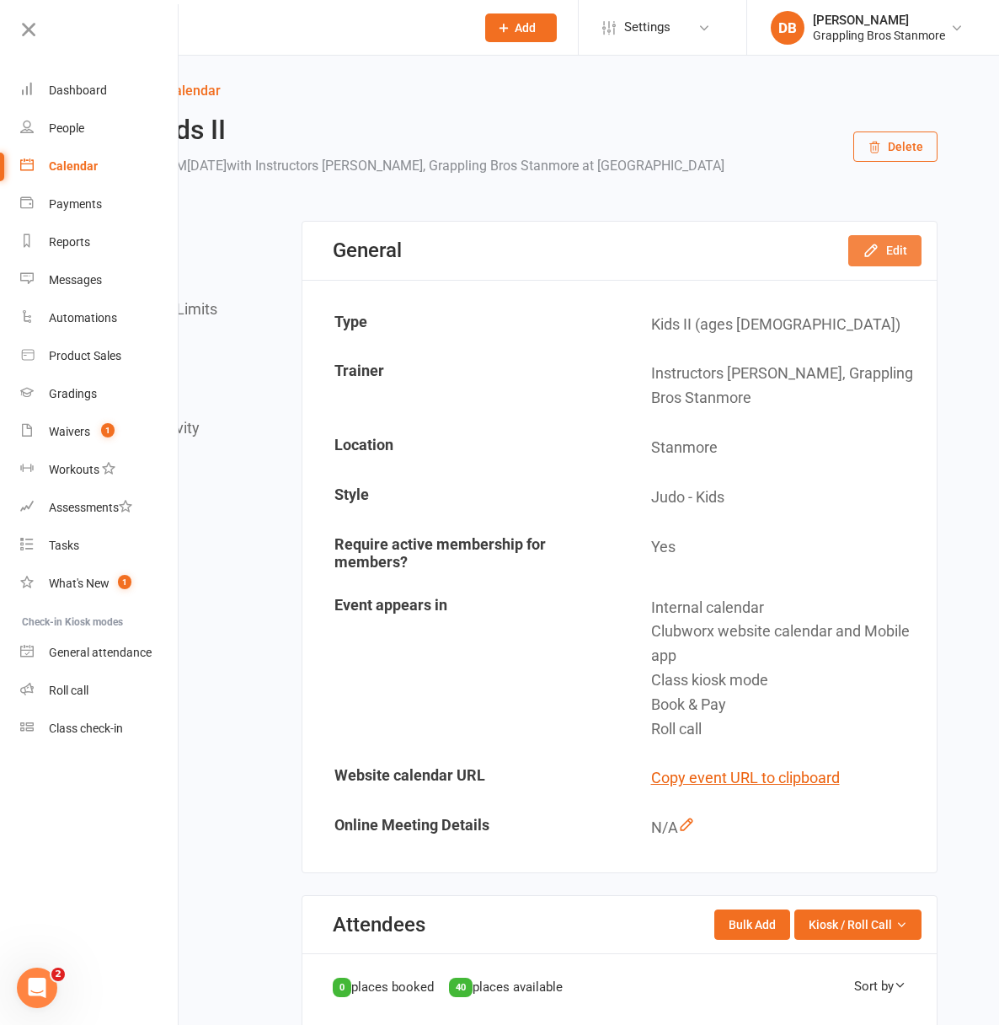
click at [895, 265] on button "Edit" at bounding box center [884, 250] width 73 height 30
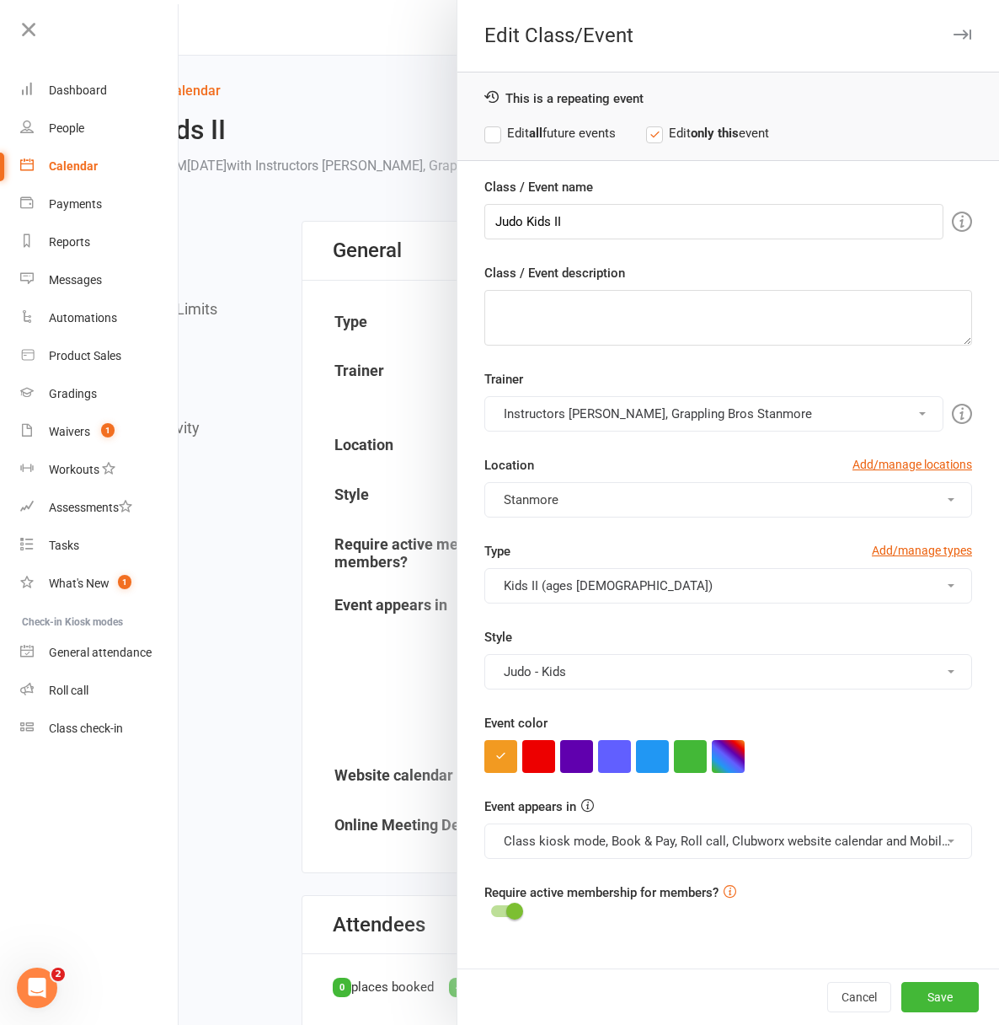
click at [484, 139] on label "Edit all future events" at bounding box center [549, 133] width 131 height 20
click at [650, 743] on button "button" at bounding box center [652, 756] width 33 height 33
click at [929, 989] on button "Save" at bounding box center [941, 997] width 78 height 30
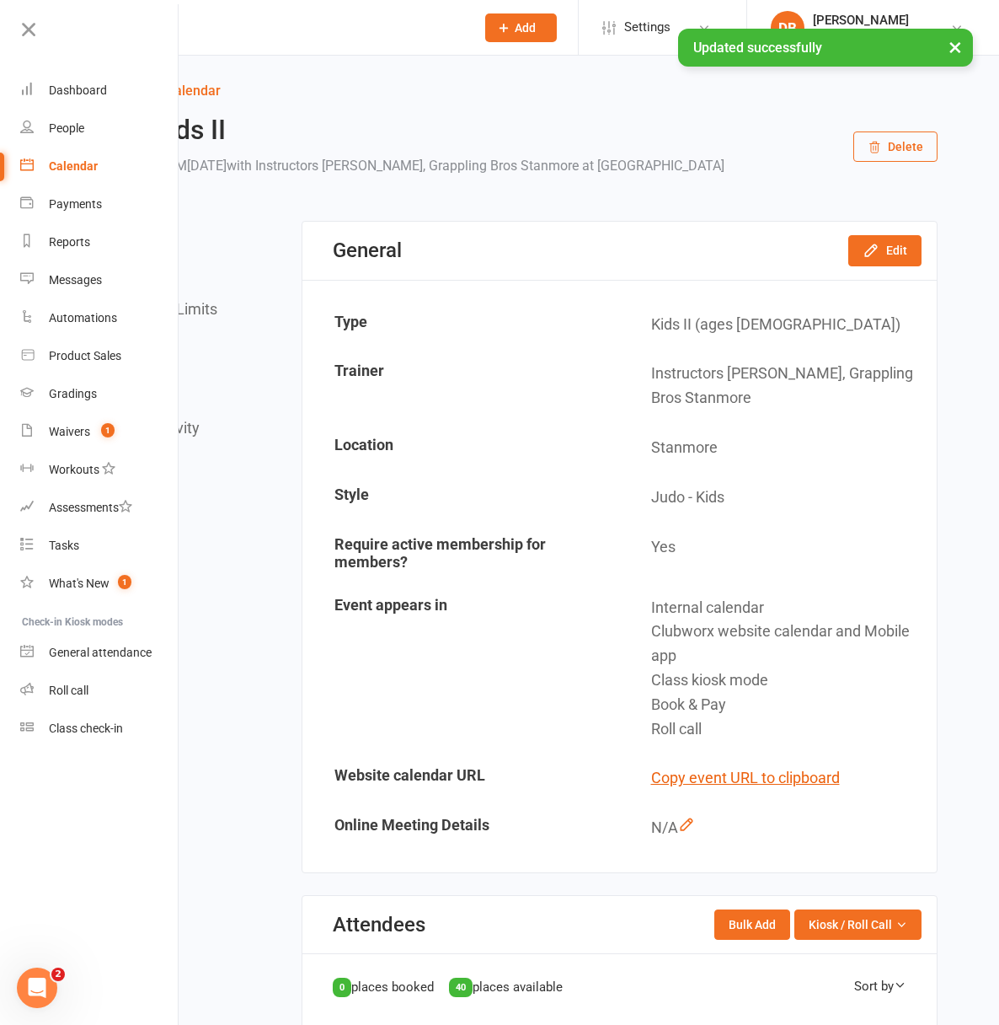
click at [99, 84] on icon at bounding box center [91, 90] width 15 height 15
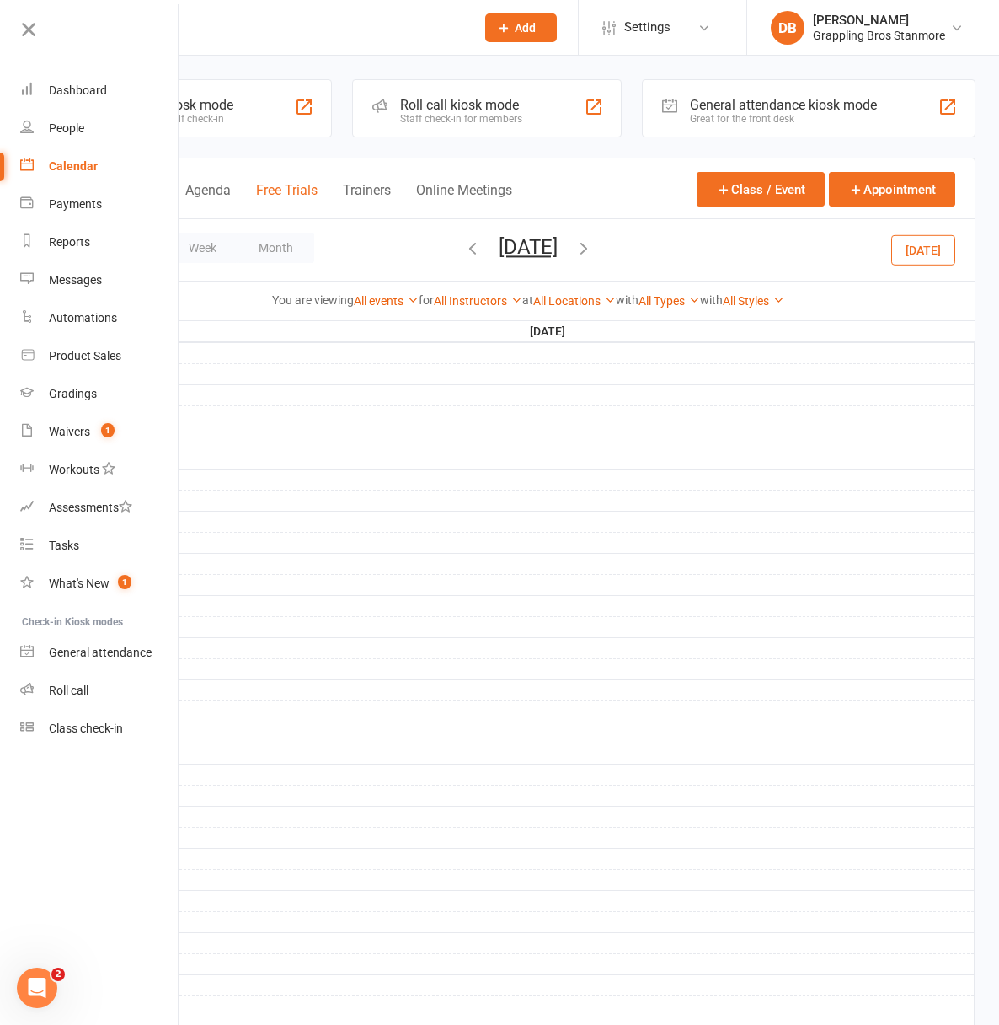
click at [318, 187] on button "Free Trials" at bounding box center [287, 200] width 62 height 36
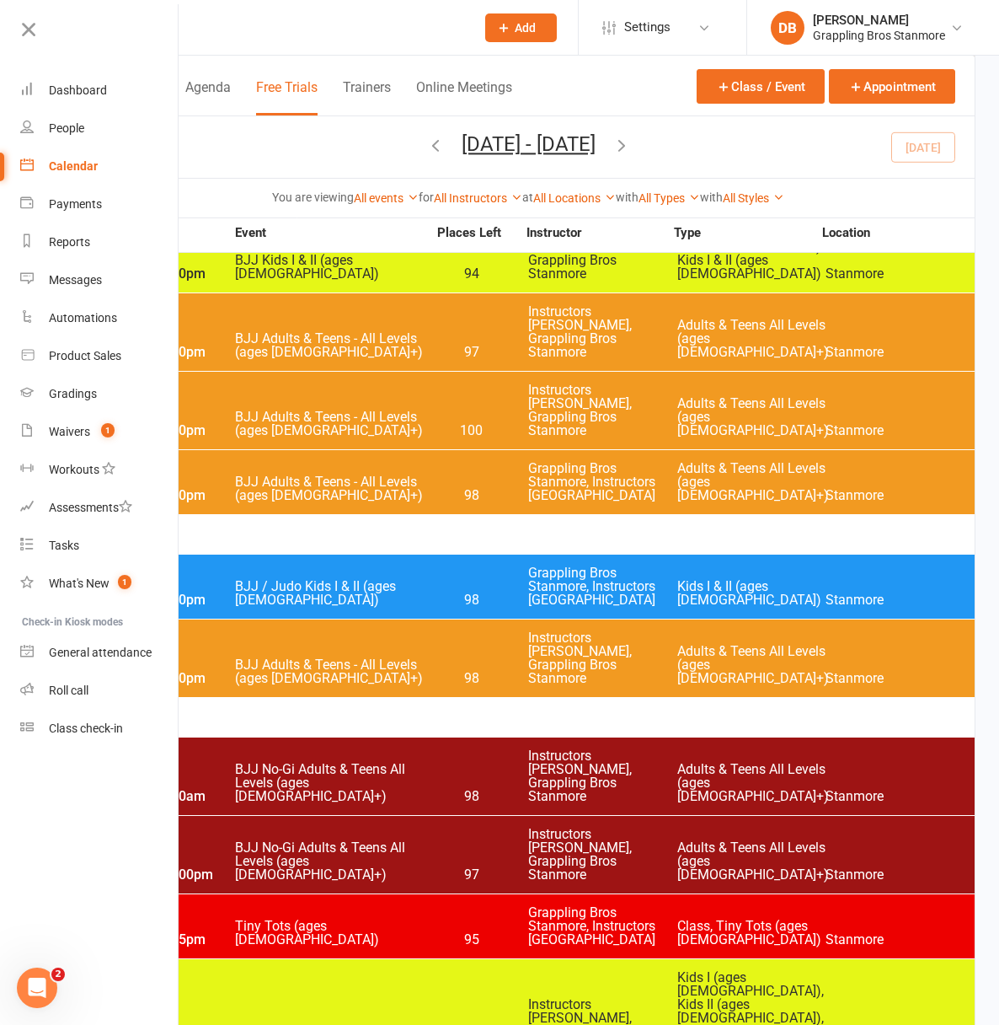
scroll to position [497, 0]
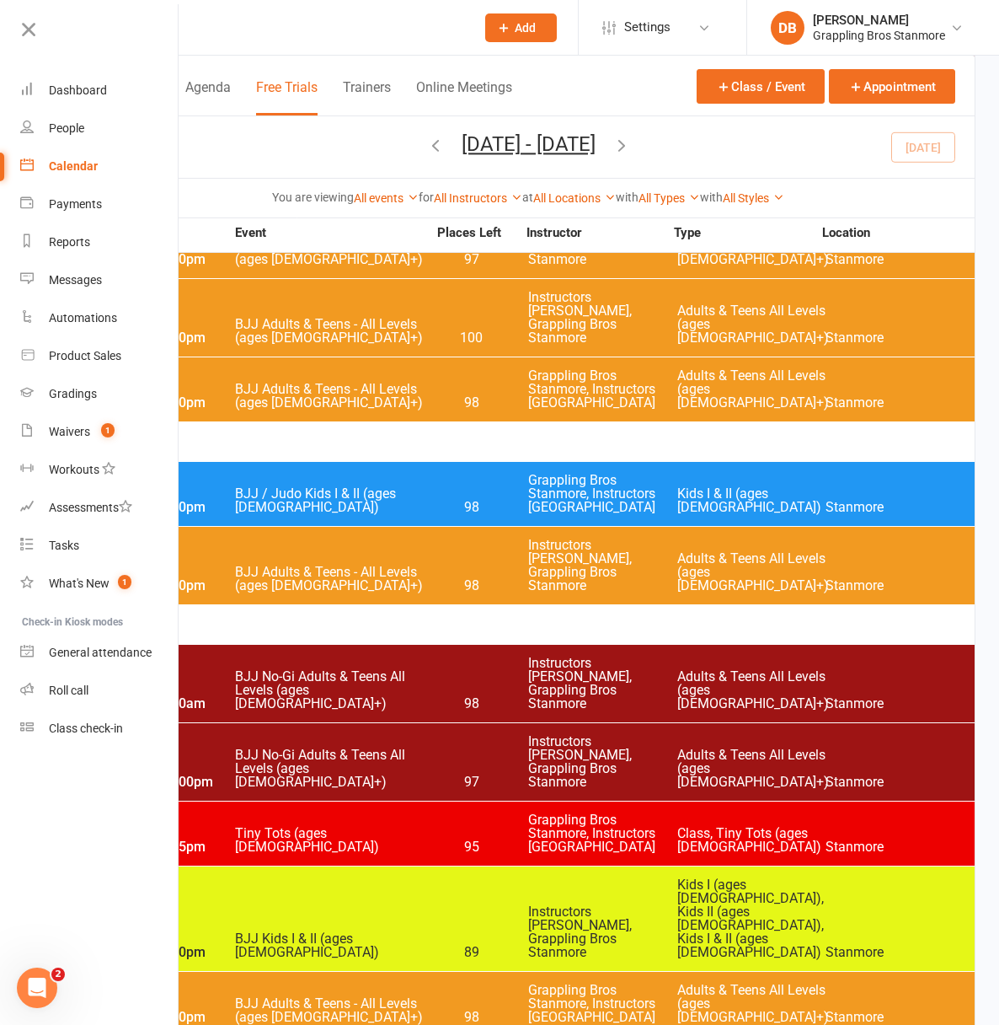
click at [677, 474] on span "Grappling Bros Stanmore, Instructors [GEOGRAPHIC_DATA]" at bounding box center [602, 494] width 149 height 40
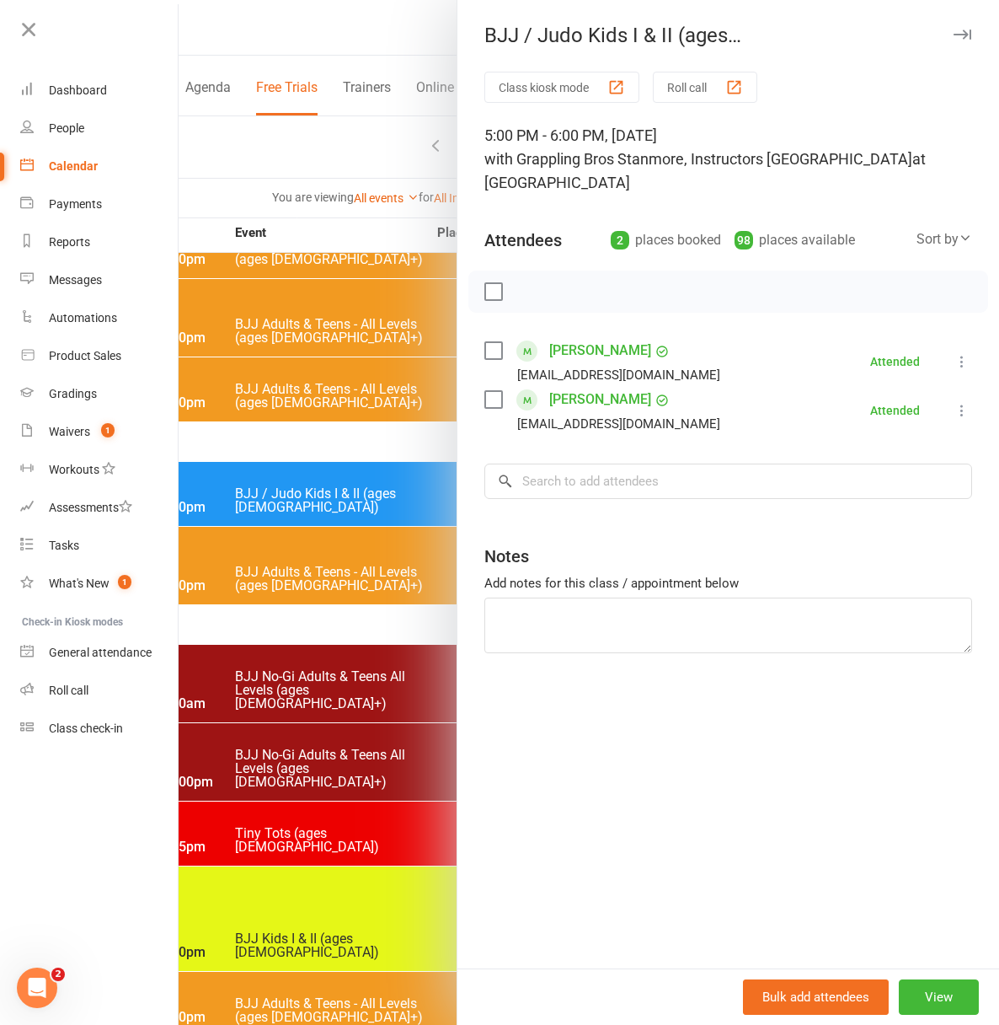
click at [402, 372] on div at bounding box center [589, 512] width 821 height 1025
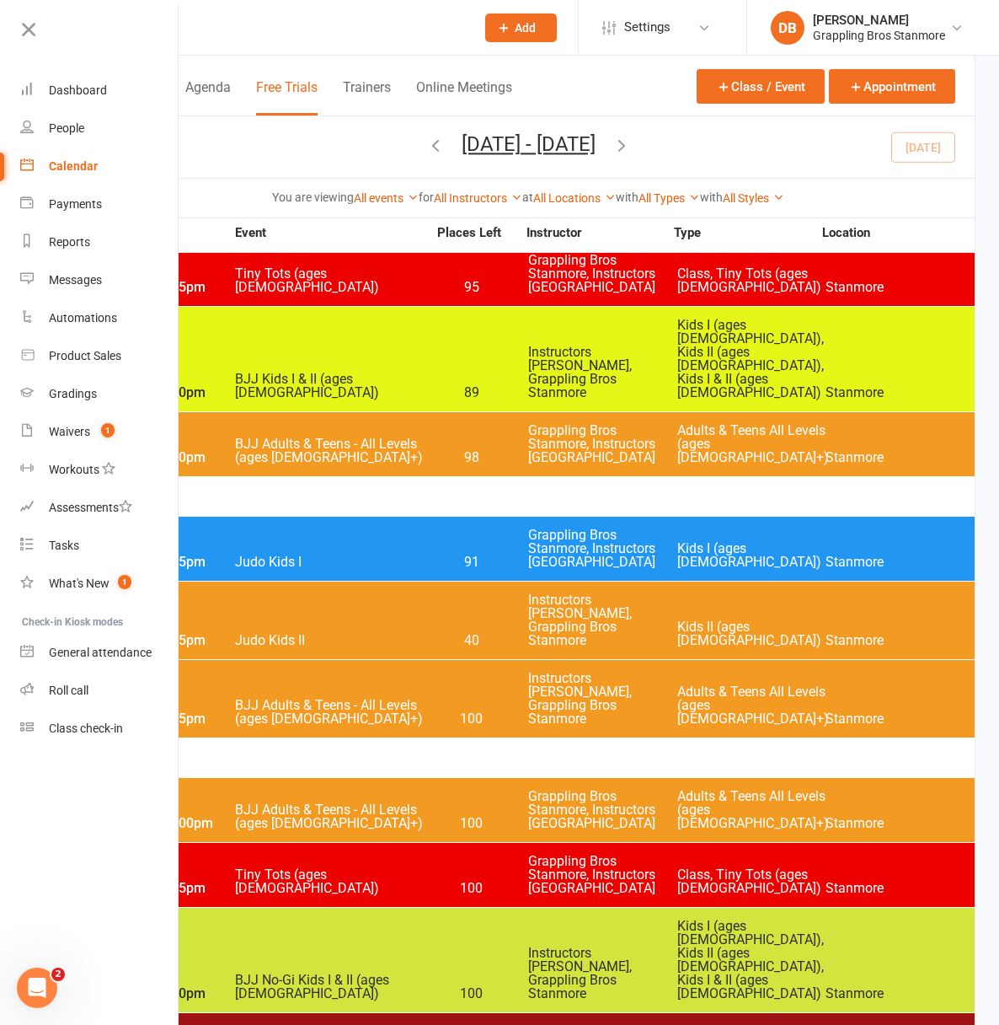
scroll to position [946, 0]
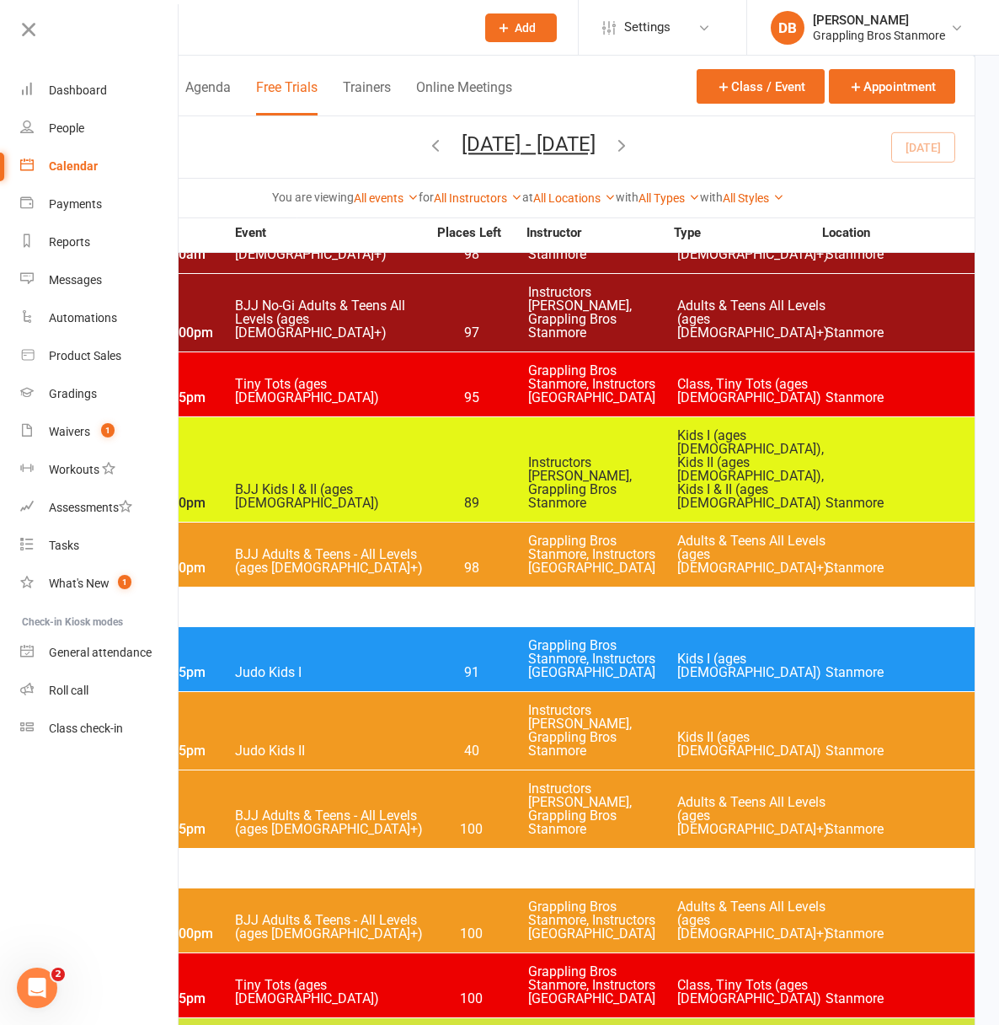
click at [522, 692] on div "5:45pm - 6:45pm Judo Kids II 40 Instructors [GEOGRAPHIC_DATA], Grappling Bros S…" at bounding box center [528, 731] width 893 height 78
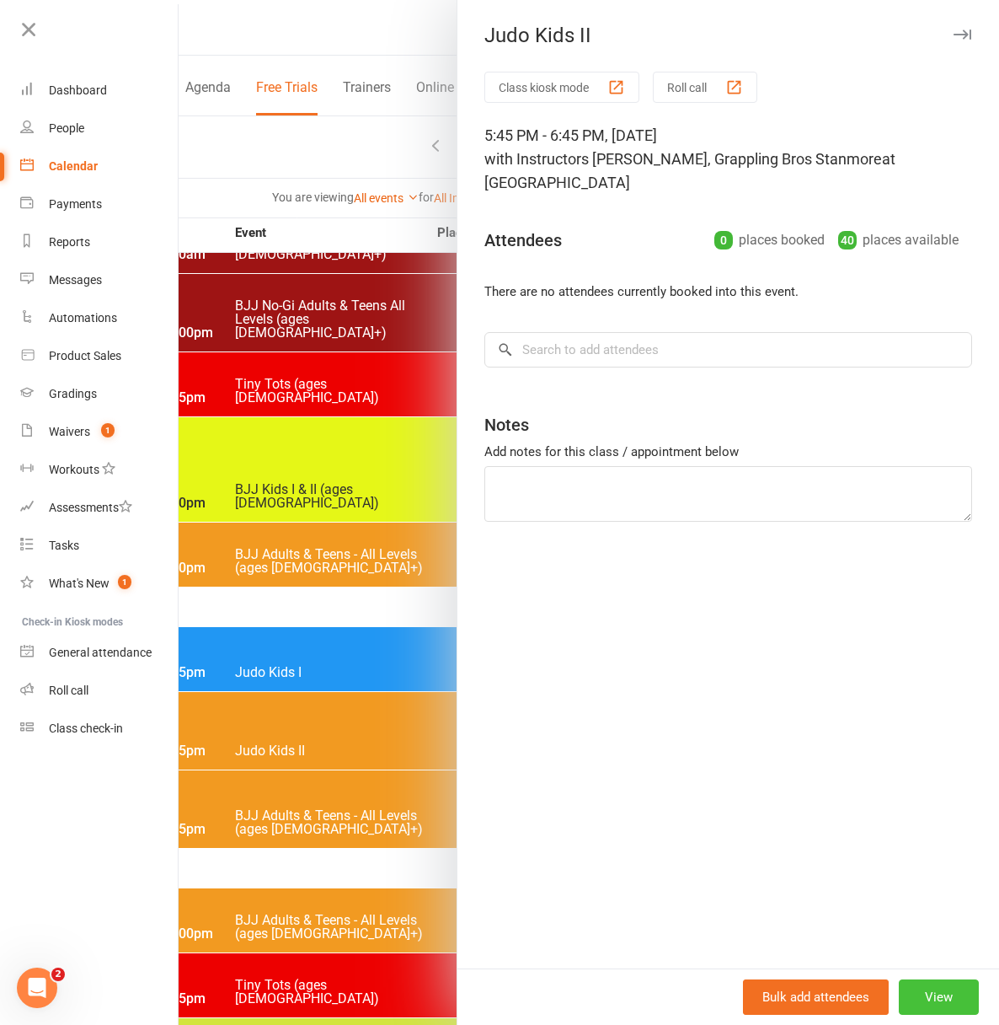
click at [921, 994] on button "View" at bounding box center [939, 996] width 80 height 35
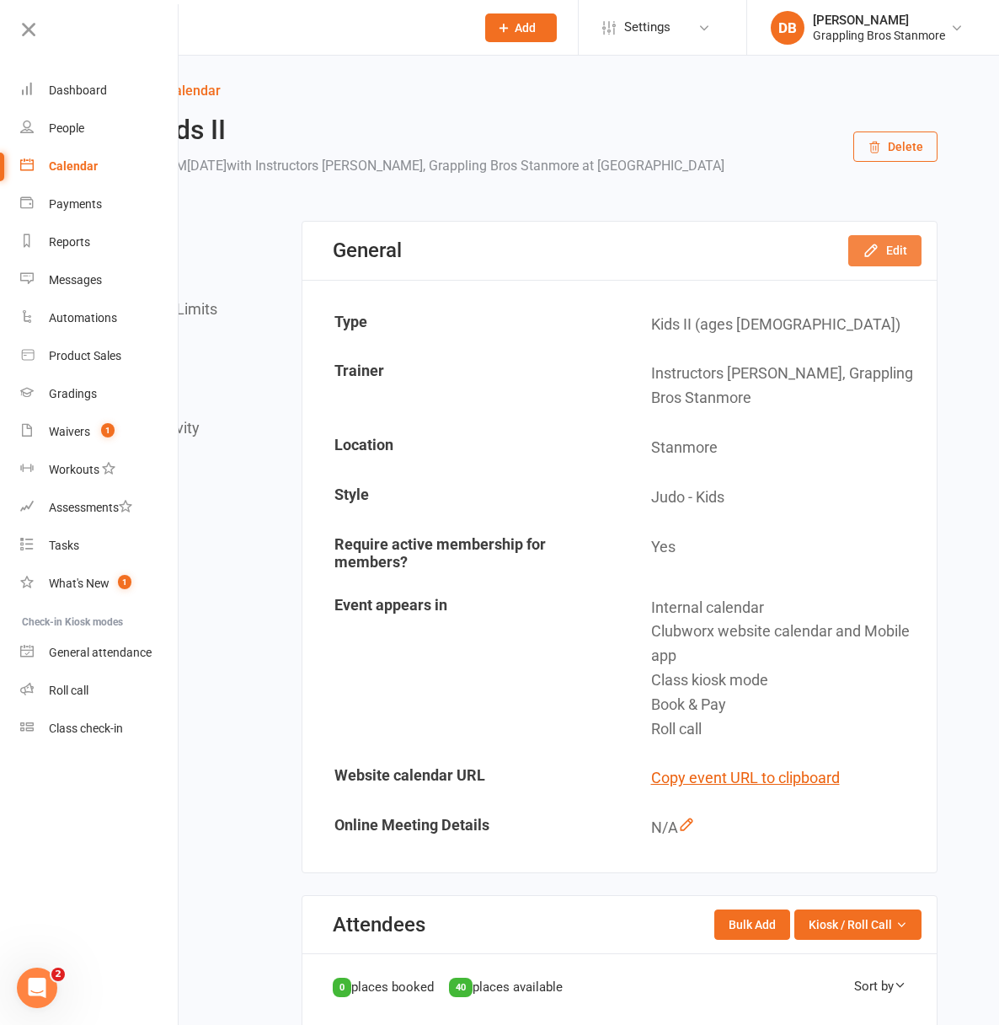
click at [897, 265] on button "Edit" at bounding box center [884, 250] width 73 height 30
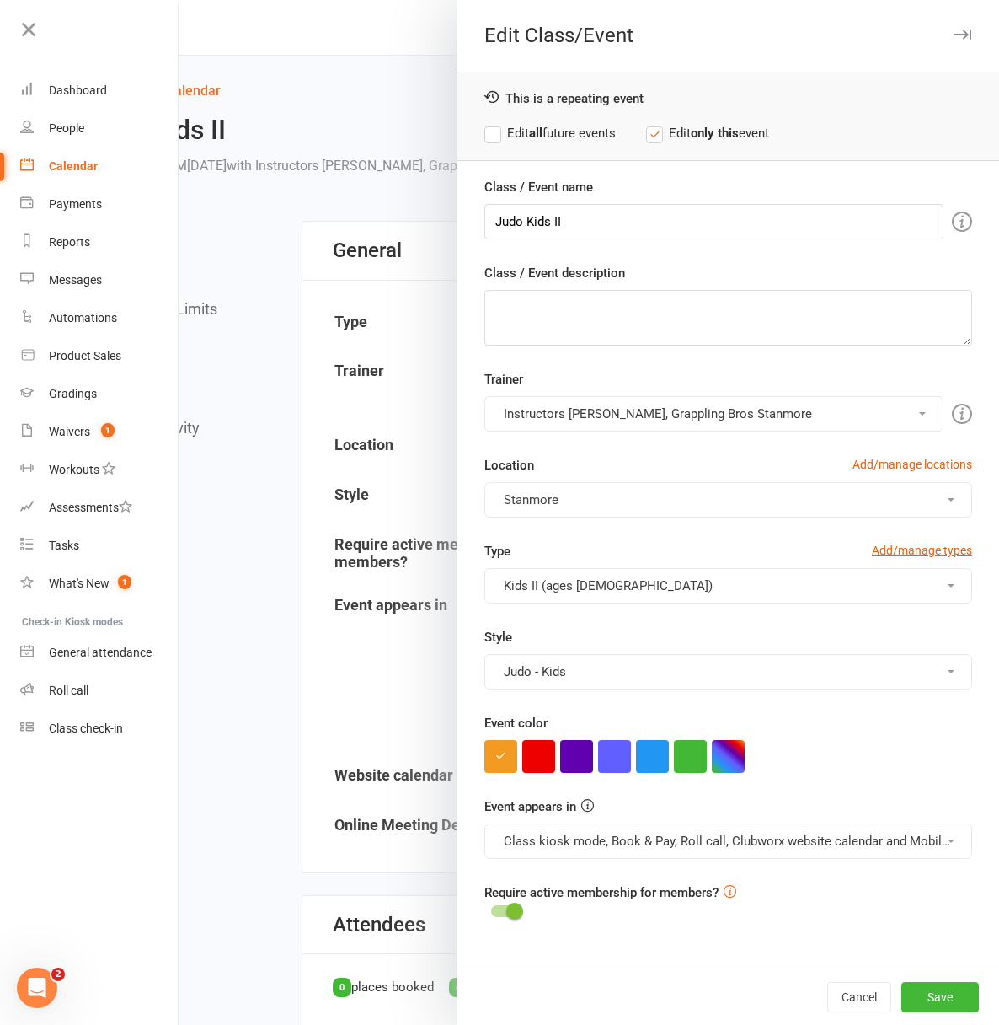
click at [529, 137] on strong "all" at bounding box center [535, 133] width 13 height 15
click at [645, 766] on button "button" at bounding box center [652, 756] width 33 height 33
click at [929, 1001] on button "Save" at bounding box center [941, 997] width 78 height 30
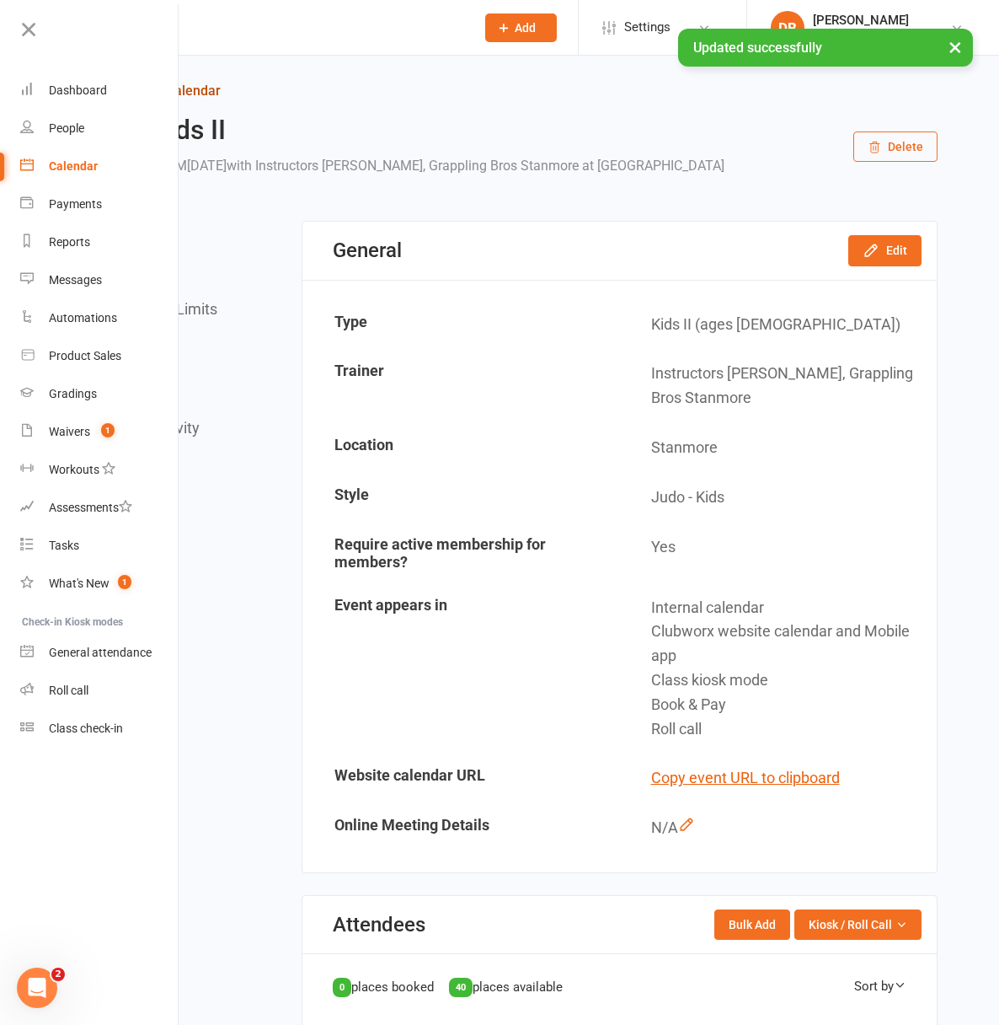
click at [206, 81] on link "Return to calendar" at bounding box center [511, 91] width 854 height 24
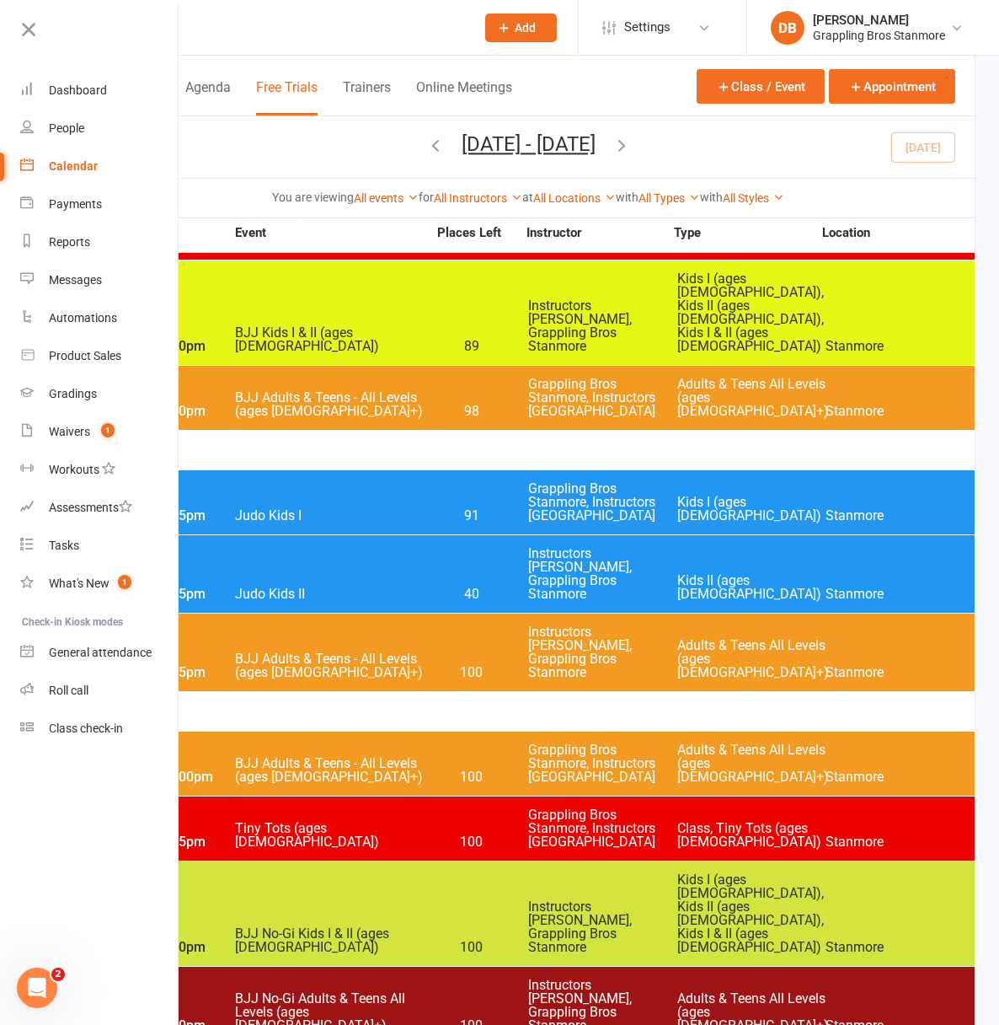
scroll to position [788, 0]
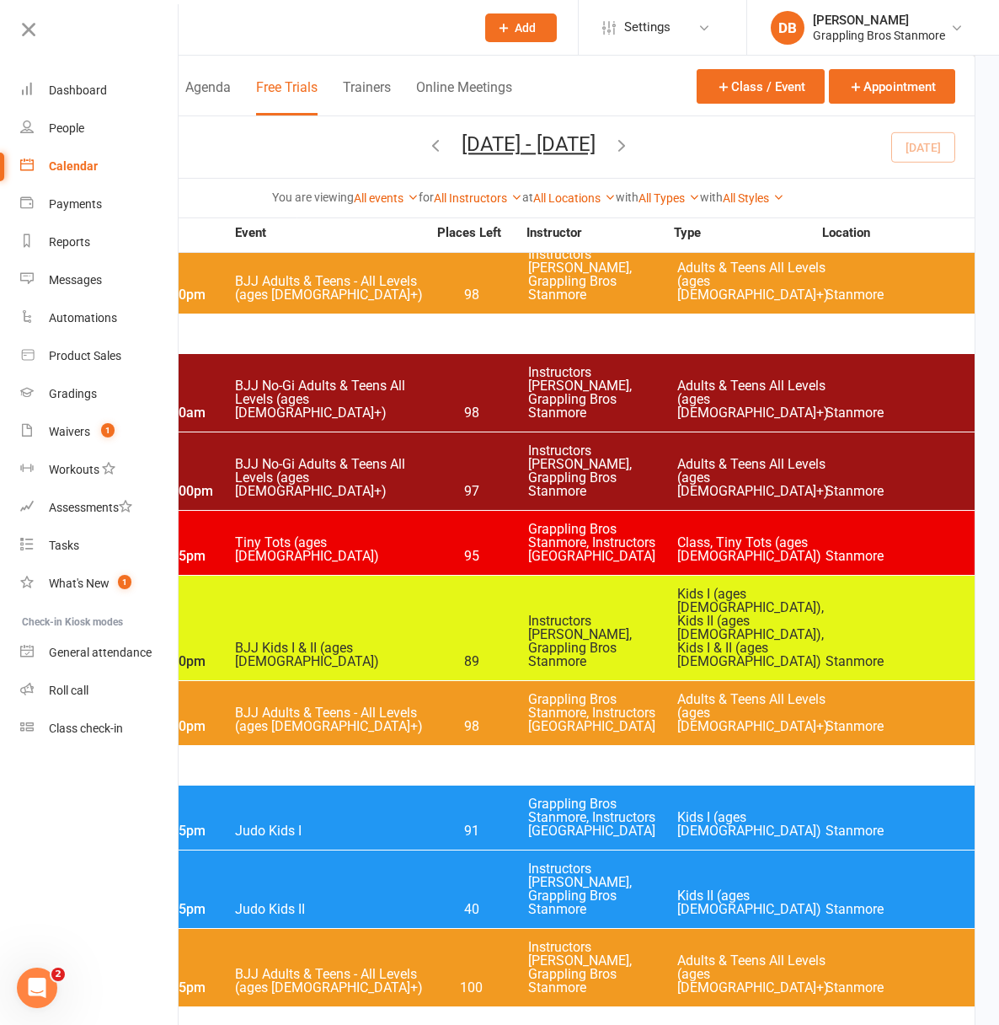
click at [631, 142] on icon "button" at bounding box center [622, 145] width 19 height 19
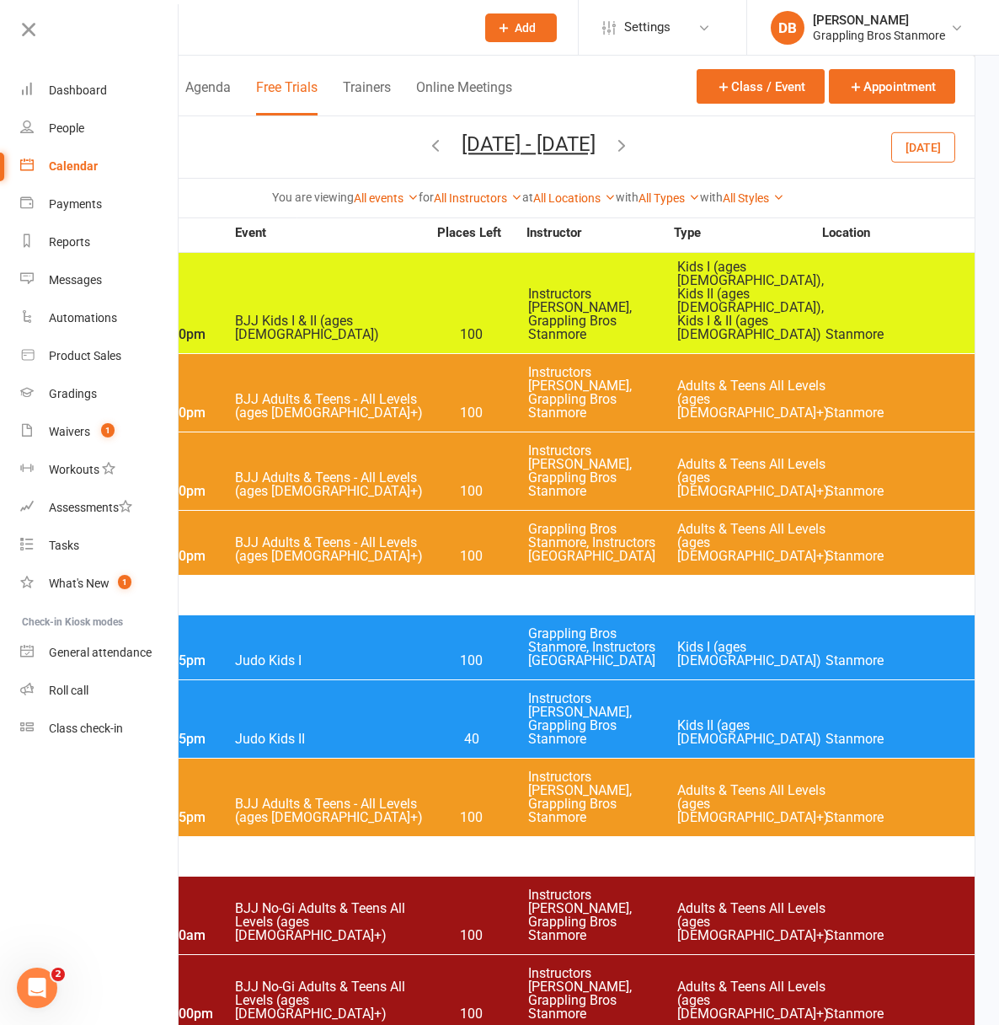
scroll to position [351, 0]
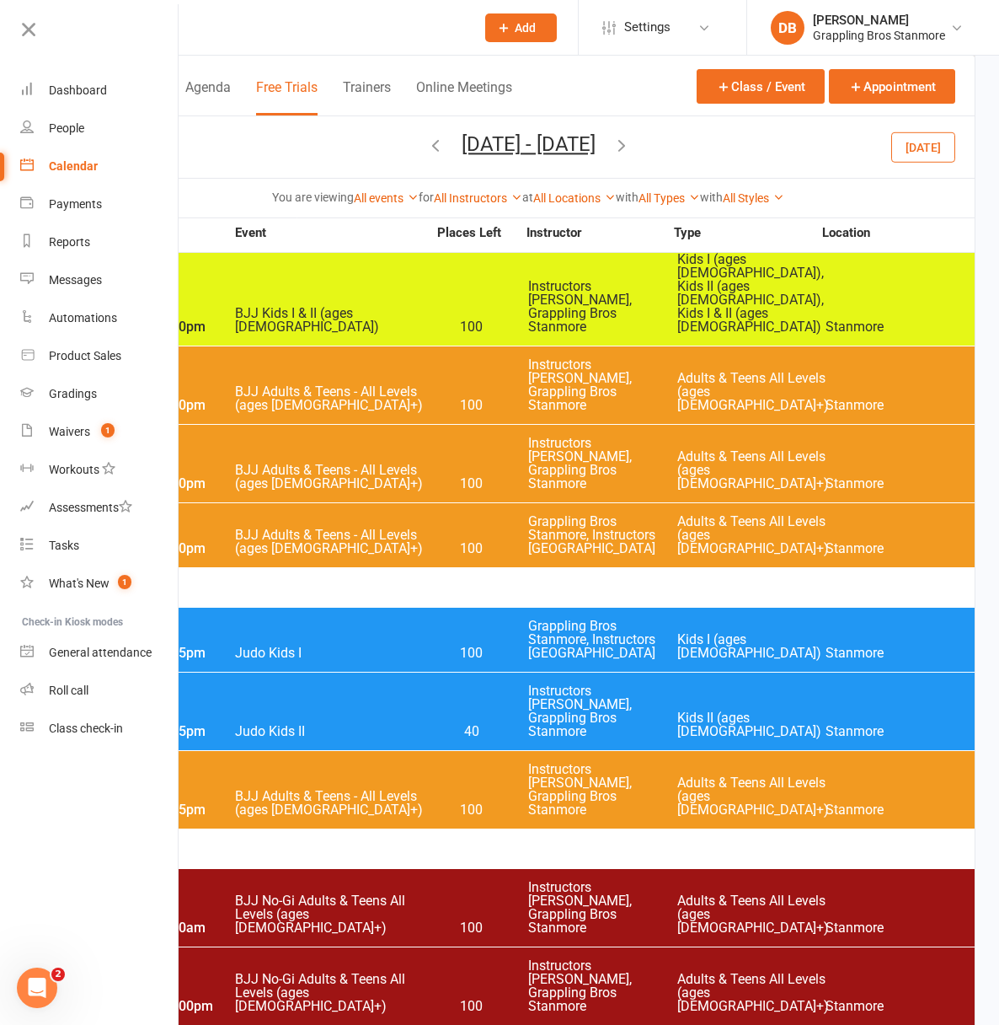
click at [542, 672] on div "5:45pm - 6:45pm Judo Kids II 40 Instructors [GEOGRAPHIC_DATA], Grappling Bros S…" at bounding box center [528, 711] width 893 height 78
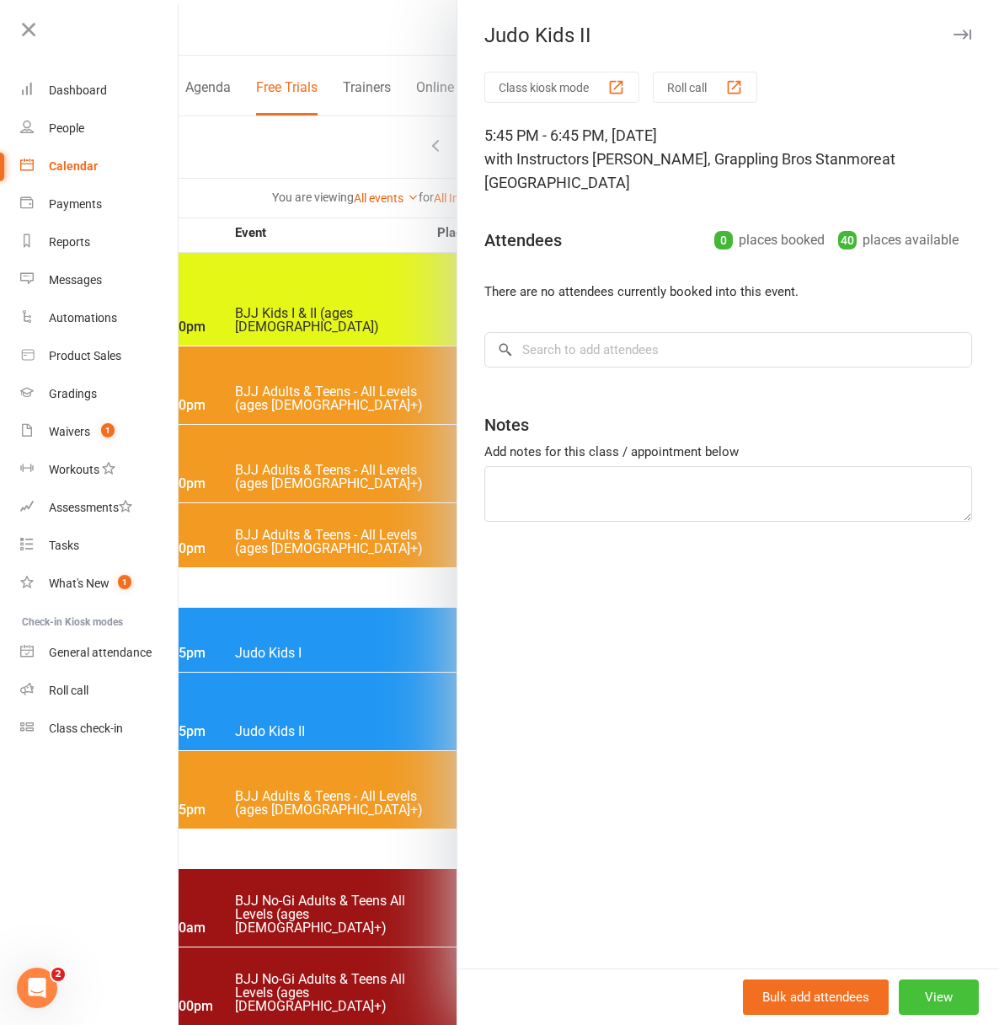
click at [927, 989] on button "View" at bounding box center [939, 996] width 80 height 35
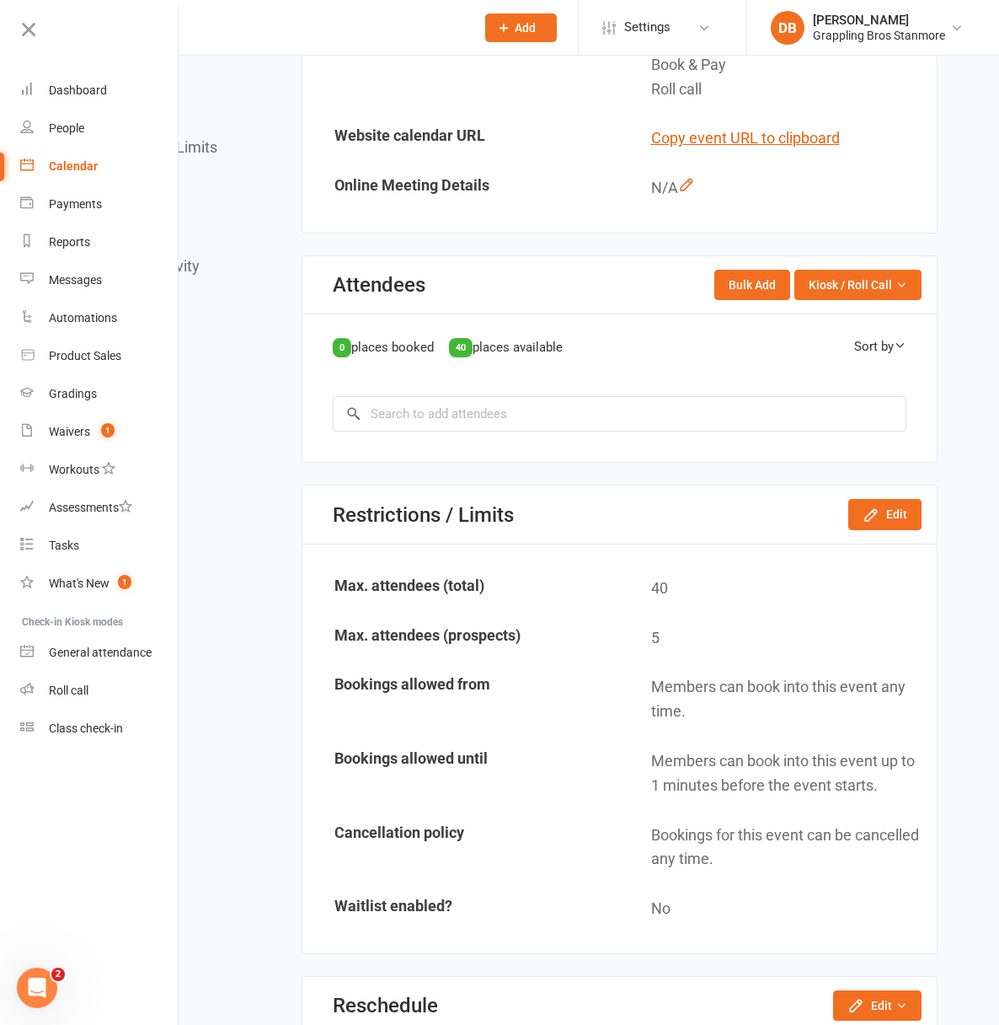
scroll to position [660, 0]
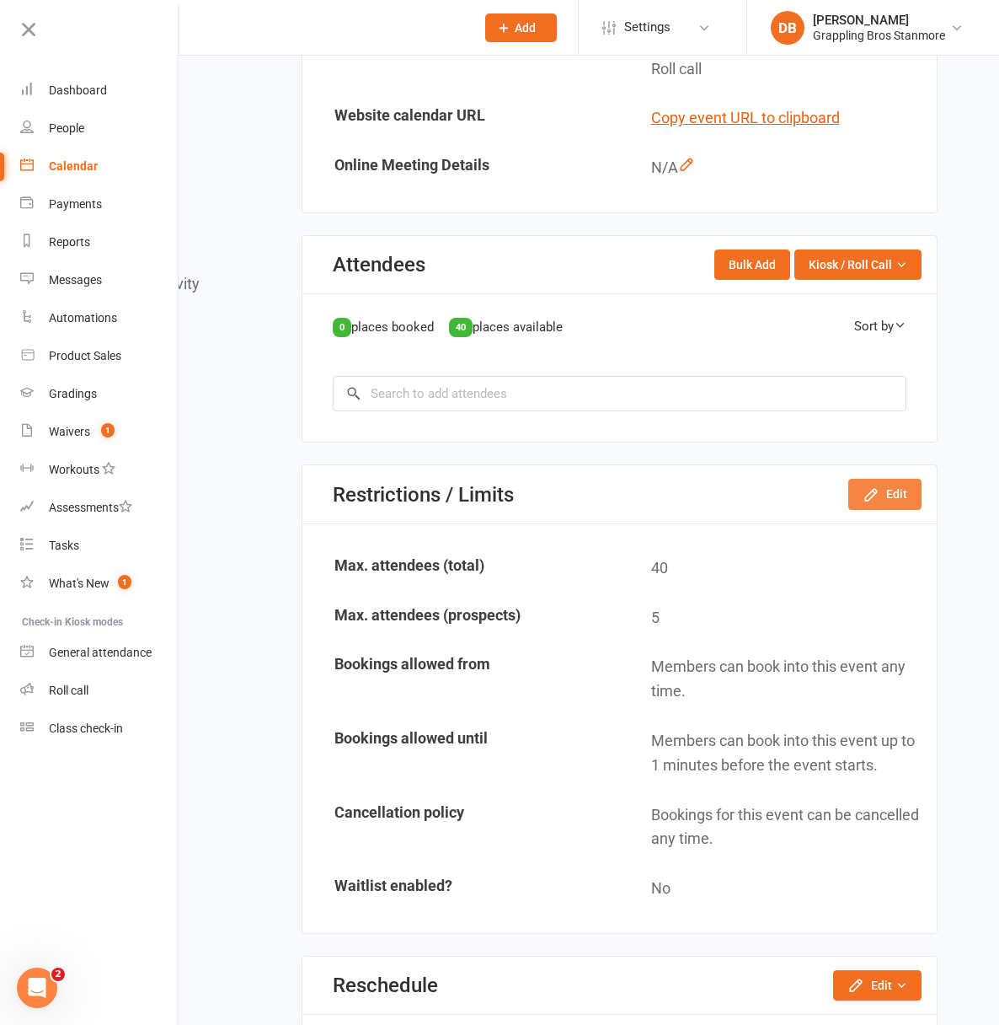
click at [901, 509] on button "Edit" at bounding box center [884, 494] width 73 height 30
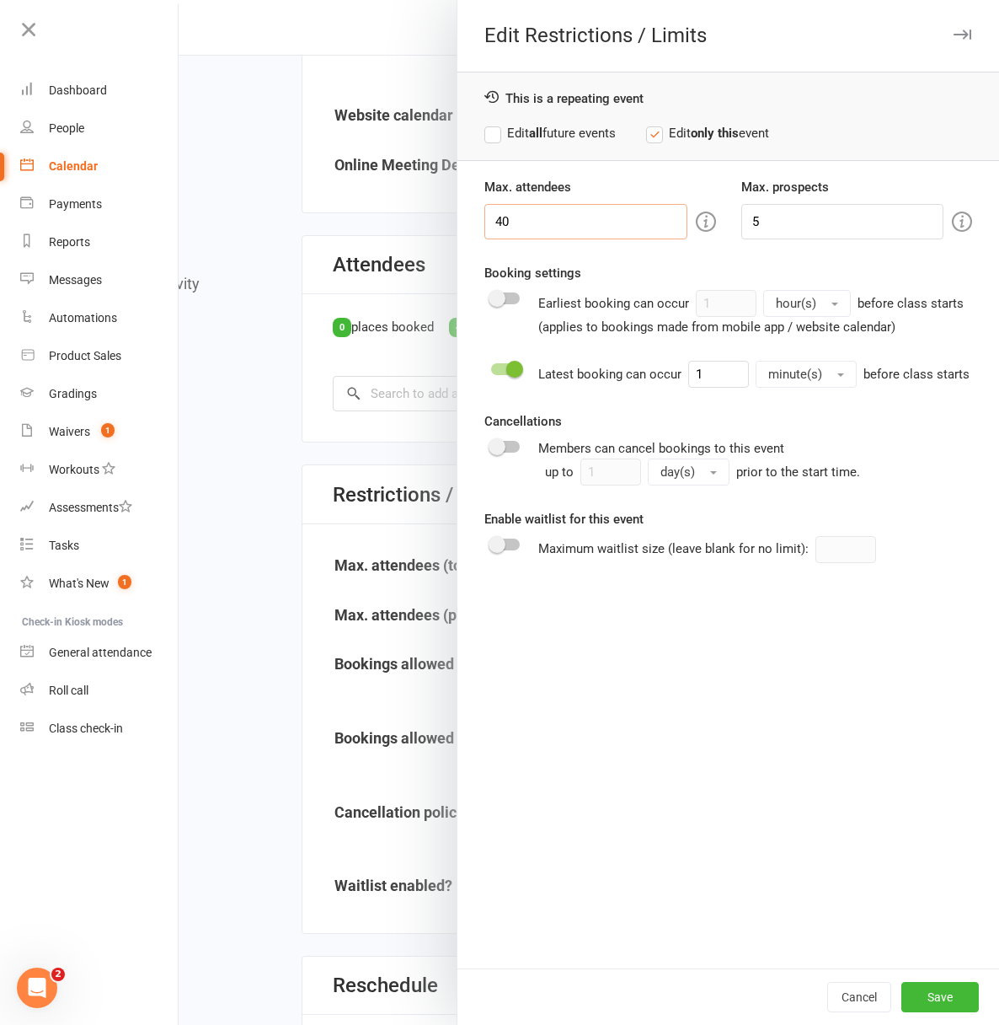
click at [490, 219] on input "40" at bounding box center [585, 221] width 203 height 35
drag, startPoint x: 489, startPoint y: 219, endPoint x: 472, endPoint y: 219, distance: 16.9
click at [484, 219] on input "40" at bounding box center [585, 221] width 203 height 35
type input "100"
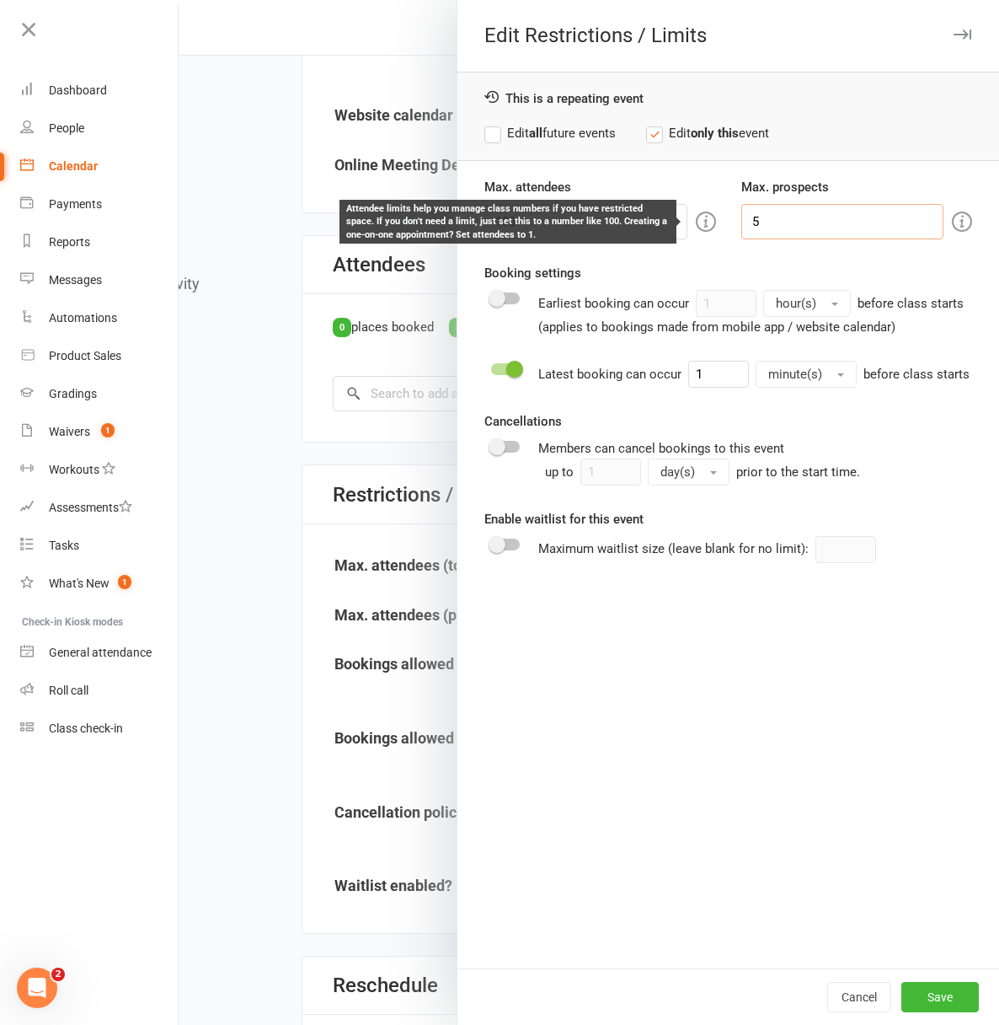
drag, startPoint x: 768, startPoint y: 226, endPoint x: 693, endPoint y: 216, distance: 74.8
click at [693, 216] on div "Max. attendees 100 Max. prospects 5" at bounding box center [728, 208] width 513 height 62
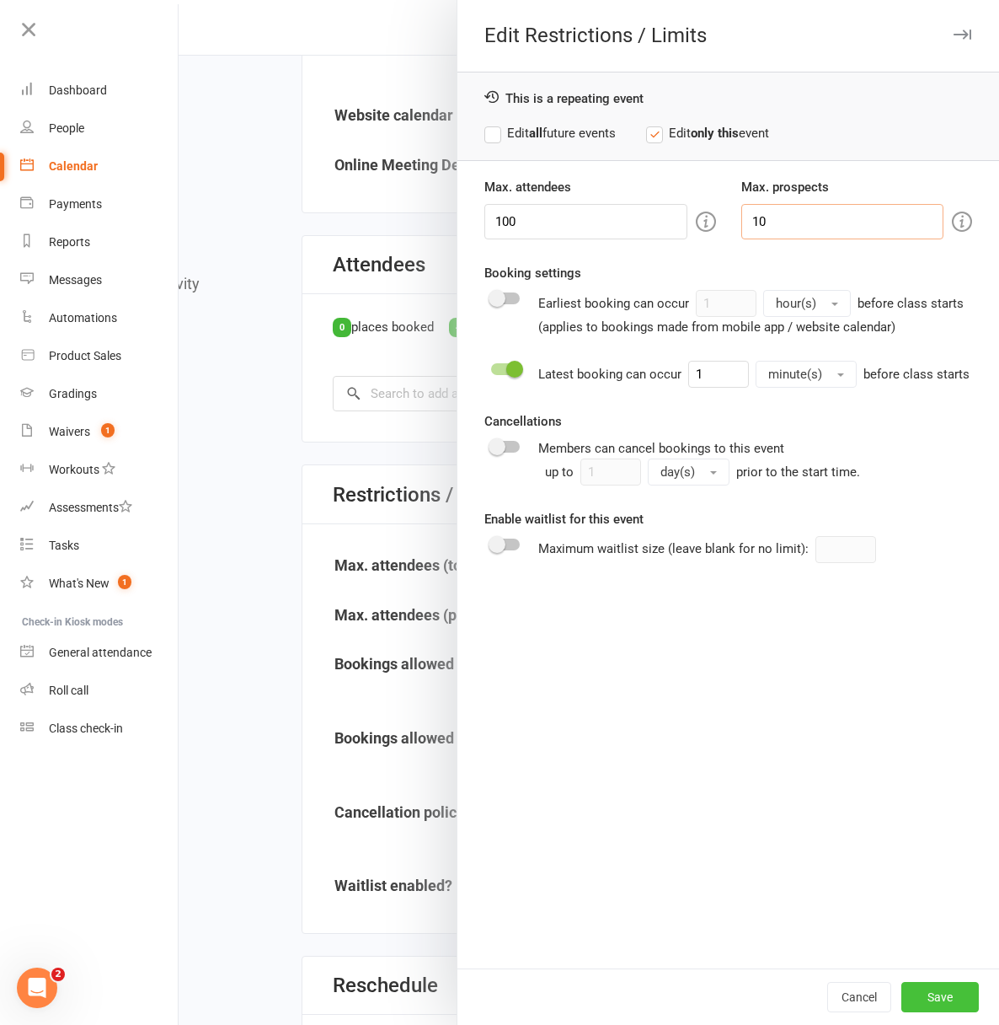
type input "10"
click at [929, 1000] on button "Save" at bounding box center [941, 997] width 78 height 30
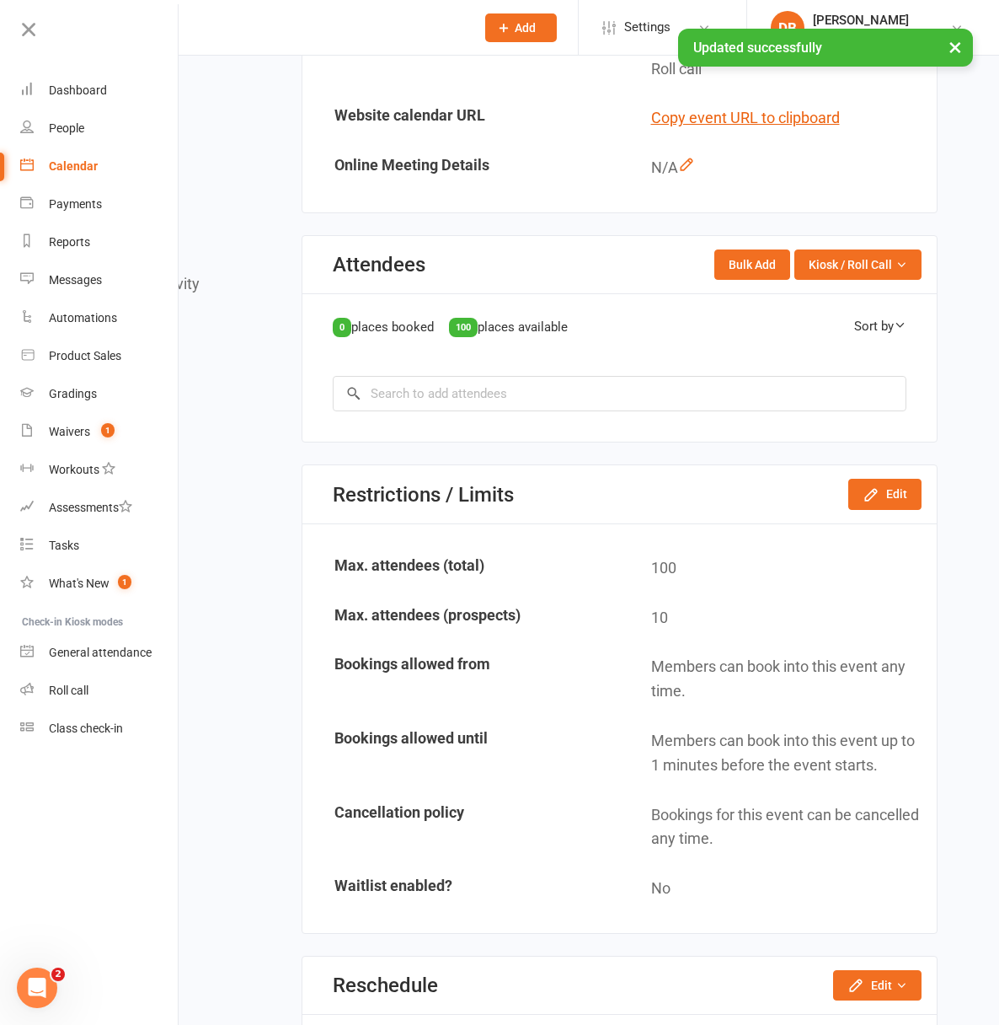
click at [222, 273] on div "General Attendees Restrictions / Limits Reschedule Notes Attendee Activity" at bounding box center [152, 175] width 137 height 233
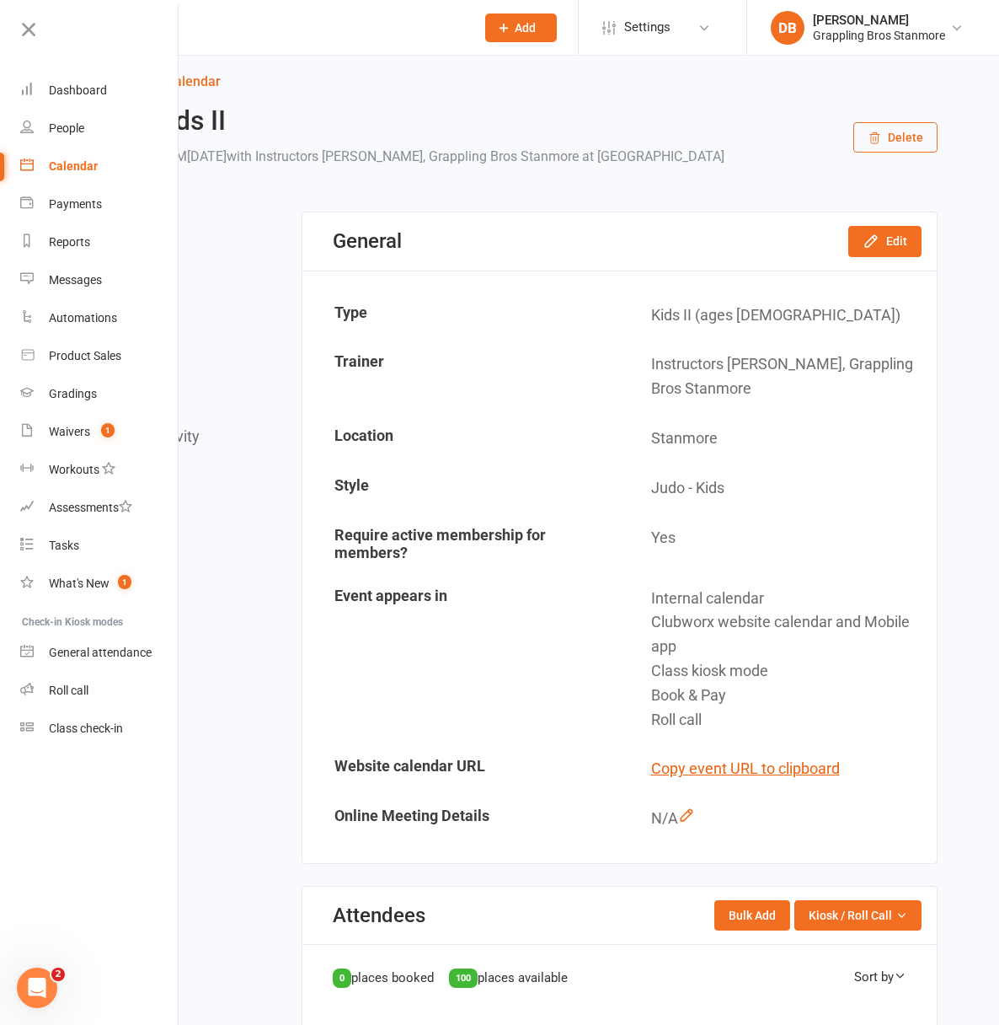
scroll to position [0, 0]
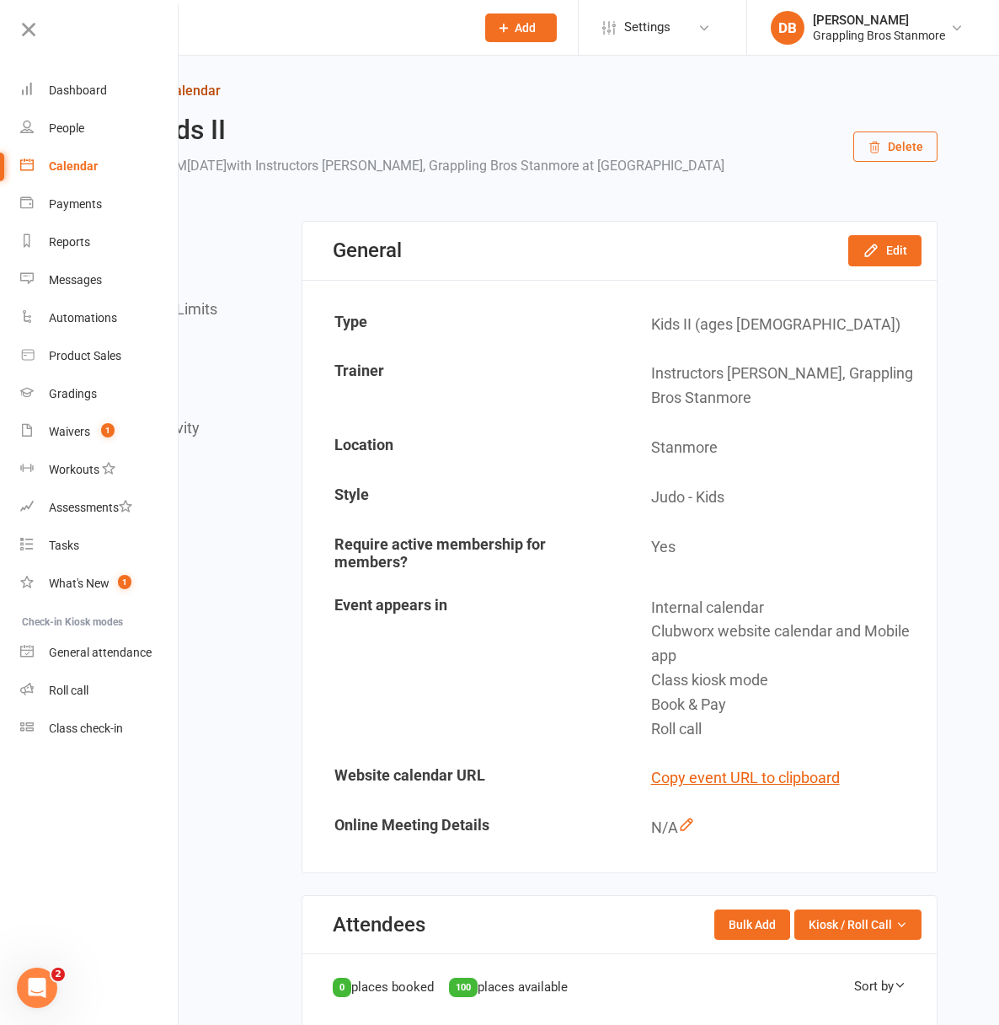
click at [99, 92] on icon at bounding box center [91, 90] width 15 height 15
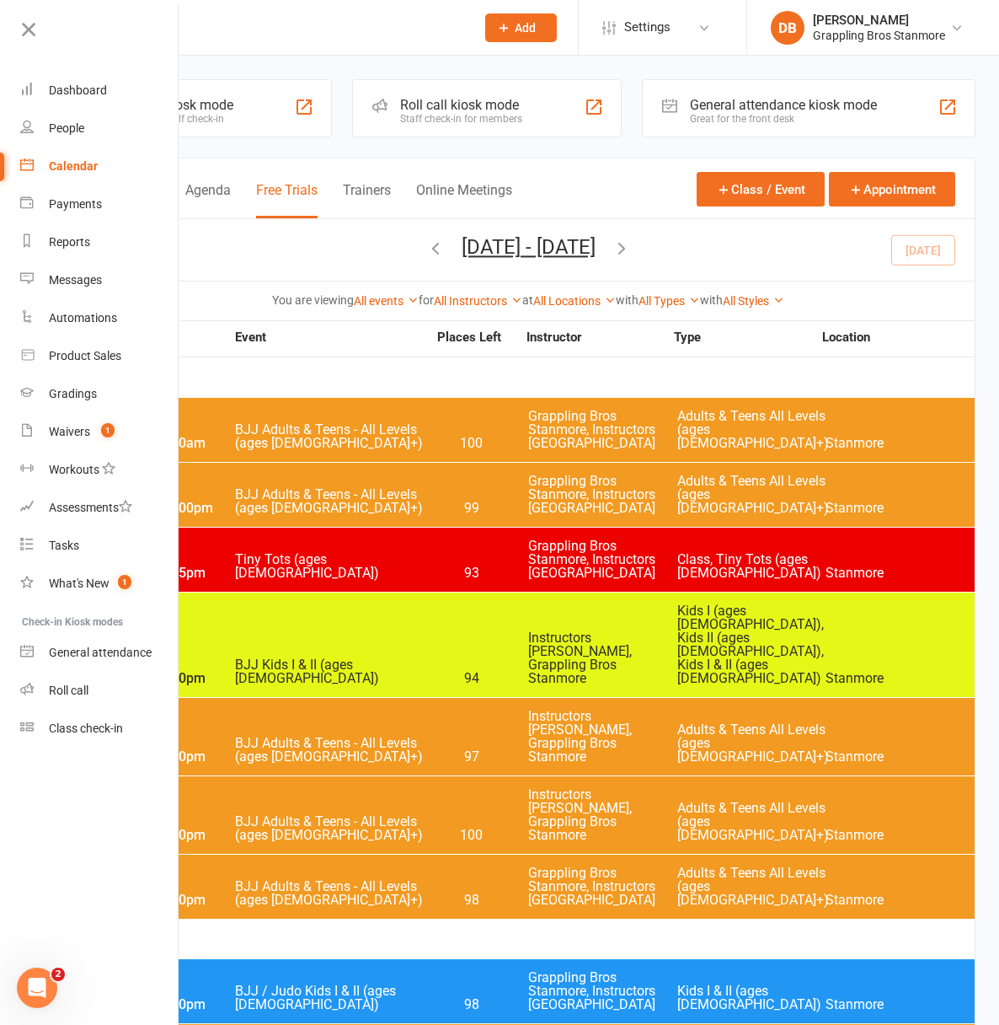
click at [318, 191] on button "Free Trials" at bounding box center [287, 200] width 62 height 36
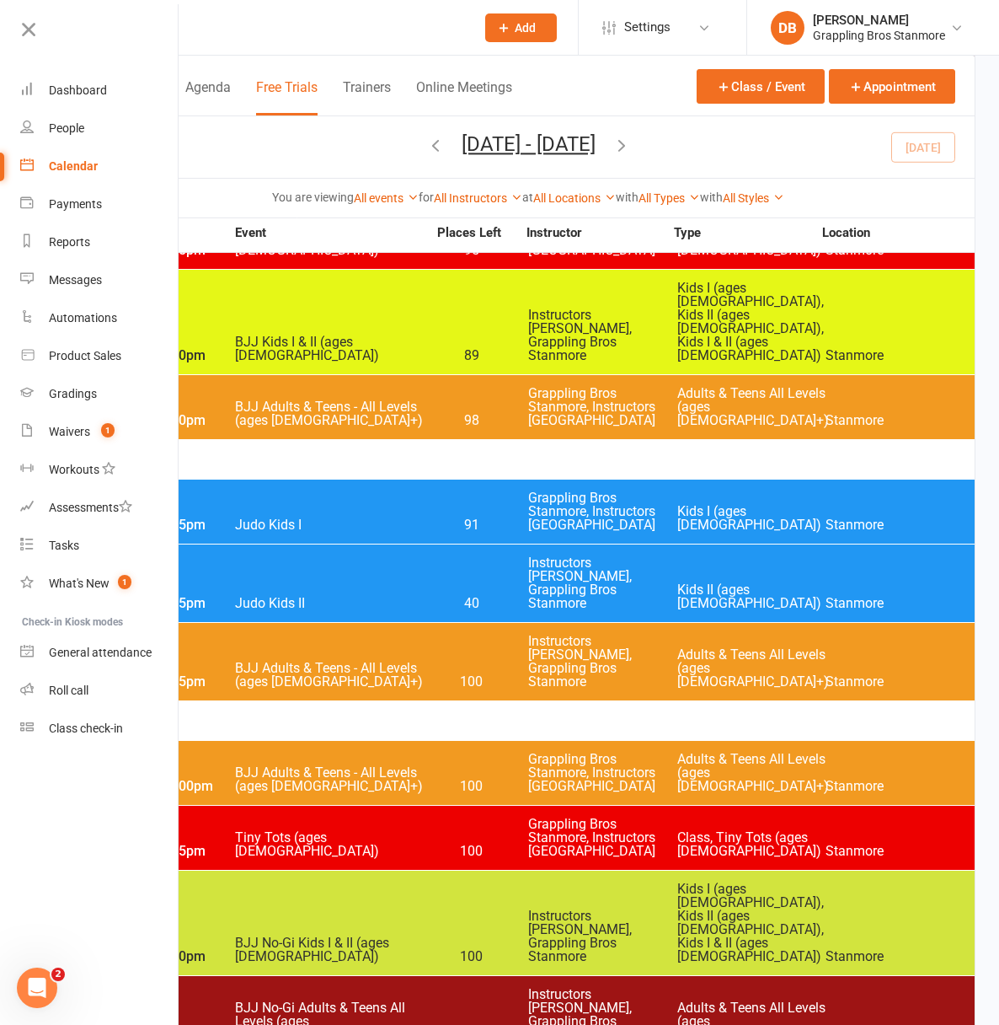
scroll to position [1092, 0]
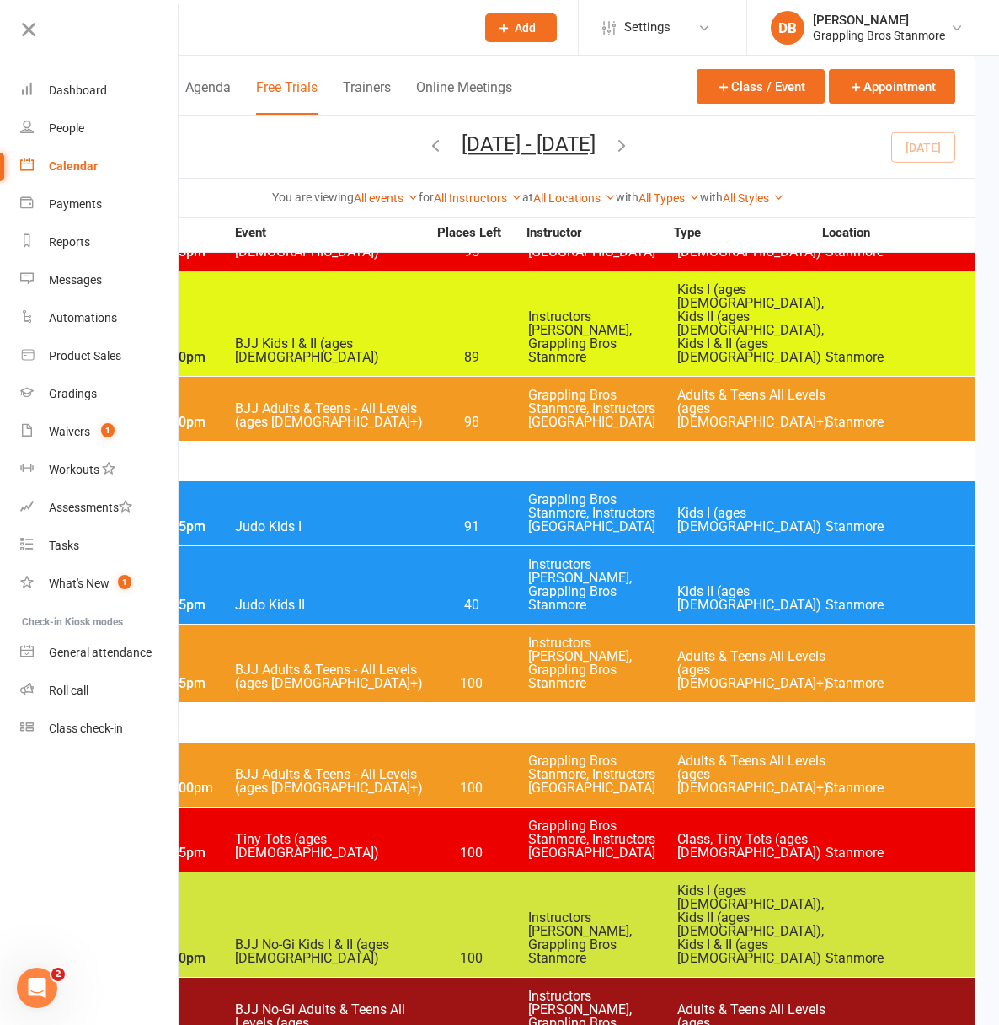
click at [631, 143] on icon "button" at bounding box center [622, 145] width 19 height 19
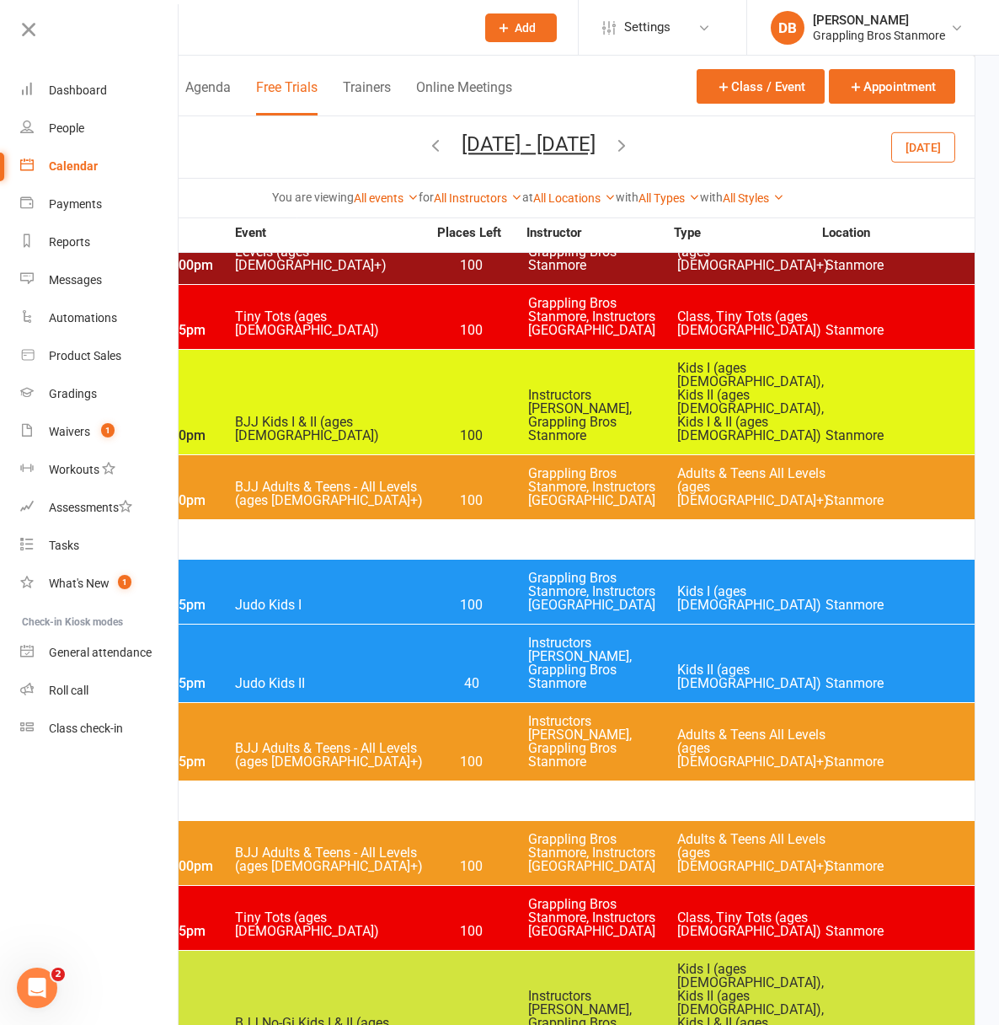
click at [440, 142] on icon "button" at bounding box center [435, 145] width 19 height 19
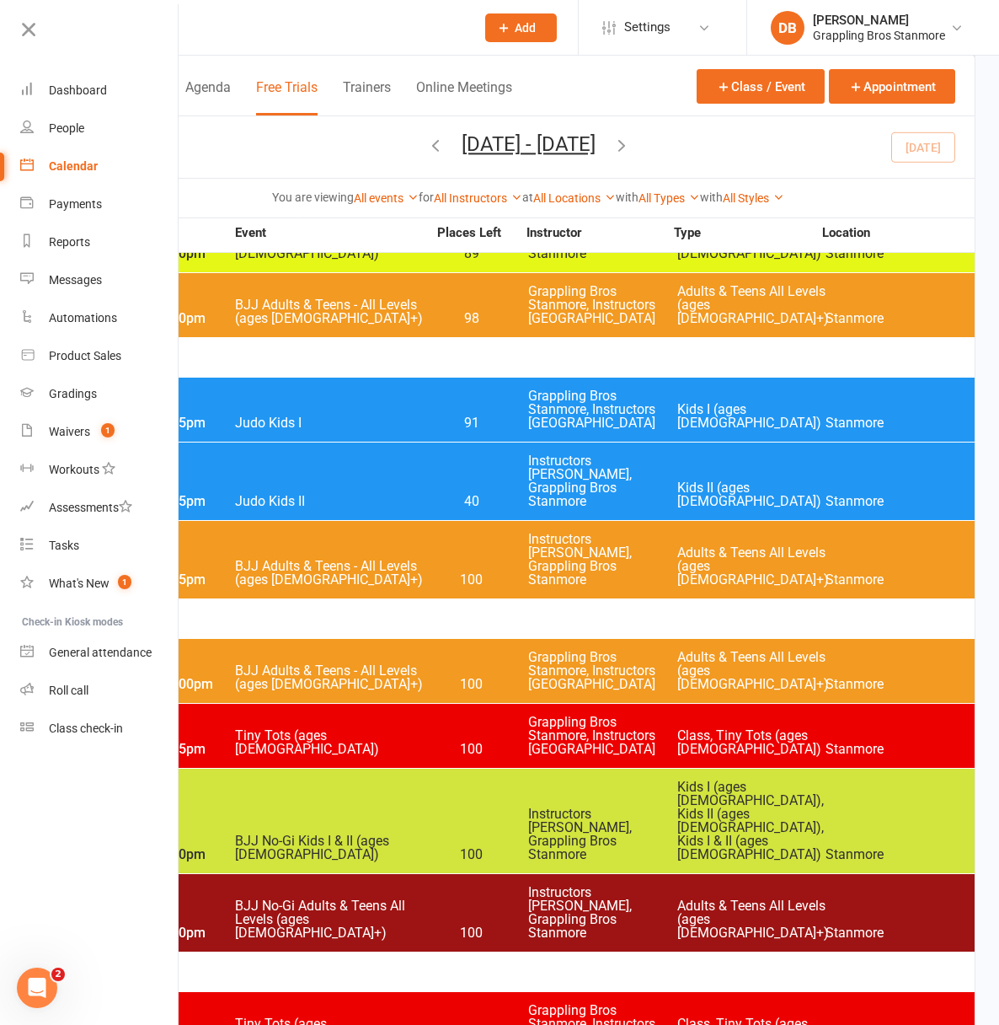
scroll to position [1218, 0]
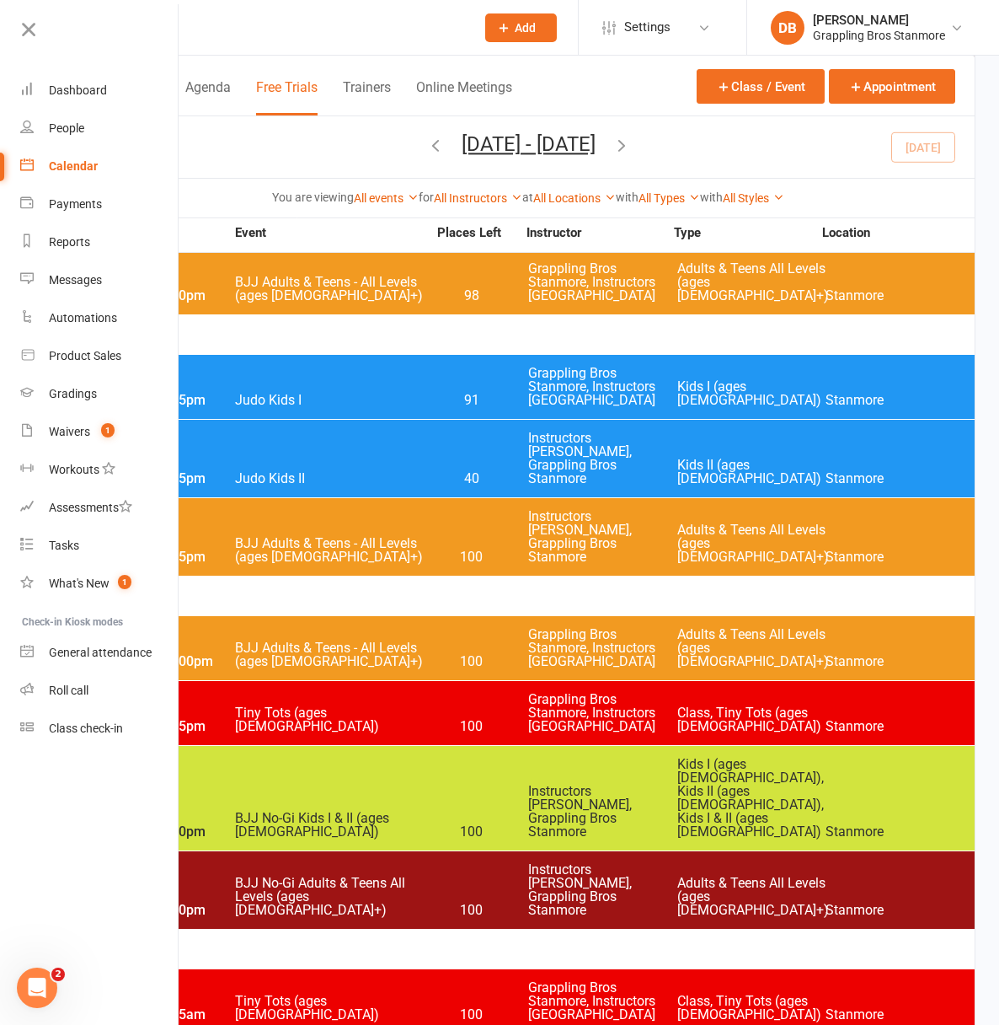
click at [747, 757] on span "Kids I (ages [DEMOGRAPHIC_DATA]), Kids II (ages [DEMOGRAPHIC_DATA]), Kids I & I…" at bounding box center [751, 797] width 149 height 81
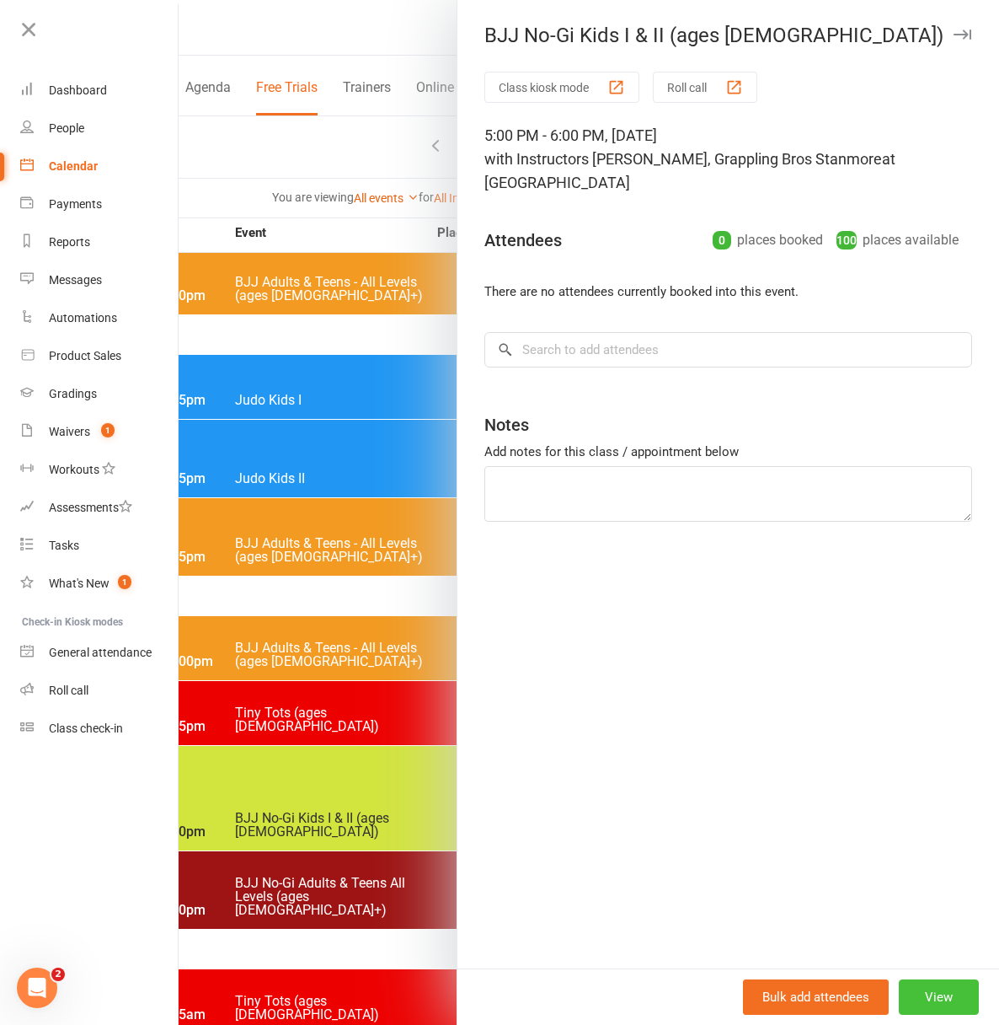
click at [940, 989] on button "View" at bounding box center [939, 996] width 80 height 35
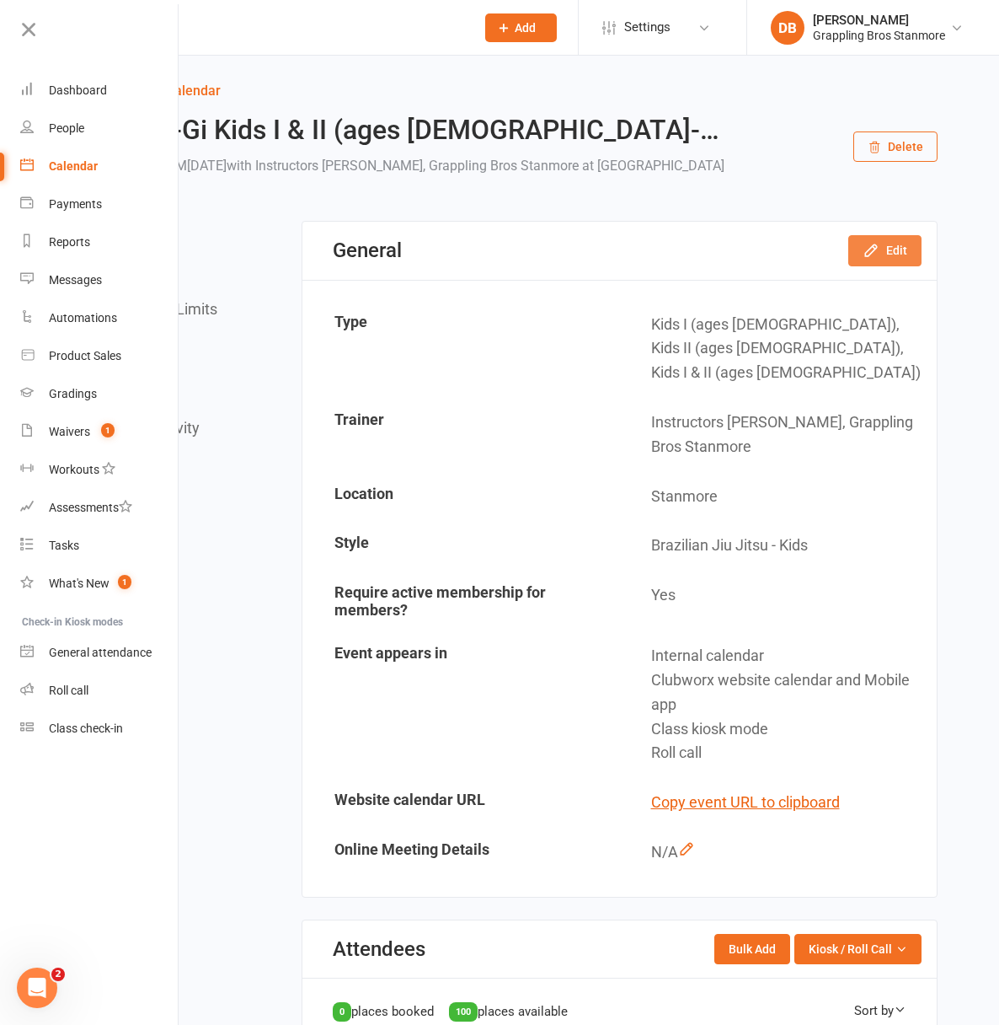
click at [897, 265] on button "Edit" at bounding box center [884, 250] width 73 height 30
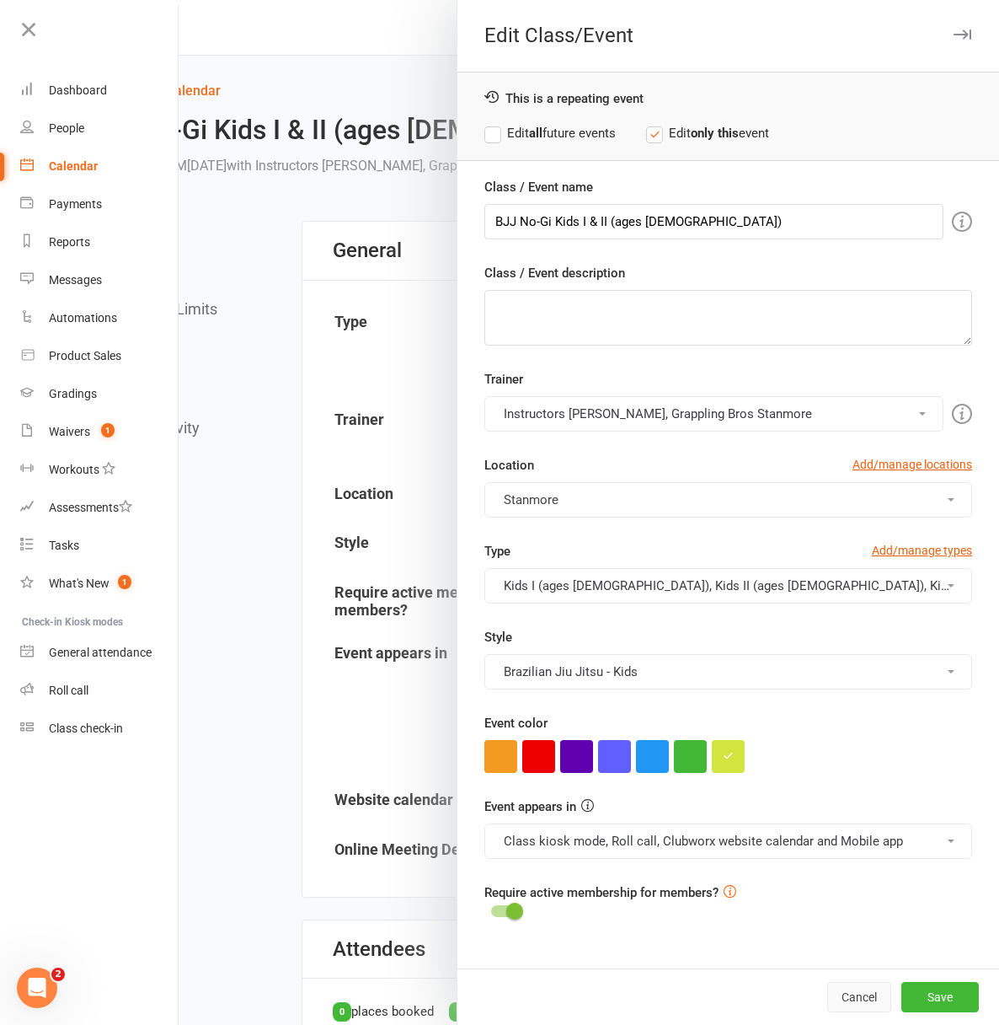
click at [868, 998] on button "Cancel" at bounding box center [859, 997] width 64 height 30
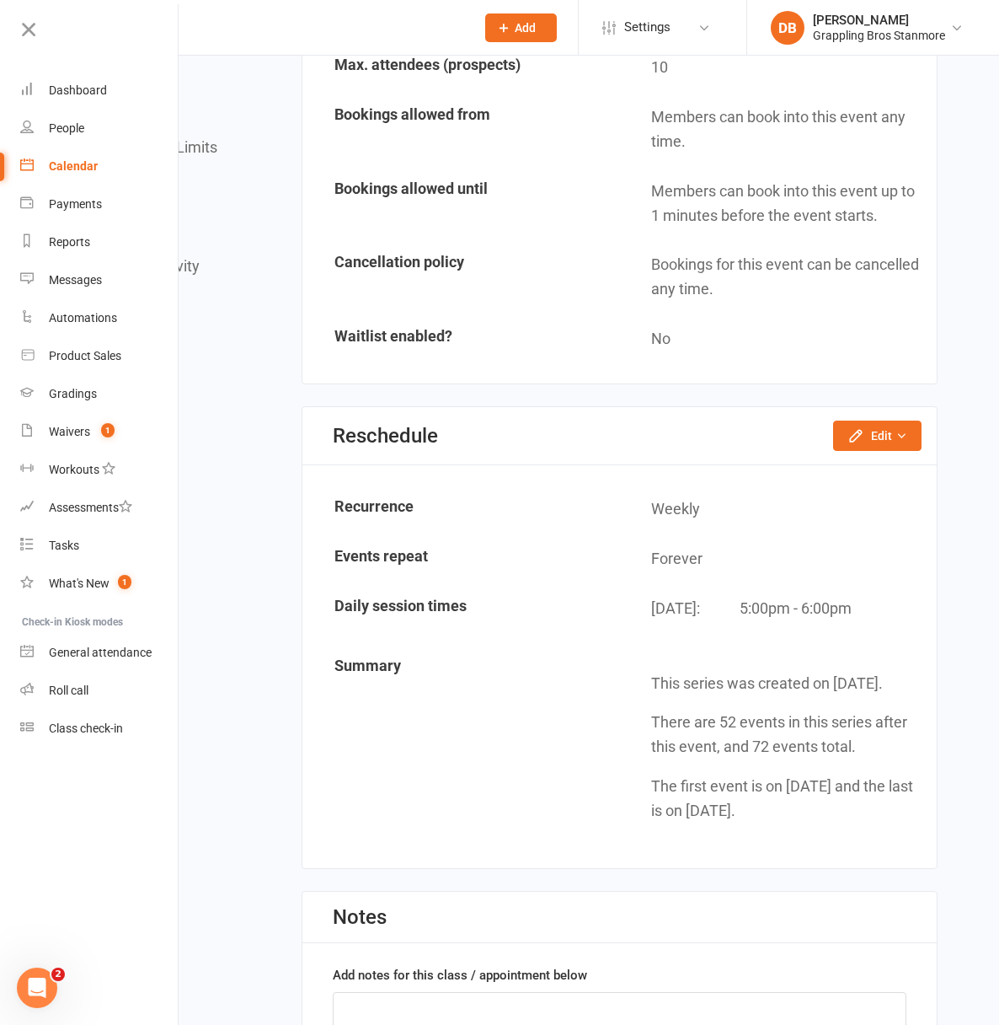
scroll to position [1280, 0]
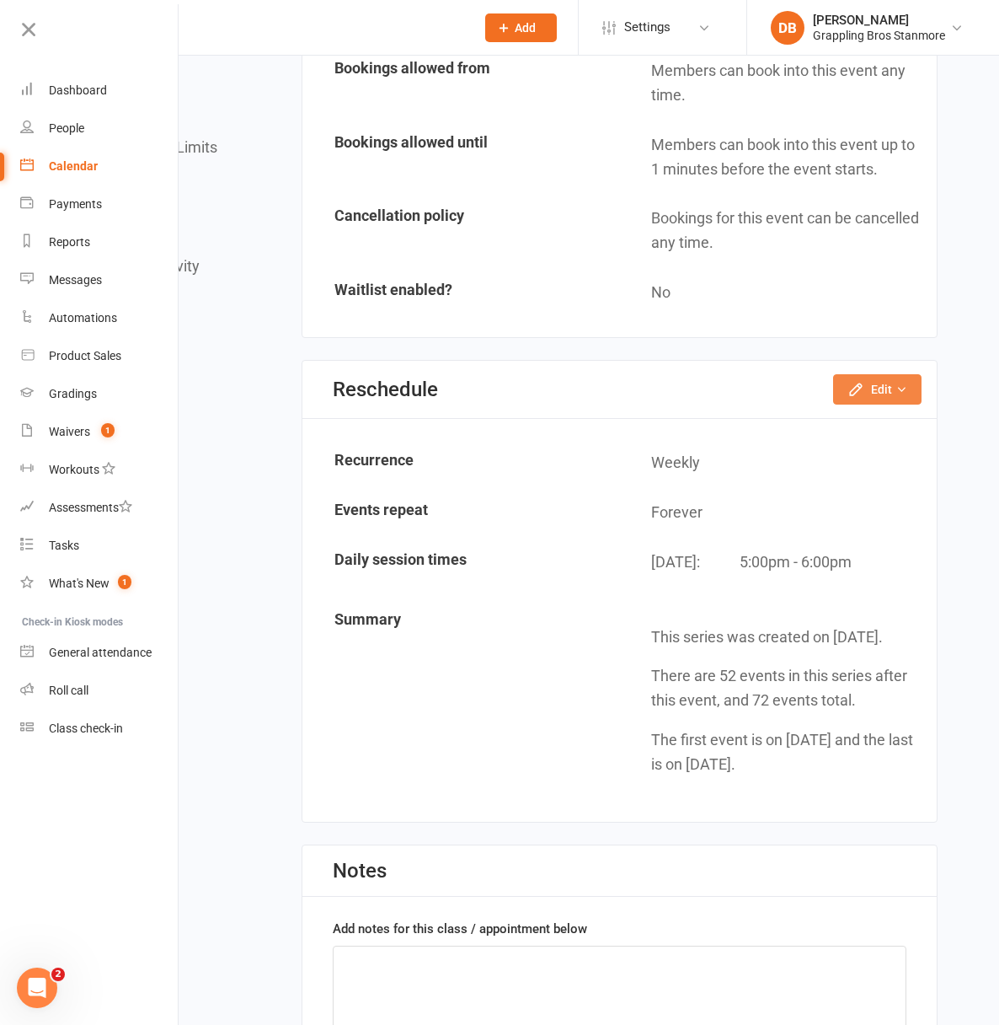
click at [879, 404] on button "Edit" at bounding box center [877, 389] width 88 height 30
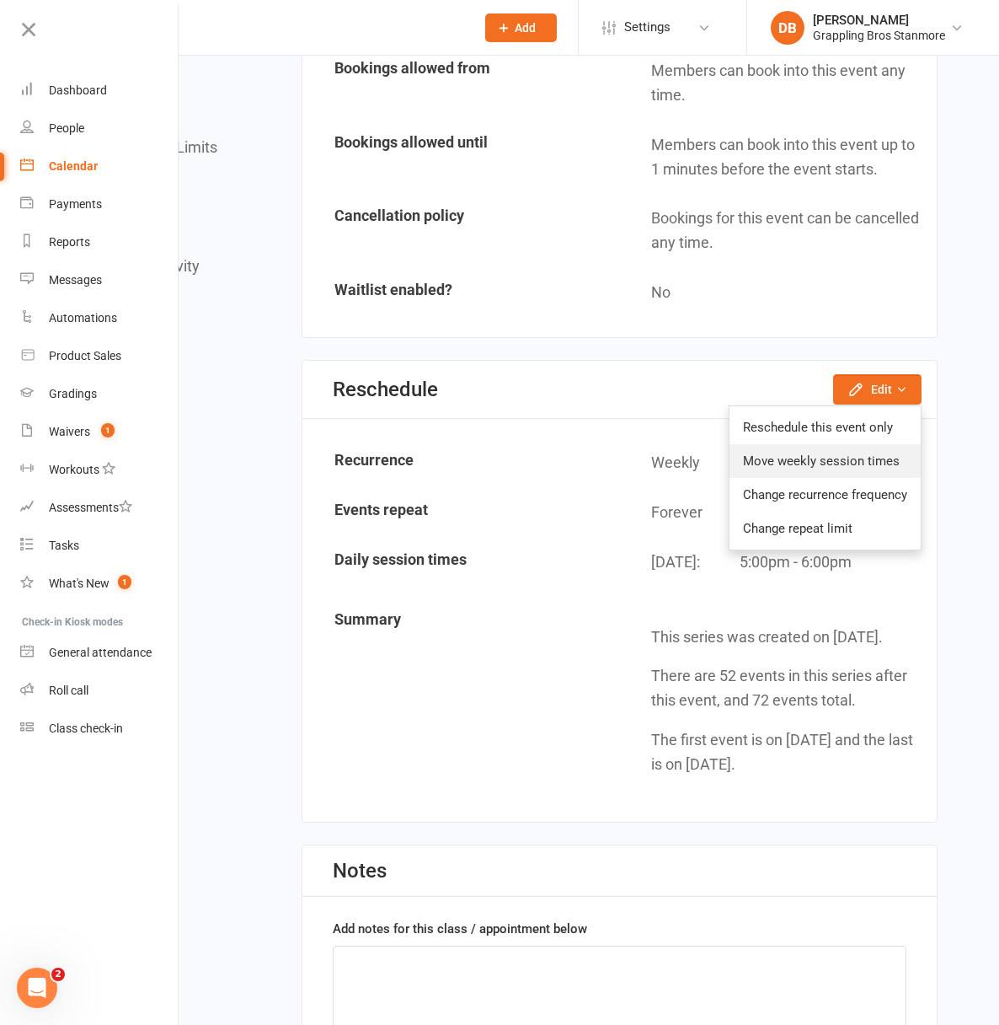
click at [856, 478] on link "Move weekly session times" at bounding box center [825, 461] width 191 height 34
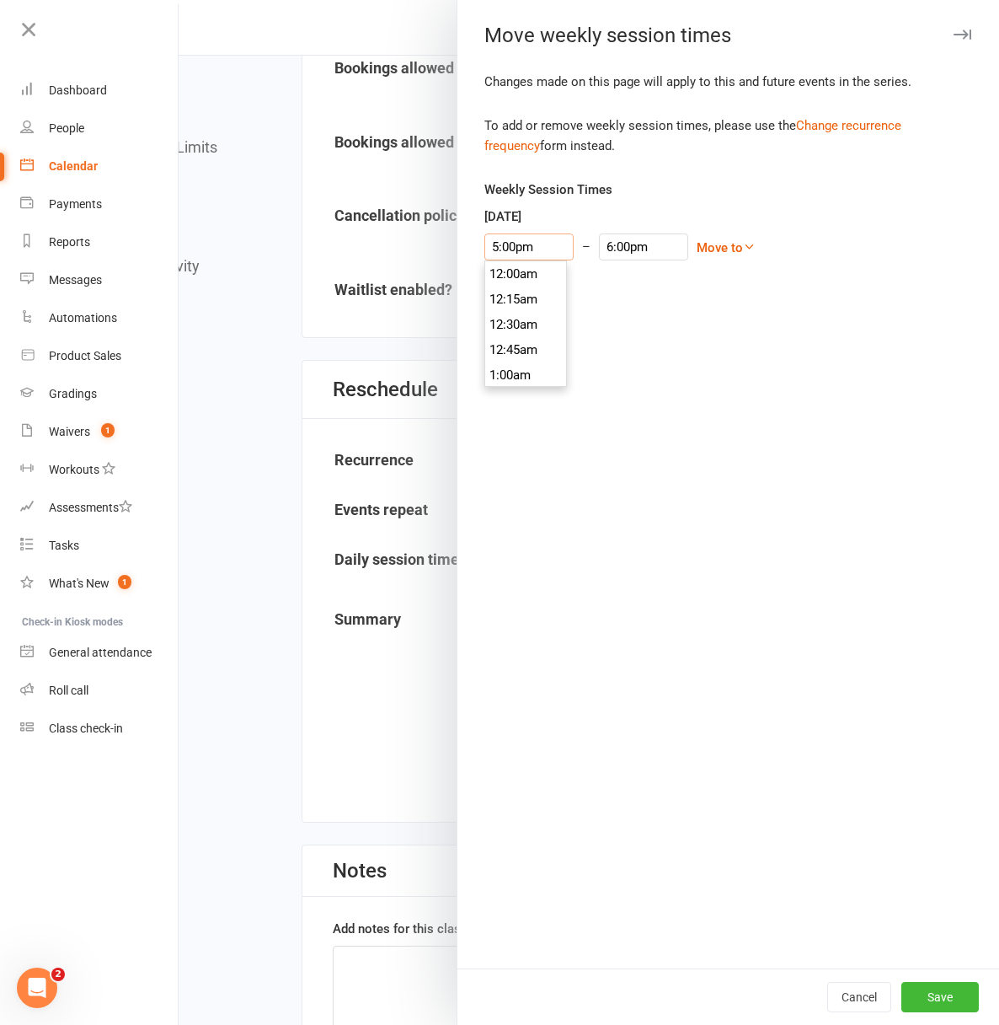
click at [484, 249] on input "5:00pm" at bounding box center [528, 246] width 89 height 27
type input "4:45pm"
type input "5:45pm"
click at [503, 271] on li "4:45pm" at bounding box center [525, 273] width 81 height 25
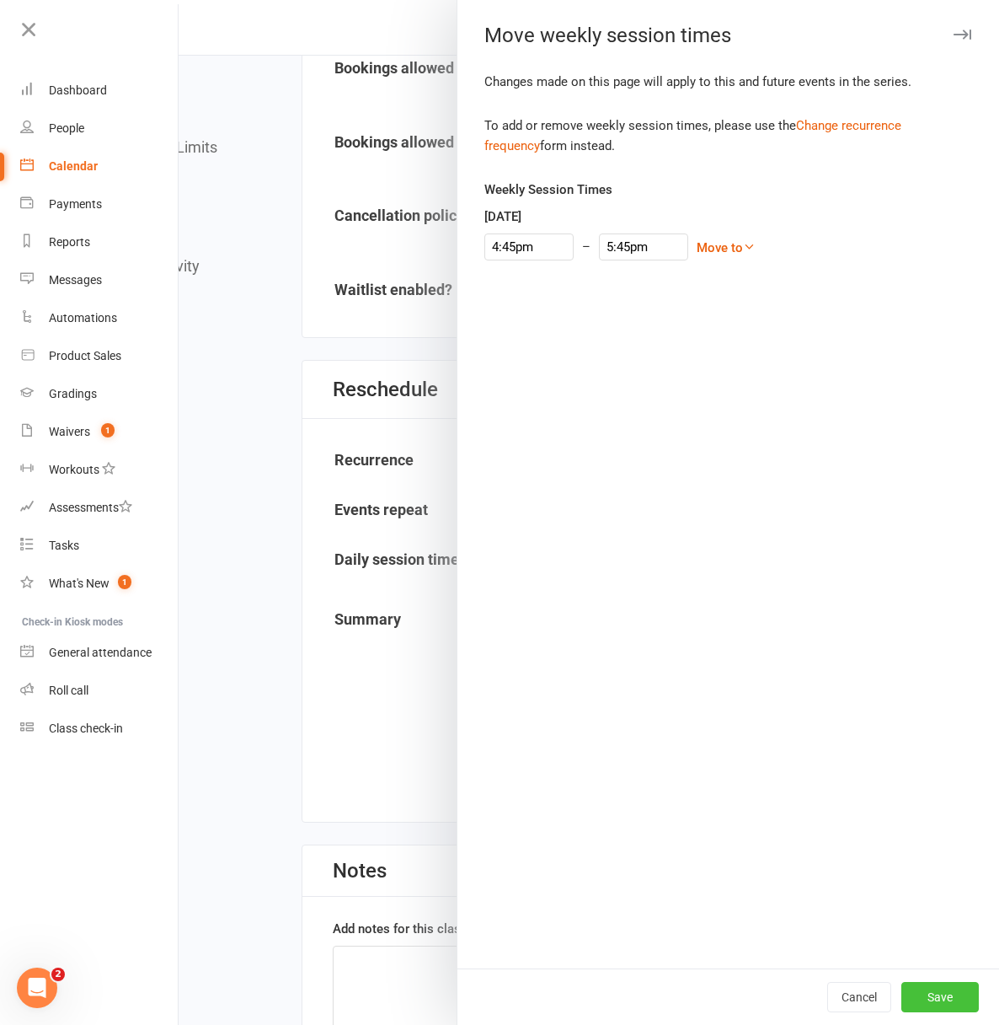
click at [946, 992] on button "Save" at bounding box center [941, 997] width 78 height 30
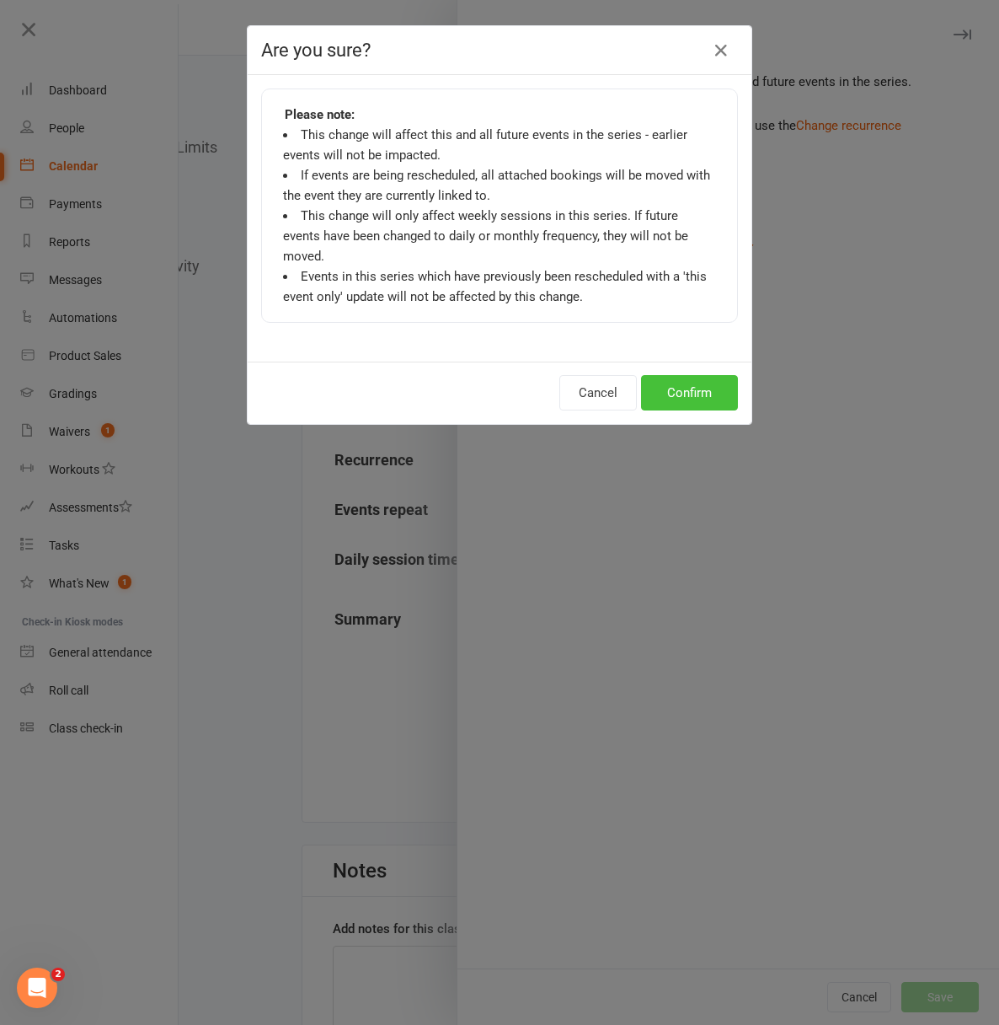
click at [673, 375] on button "Confirm" at bounding box center [689, 392] width 97 height 35
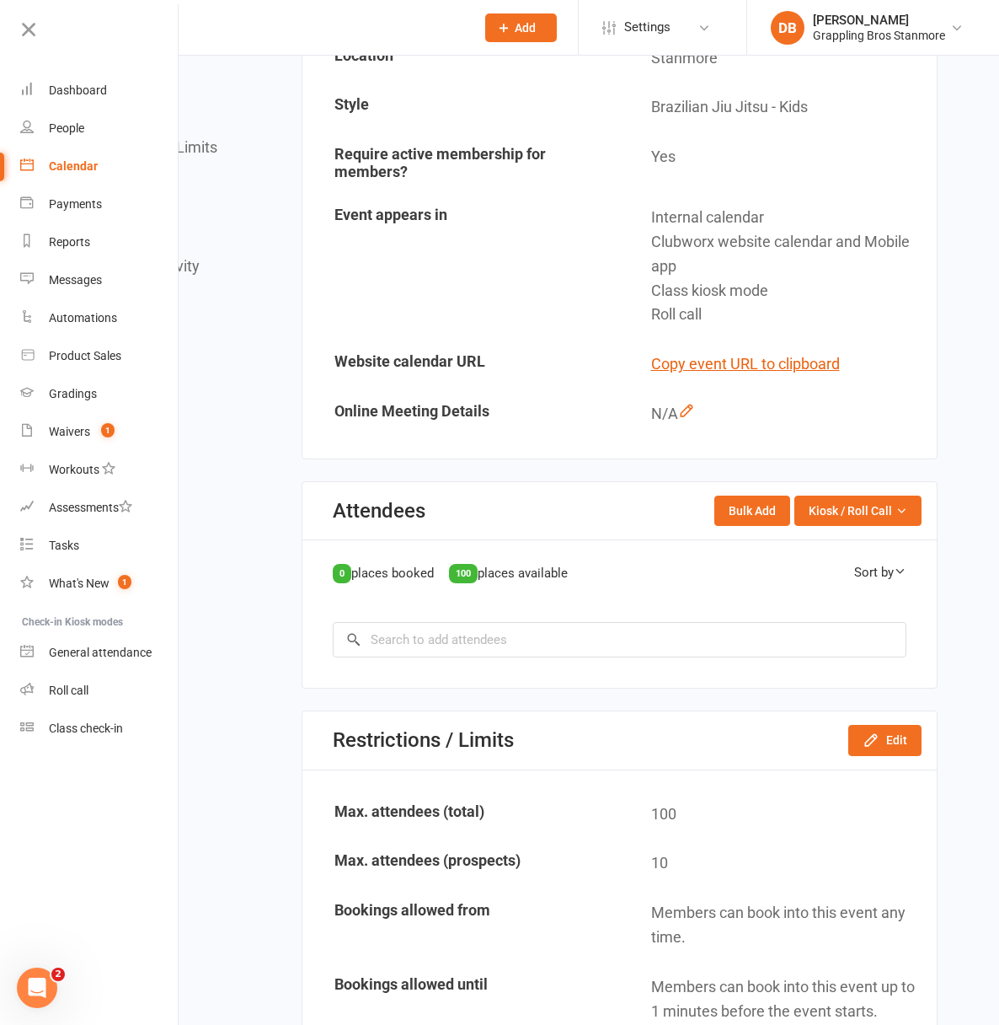
scroll to position [0, 0]
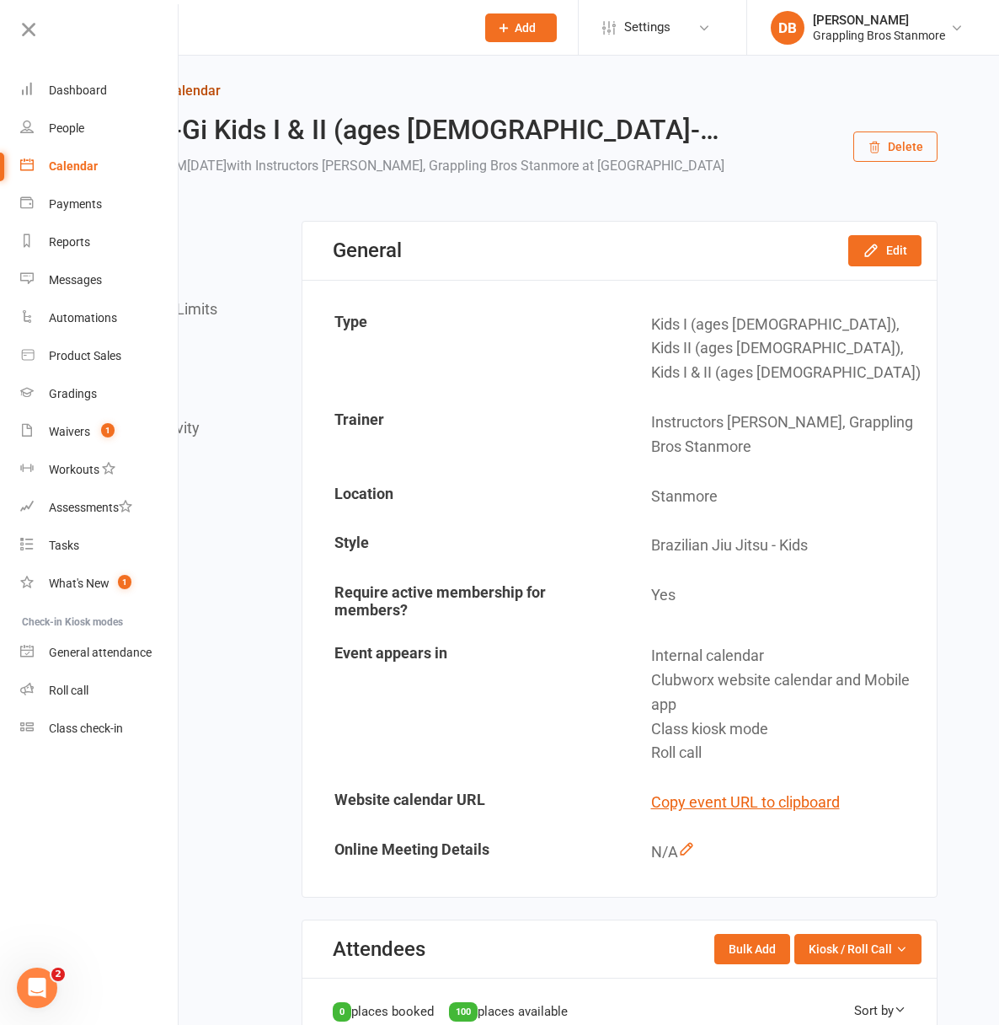
click at [99, 98] on icon at bounding box center [91, 90] width 15 height 15
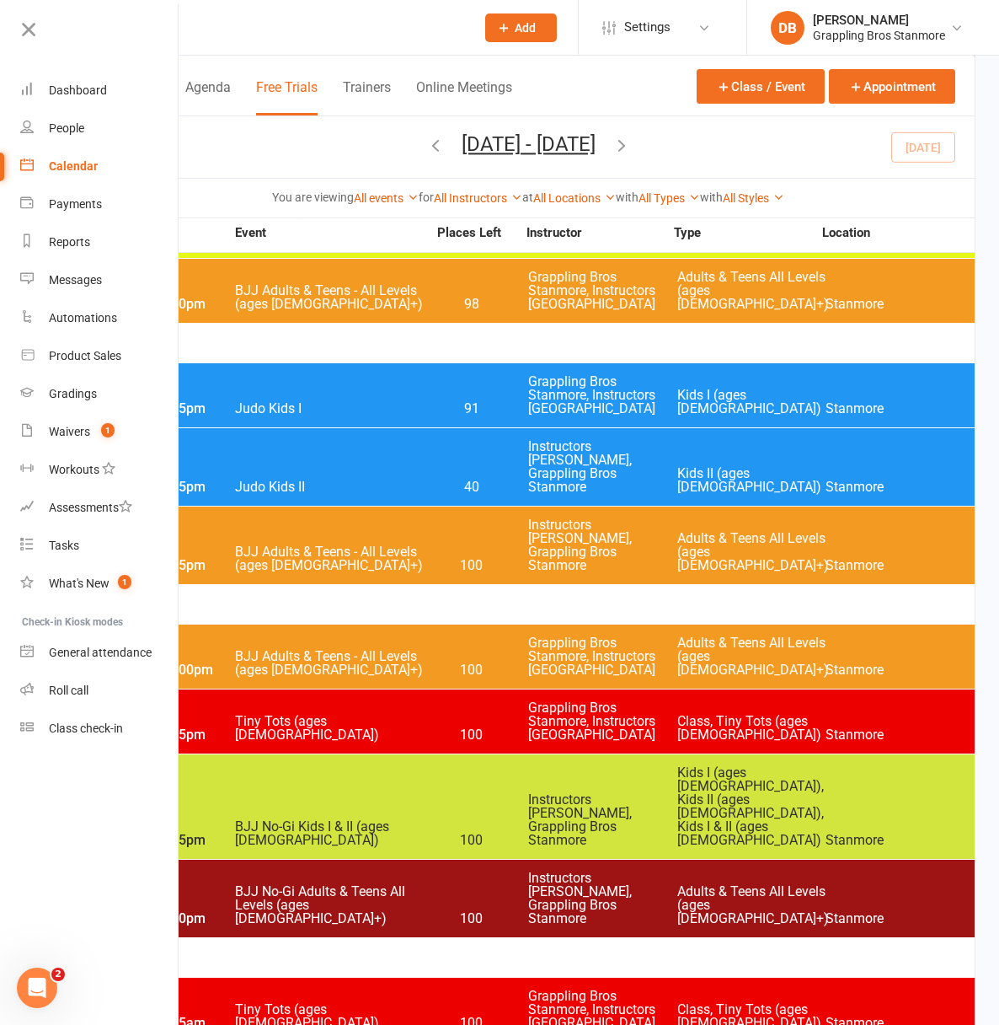
scroll to position [1218, 0]
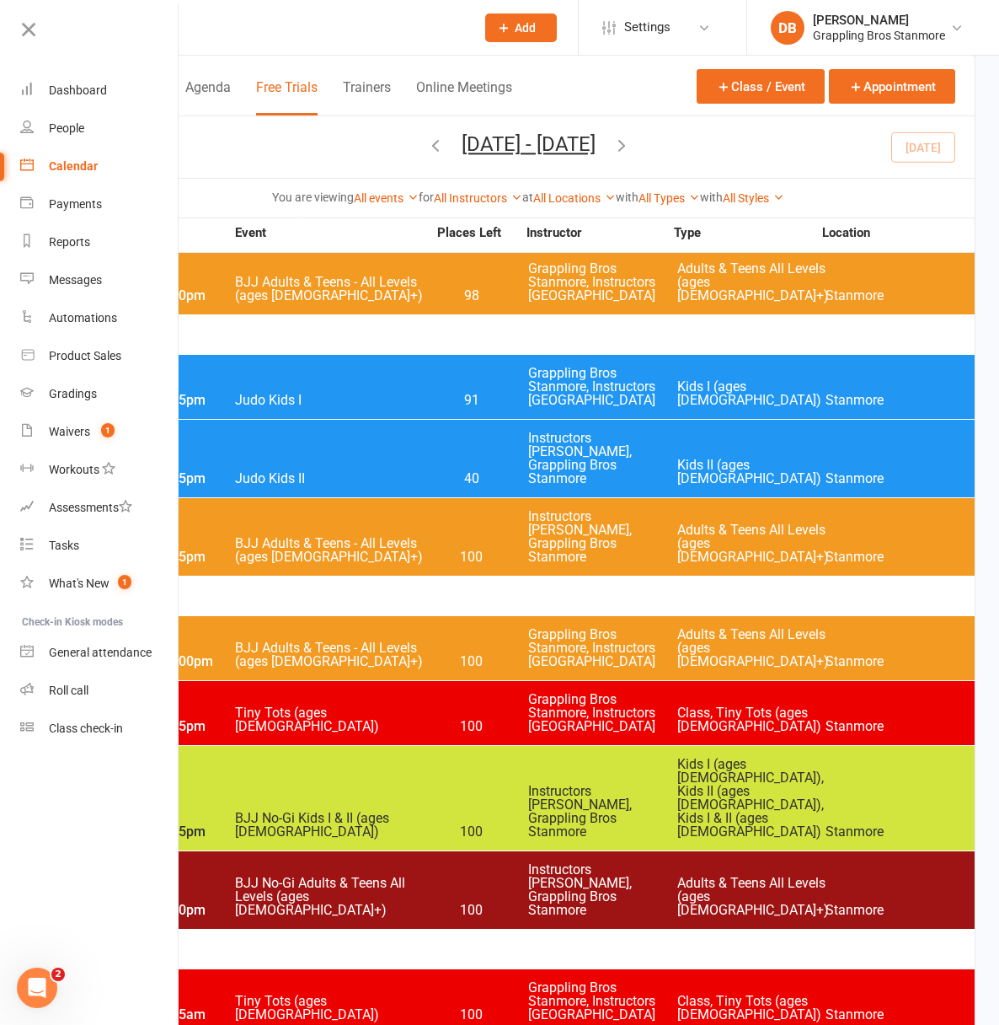
click at [893, 851] on div "6:00pm - 7:00pm BJJ No-Gi Adults & Teens All Levels (ages [DEMOGRAPHIC_DATA]+) …" at bounding box center [528, 890] width 893 height 78
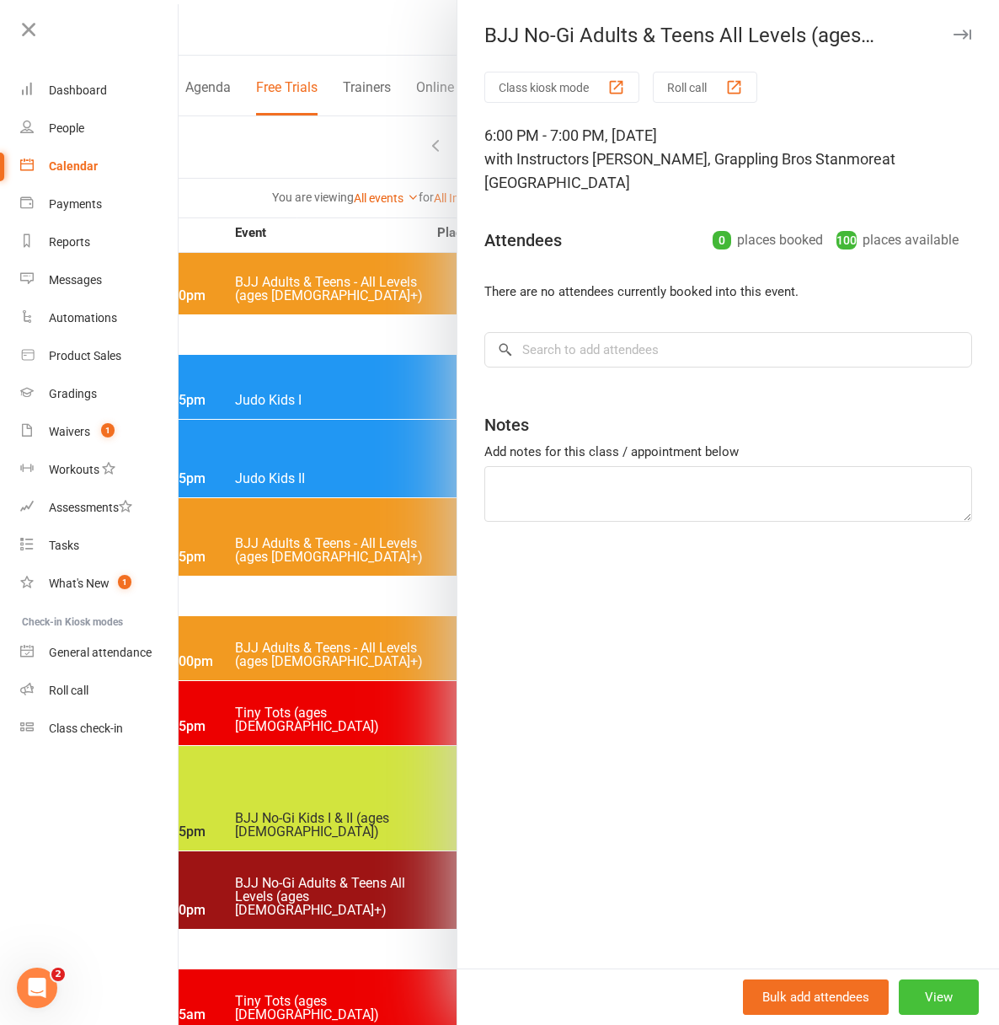
click at [935, 987] on button "View" at bounding box center [939, 996] width 80 height 35
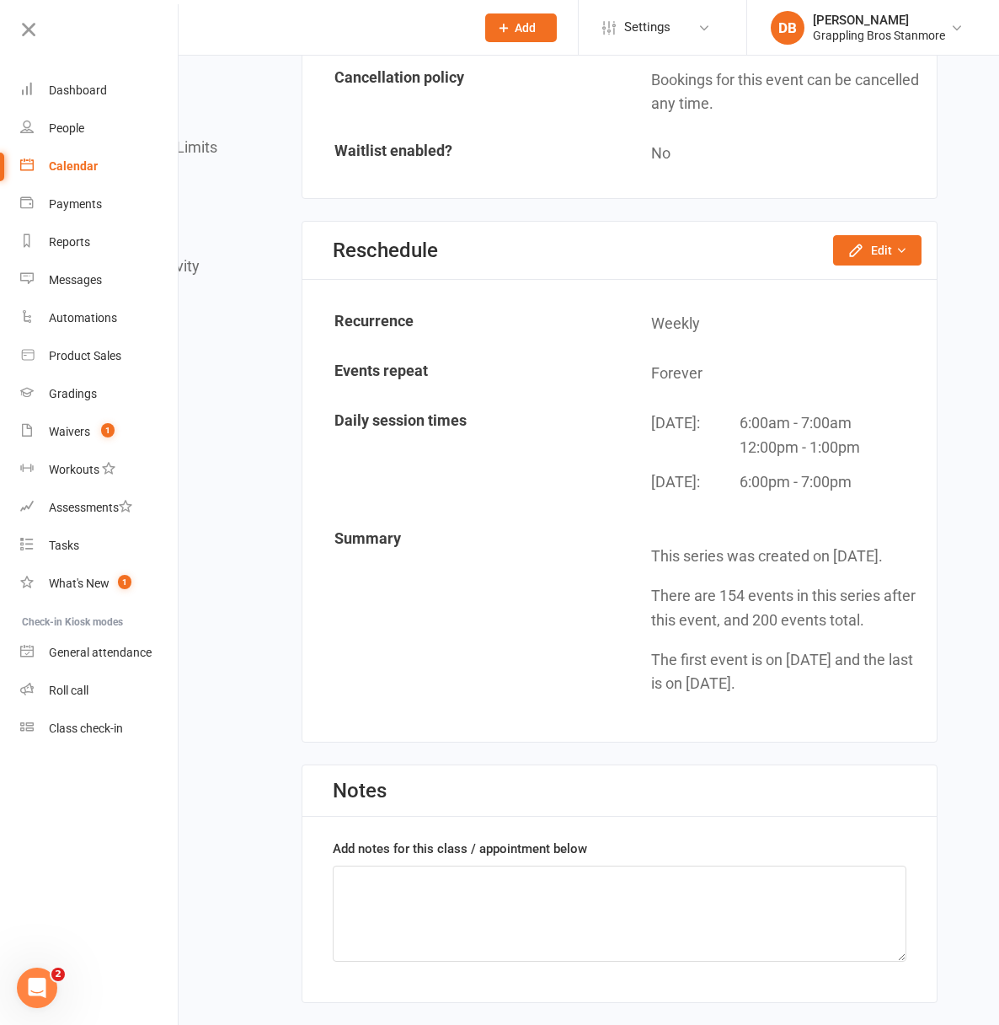
scroll to position [1284, 0]
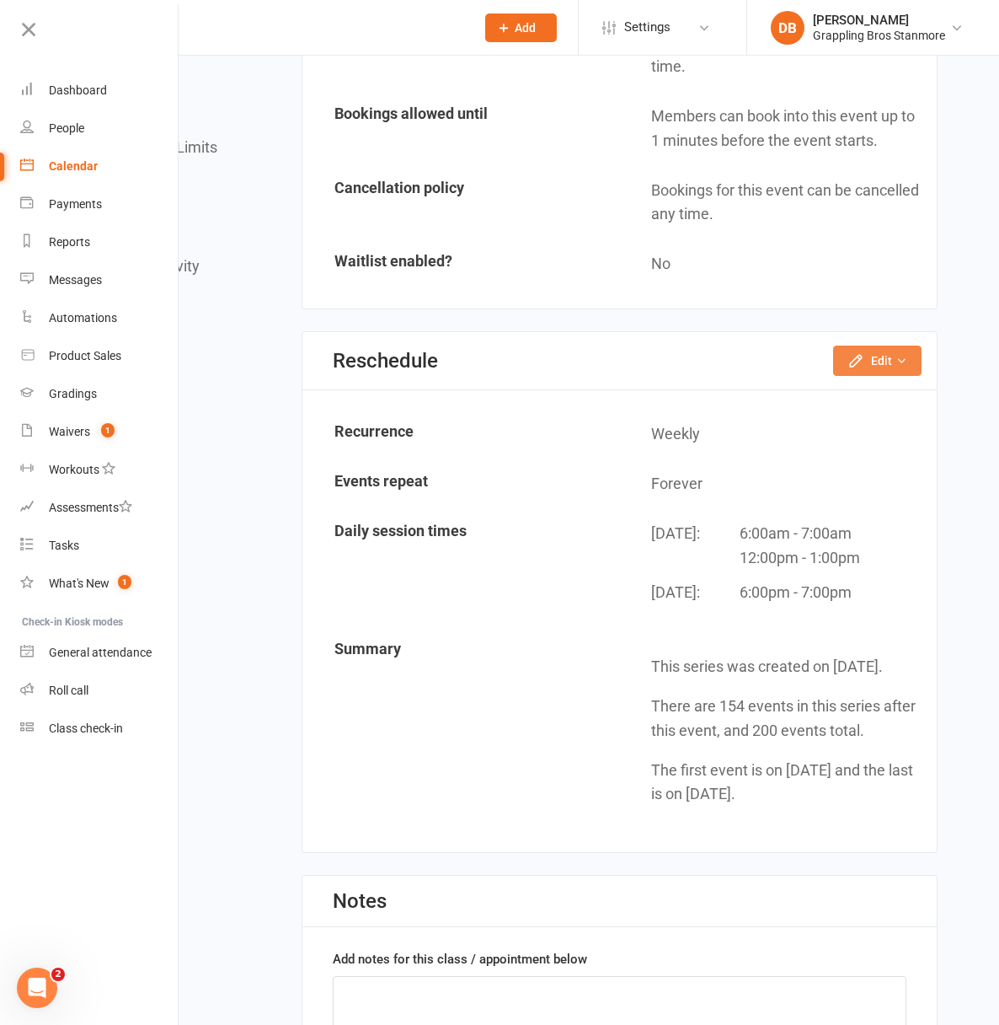
click at [897, 367] on icon "button" at bounding box center [902, 361] width 12 height 12
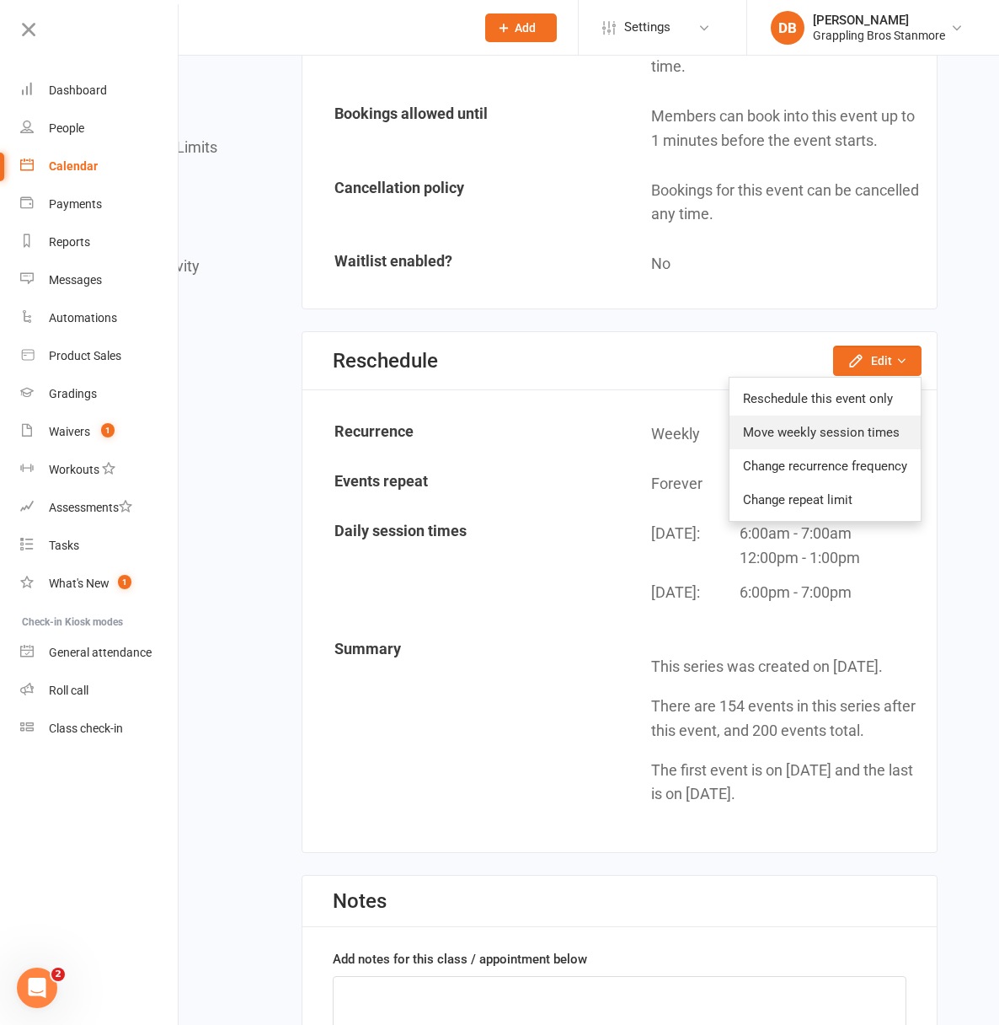
click at [854, 449] on link "Move weekly session times" at bounding box center [825, 432] width 191 height 34
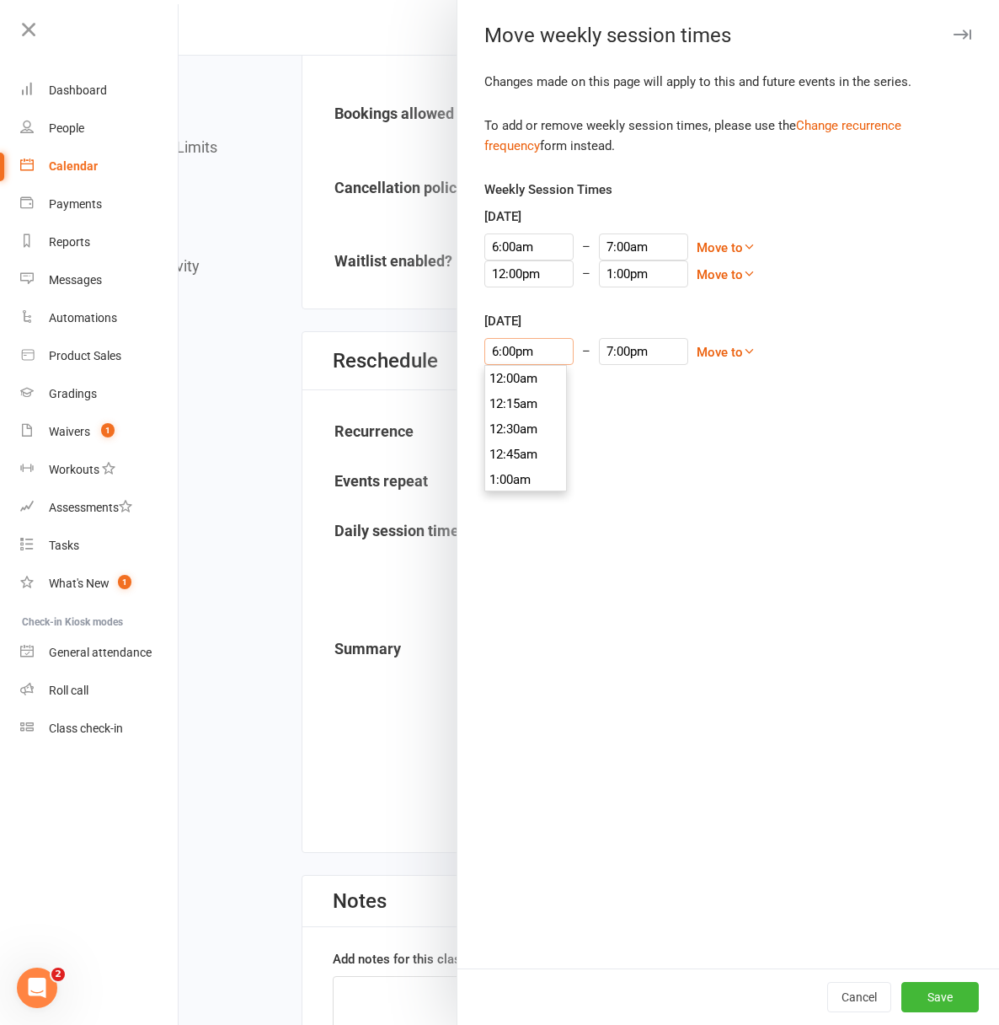
click at [484, 351] on input "6:00pm" at bounding box center [528, 351] width 89 height 27
type input "6:45pm"
type input "7:45pm"
click at [506, 480] on li "6:45pm" at bounding box center [525, 479] width 81 height 25
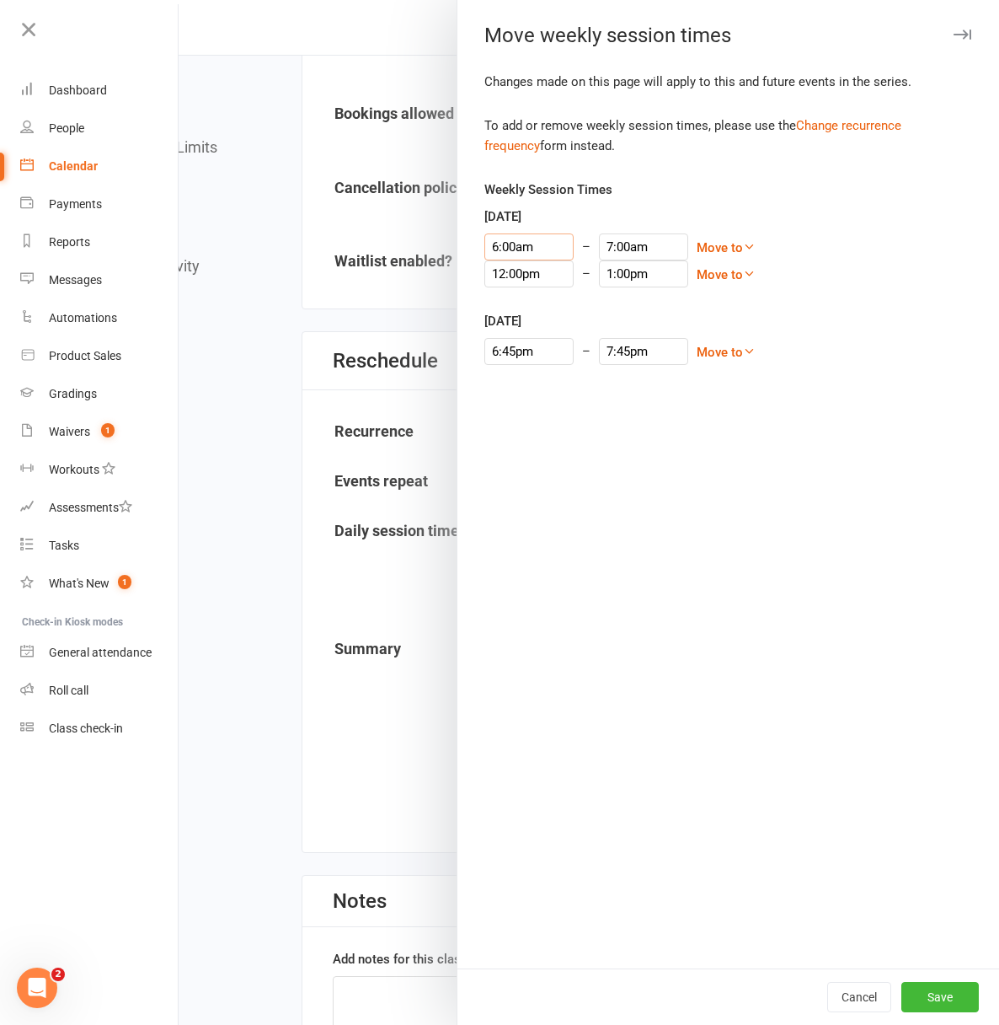
click at [521, 241] on input "6:00am" at bounding box center [528, 246] width 89 height 27
click at [664, 432] on div "Changes made on this page will apply to this and future events in the series. T…" at bounding box center [729, 520] width 542 height 897
click at [931, 995] on button "Save" at bounding box center [941, 997] width 78 height 30
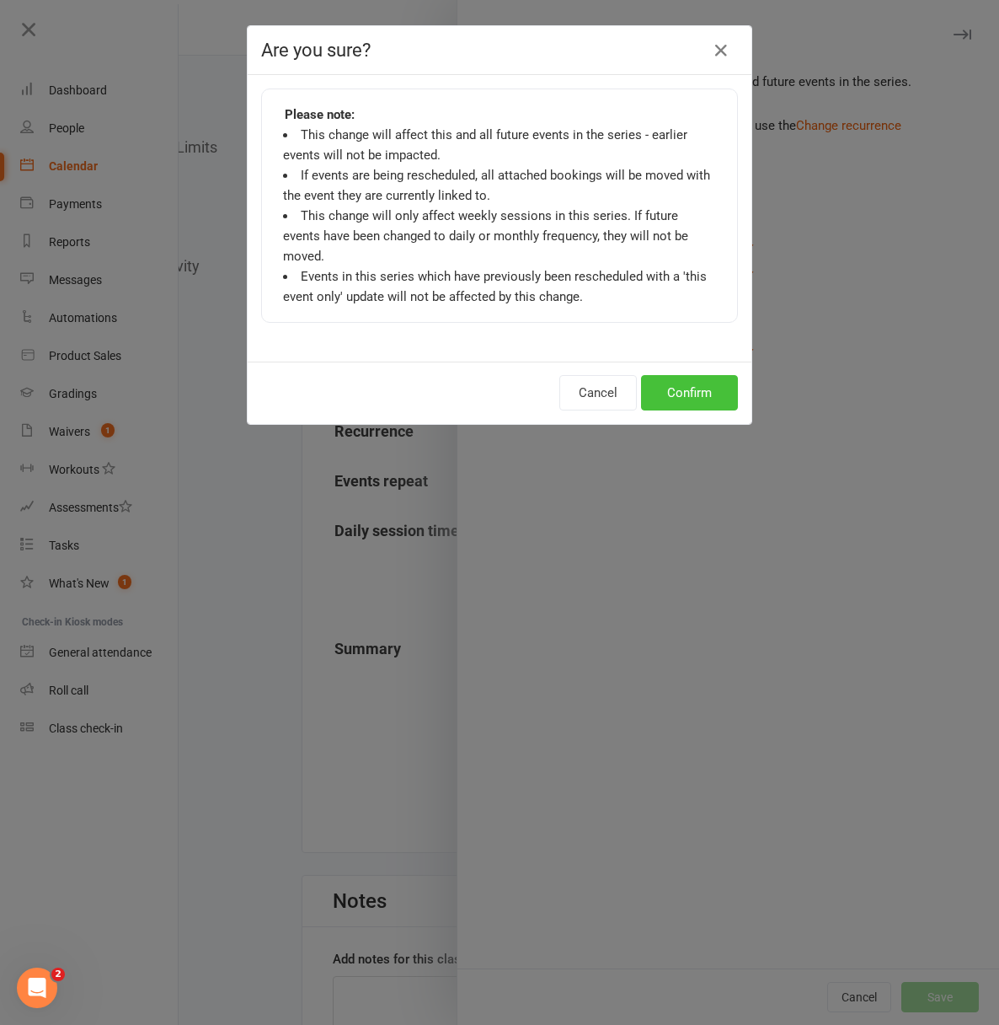
click at [681, 382] on button "Confirm" at bounding box center [689, 392] width 97 height 35
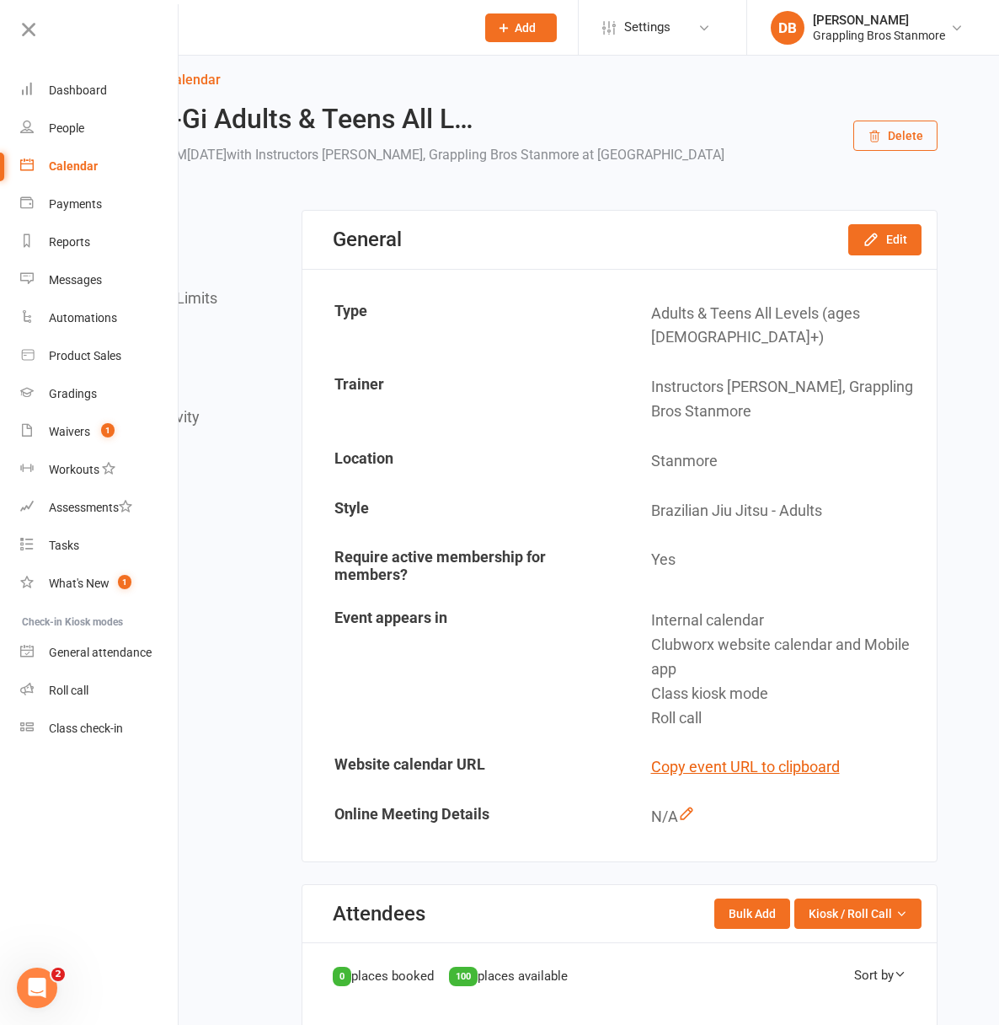
scroll to position [0, 0]
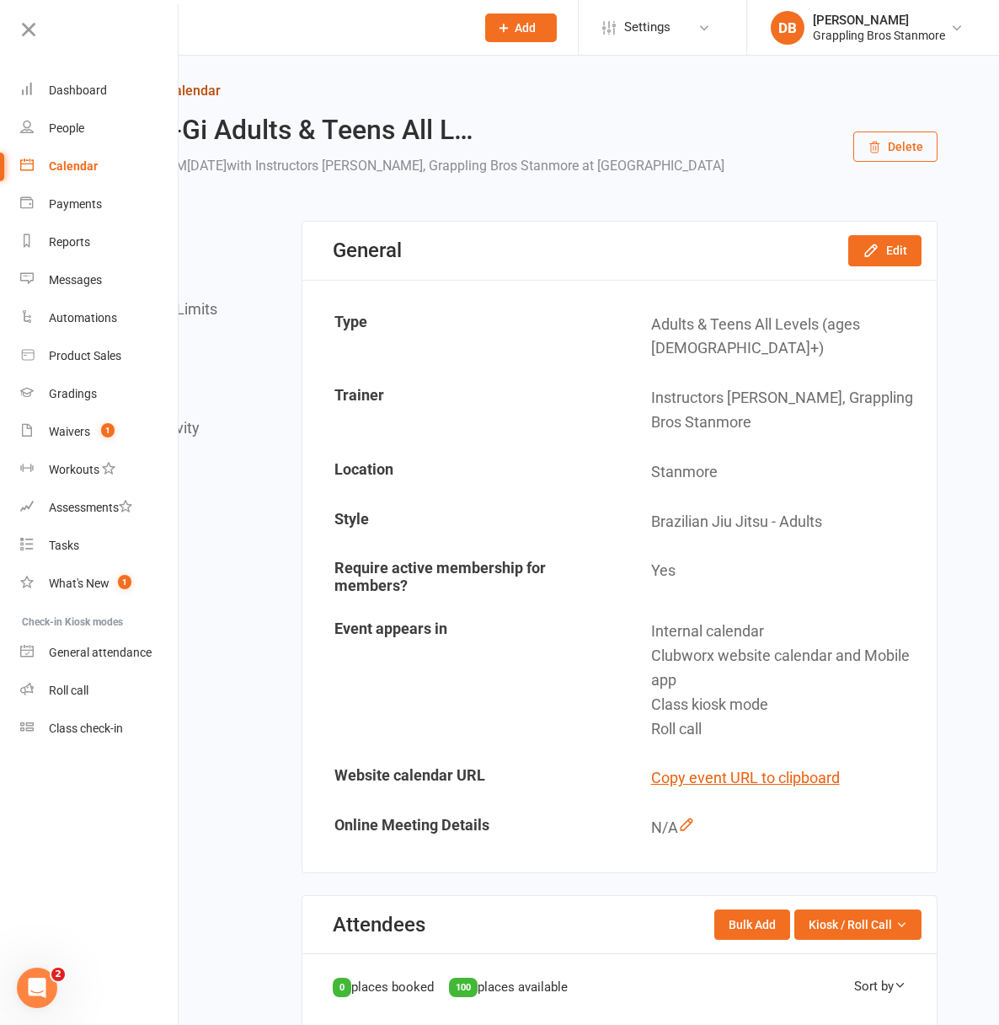
click at [222, 88] on link "Return to calendar" at bounding box center [511, 91] width 854 height 24
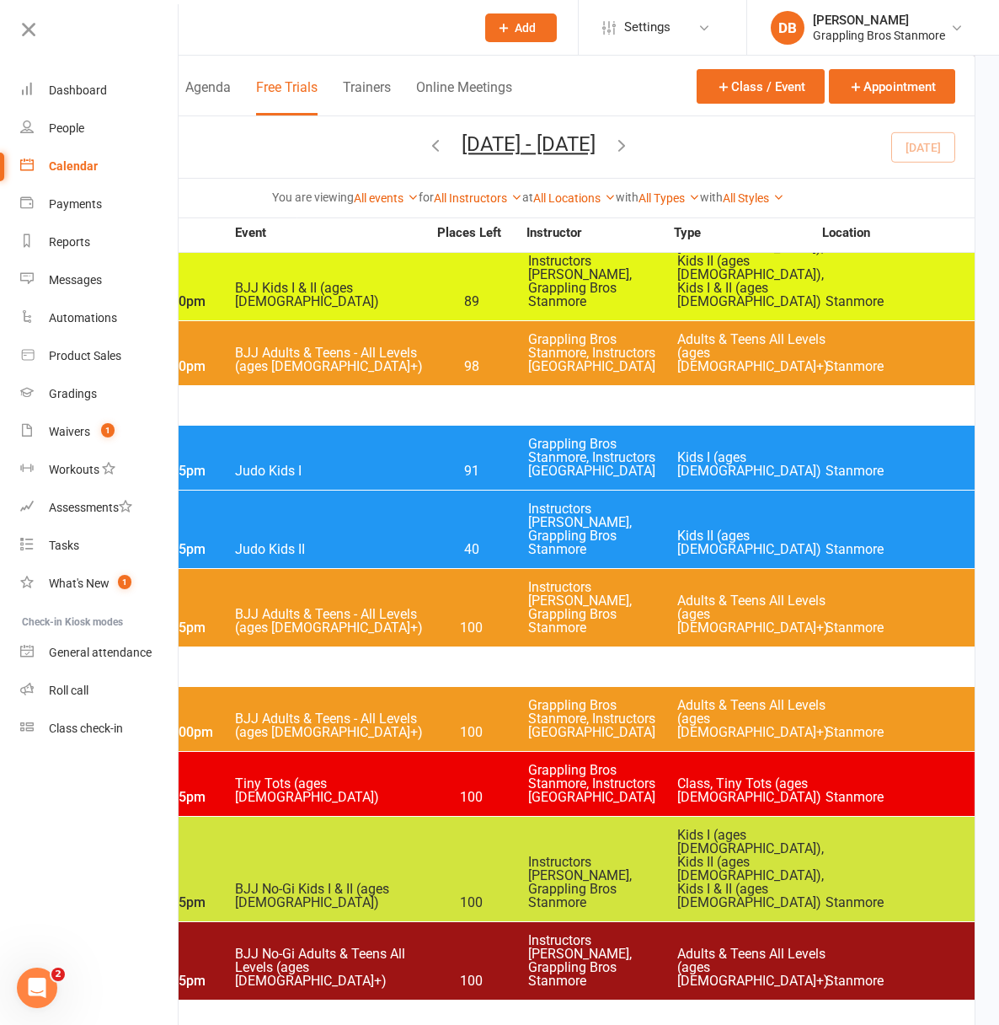
scroll to position [1218, 0]
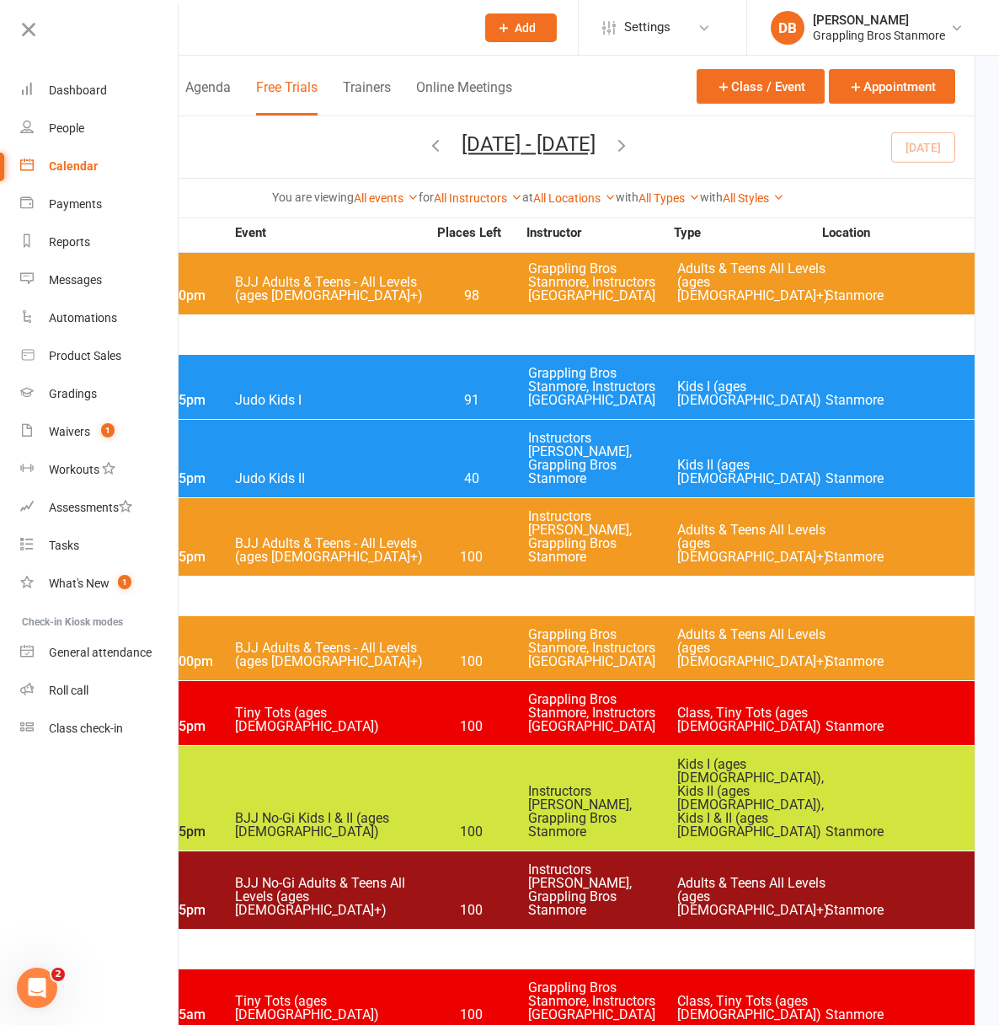
click at [924, 681] on div "4:00pm - 4:45pm Tiny Tots (ages [DEMOGRAPHIC_DATA]) 100 Grappling Bros Stanmore…" at bounding box center [528, 713] width 893 height 64
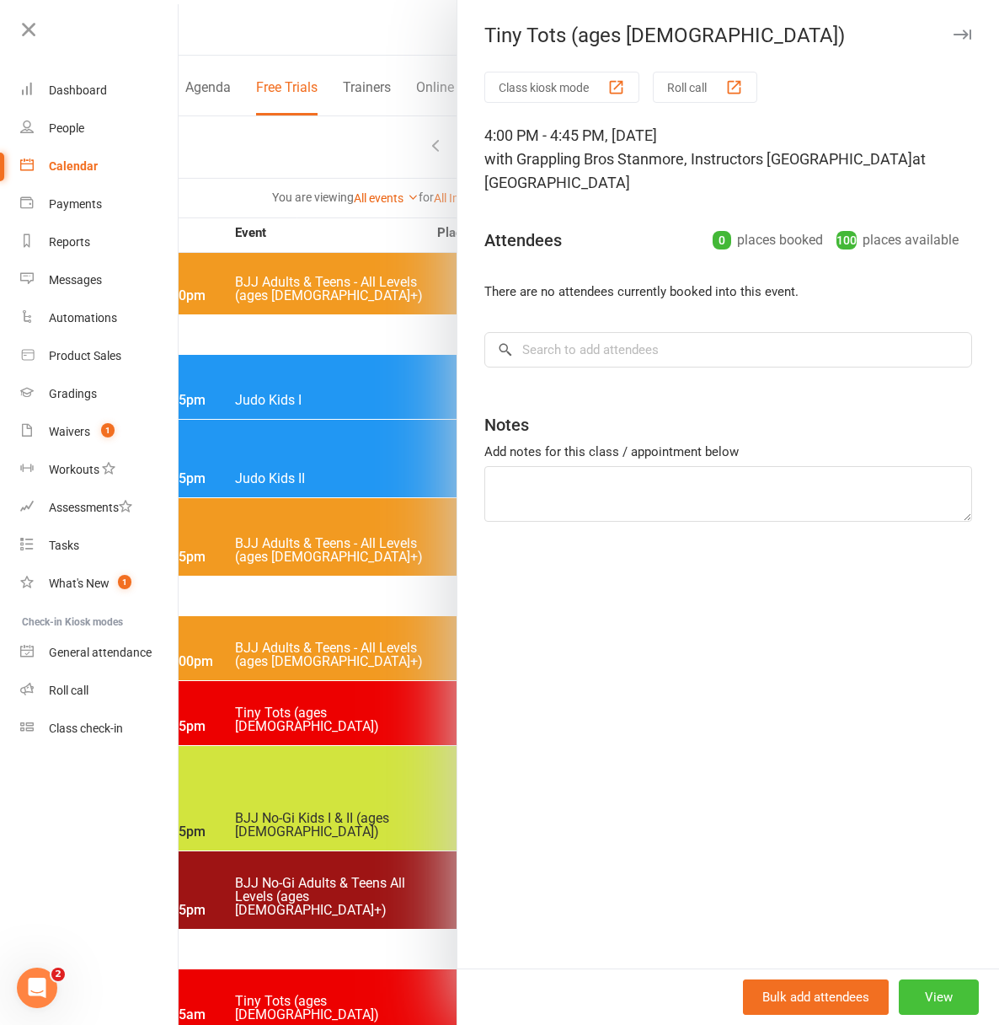
click at [915, 998] on button "View" at bounding box center [939, 996] width 80 height 35
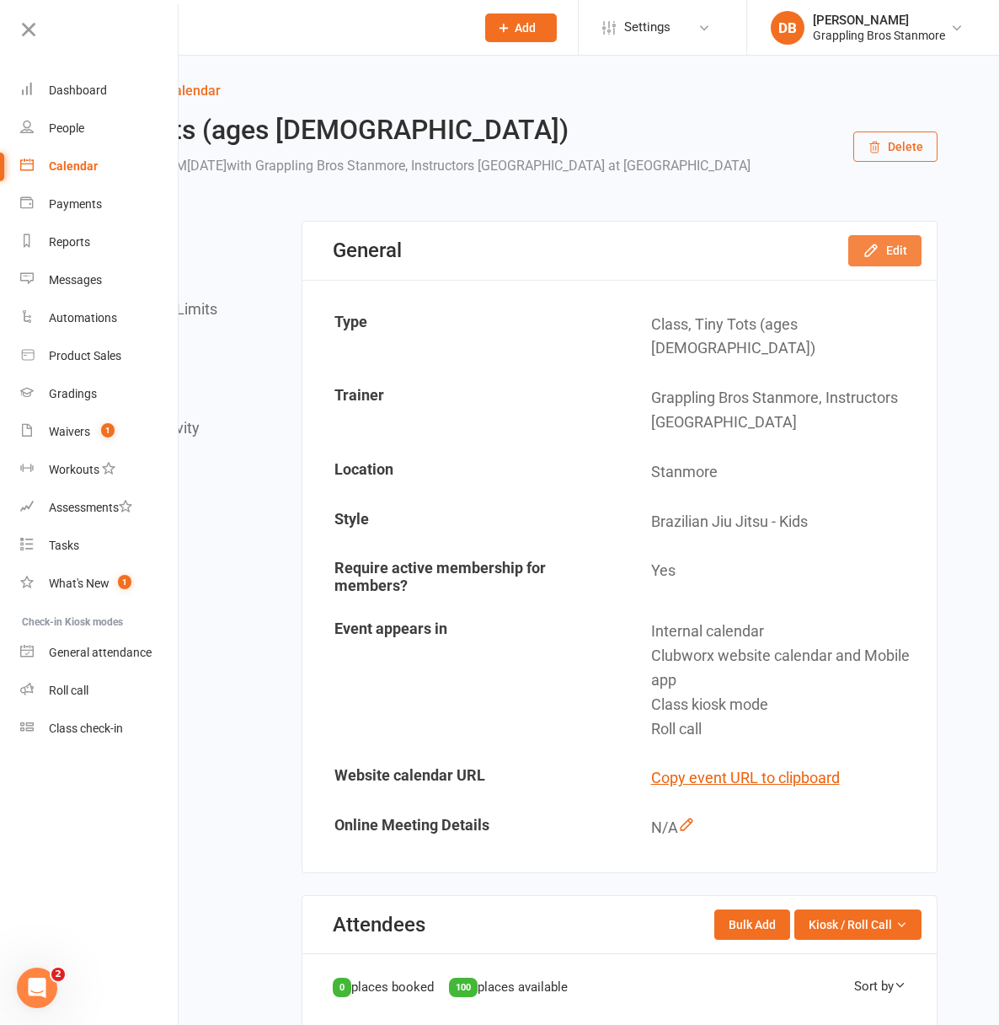
click at [890, 265] on button "Edit" at bounding box center [884, 250] width 73 height 30
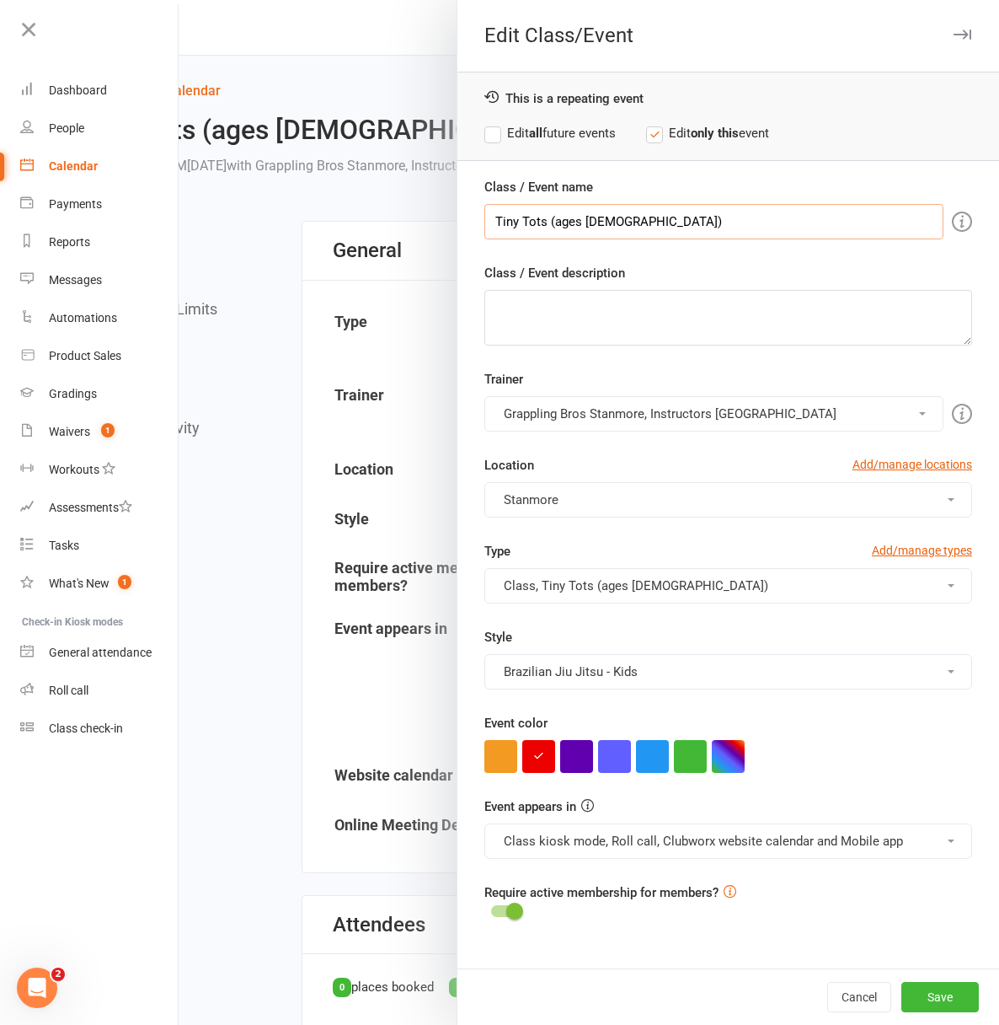
click at [619, 222] on input "Tiny Tots (ages [DEMOGRAPHIC_DATA])" at bounding box center [713, 221] width 459 height 35
type input "BJJ TEENS & ADULTS ALL LEVELS"
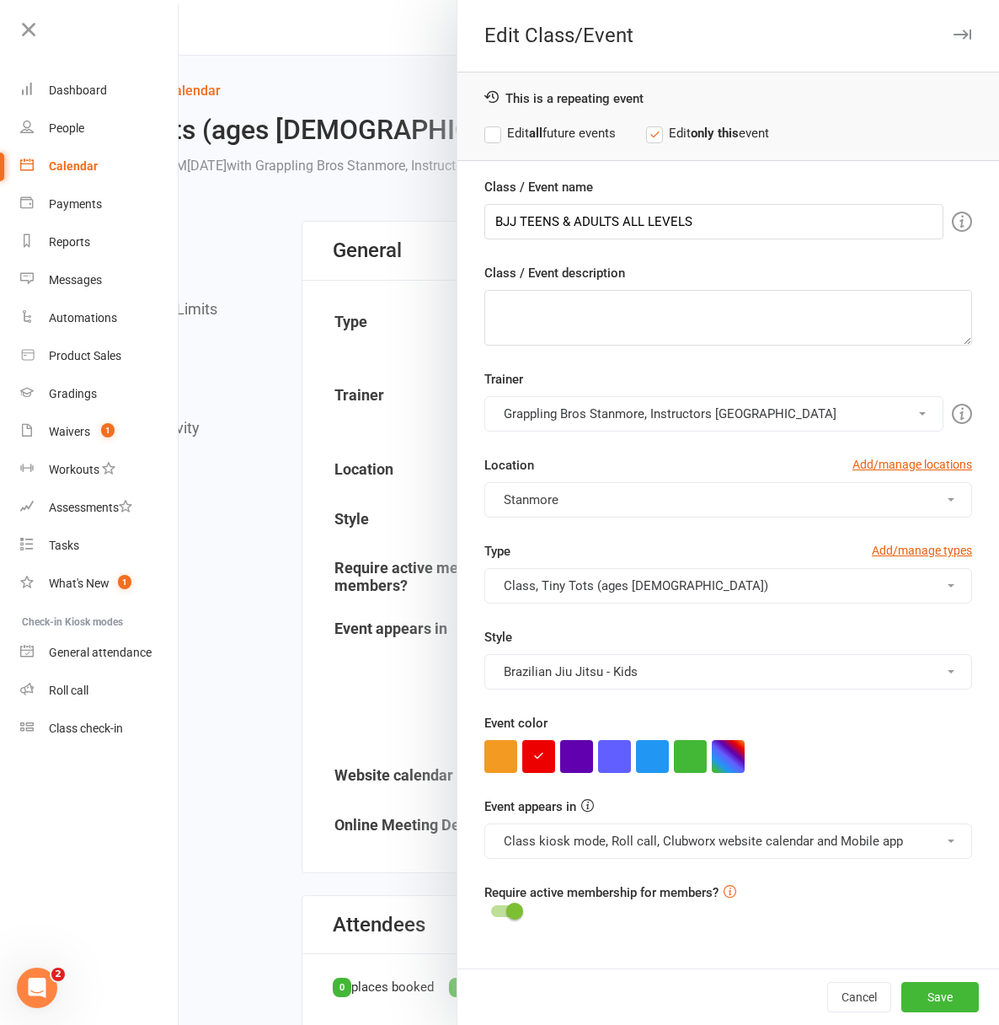
click at [567, 588] on button "Class, Tiny Tots (ages [DEMOGRAPHIC_DATA])" at bounding box center [728, 585] width 488 height 35
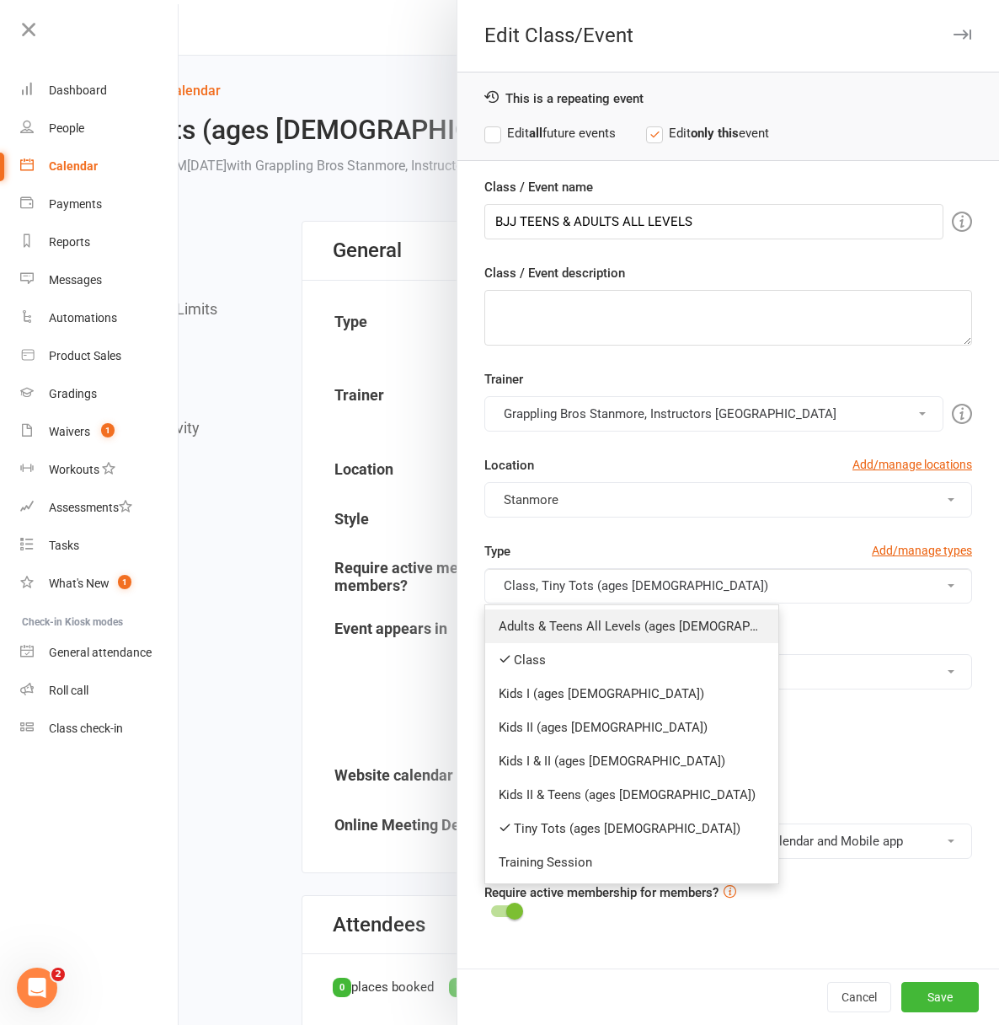
click at [645, 634] on link "Adults & Teens All Levels (ages [DEMOGRAPHIC_DATA]+)" at bounding box center [631, 626] width 293 height 34
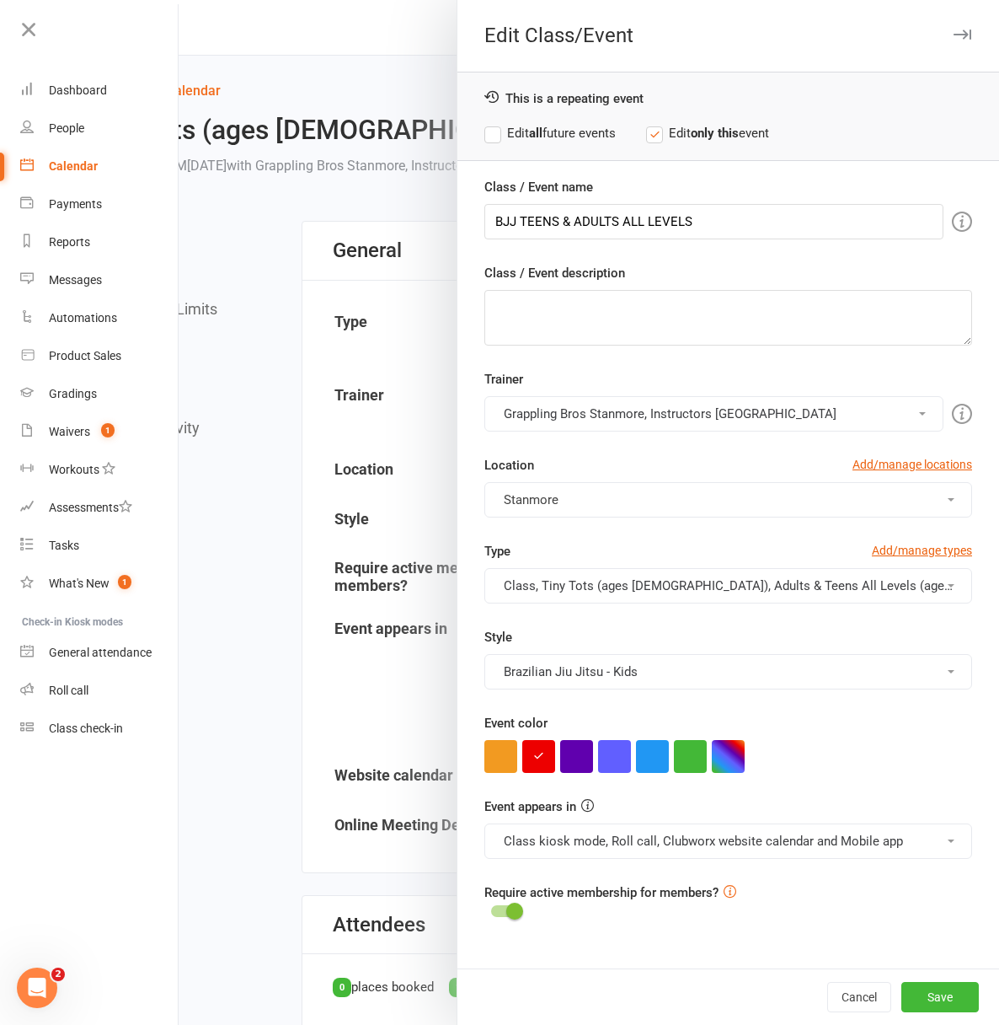
click at [644, 673] on button "Brazilian Jiu Jitsu - Kids" at bounding box center [728, 671] width 488 height 35
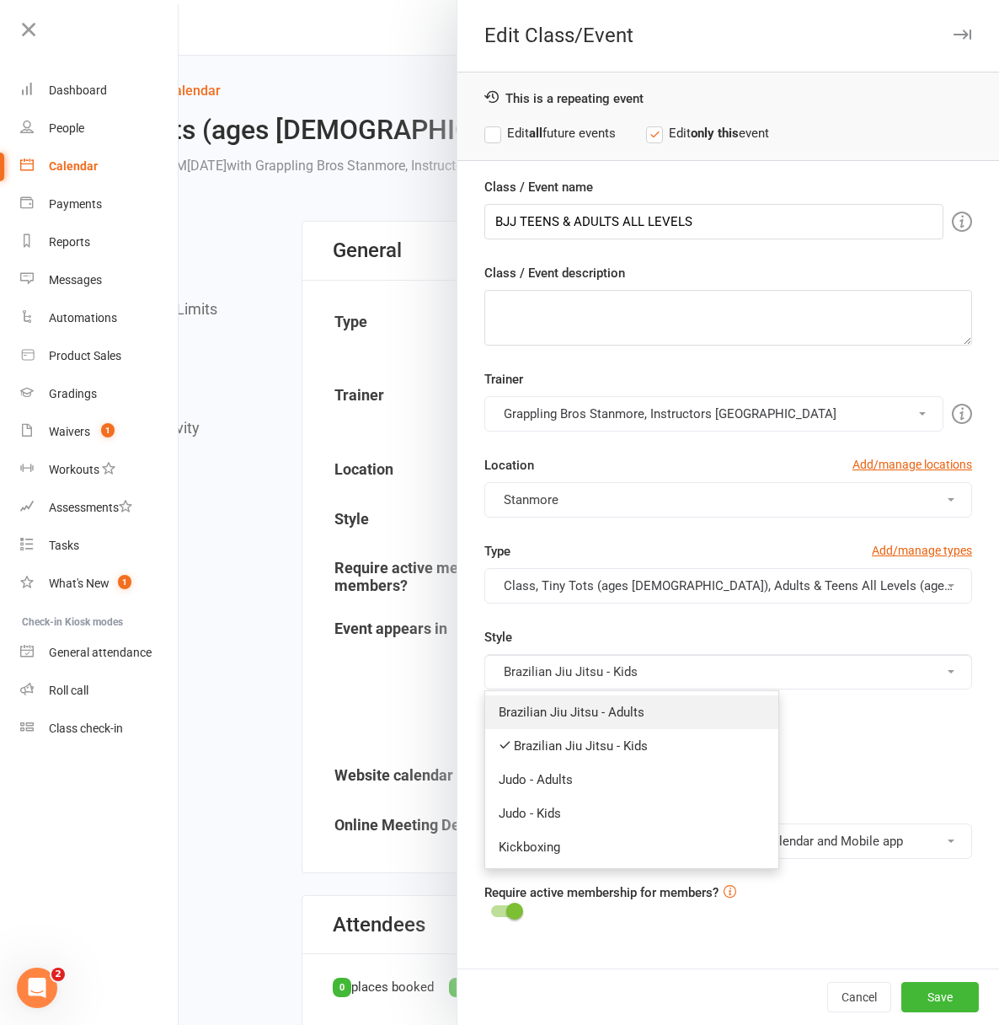
click at [649, 704] on link "Brazilian Jiu Jitsu - Adults" at bounding box center [631, 712] width 293 height 34
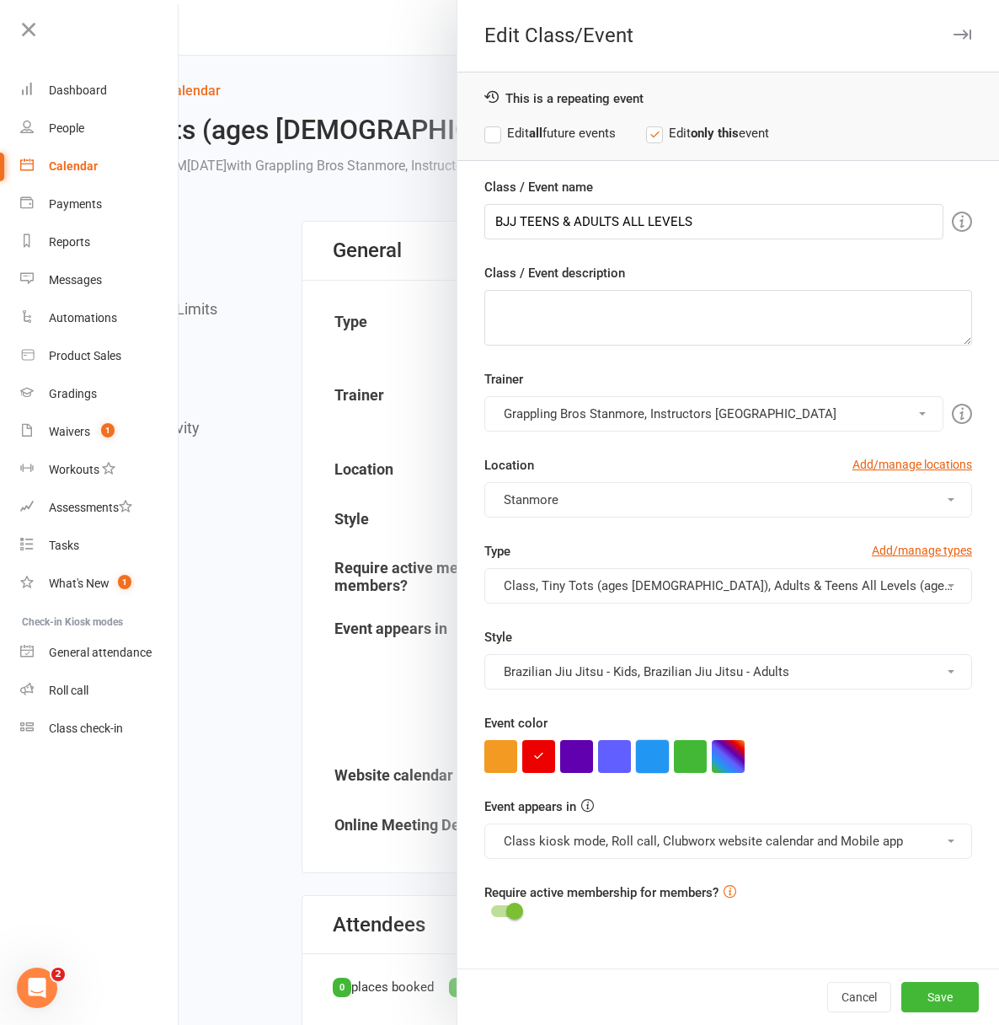
click at [636, 757] on button "button" at bounding box center [652, 756] width 33 height 33
click at [840, 752] on div at bounding box center [728, 756] width 488 height 33
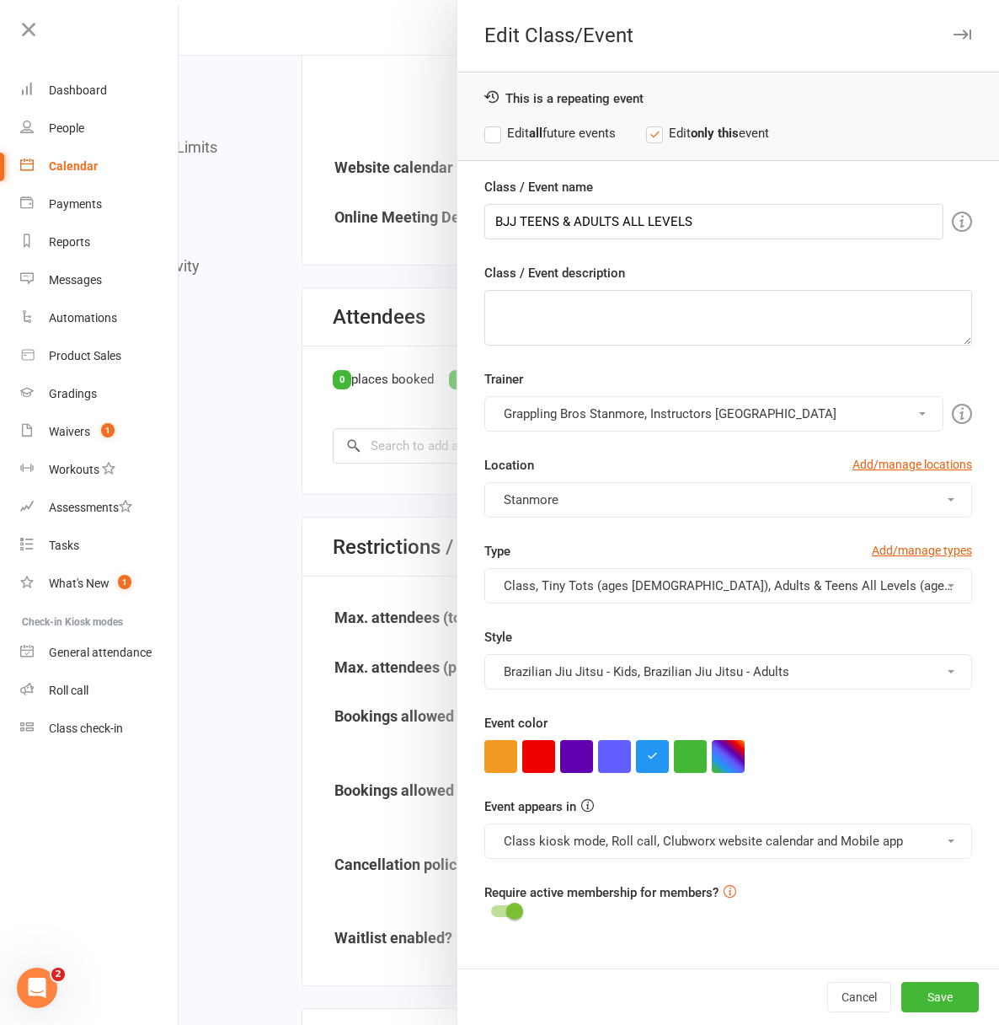
scroll to position [644, 0]
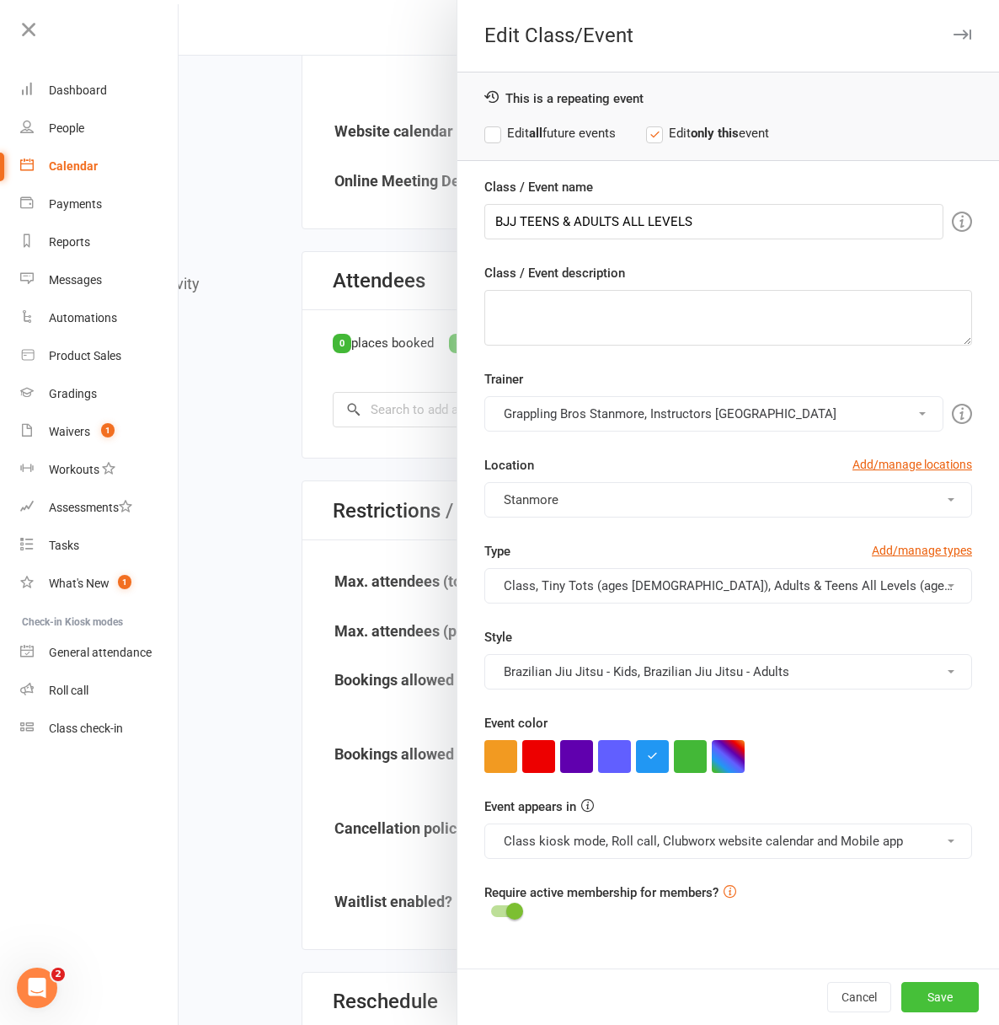
click at [911, 1007] on button "Save" at bounding box center [941, 997] width 78 height 30
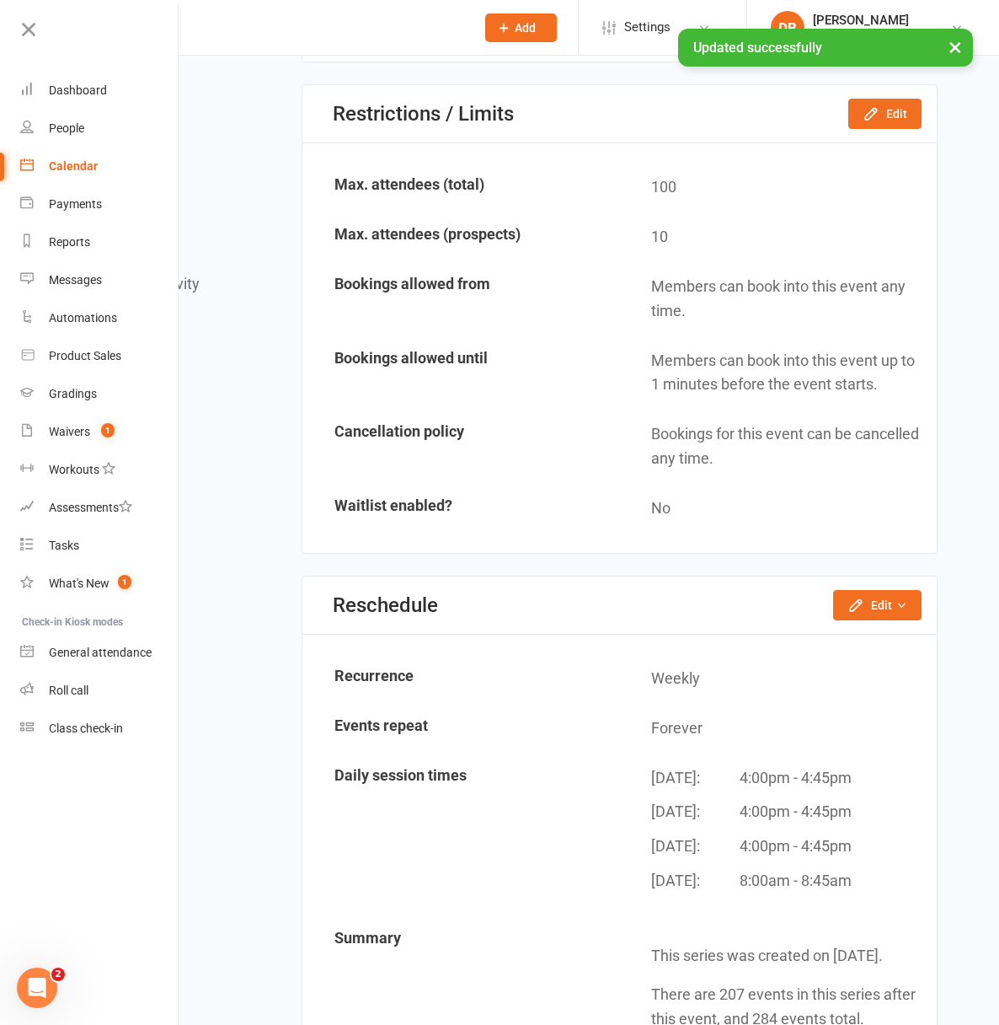
scroll to position [1233, 0]
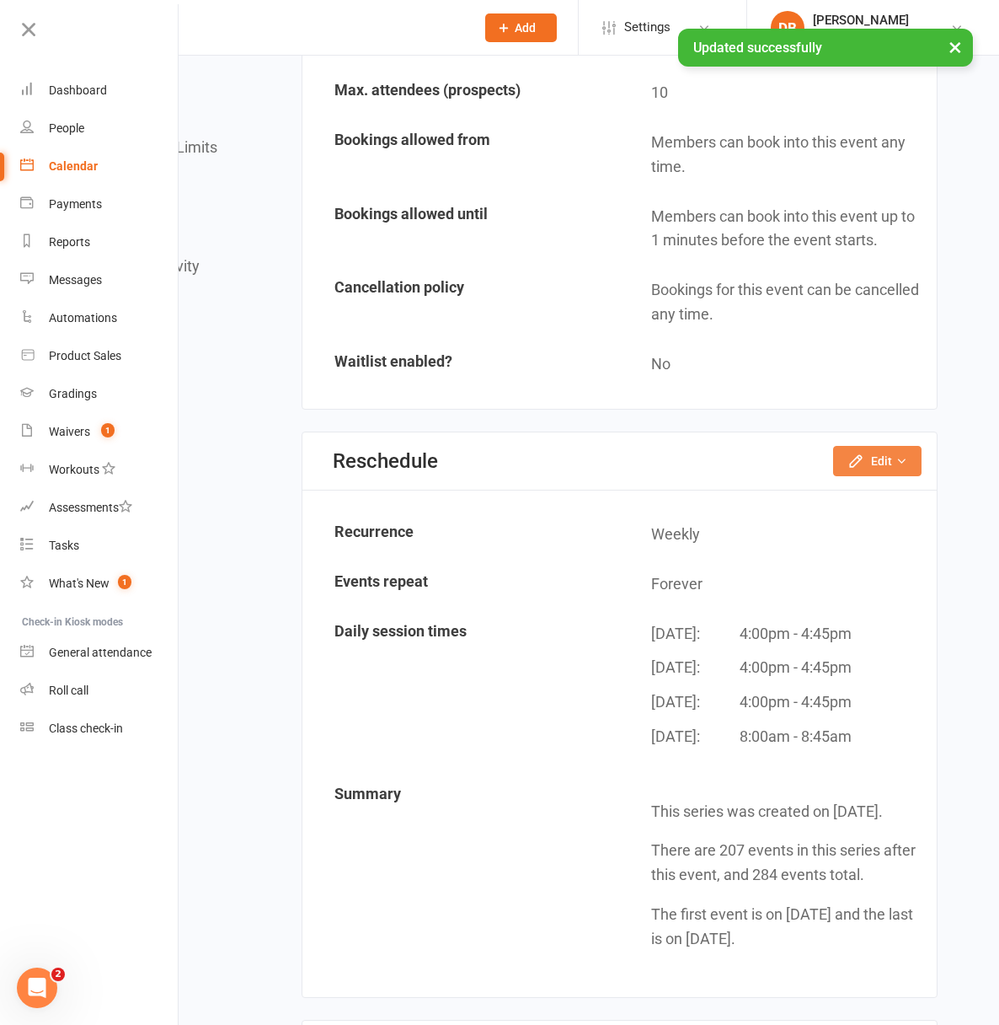
click at [886, 476] on button "Edit" at bounding box center [877, 461] width 88 height 30
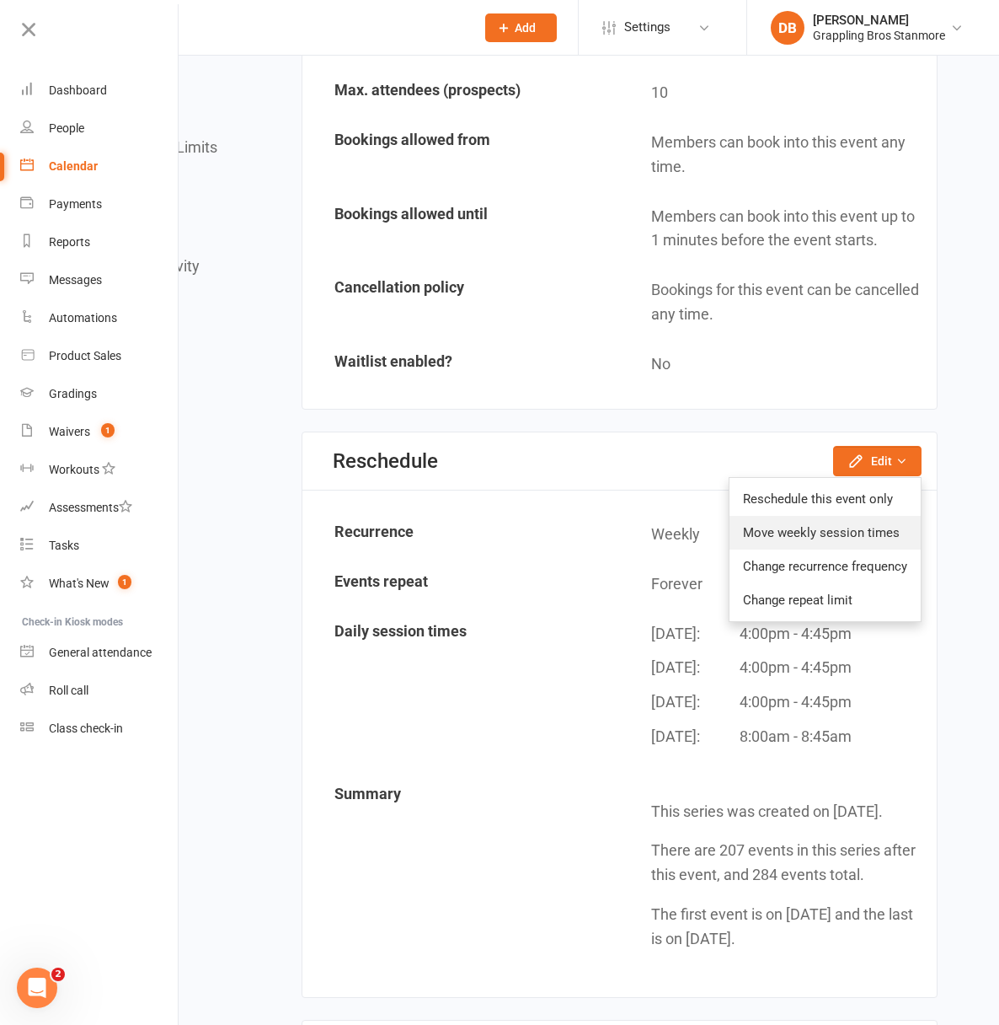
click at [861, 549] on link "Move weekly session times" at bounding box center [825, 533] width 191 height 34
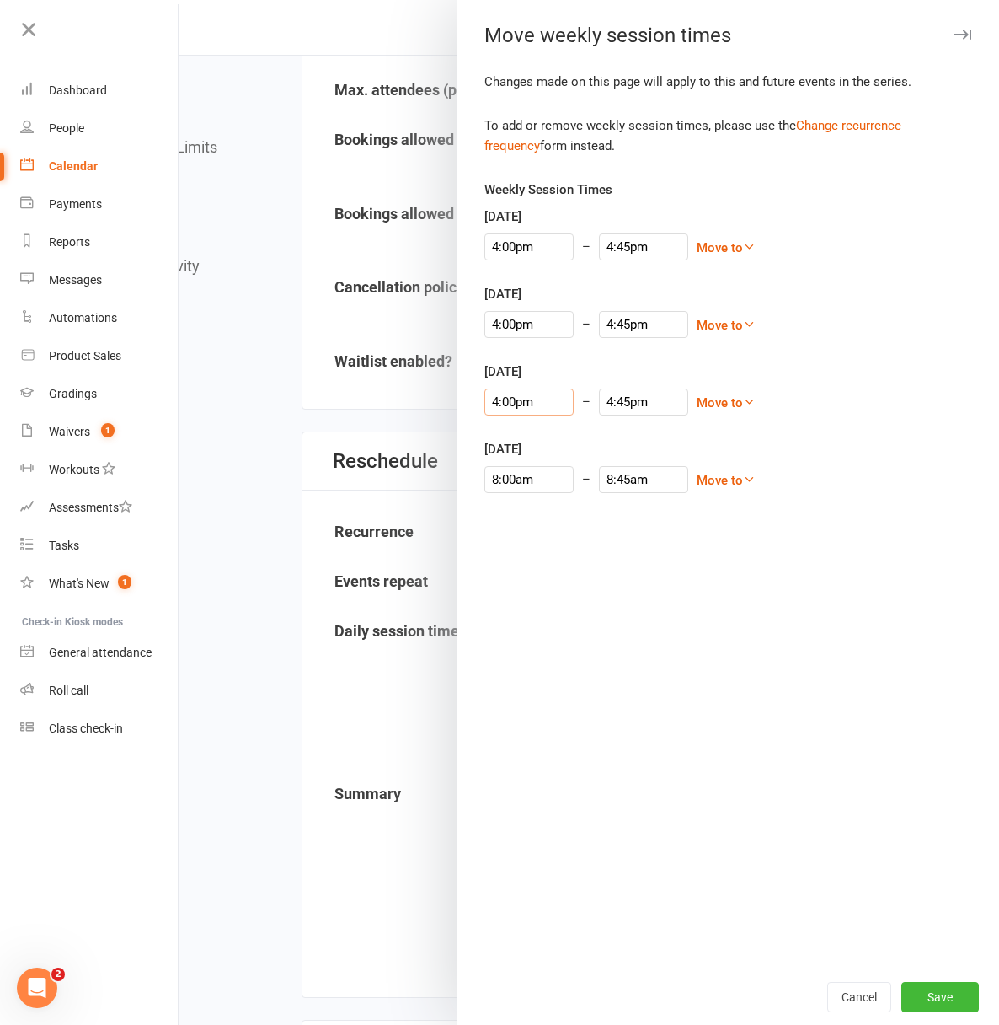
click at [501, 407] on input "4:00pm" at bounding box center [528, 401] width 89 height 27
type input "5:45pm"
click at [509, 497] on li "5:45pm" at bounding box center [525, 498] width 81 height 25
click at [603, 414] on input "6:30pm" at bounding box center [643, 401] width 89 height 27
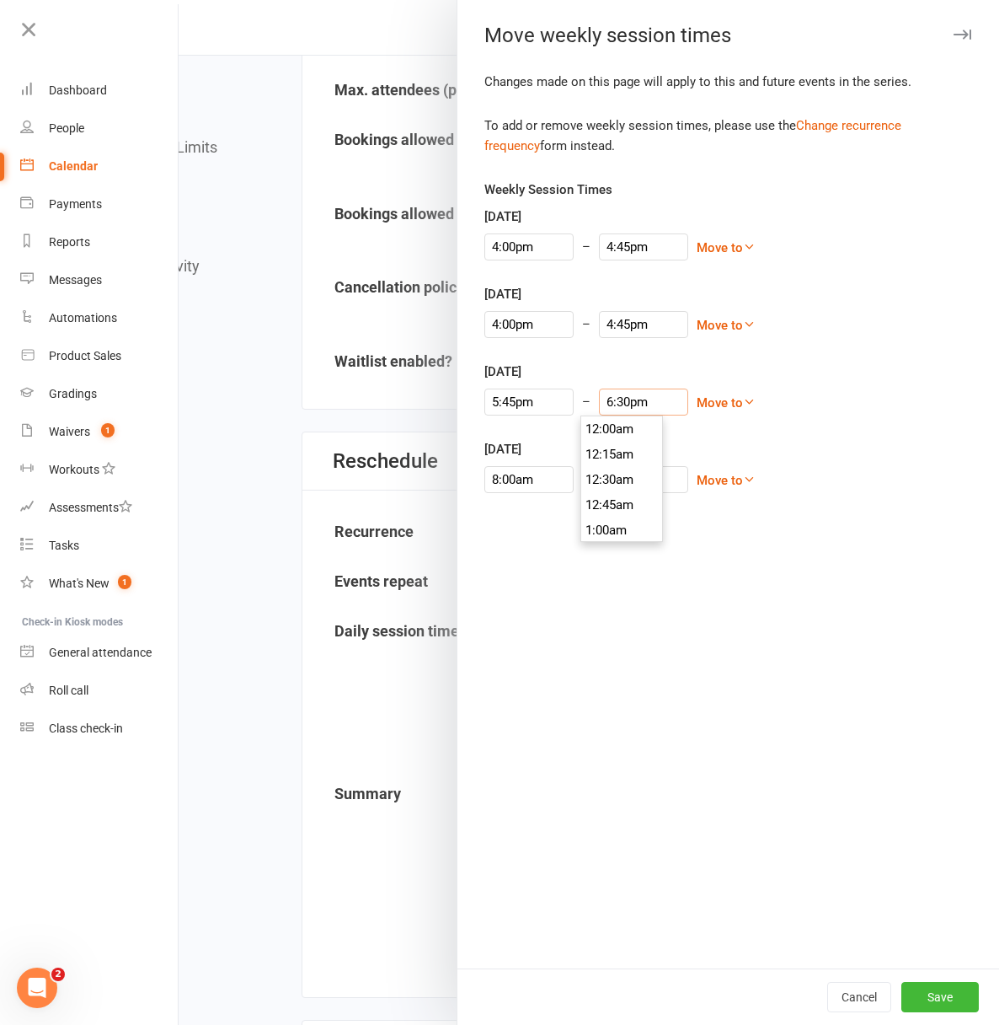
scroll to position [1845, 0]
type input "6:45pm"
click at [597, 475] on li "6:45pm" at bounding box center [621, 479] width 81 height 25
click at [925, 998] on button "Save" at bounding box center [941, 997] width 78 height 30
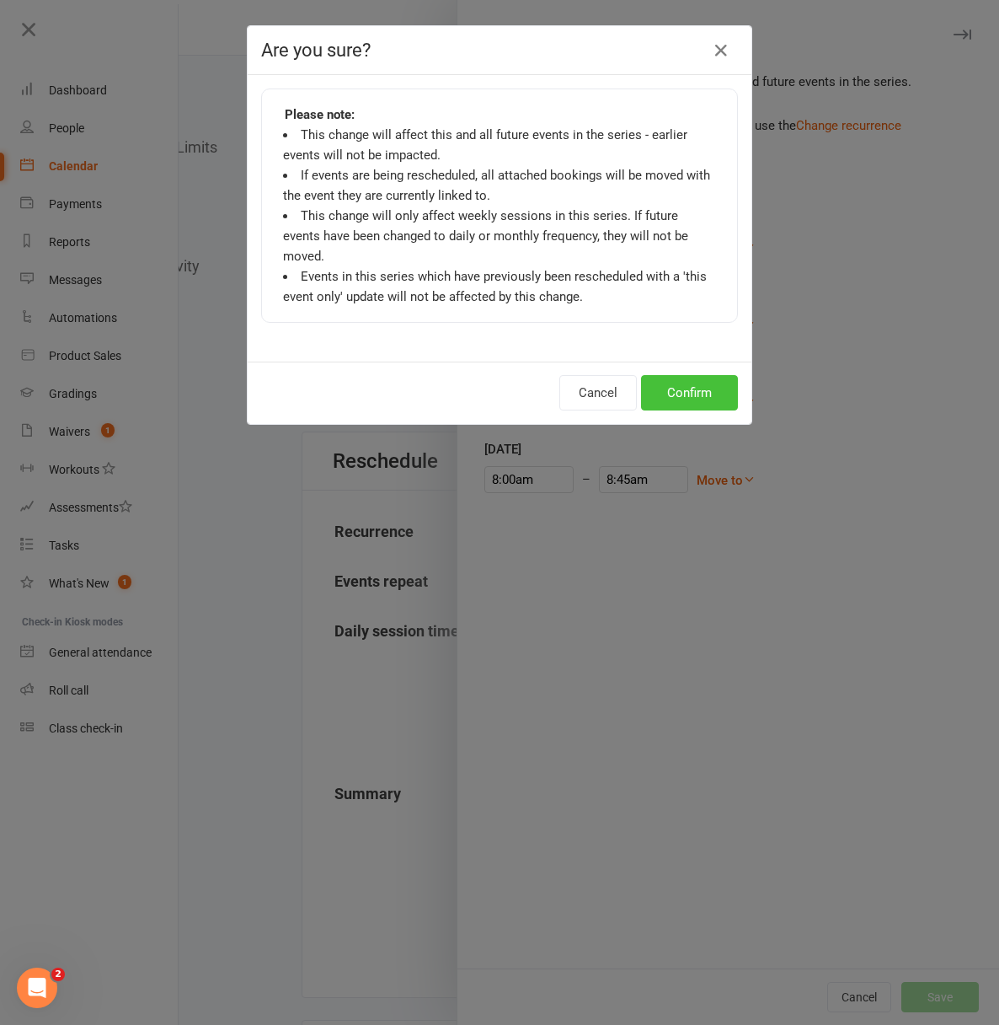
click at [681, 383] on button "Confirm" at bounding box center [689, 392] width 97 height 35
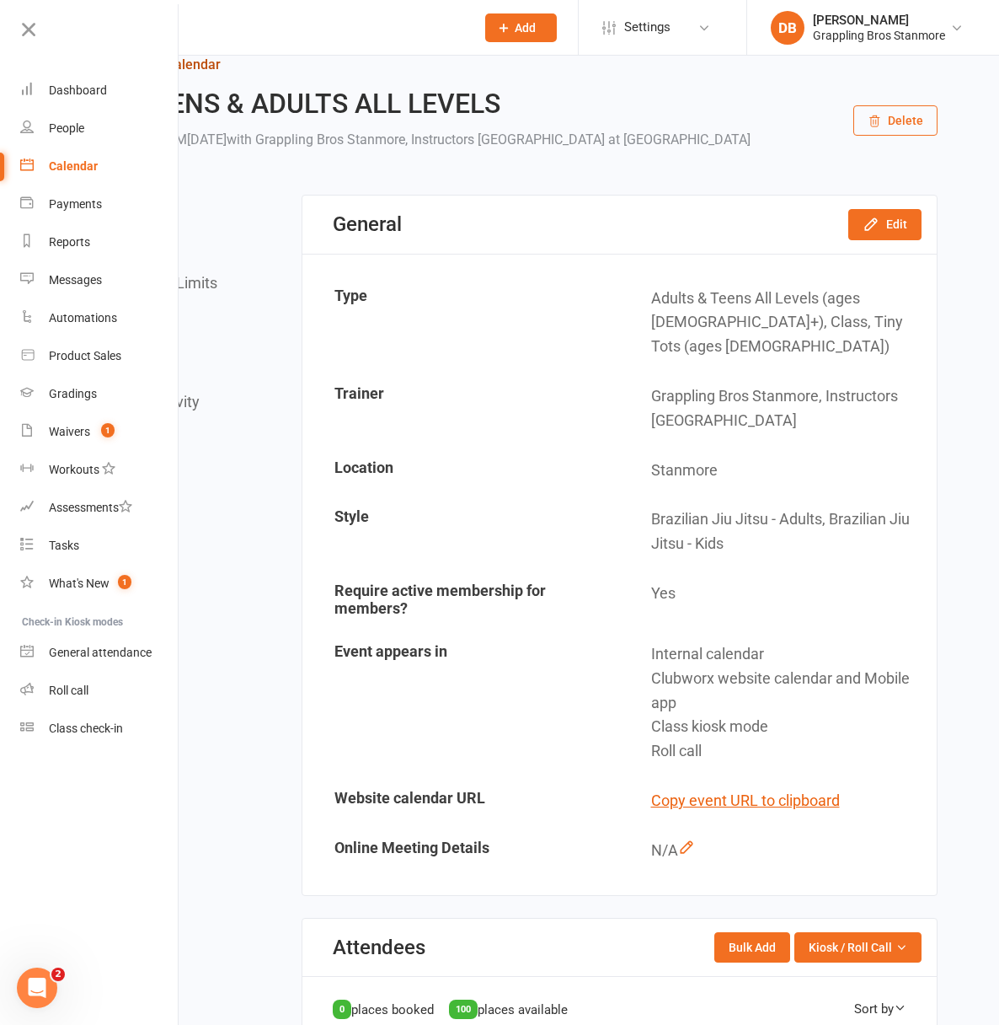
scroll to position [0, 0]
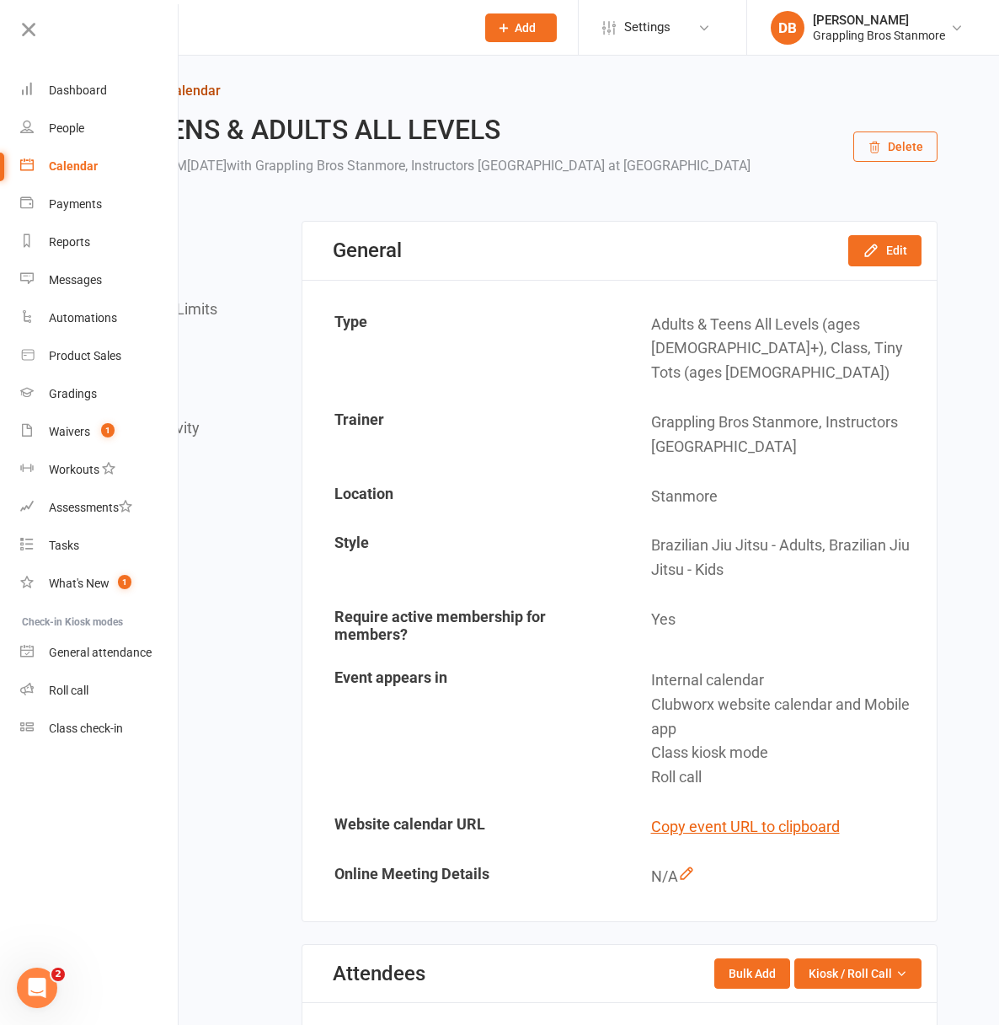
click at [99, 93] on icon at bounding box center [91, 90] width 15 height 15
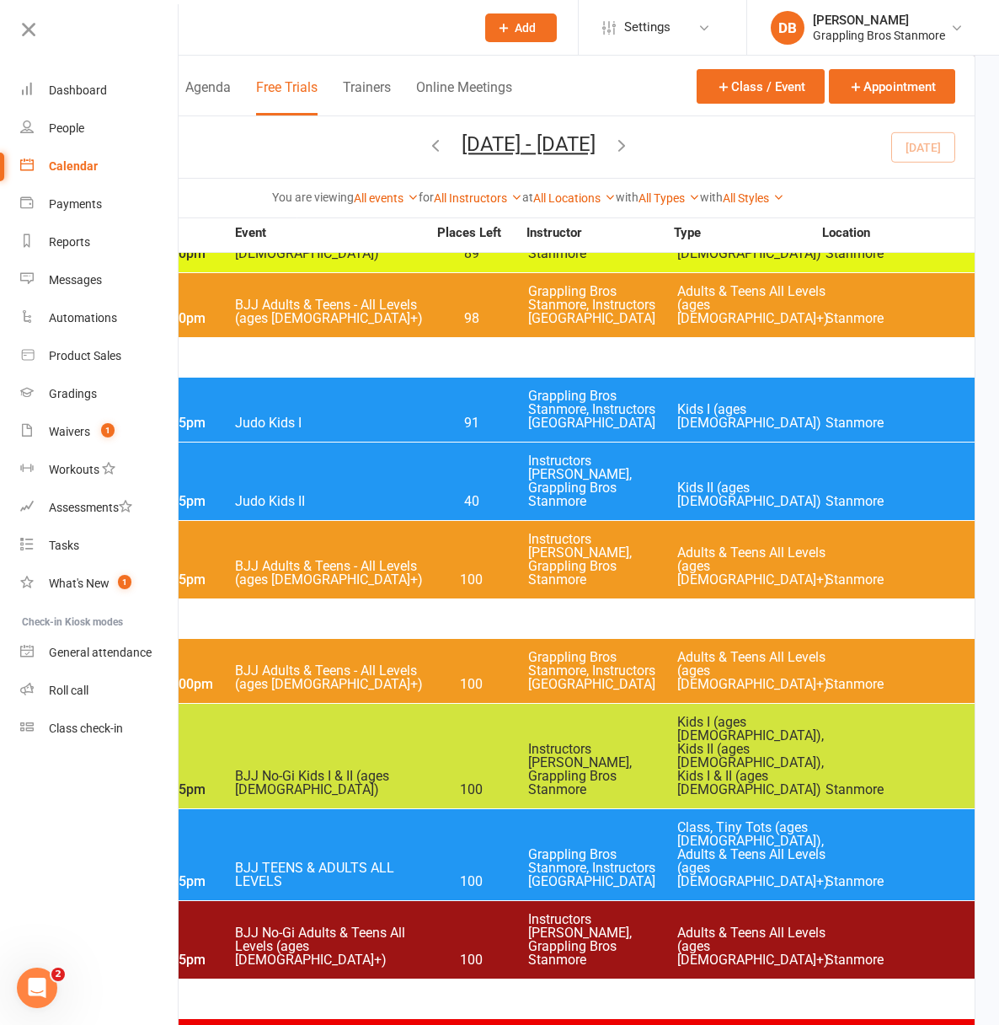
scroll to position [1232, 0]
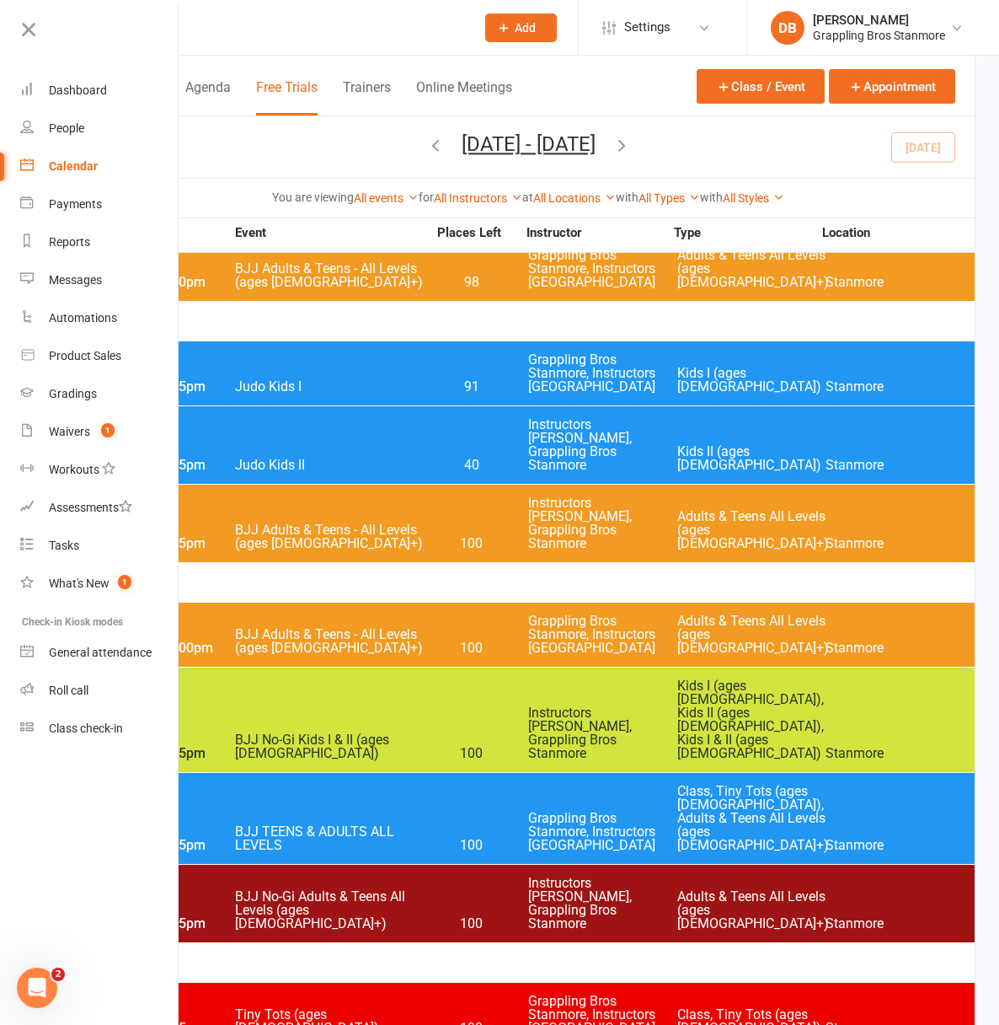
click at [629, 943] on div "[DATE]" at bounding box center [528, 963] width 893 height 40
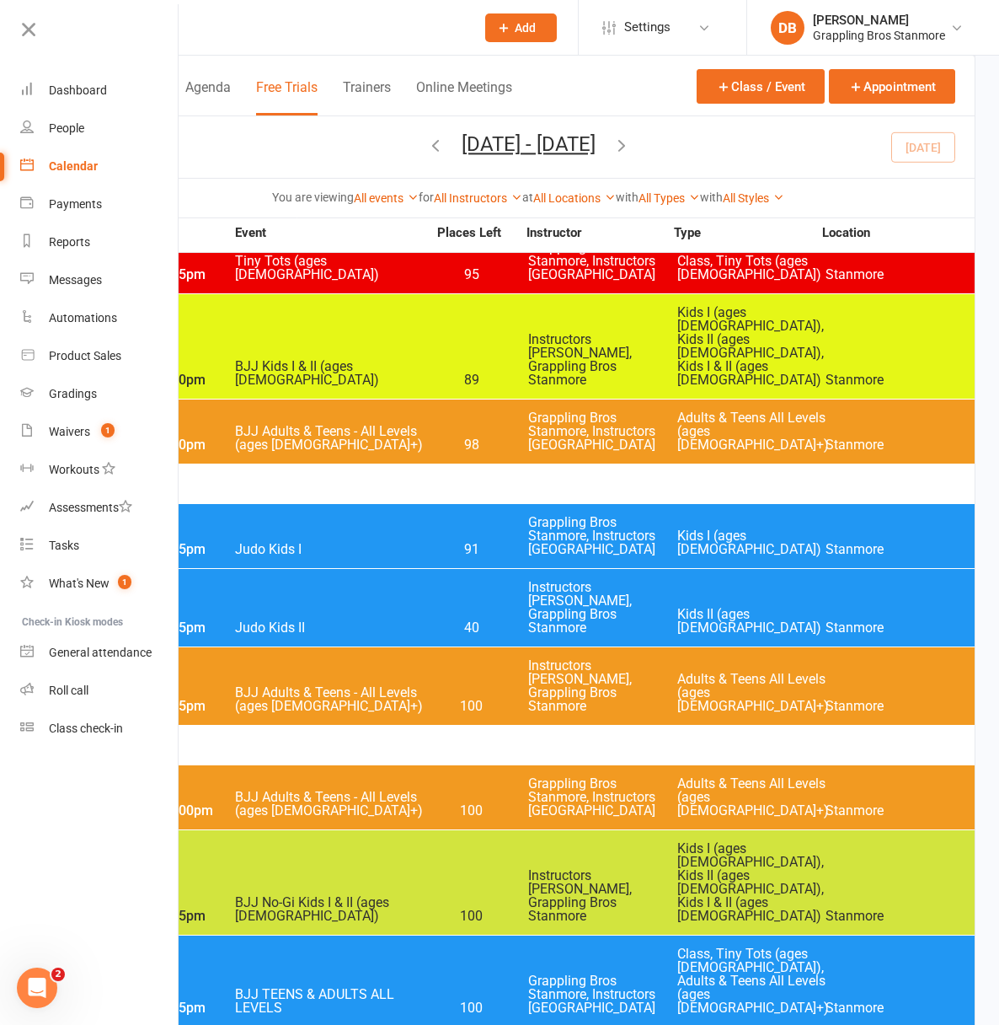
scroll to position [1063, 0]
